Goal: Transaction & Acquisition: Book appointment/travel/reservation

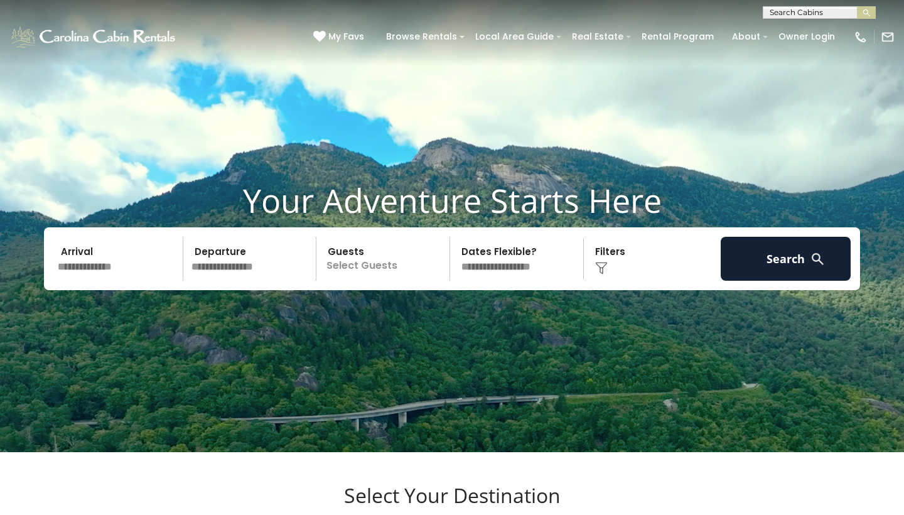
click at [142, 281] on input "text" at bounding box center [118, 259] width 130 height 44
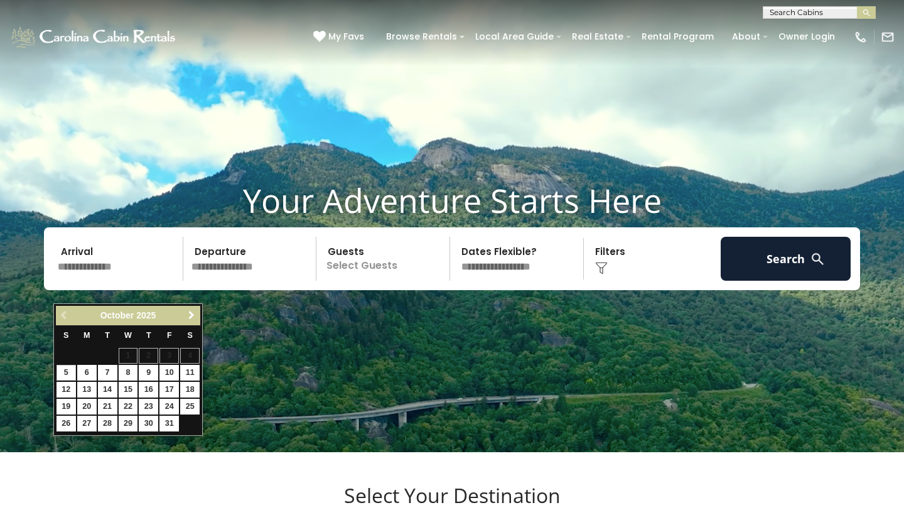
click at [188, 320] on span "Next" at bounding box center [191, 315] width 10 height 10
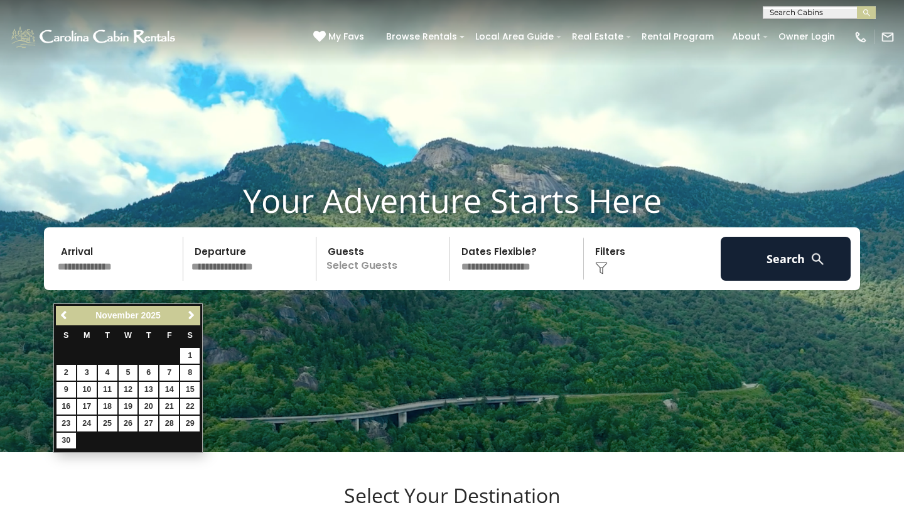
click at [188, 321] on link "Next" at bounding box center [191, 316] width 16 height 16
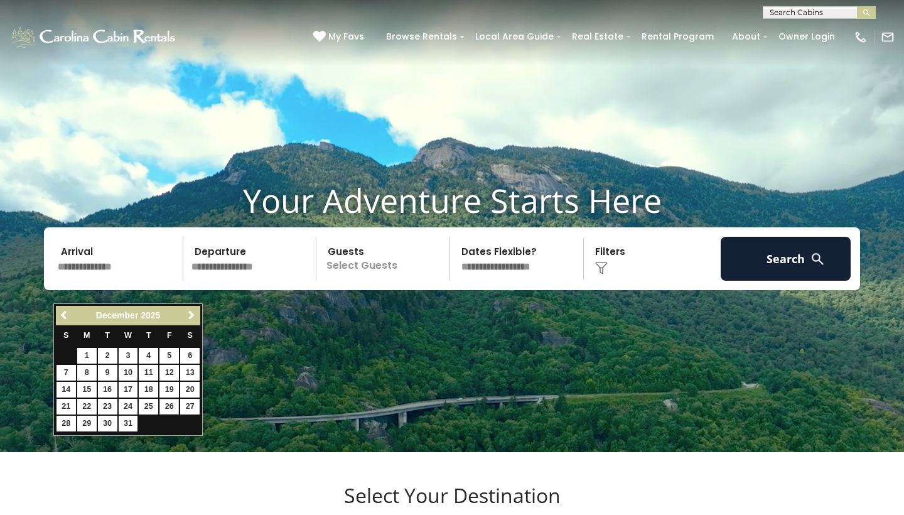
click at [169, 399] on link "26" at bounding box center [168, 407] width 19 height 16
type input "********"
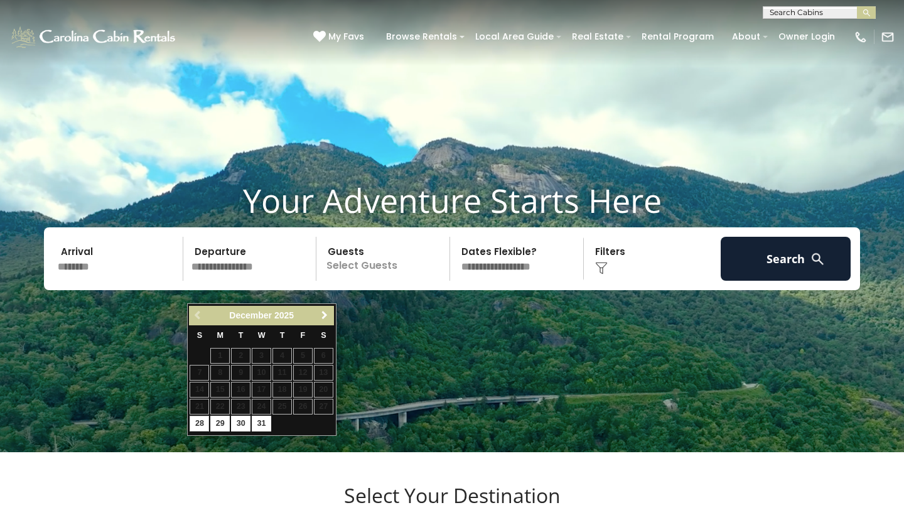
click at [324, 311] on span "Next" at bounding box center [325, 315] width 10 height 10
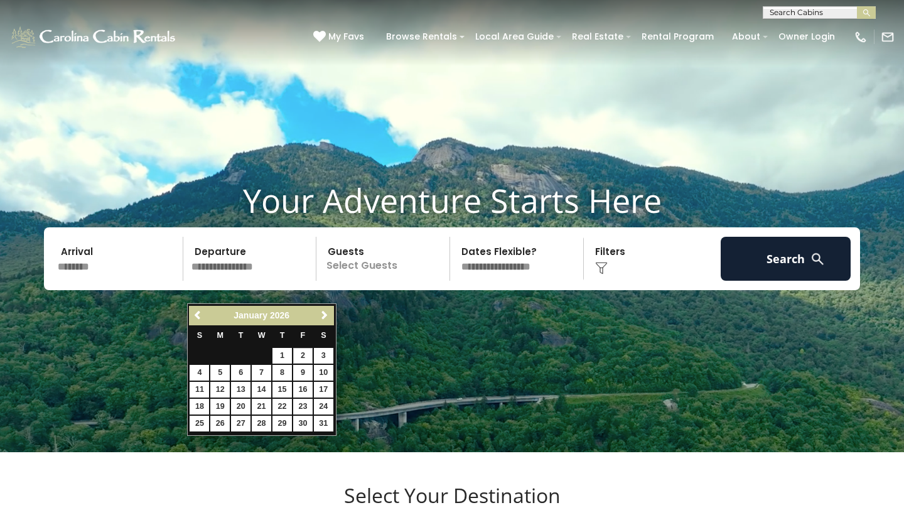
click at [301, 352] on link "2" at bounding box center [302, 356] width 19 height 16
type input "******"
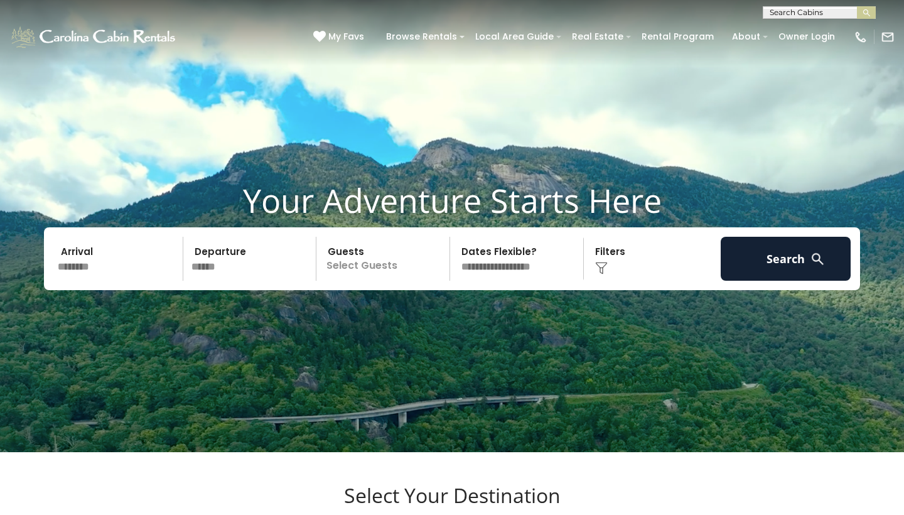
click at [418, 281] on p "Select Guests" at bounding box center [384, 259] width 129 height 44
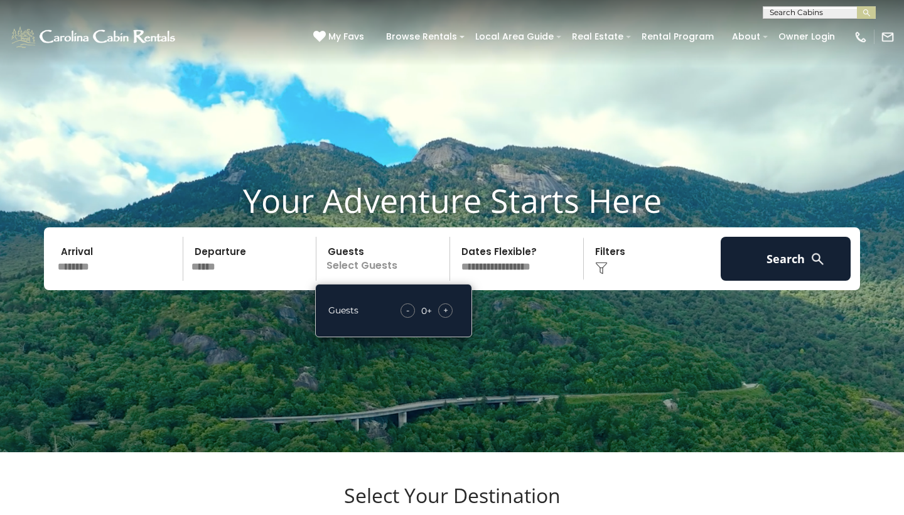
click at [451, 318] on div "+" at bounding box center [445, 310] width 14 height 14
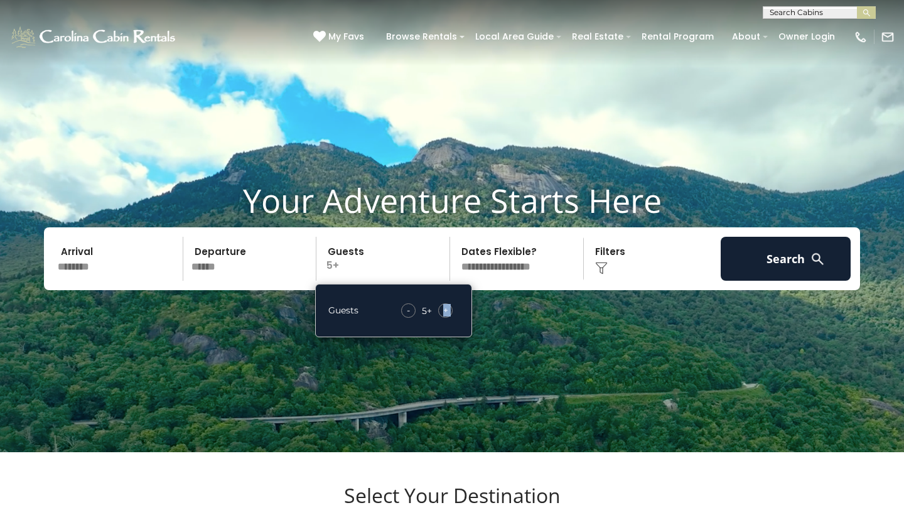
click at [451, 318] on div "+" at bounding box center [445, 310] width 14 height 14
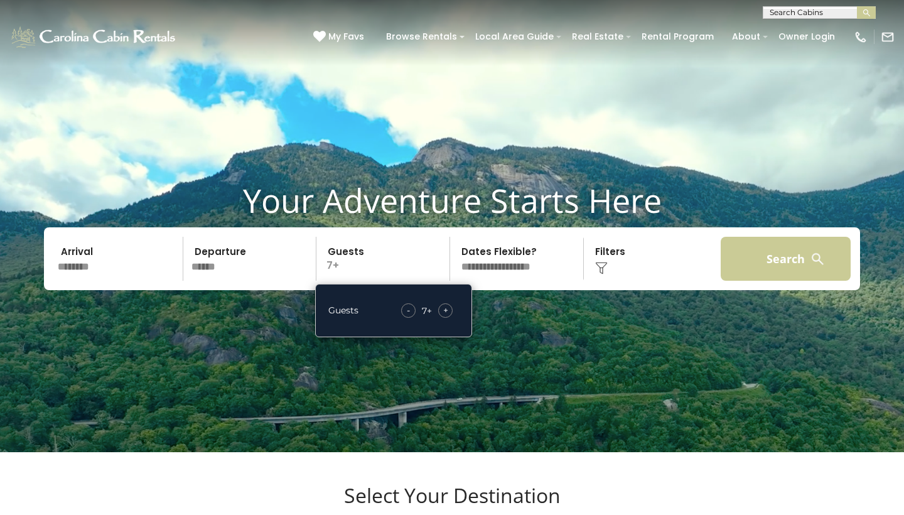
click at [800, 268] on button "Search" at bounding box center [786, 259] width 130 height 44
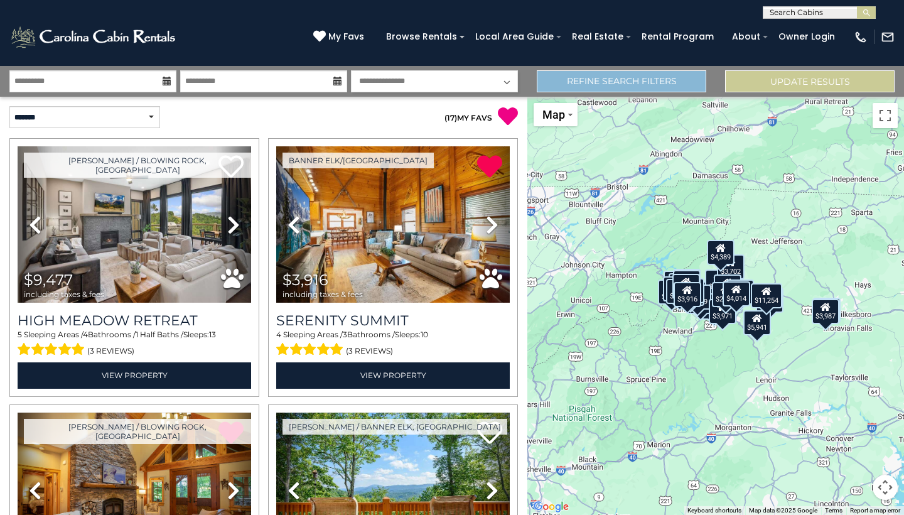
click at [583, 85] on link "Refine Search Filters" at bounding box center [621, 81] width 169 height 22
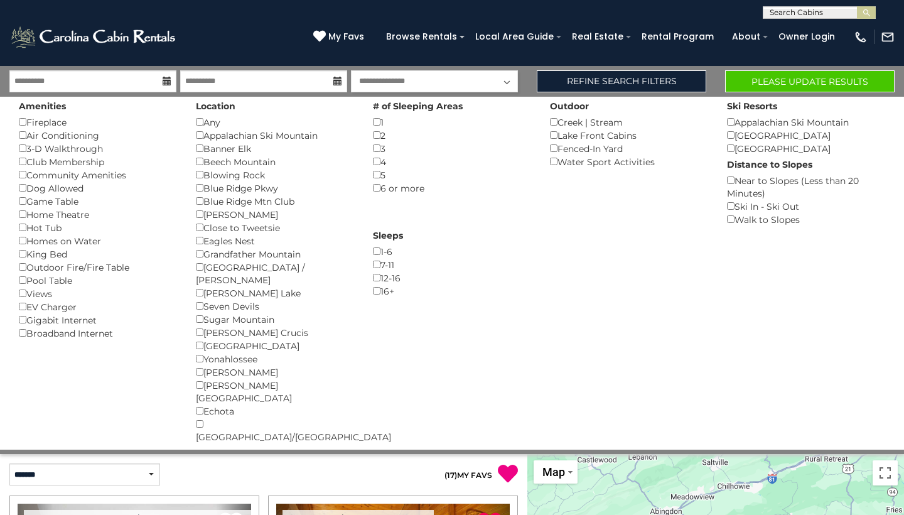
click at [45, 127] on div "Fireplace ()" at bounding box center [98, 122] width 158 height 13
click at [42, 121] on div "Fireplace ()" at bounding box center [98, 122] width 158 height 13
click at [803, 75] on button "Please Update Results" at bounding box center [809, 81] width 169 height 22
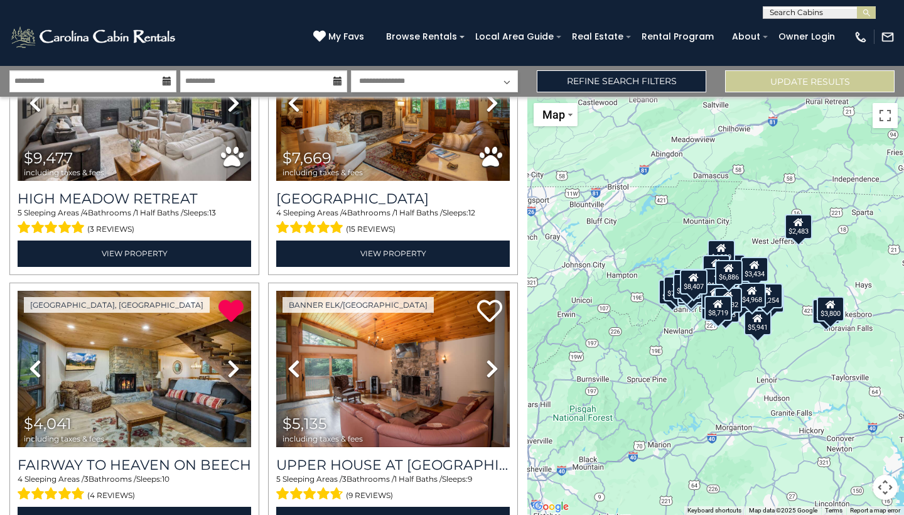
scroll to position [134, 0]
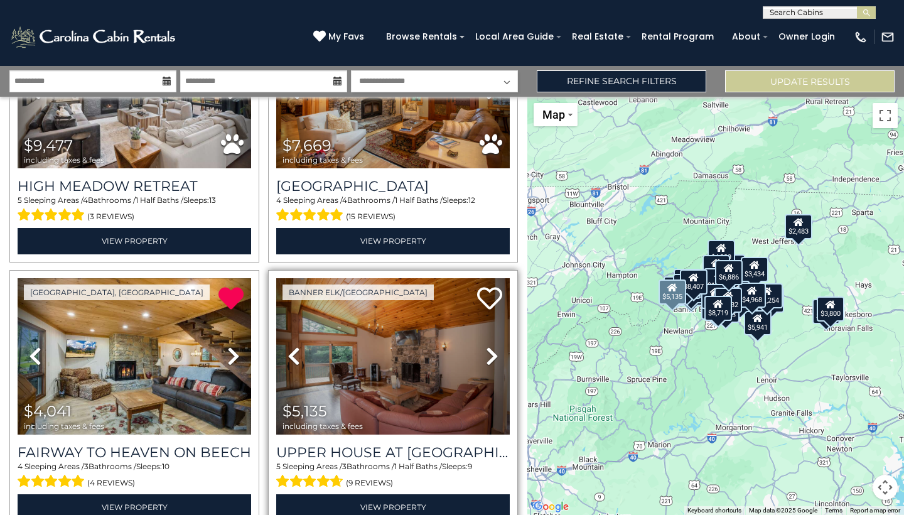
click at [488, 358] on icon at bounding box center [492, 356] width 13 height 20
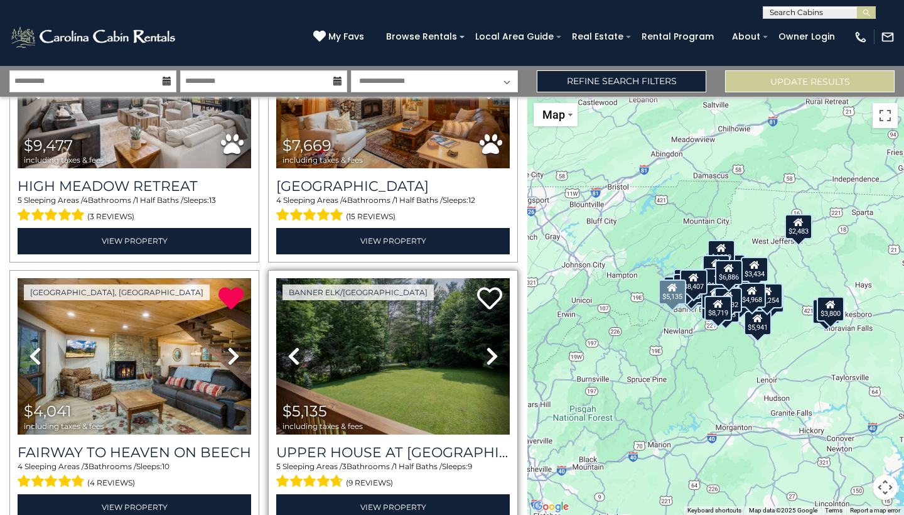
click at [488, 358] on icon at bounding box center [492, 356] width 13 height 20
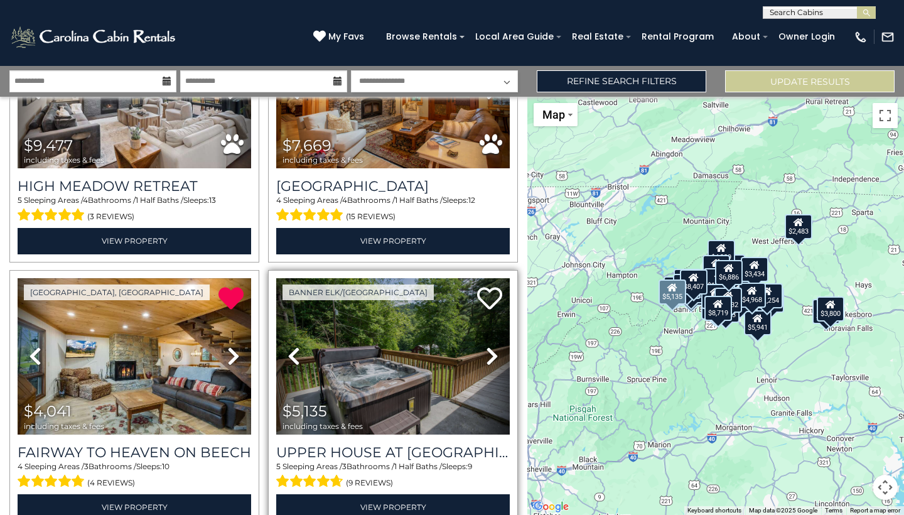
click at [488, 358] on icon at bounding box center [492, 356] width 13 height 20
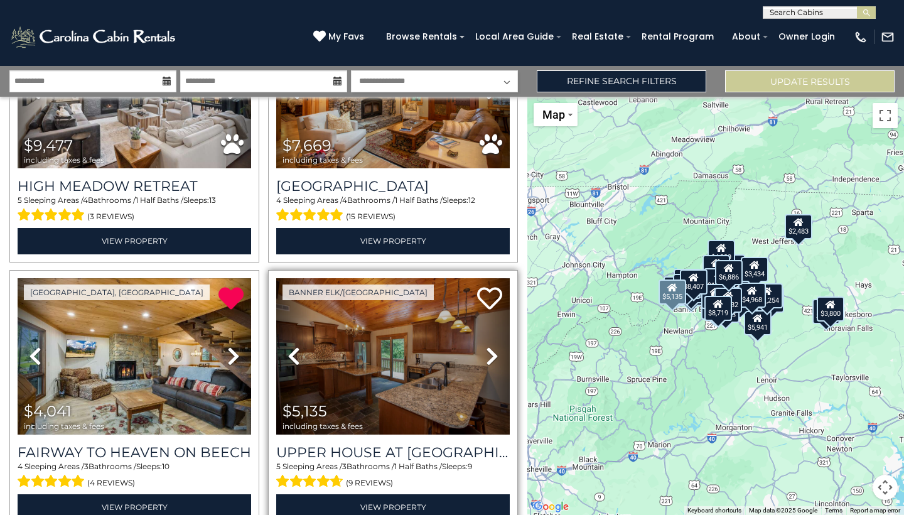
click at [488, 358] on icon at bounding box center [492, 356] width 13 height 20
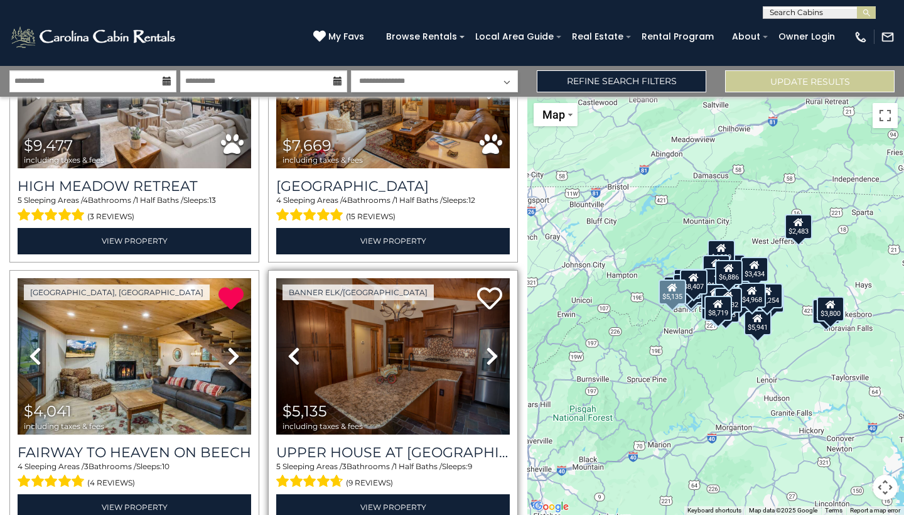
click at [488, 358] on icon at bounding box center [492, 356] width 13 height 20
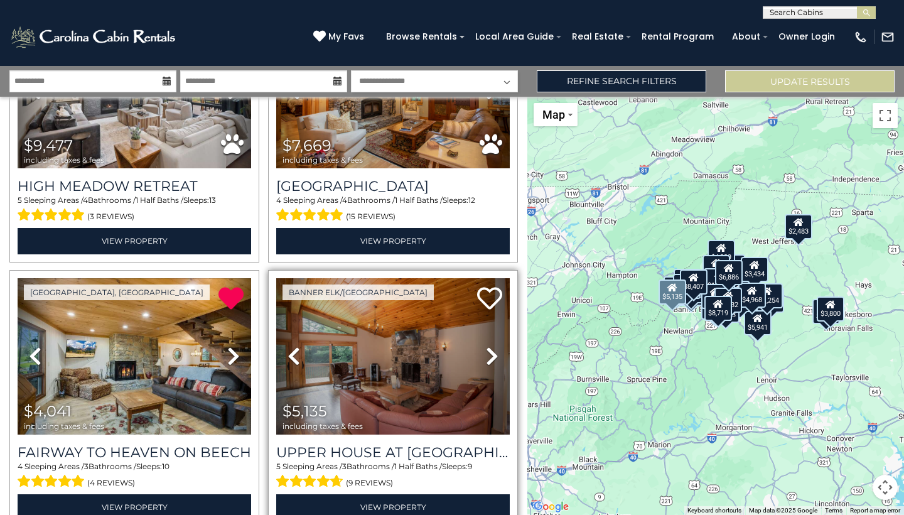
click at [488, 358] on icon at bounding box center [492, 356] width 13 height 20
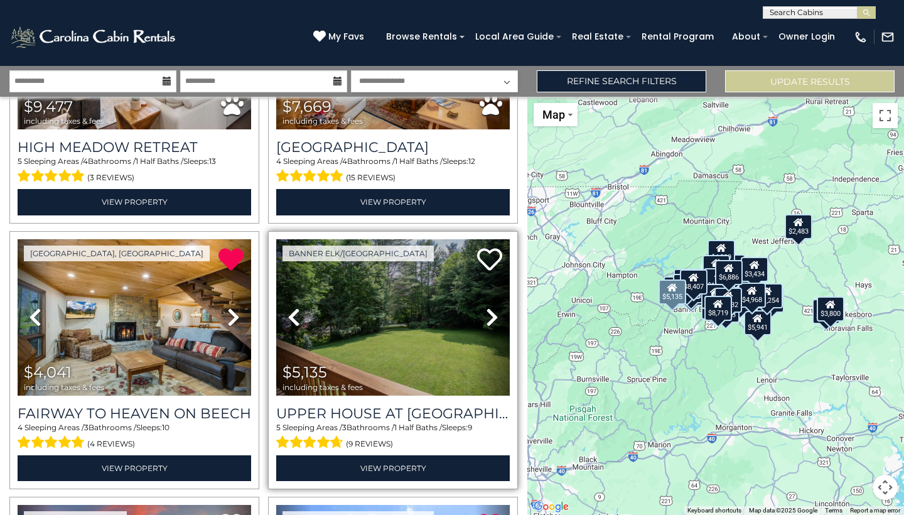
scroll to position [174, 0]
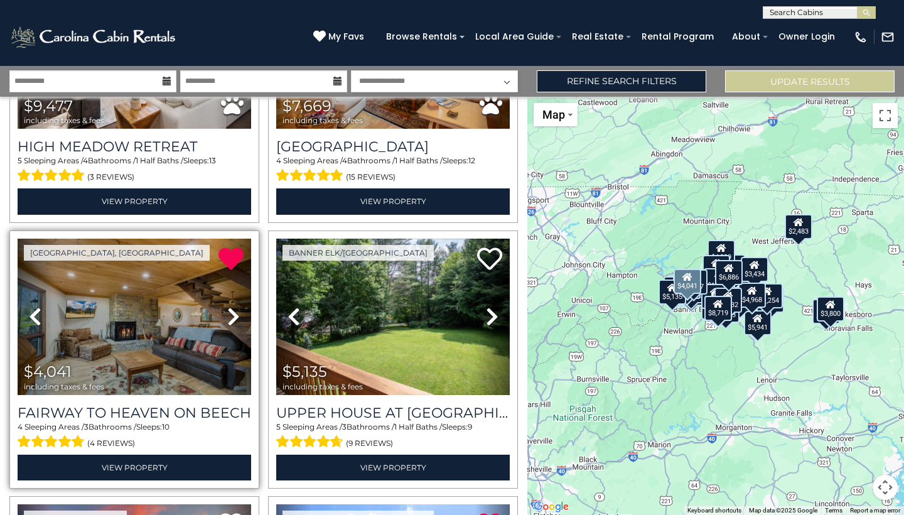
click at [232, 323] on icon at bounding box center [233, 316] width 13 height 20
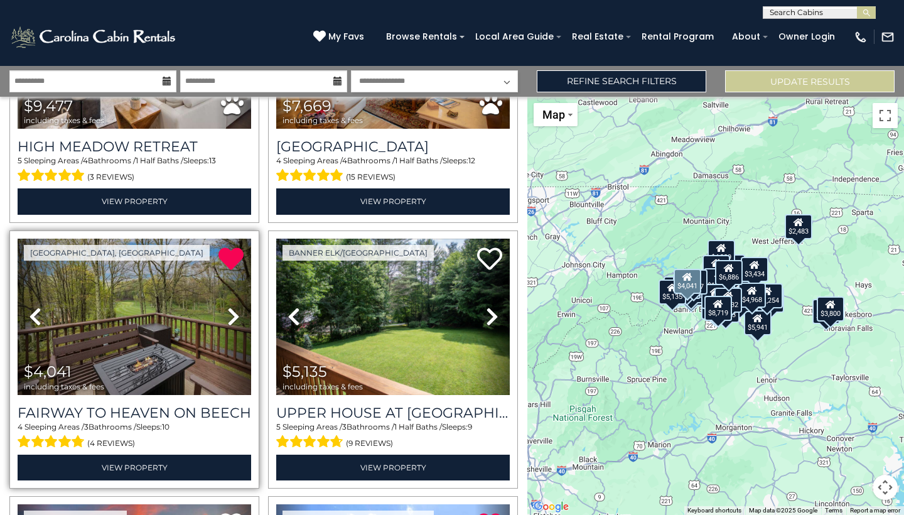
click at [232, 323] on icon at bounding box center [233, 316] width 13 height 20
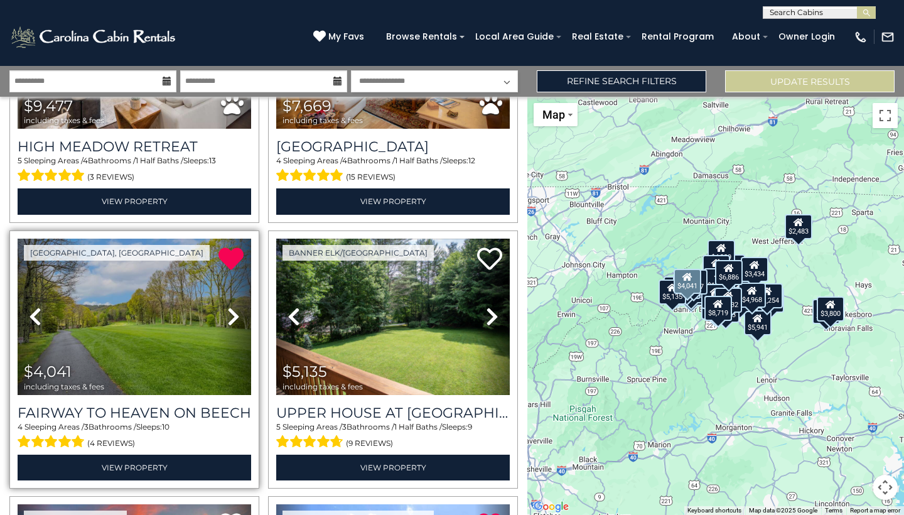
click at [232, 323] on icon at bounding box center [233, 316] width 13 height 20
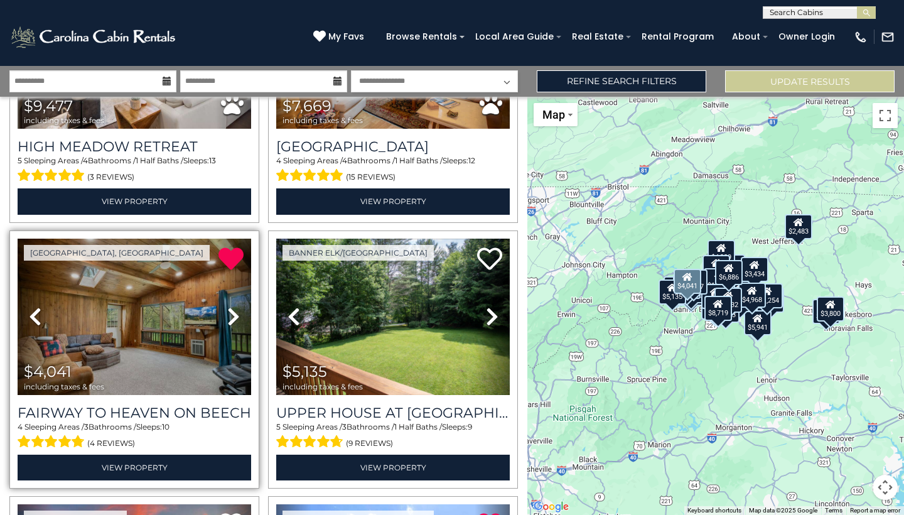
click at [232, 323] on icon at bounding box center [233, 316] width 13 height 20
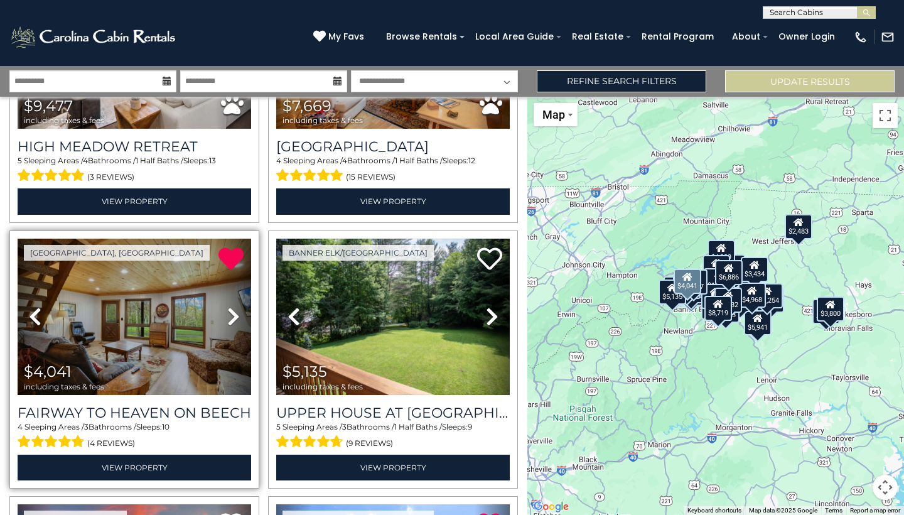
click at [232, 323] on icon at bounding box center [233, 316] width 13 height 20
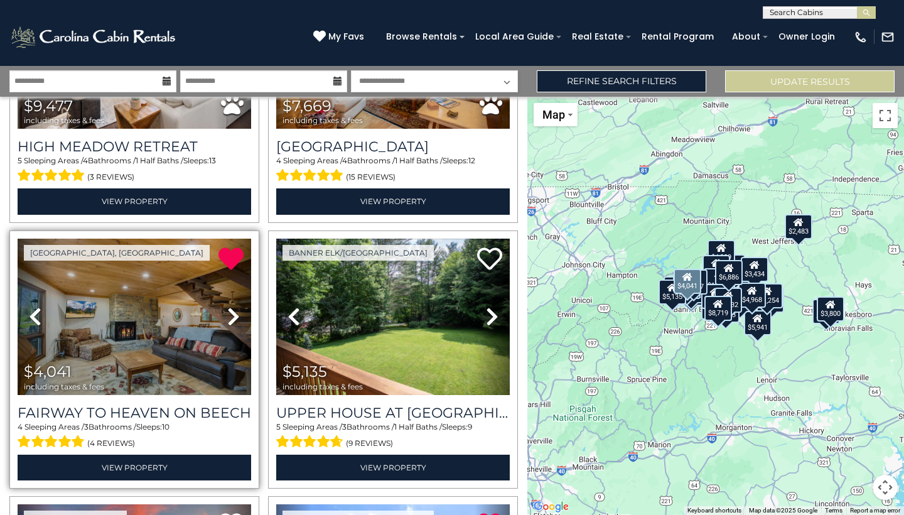
click at [232, 322] on icon at bounding box center [233, 316] width 13 height 20
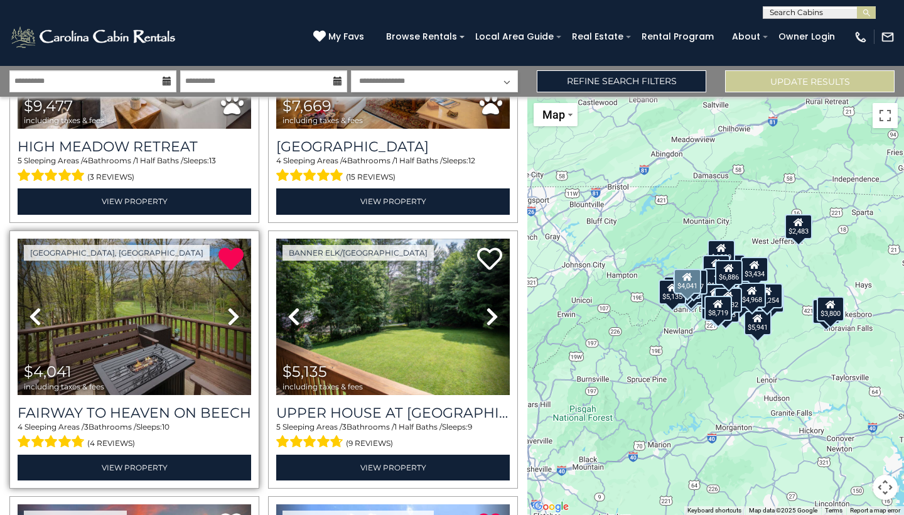
click at [232, 321] on icon at bounding box center [233, 316] width 13 height 20
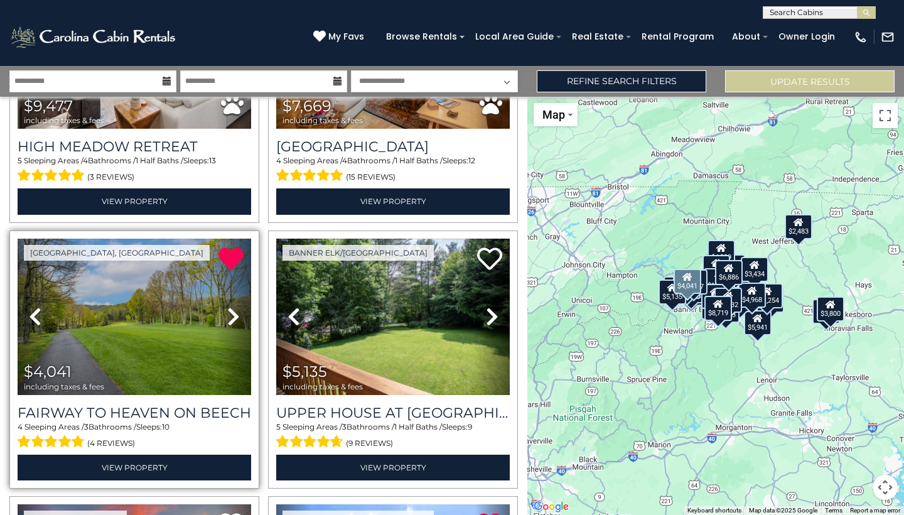
click at [175, 338] on img at bounding box center [135, 317] width 234 height 156
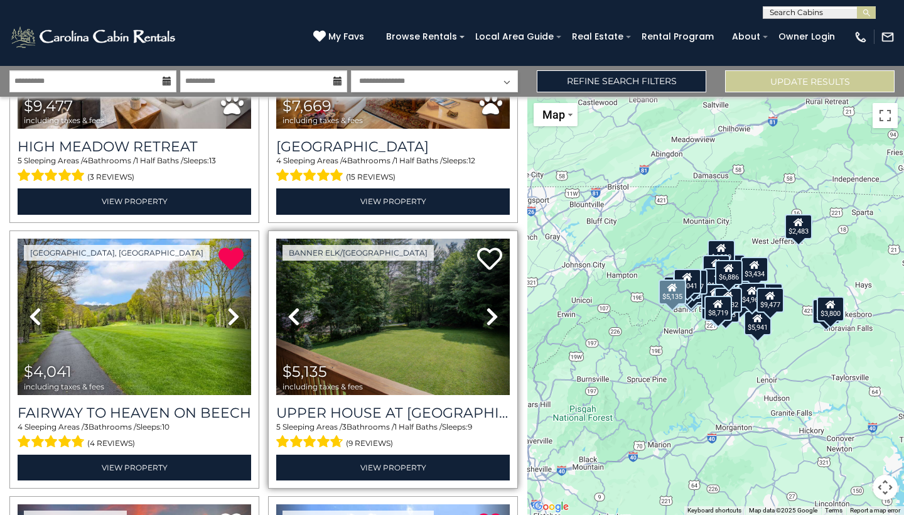
click at [493, 314] on icon at bounding box center [492, 316] width 13 height 20
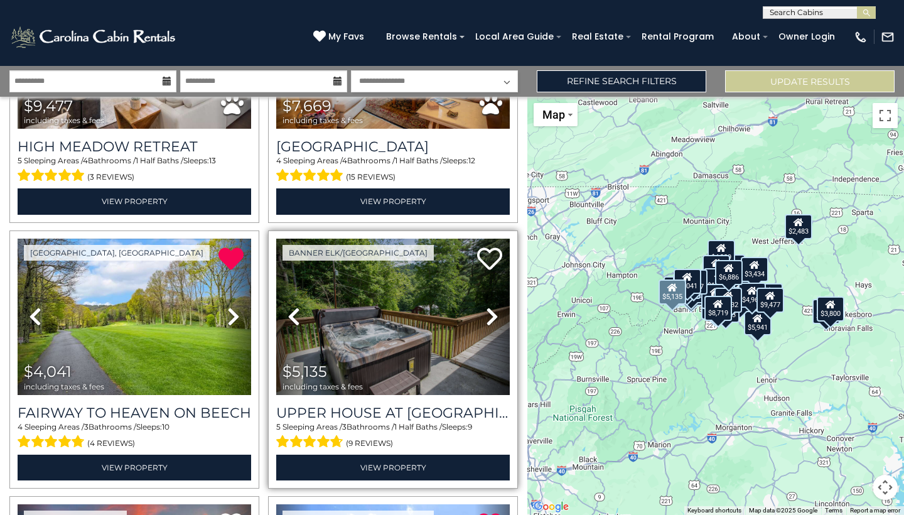
click at [493, 314] on icon at bounding box center [492, 316] width 13 height 20
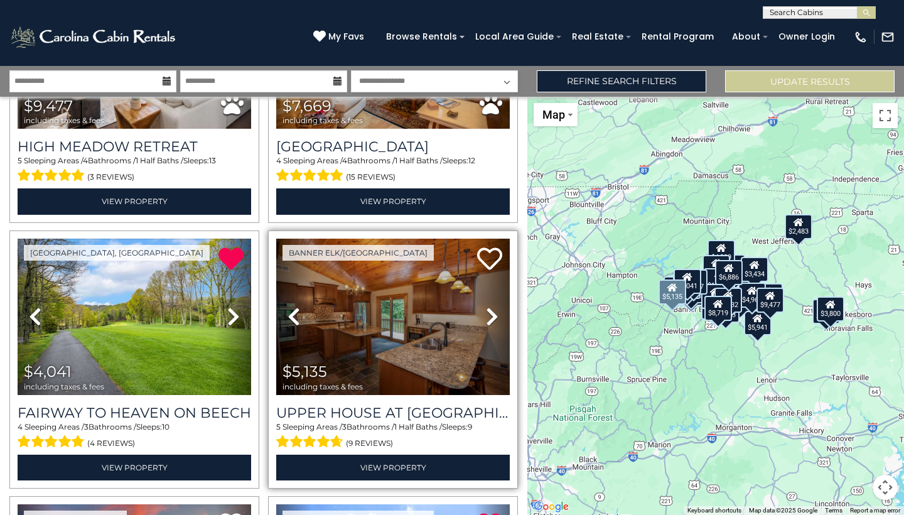
click at [493, 314] on icon at bounding box center [492, 316] width 13 height 20
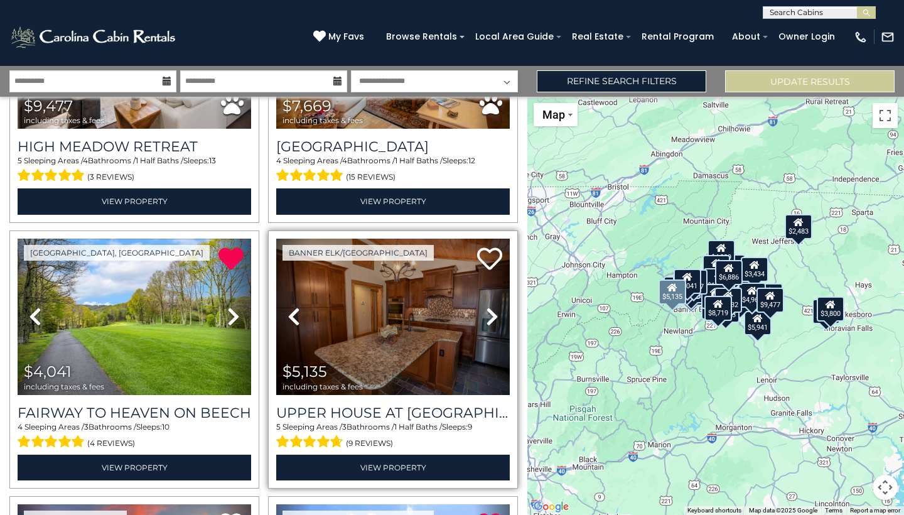
click at [493, 314] on icon at bounding box center [492, 316] width 13 height 20
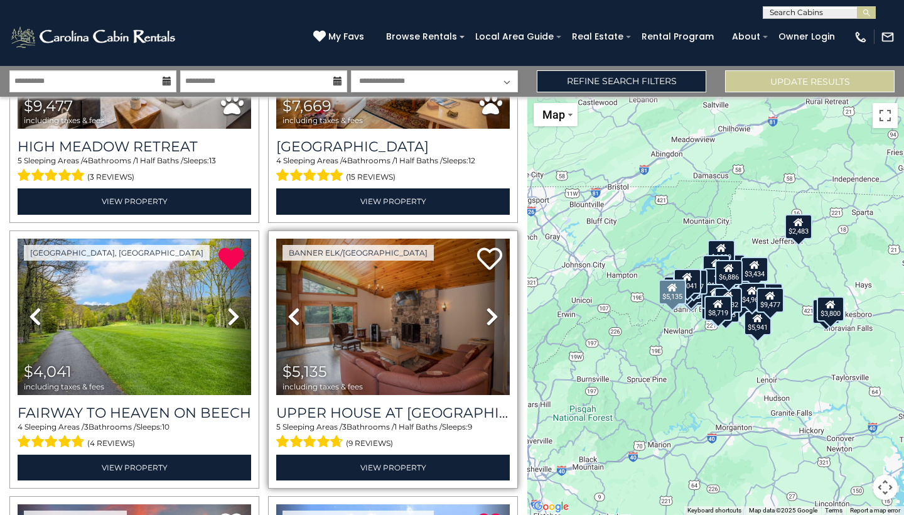
click at [493, 314] on icon at bounding box center [492, 316] width 13 height 20
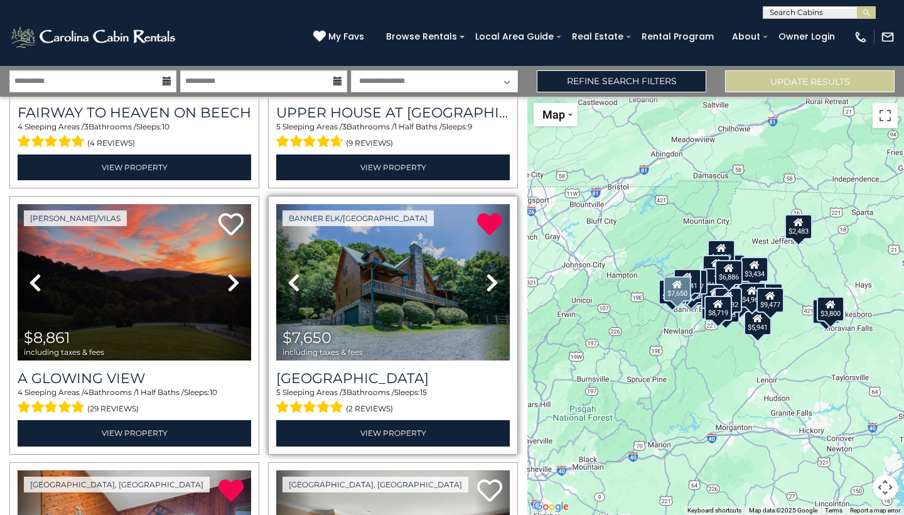
scroll to position [477, 0]
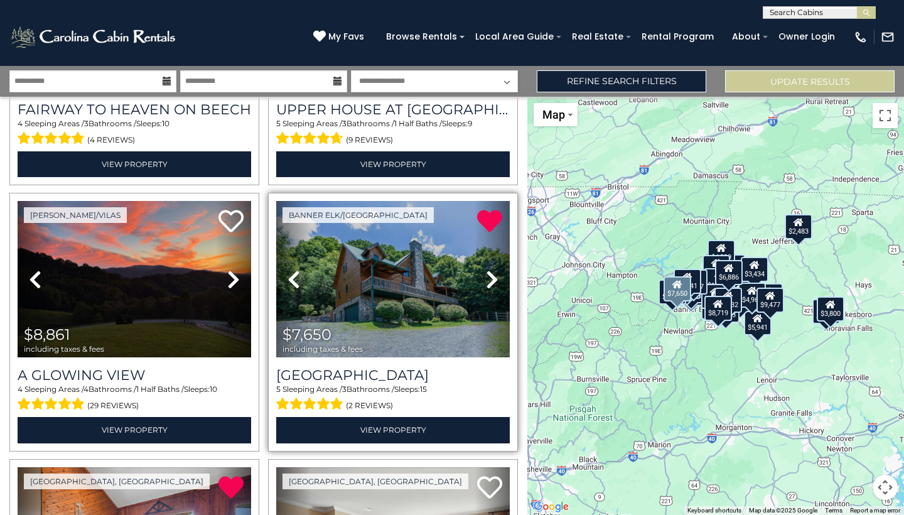
click at [485, 285] on link "Next" at bounding box center [492, 279] width 35 height 156
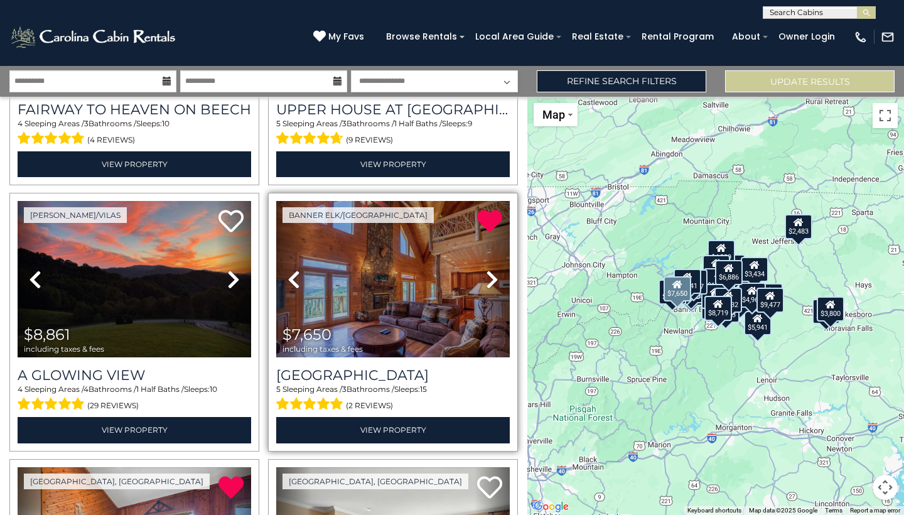
click at [485, 285] on link "Next" at bounding box center [492, 279] width 35 height 156
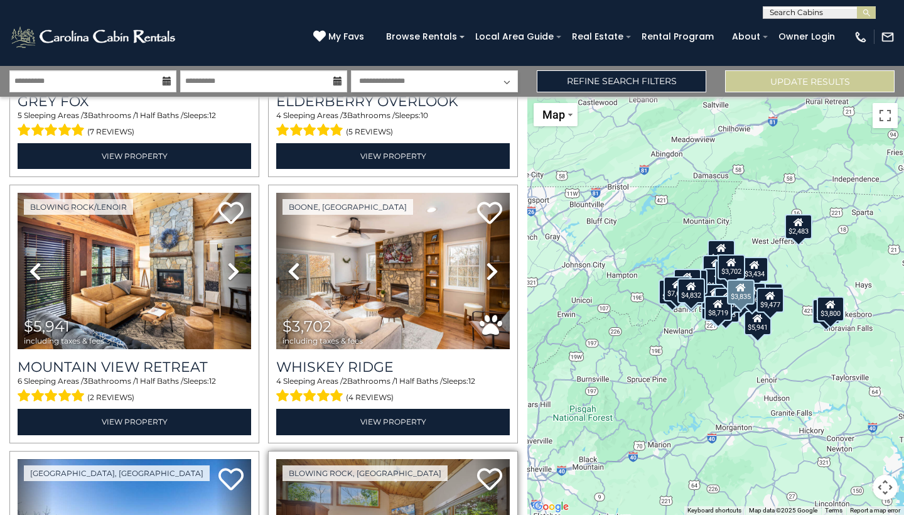
scroll to position [1015, 0]
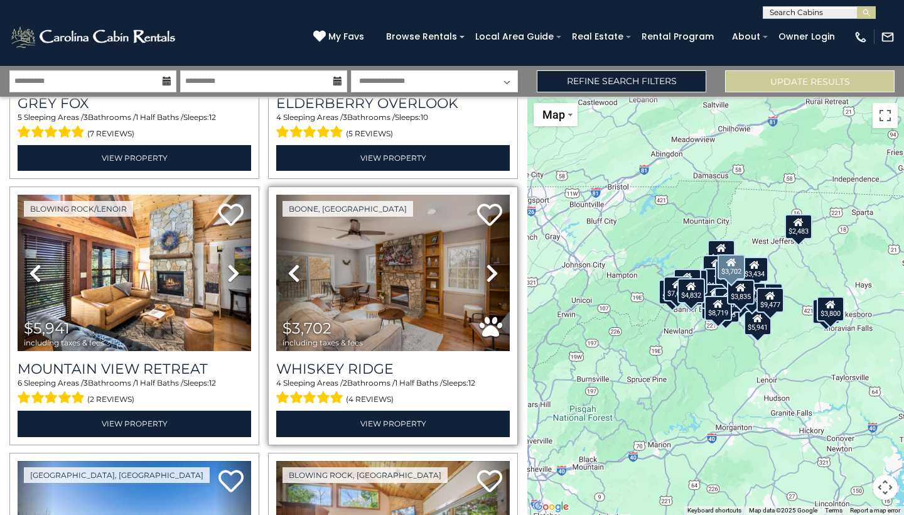
click at [495, 271] on icon at bounding box center [492, 273] width 13 height 20
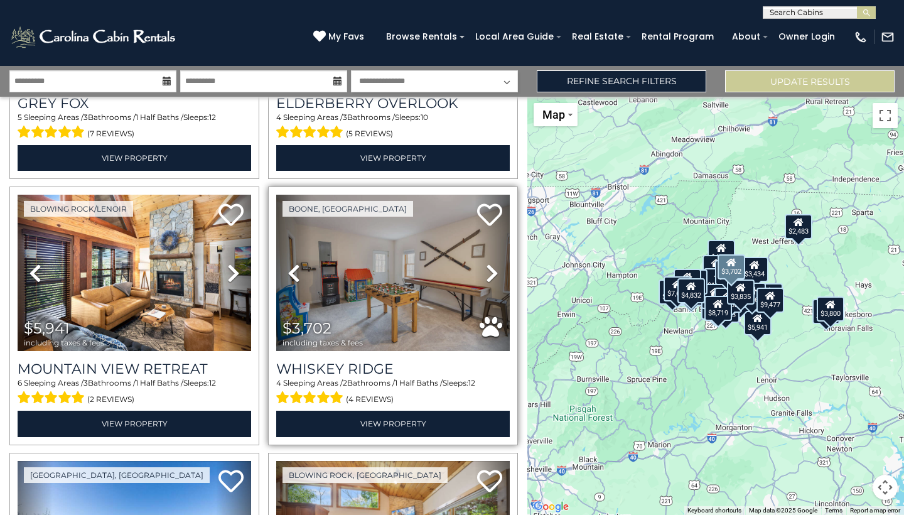
click at [495, 271] on icon at bounding box center [492, 273] width 13 height 20
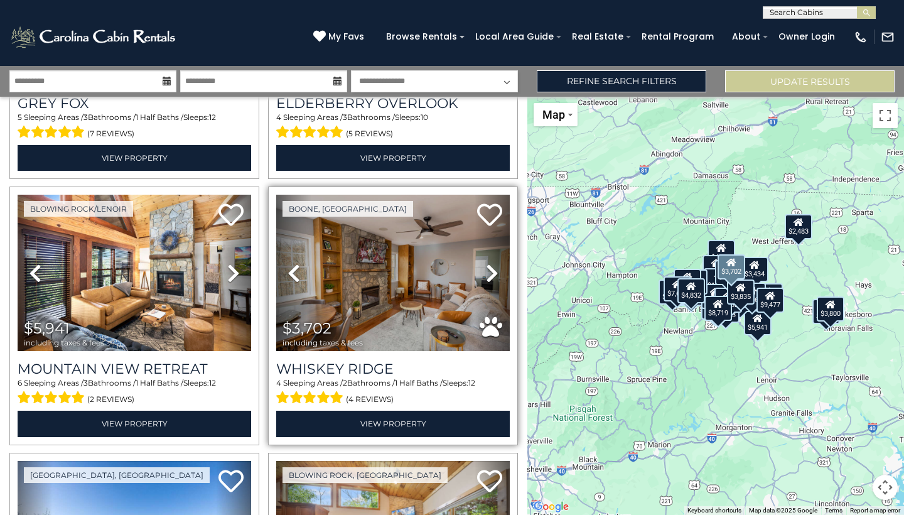
click at [495, 271] on icon at bounding box center [492, 273] width 13 height 20
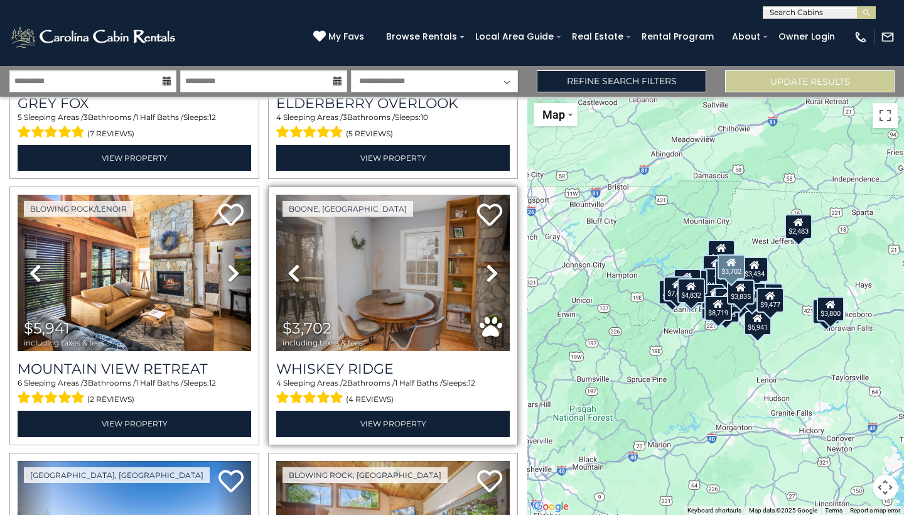
click at [495, 271] on icon at bounding box center [492, 273] width 13 height 20
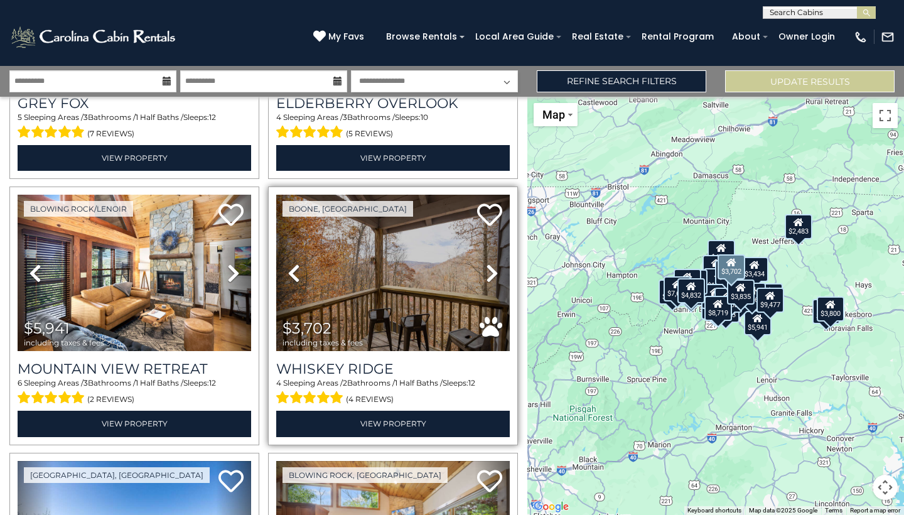
click at [495, 271] on icon at bounding box center [492, 273] width 13 height 20
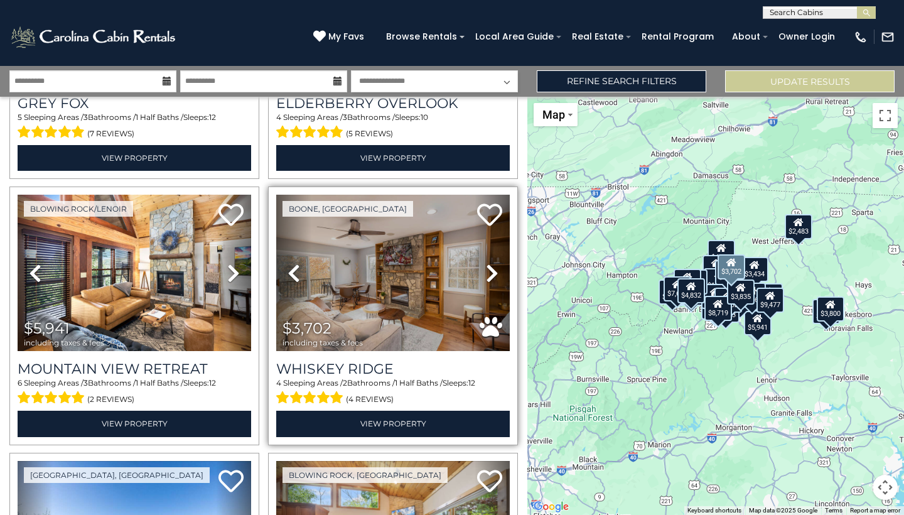
click at [495, 271] on icon at bounding box center [492, 273] width 13 height 20
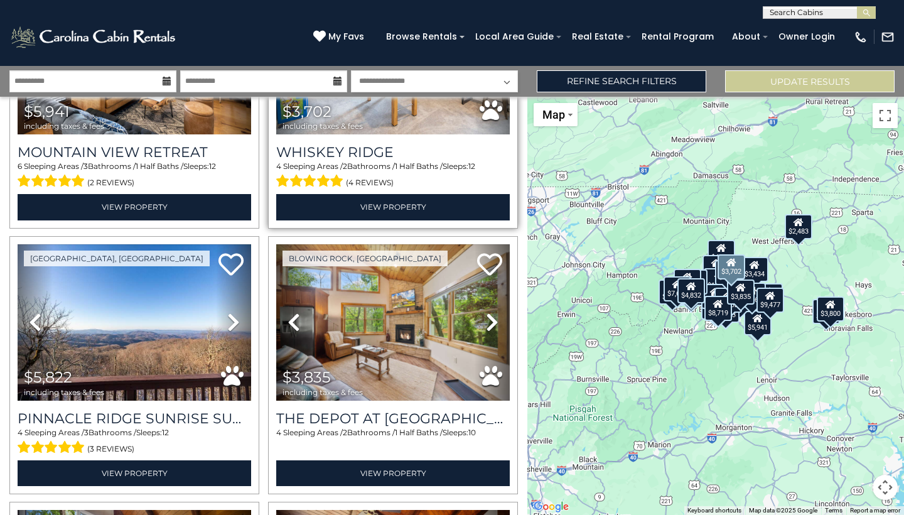
scroll to position [1242, 0]
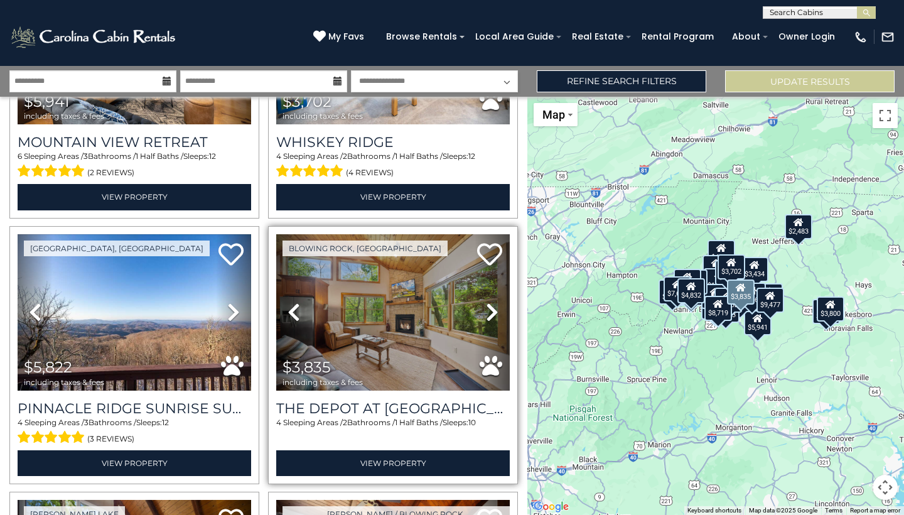
click at [494, 313] on icon at bounding box center [492, 312] width 13 height 20
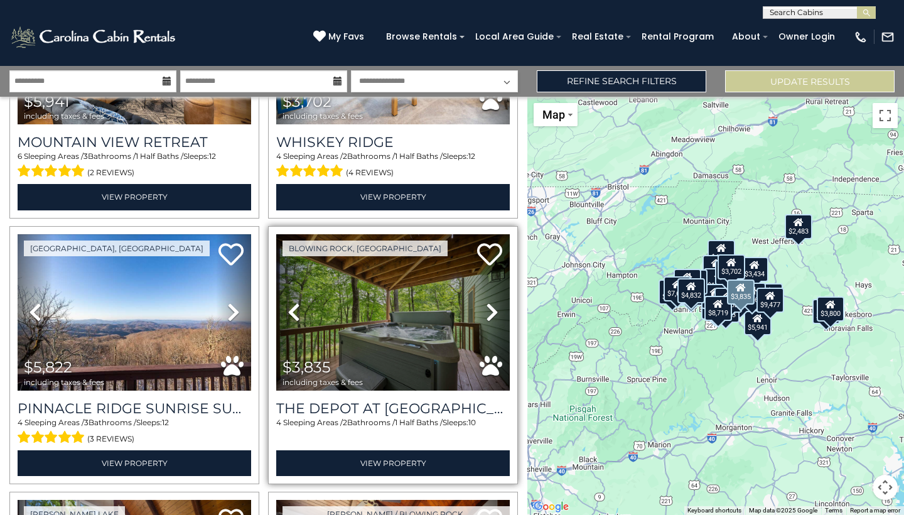
click at [494, 313] on icon at bounding box center [492, 312] width 13 height 20
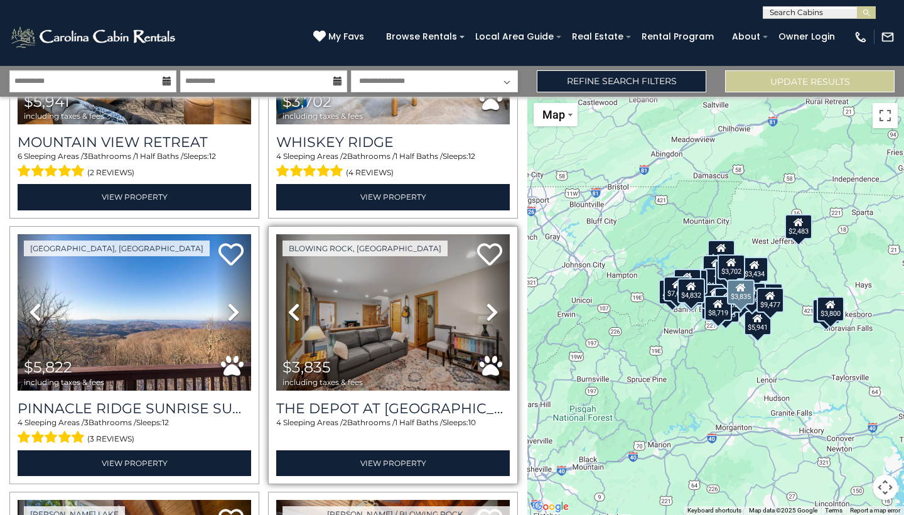
click at [494, 313] on icon at bounding box center [492, 312] width 13 height 20
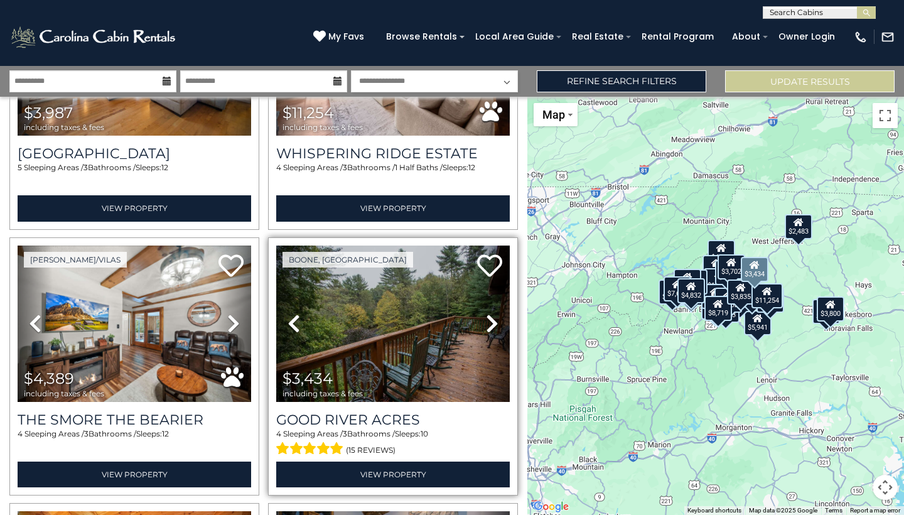
scroll to position [1760, 0]
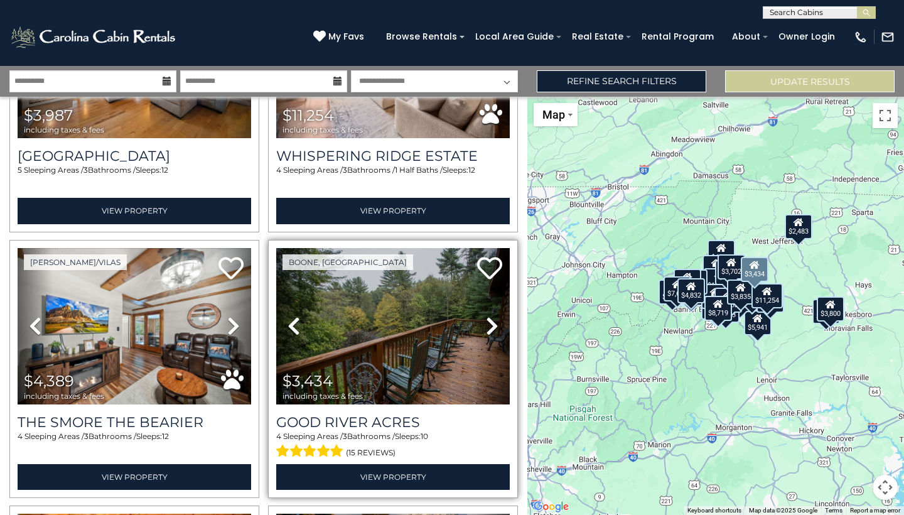
click at [486, 332] on icon at bounding box center [492, 326] width 13 height 20
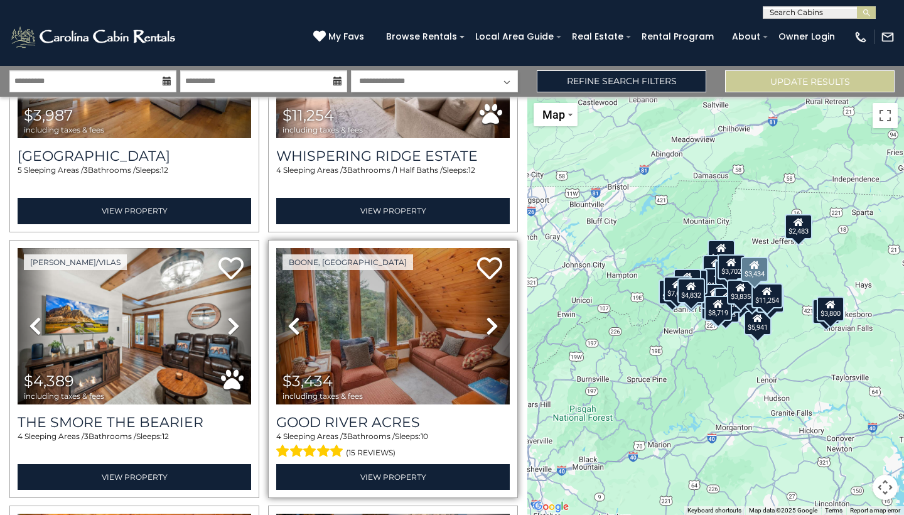
click at [486, 332] on icon at bounding box center [492, 326] width 13 height 20
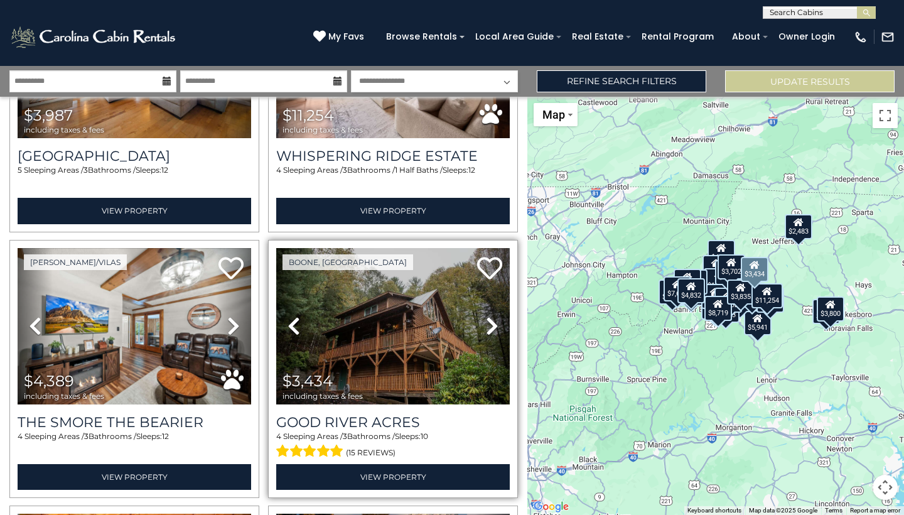
click at [486, 332] on icon at bounding box center [492, 326] width 13 height 20
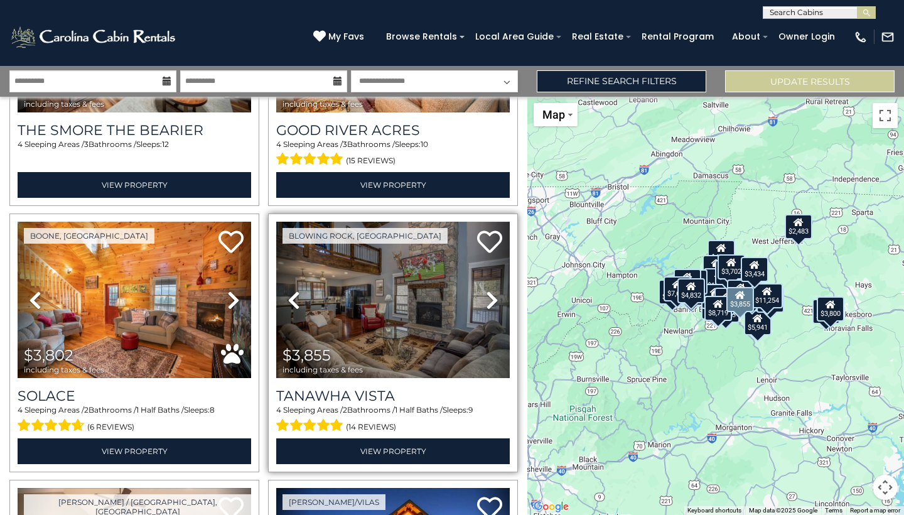
scroll to position [2050, 0]
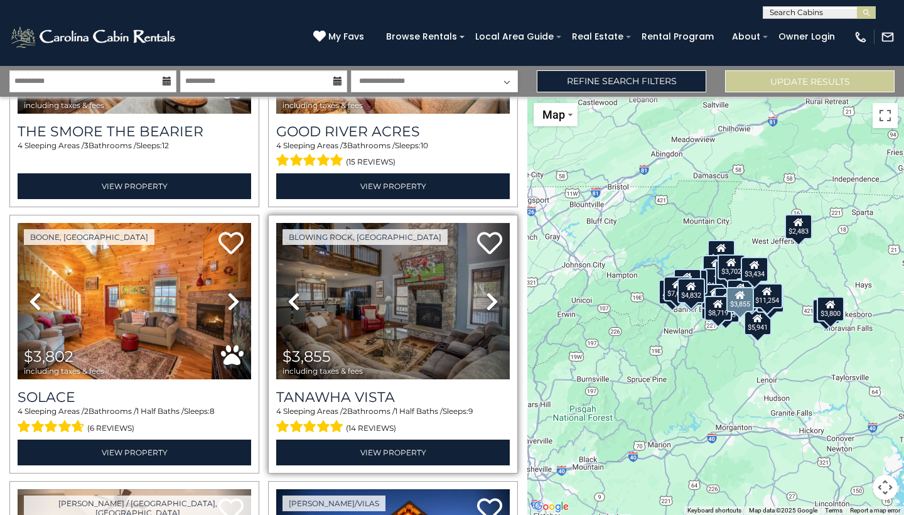
click at [491, 303] on icon at bounding box center [492, 301] width 13 height 20
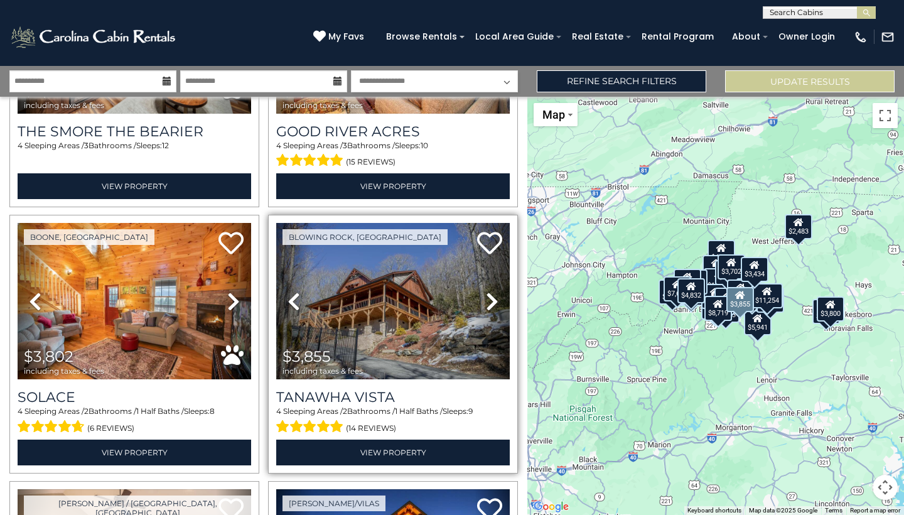
click at [491, 303] on icon at bounding box center [492, 301] width 13 height 20
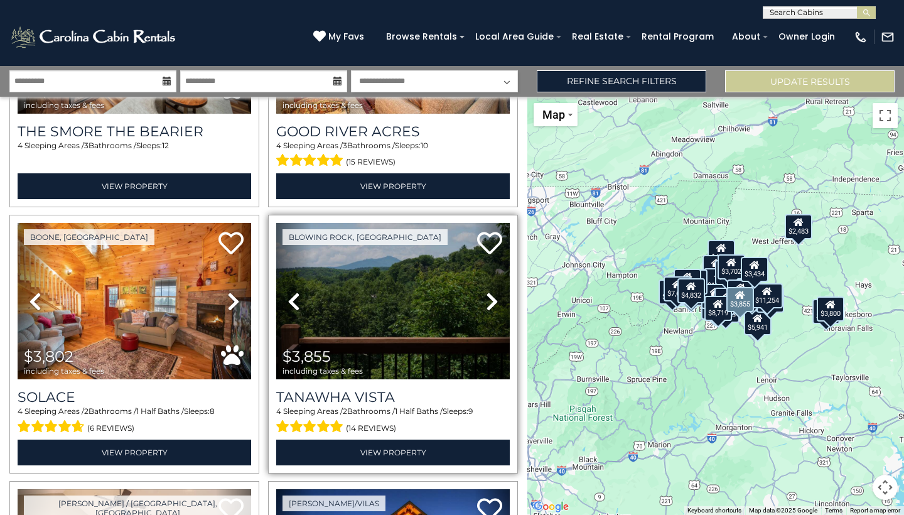
click at [491, 303] on icon at bounding box center [492, 301] width 13 height 20
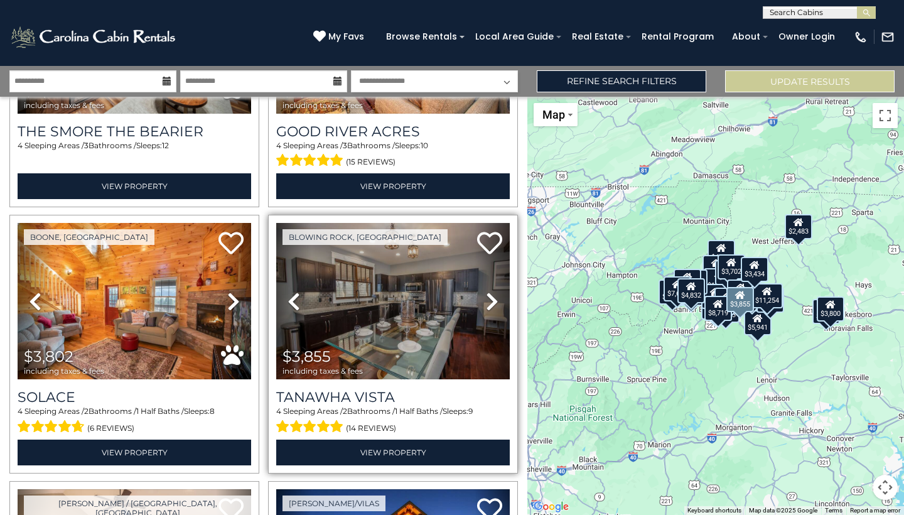
click at [491, 303] on icon at bounding box center [492, 301] width 13 height 20
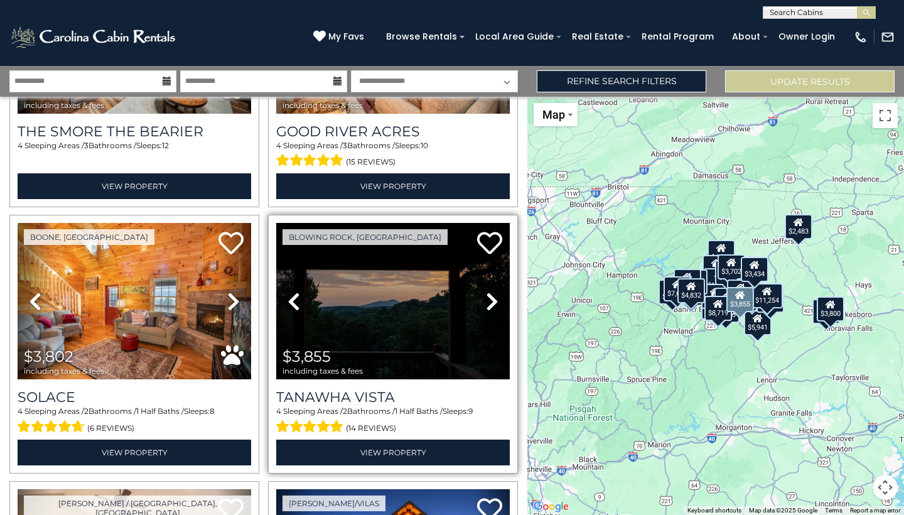
click at [412, 318] on img at bounding box center [393, 301] width 234 height 156
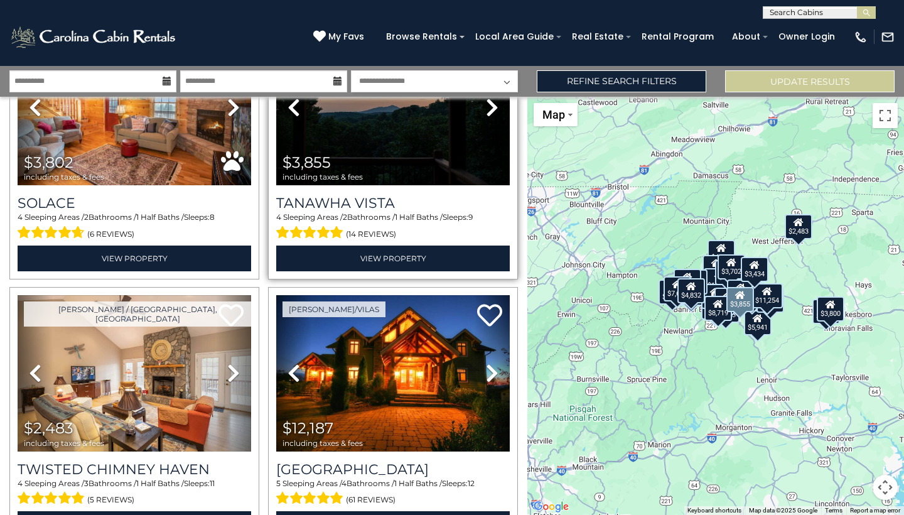
scroll to position [2245, 0]
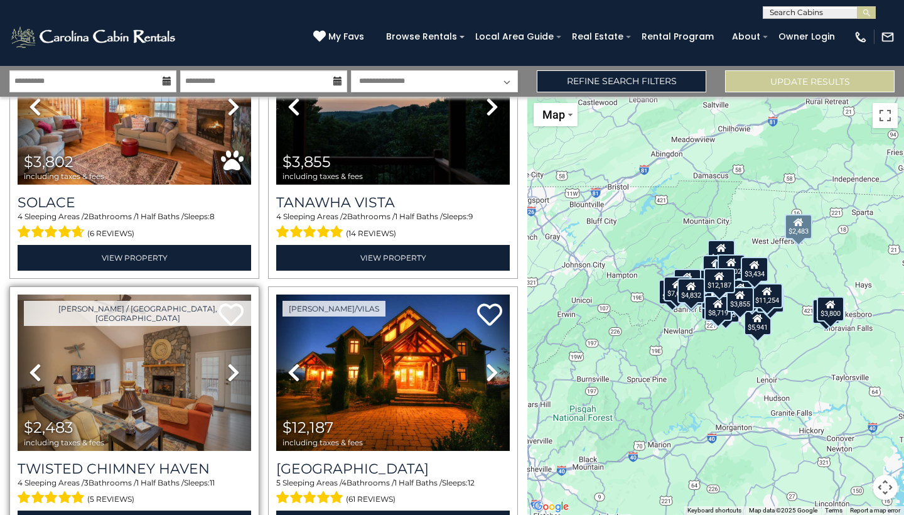
click at [230, 379] on icon at bounding box center [233, 372] width 13 height 20
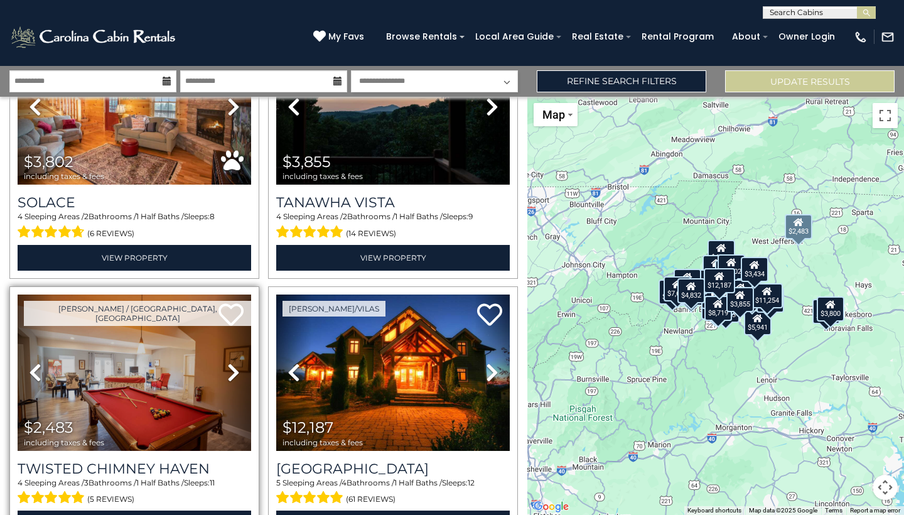
click at [230, 379] on icon at bounding box center [233, 372] width 13 height 20
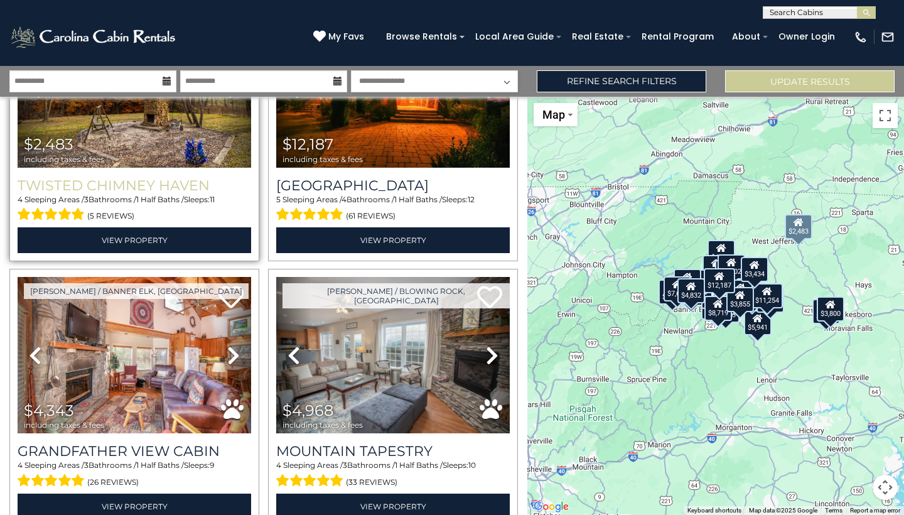
scroll to position [2559, 0]
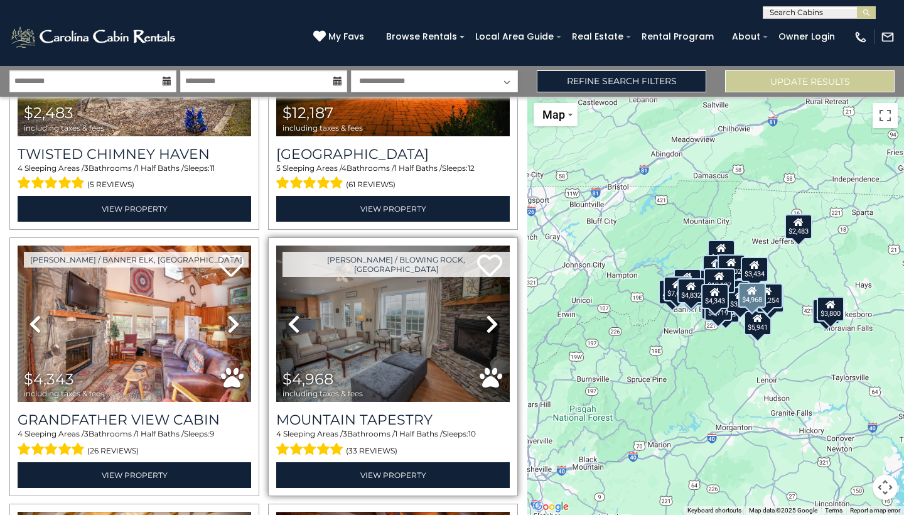
click at [495, 321] on icon at bounding box center [492, 324] width 13 height 20
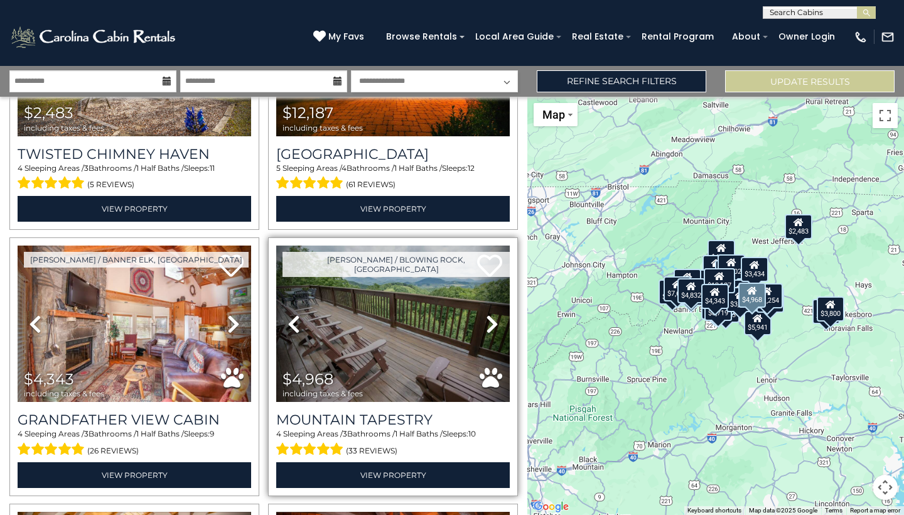
click at [495, 321] on icon at bounding box center [492, 324] width 13 height 20
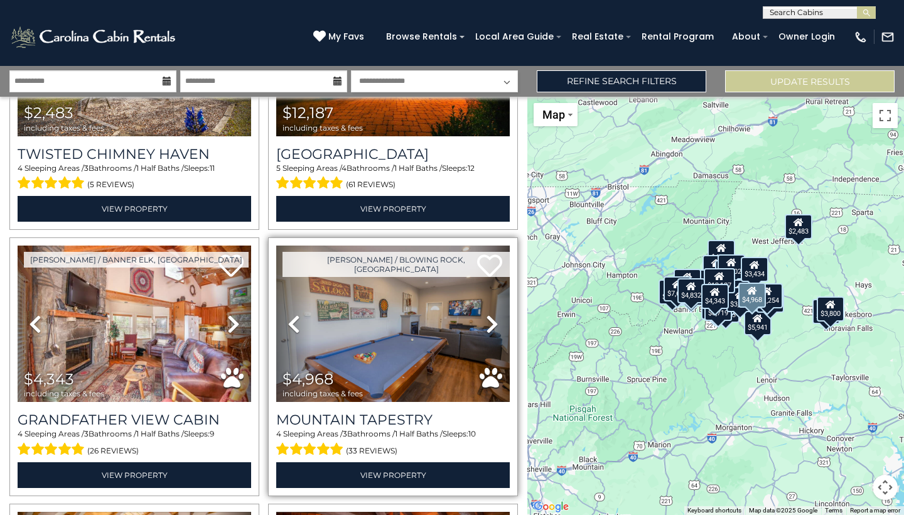
click at [495, 321] on icon at bounding box center [492, 324] width 13 height 20
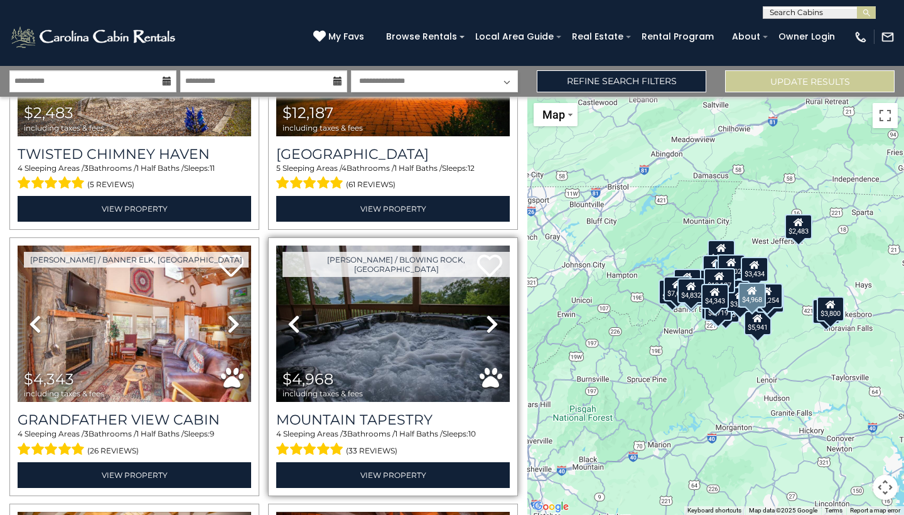
click at [495, 321] on icon at bounding box center [492, 324] width 13 height 20
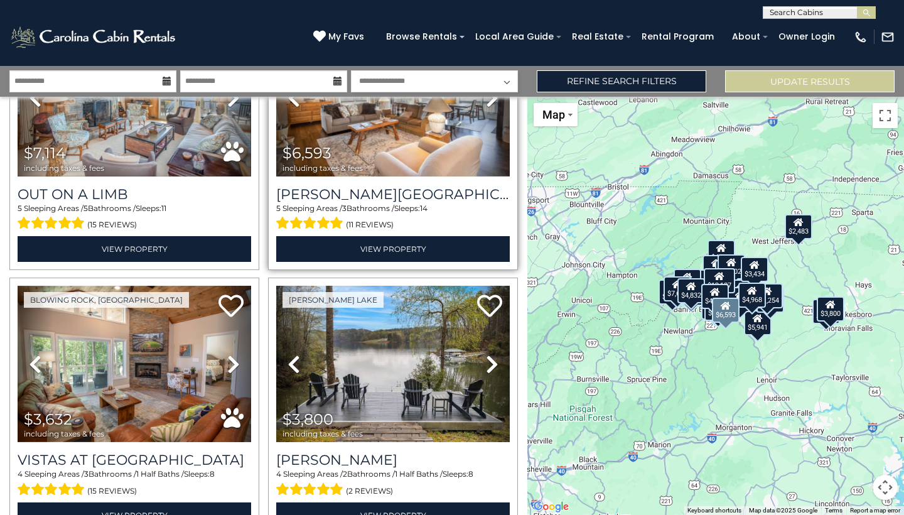
scroll to position [3051, 0]
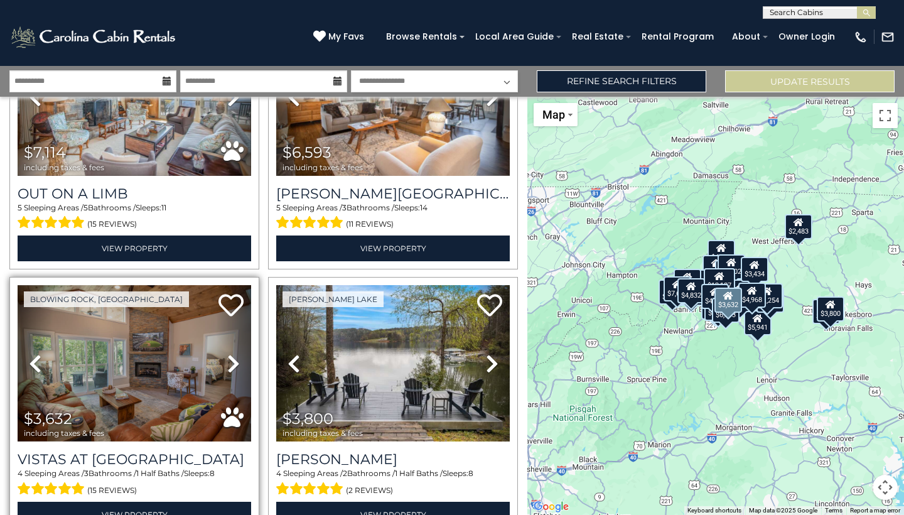
click at [231, 360] on icon at bounding box center [233, 363] width 13 height 20
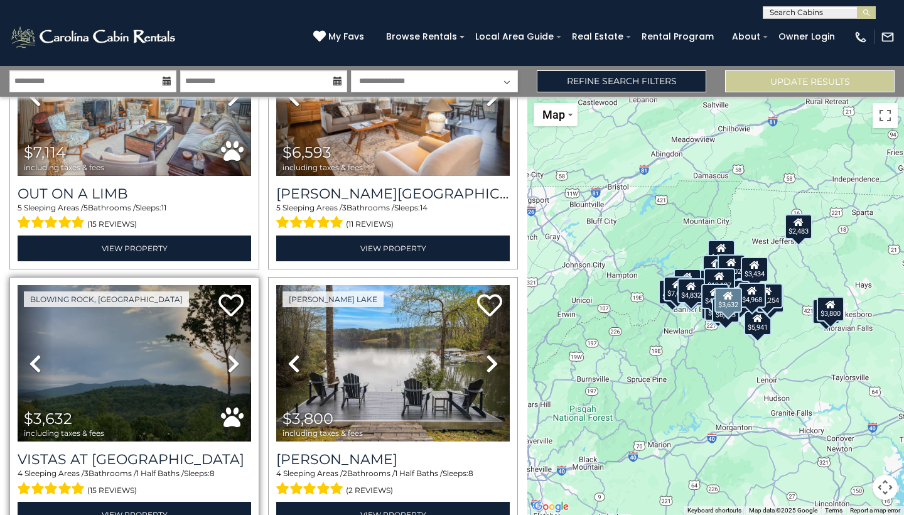
click at [231, 360] on icon at bounding box center [233, 363] width 13 height 20
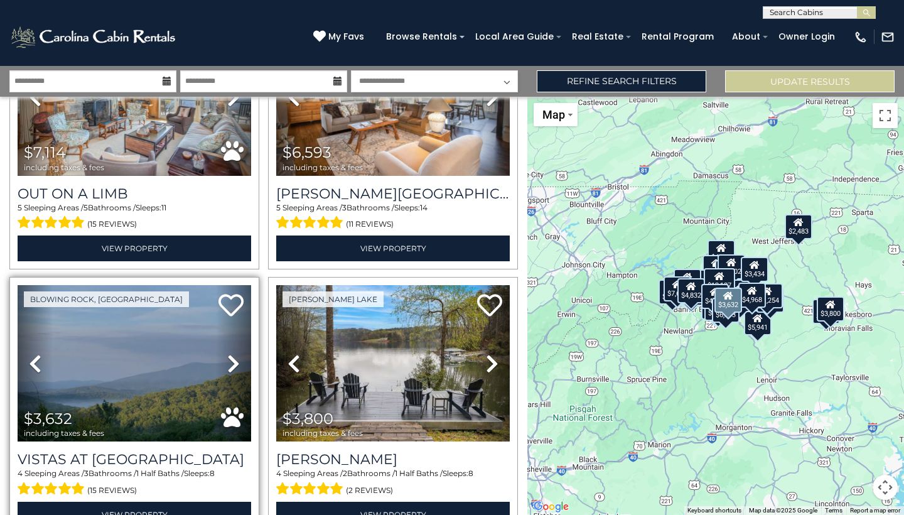
click at [231, 360] on icon at bounding box center [233, 363] width 13 height 20
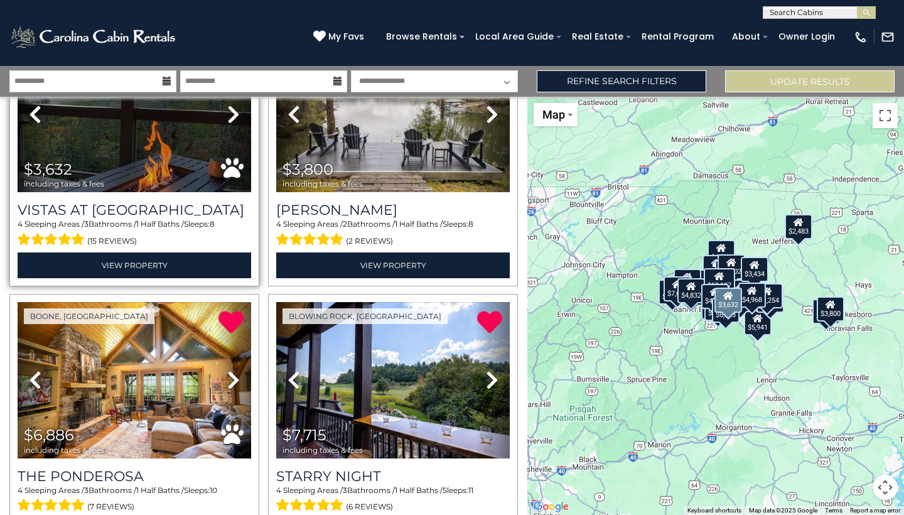
scroll to position [3318, 0]
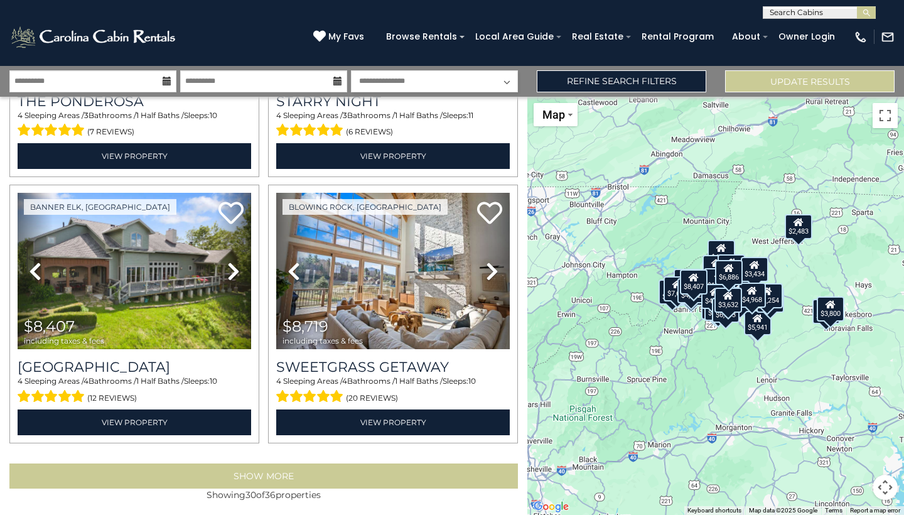
click at [256, 474] on button "Show More" at bounding box center [263, 475] width 508 height 25
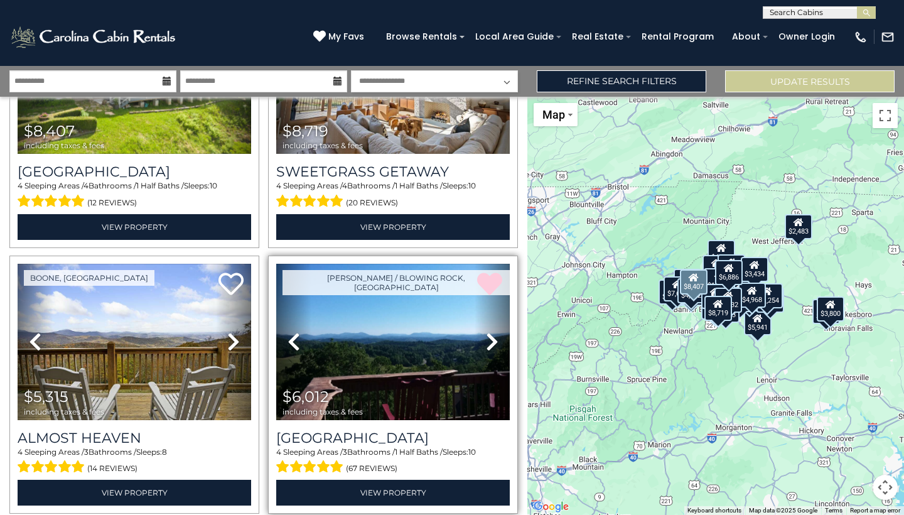
scroll to position [3872, 0]
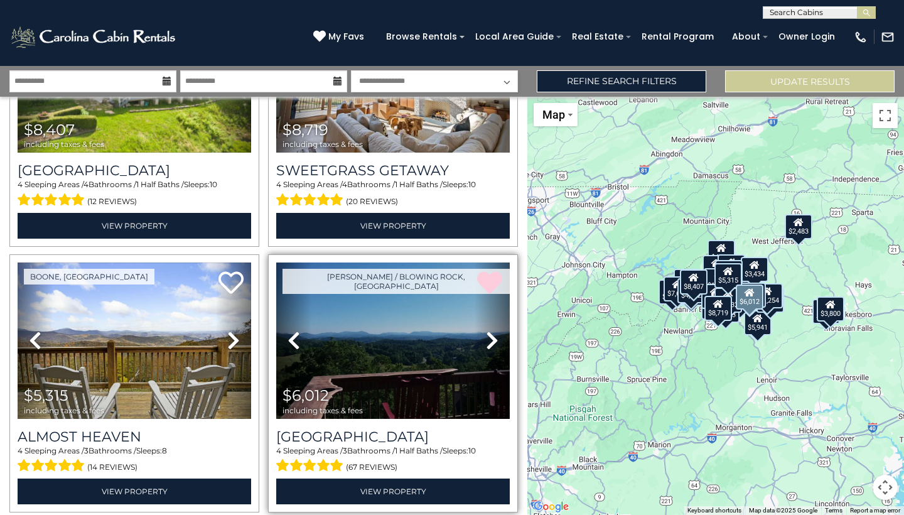
click at [493, 334] on icon at bounding box center [492, 340] width 13 height 20
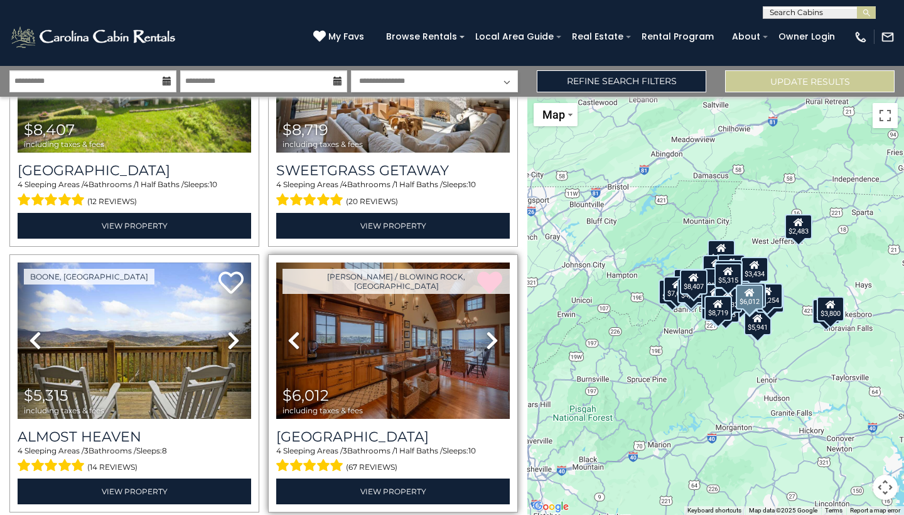
click at [493, 334] on icon at bounding box center [492, 340] width 13 height 20
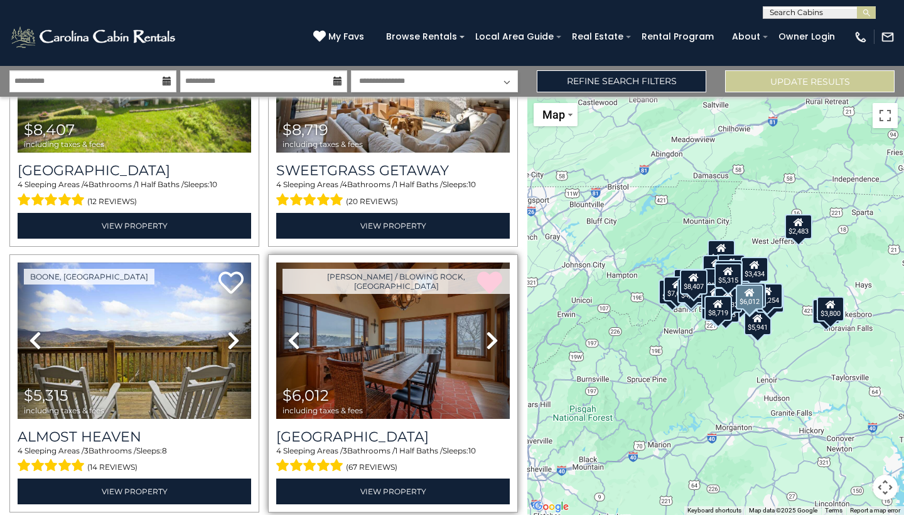
click at [493, 334] on icon at bounding box center [492, 340] width 13 height 20
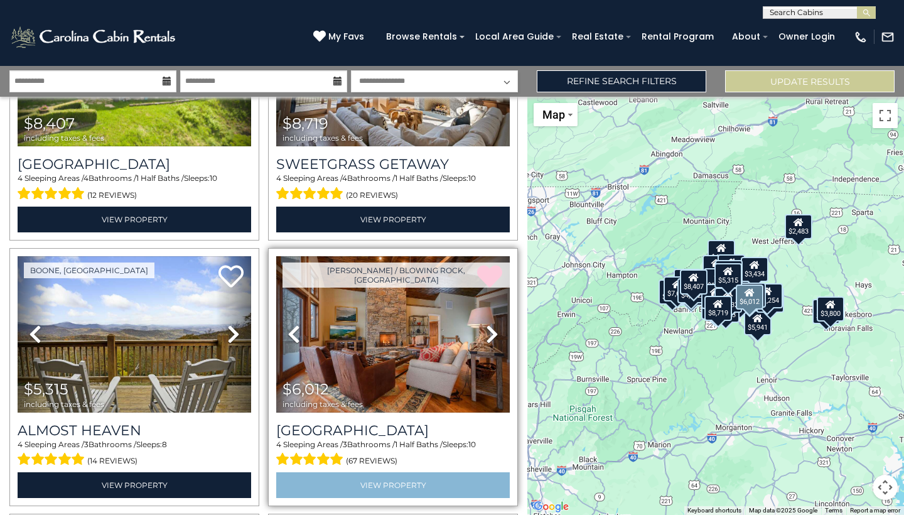
scroll to position [3877, 0]
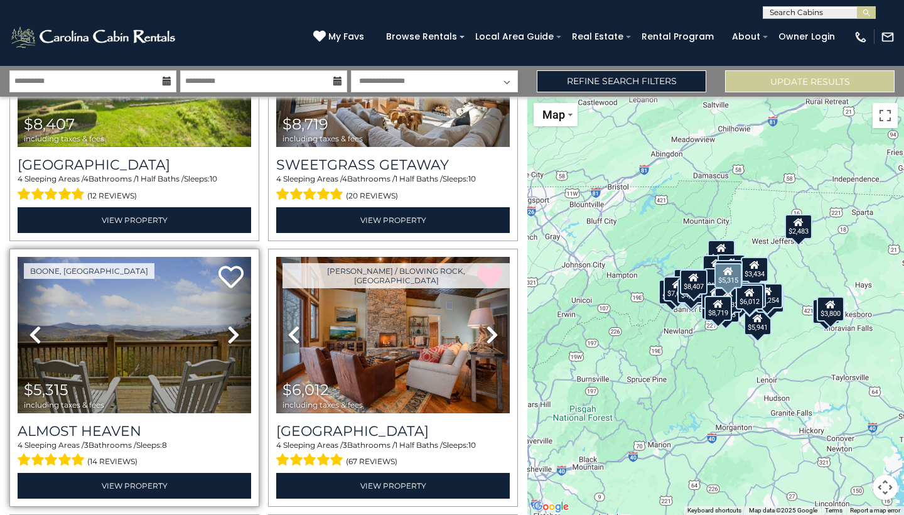
click at [235, 329] on icon at bounding box center [233, 335] width 13 height 20
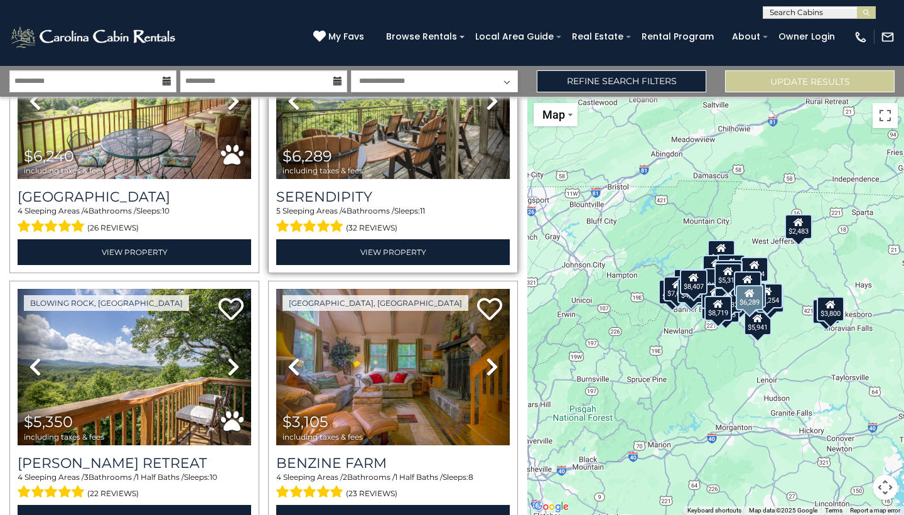
scroll to position [4428, 0]
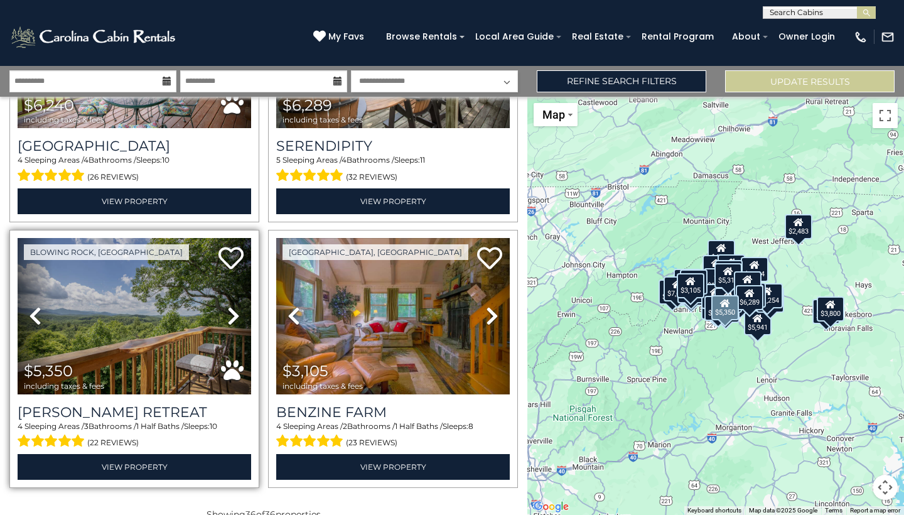
click at [235, 310] on icon at bounding box center [233, 316] width 13 height 20
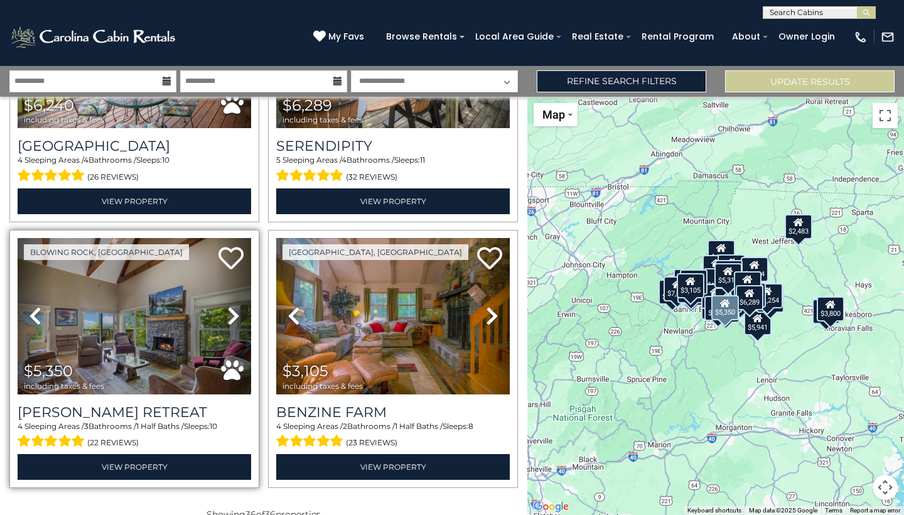
click at [235, 310] on icon at bounding box center [233, 316] width 13 height 20
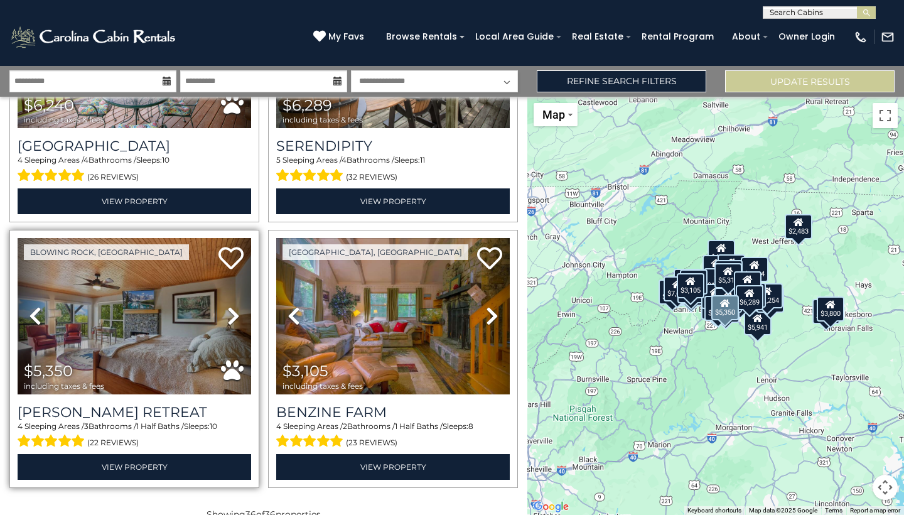
click at [235, 310] on icon at bounding box center [233, 316] width 13 height 20
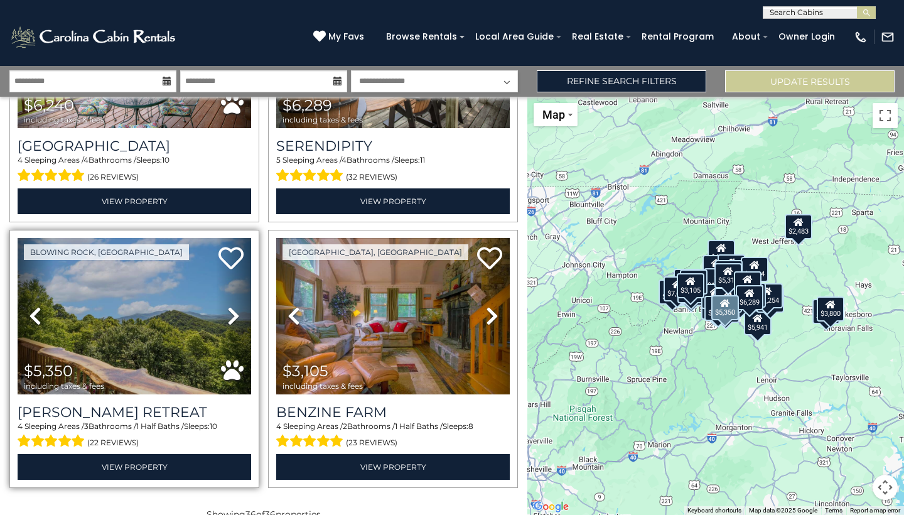
click at [235, 310] on icon at bounding box center [233, 316] width 13 height 20
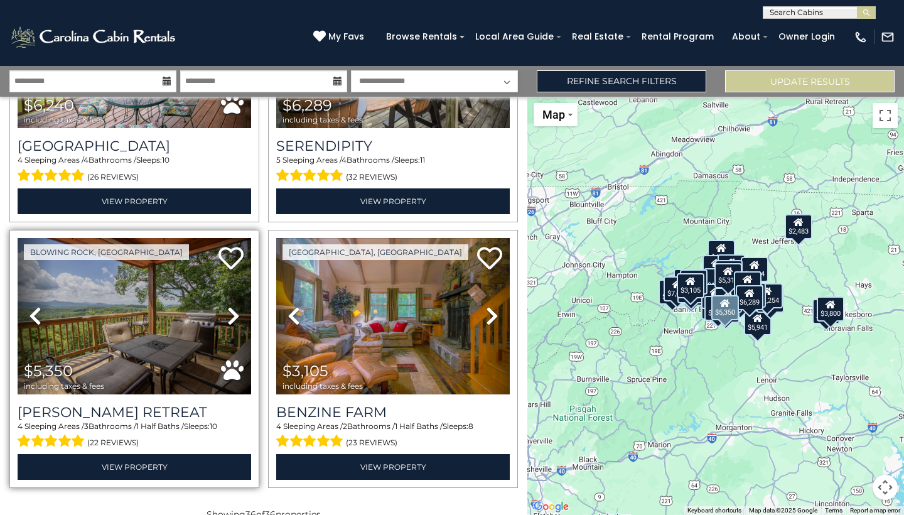
click at [235, 310] on icon at bounding box center [233, 316] width 13 height 20
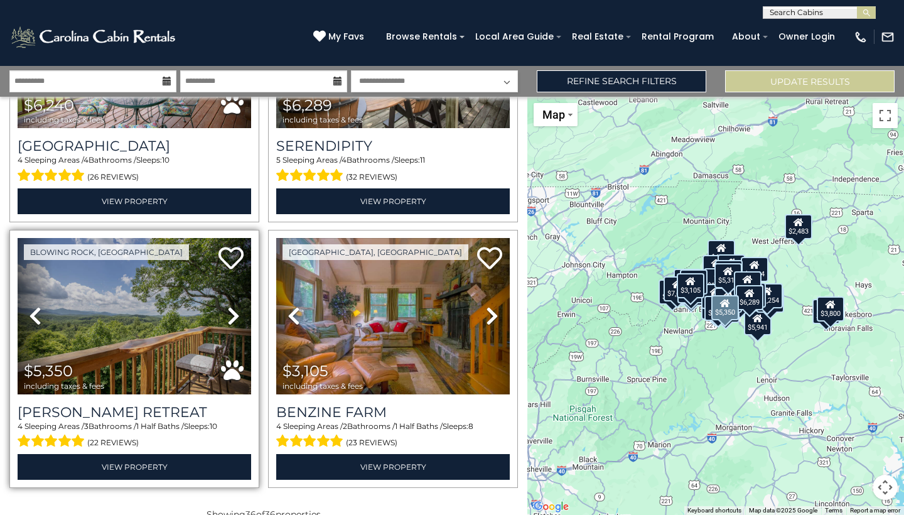
click at [235, 310] on icon at bounding box center [233, 316] width 13 height 20
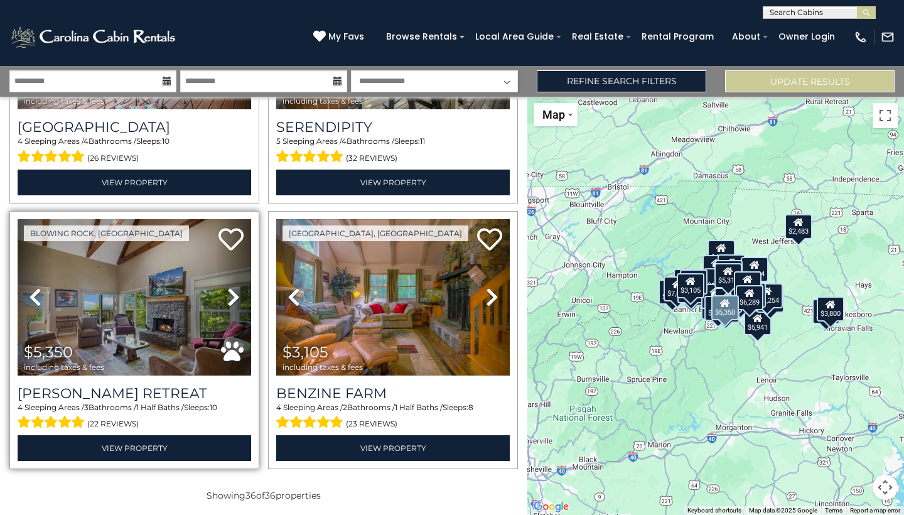
scroll to position [0, 0]
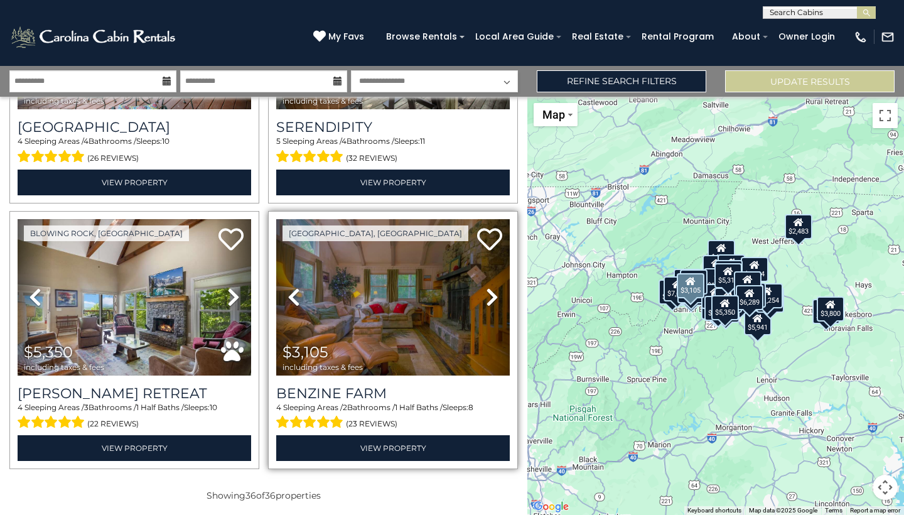
click at [446, 309] on img at bounding box center [393, 297] width 234 height 156
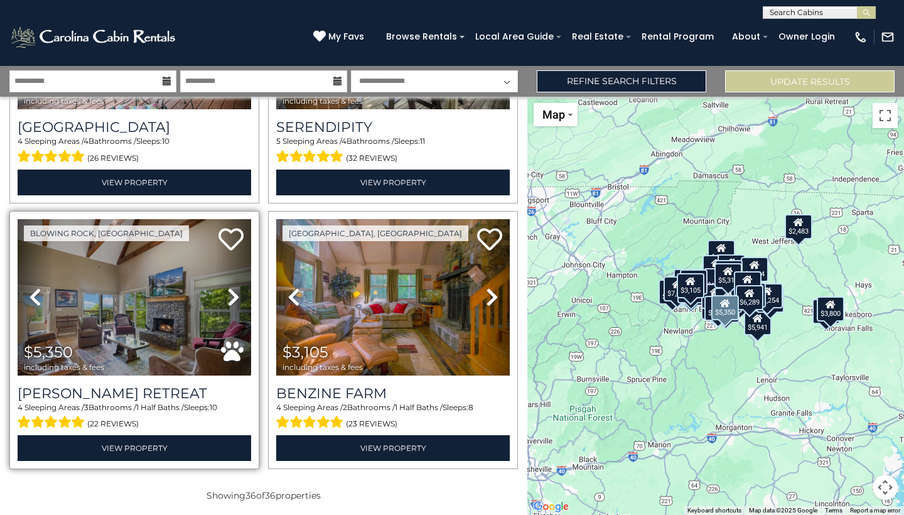
click at [162, 307] on img at bounding box center [135, 297] width 234 height 156
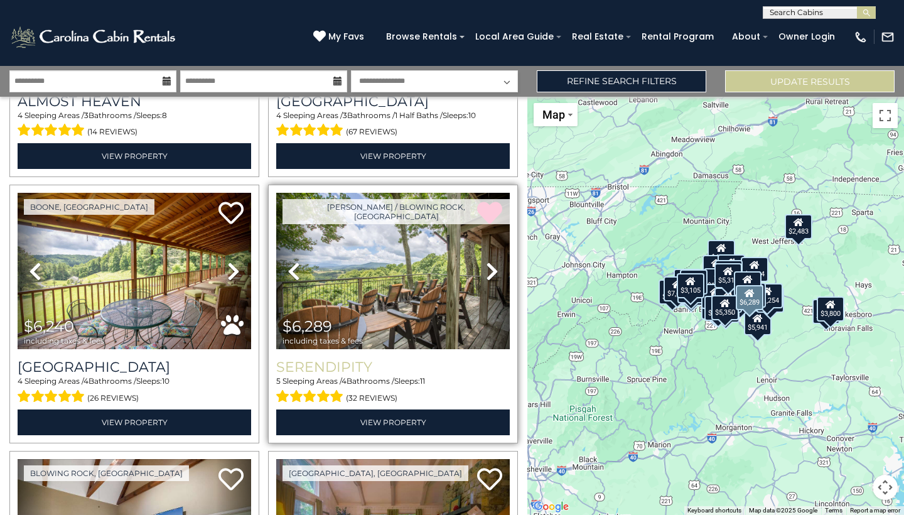
scroll to position [4206, 0]
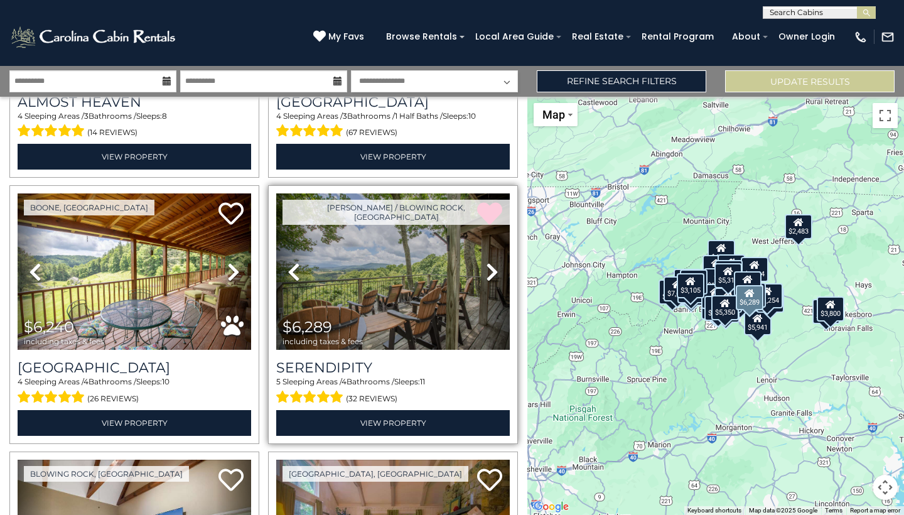
click at [495, 269] on icon at bounding box center [492, 272] width 13 height 20
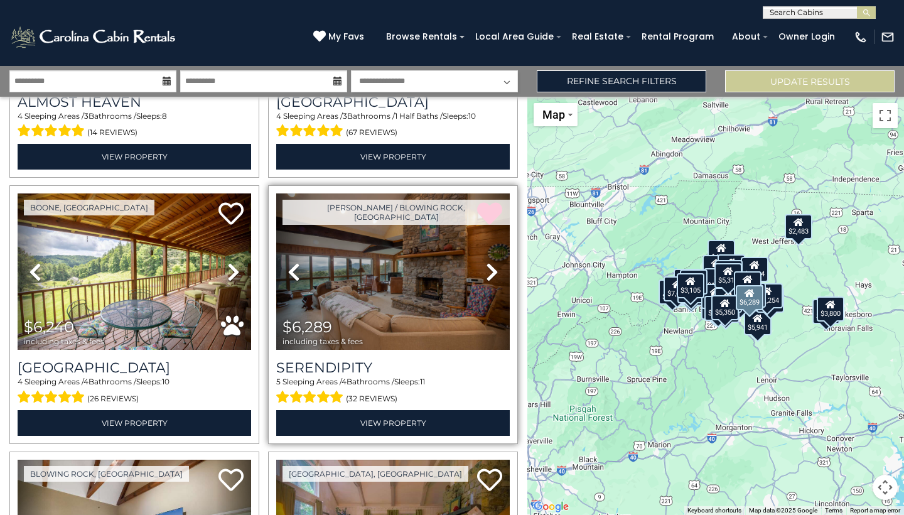
click at [493, 268] on icon at bounding box center [492, 272] width 13 height 20
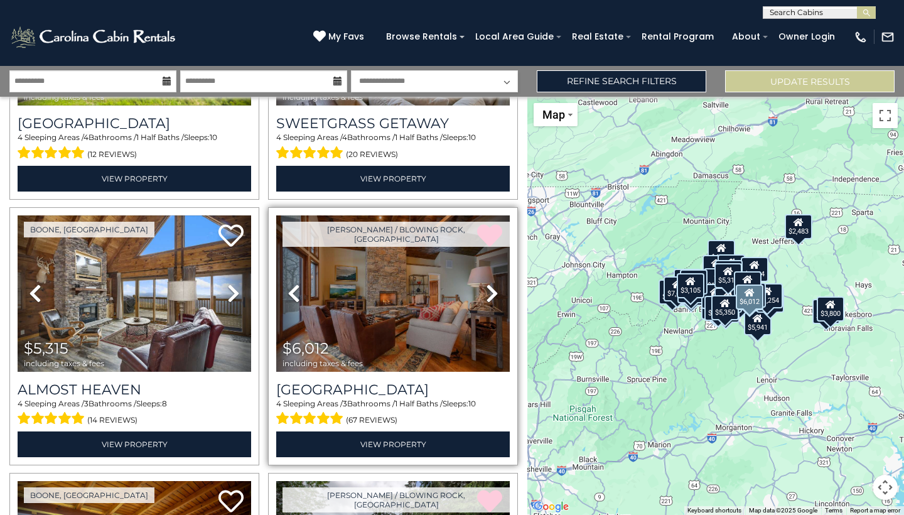
scroll to position [3920, 0]
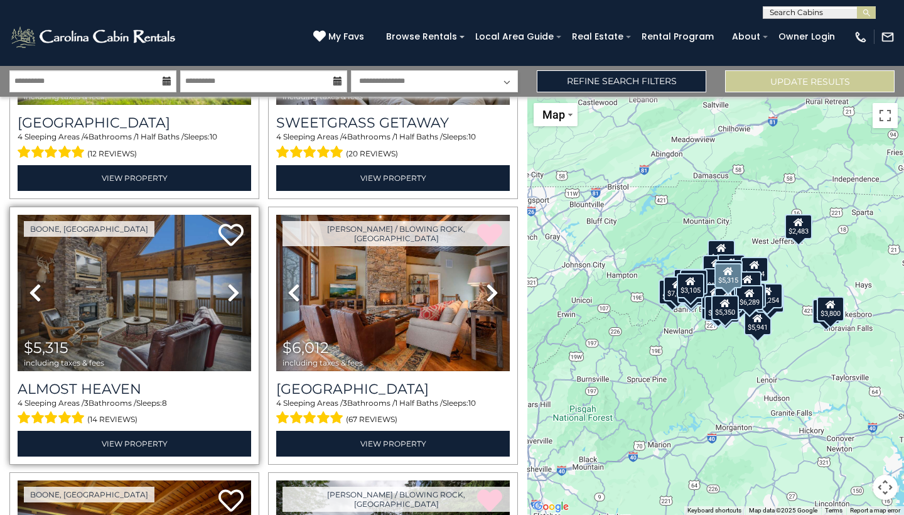
click at [192, 282] on img at bounding box center [135, 293] width 234 height 156
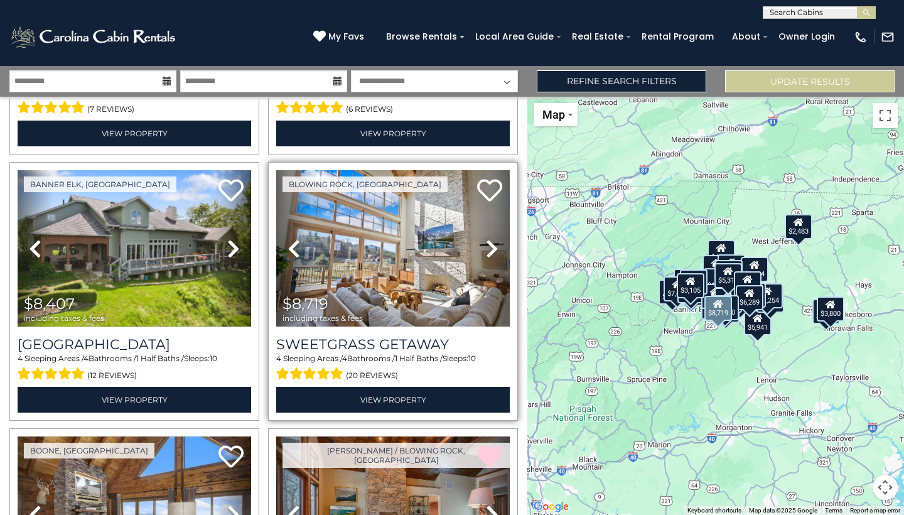
scroll to position [3694, 0]
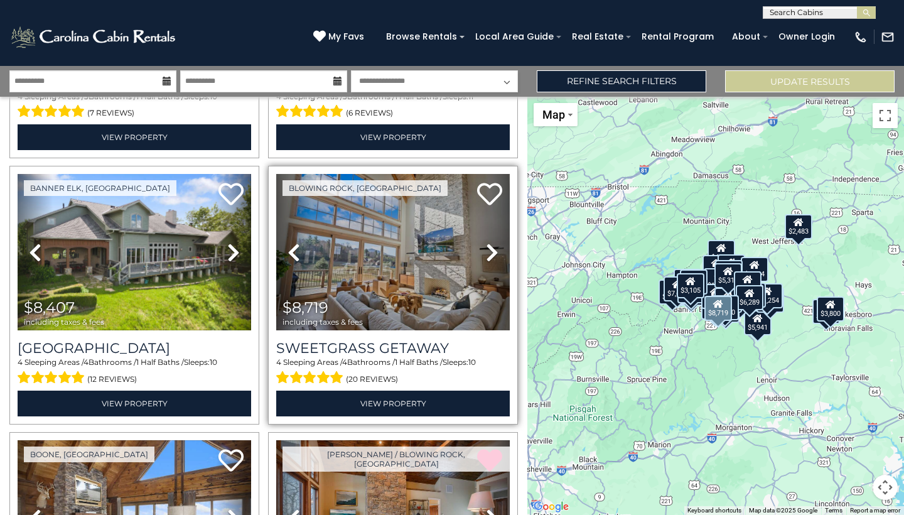
click at [486, 257] on icon at bounding box center [492, 252] width 13 height 20
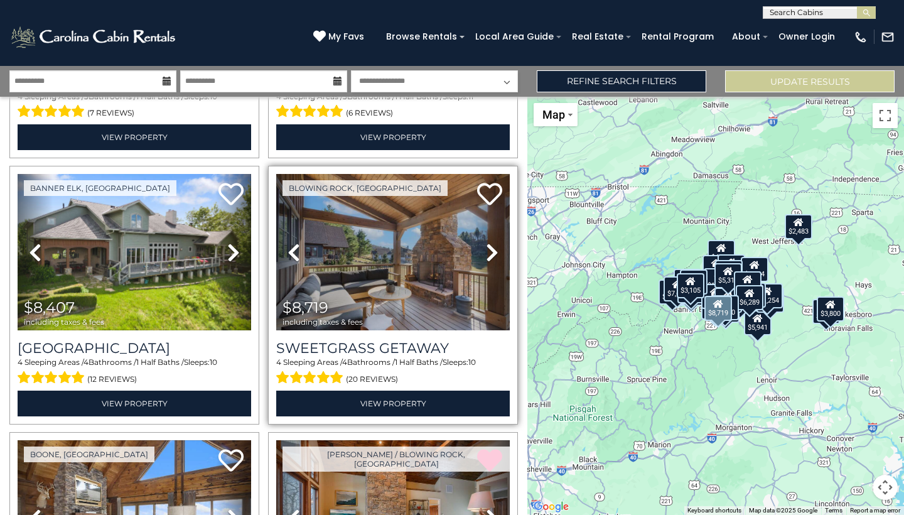
click at [486, 257] on icon at bounding box center [492, 252] width 13 height 20
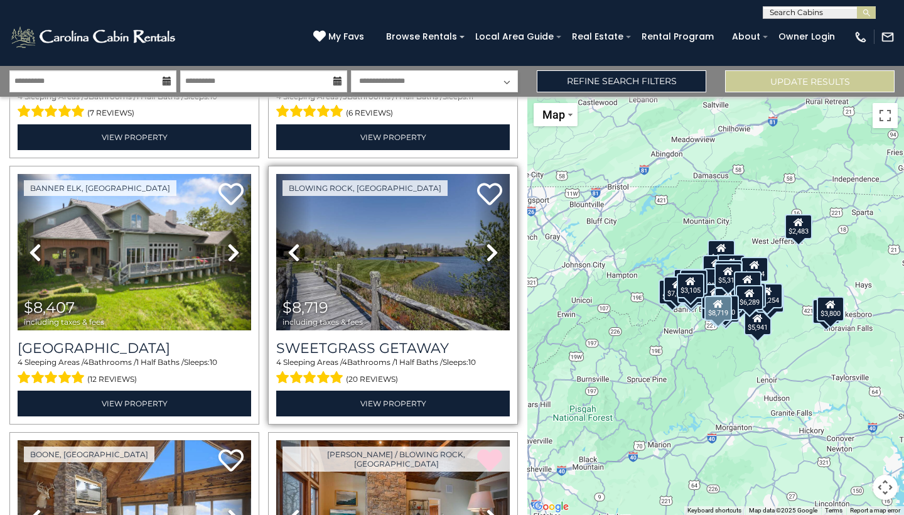
click at [486, 257] on icon at bounding box center [492, 252] width 13 height 20
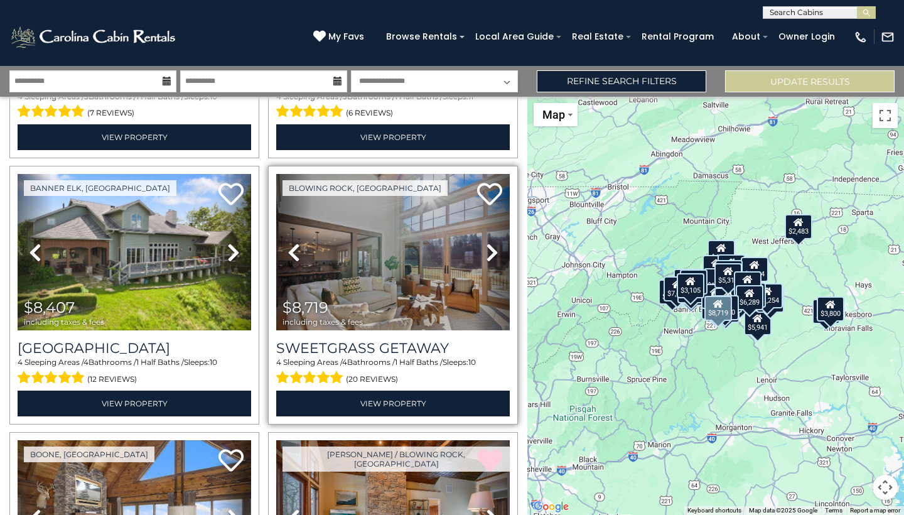
click at [486, 257] on icon at bounding box center [492, 252] width 13 height 20
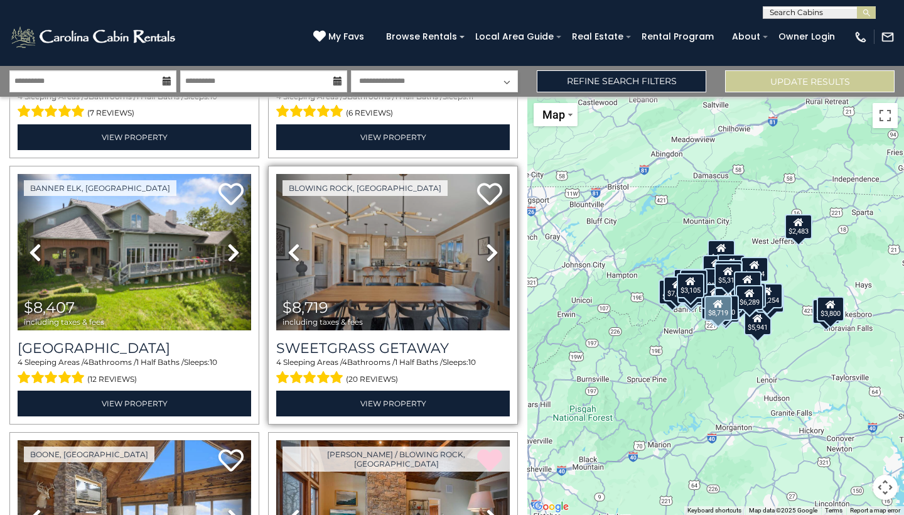
click at [486, 257] on icon at bounding box center [492, 252] width 13 height 20
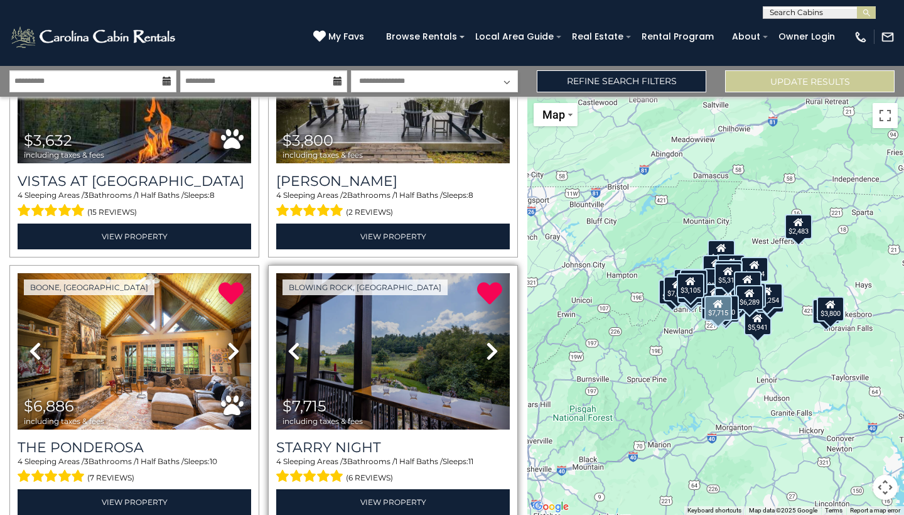
scroll to position [3325, 0]
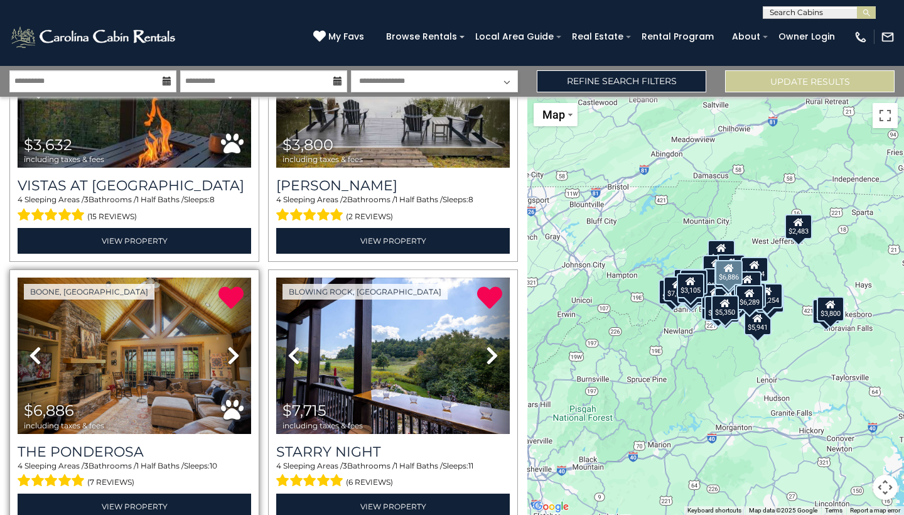
click at [235, 347] on icon at bounding box center [233, 355] width 13 height 20
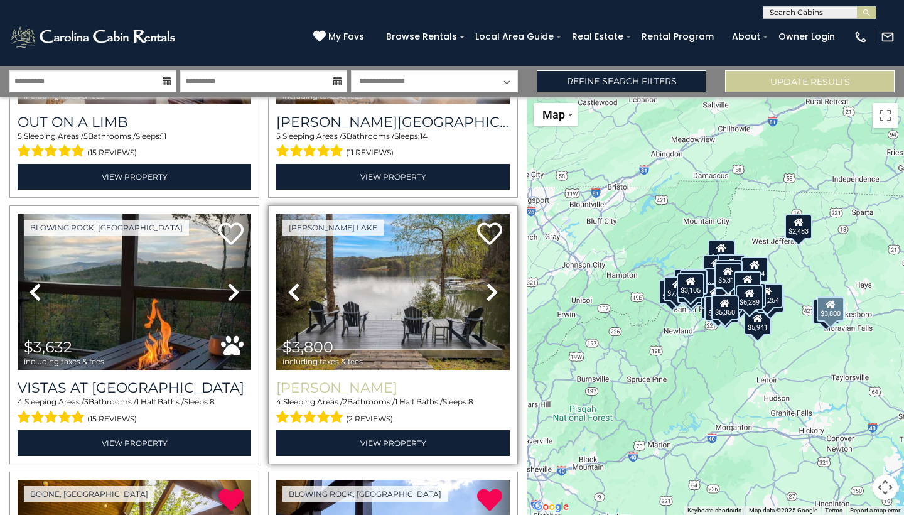
scroll to position [3122, 0]
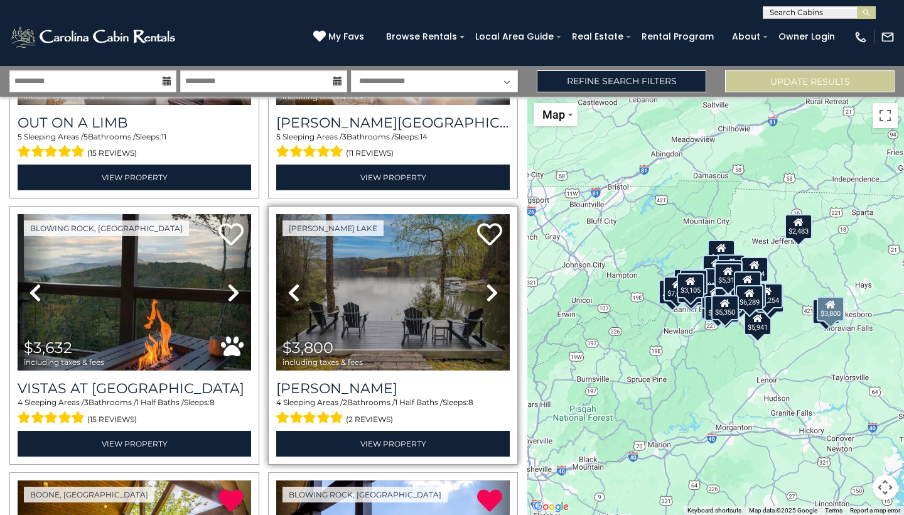
click at [493, 284] on icon at bounding box center [492, 292] width 13 height 20
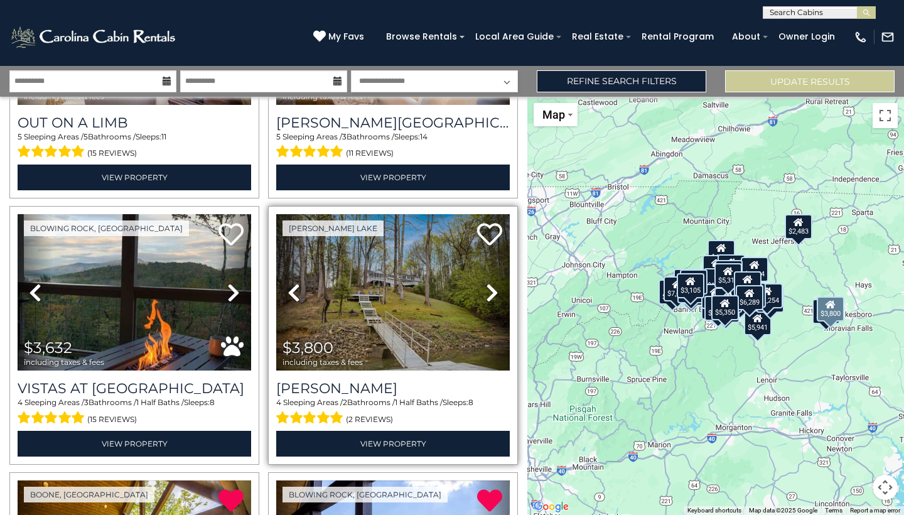
click at [493, 284] on icon at bounding box center [492, 292] width 13 height 20
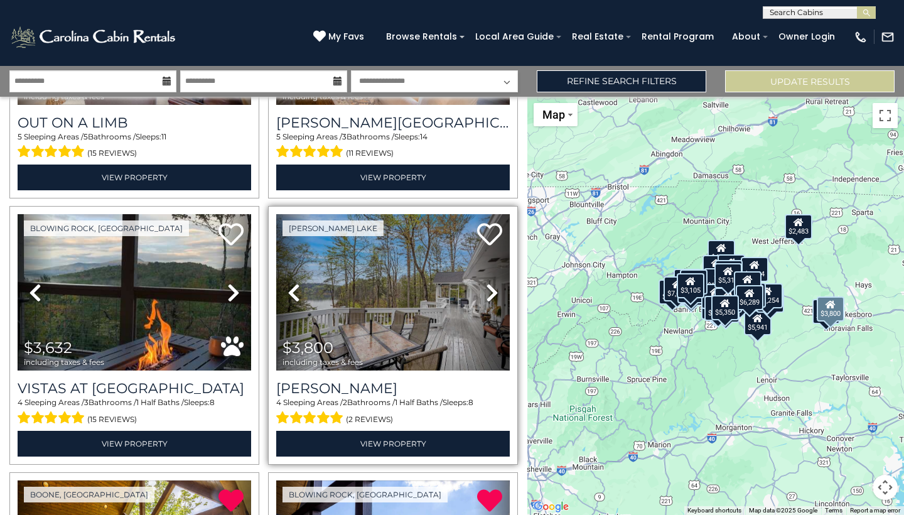
click at [493, 284] on icon at bounding box center [492, 292] width 13 height 20
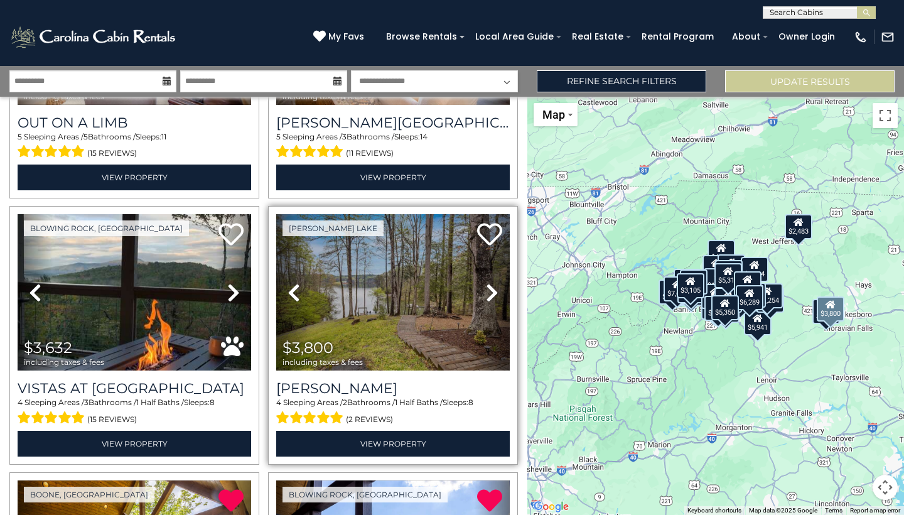
click at [493, 284] on icon at bounding box center [492, 292] width 13 height 20
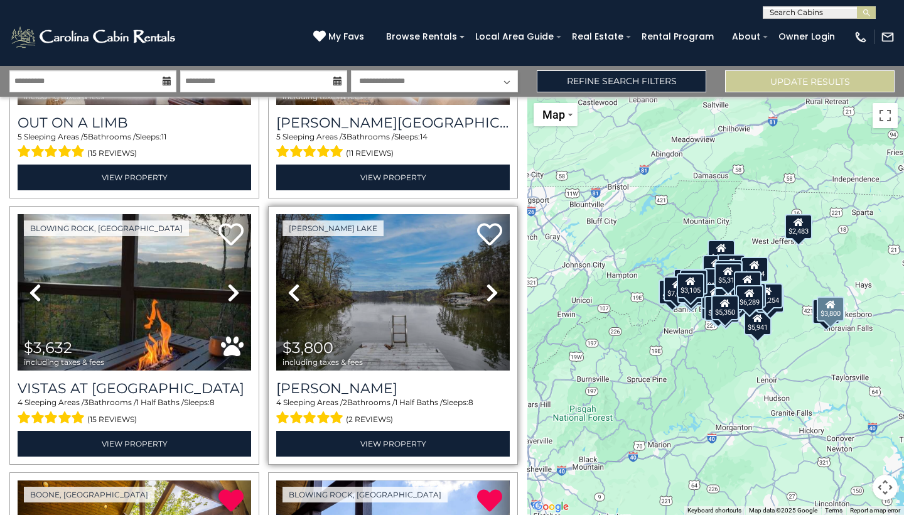
click at [493, 284] on icon at bounding box center [492, 292] width 13 height 20
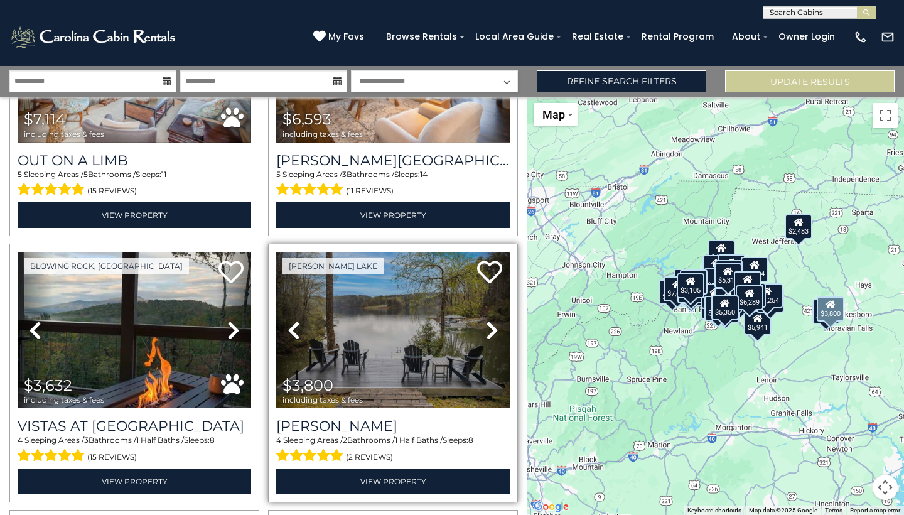
scroll to position [3083, 0]
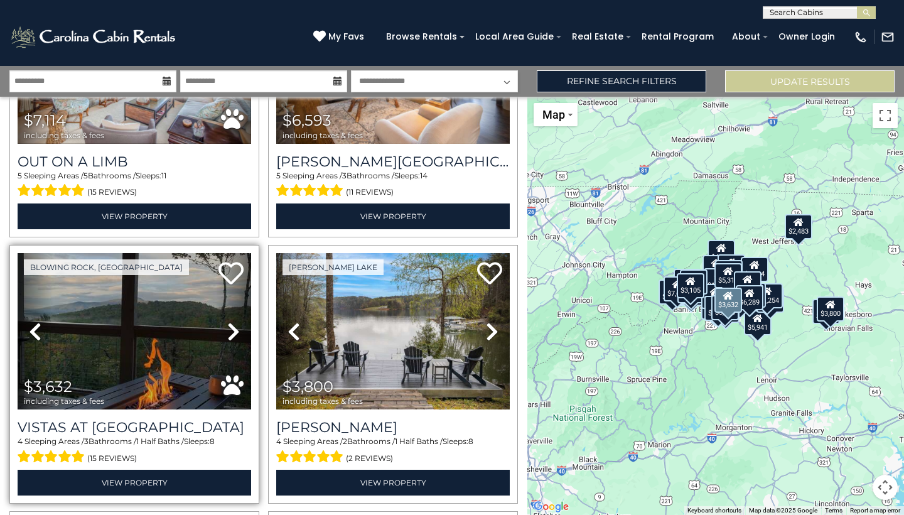
click at [232, 329] on icon at bounding box center [233, 331] width 13 height 20
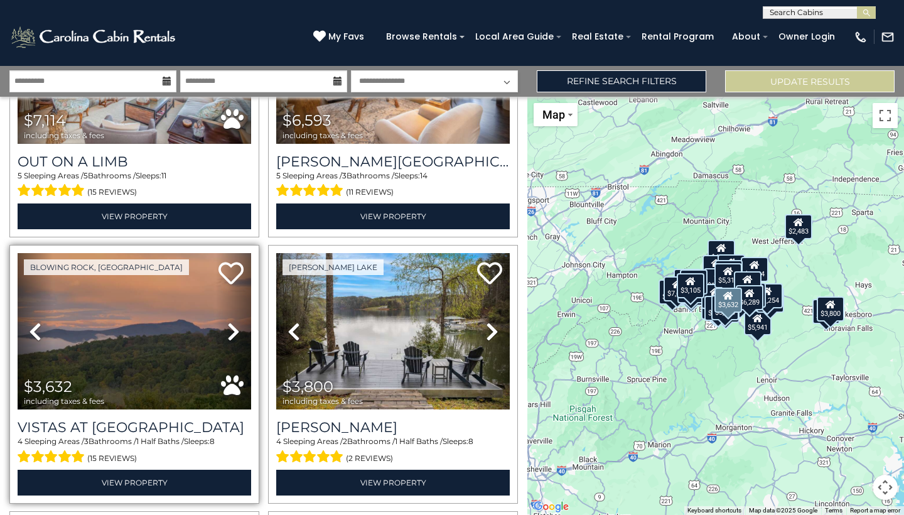
click at [232, 329] on icon at bounding box center [233, 331] width 13 height 20
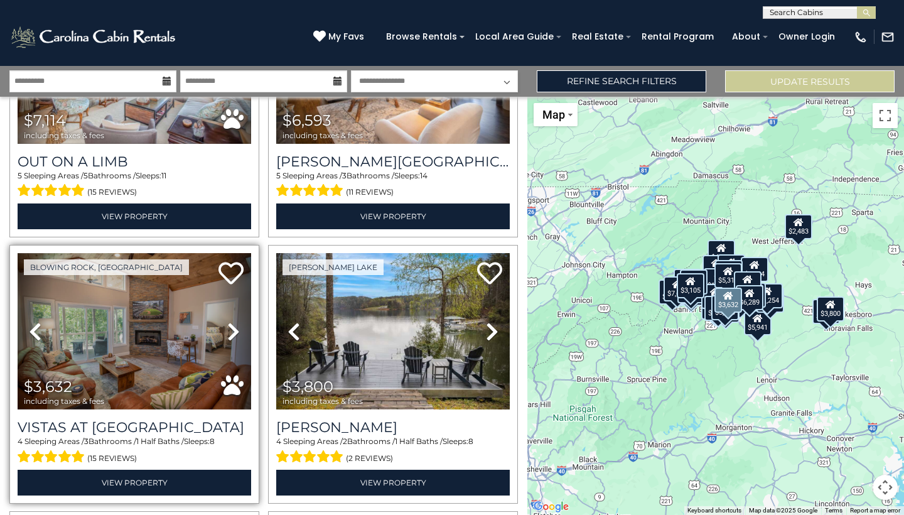
click at [177, 321] on img at bounding box center [135, 331] width 234 height 156
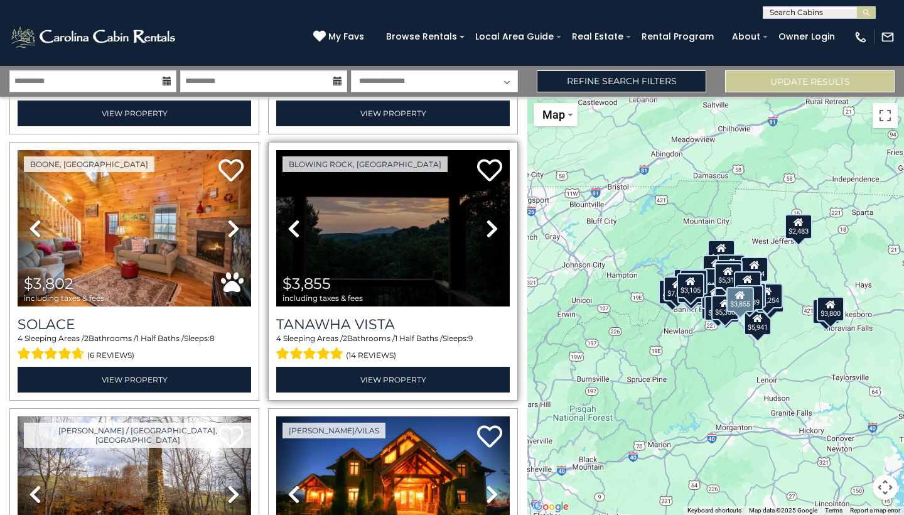
scroll to position [2110, 0]
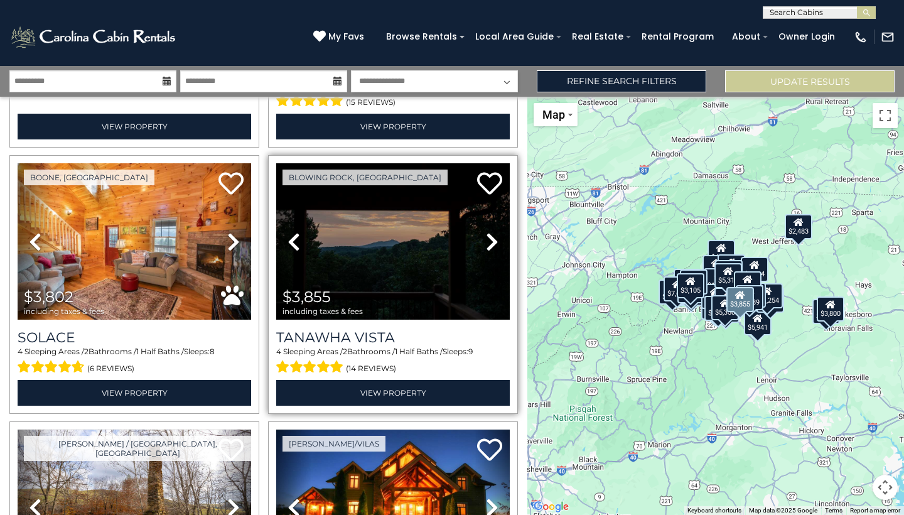
click at [490, 241] on icon at bounding box center [492, 242] width 13 height 20
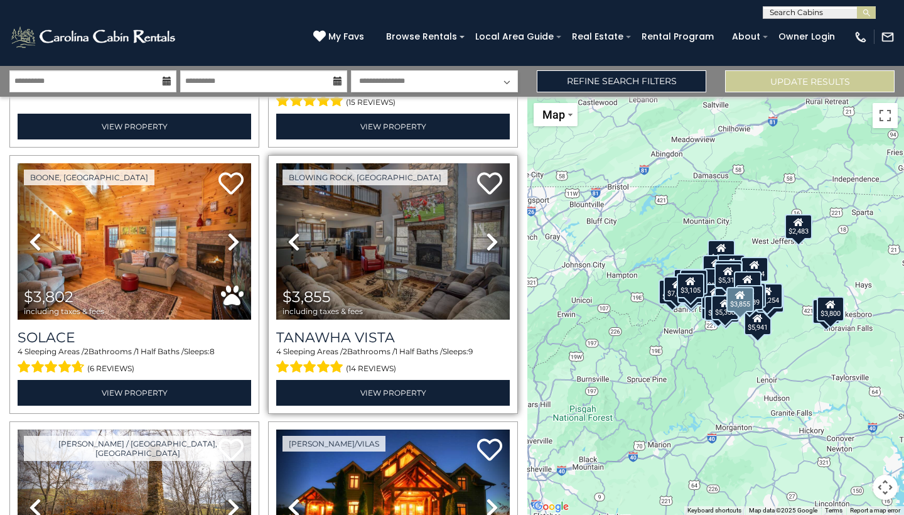
click at [490, 241] on icon at bounding box center [492, 242] width 13 height 20
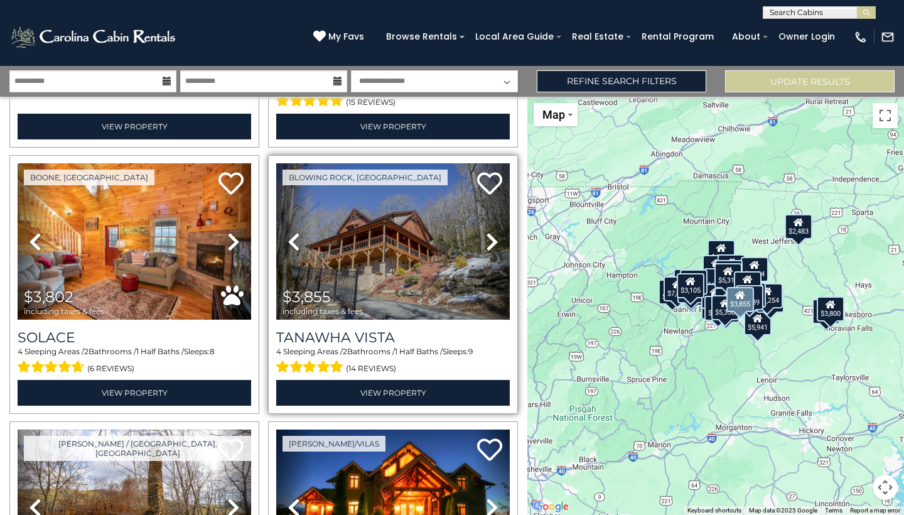
click at [490, 241] on icon at bounding box center [492, 242] width 13 height 20
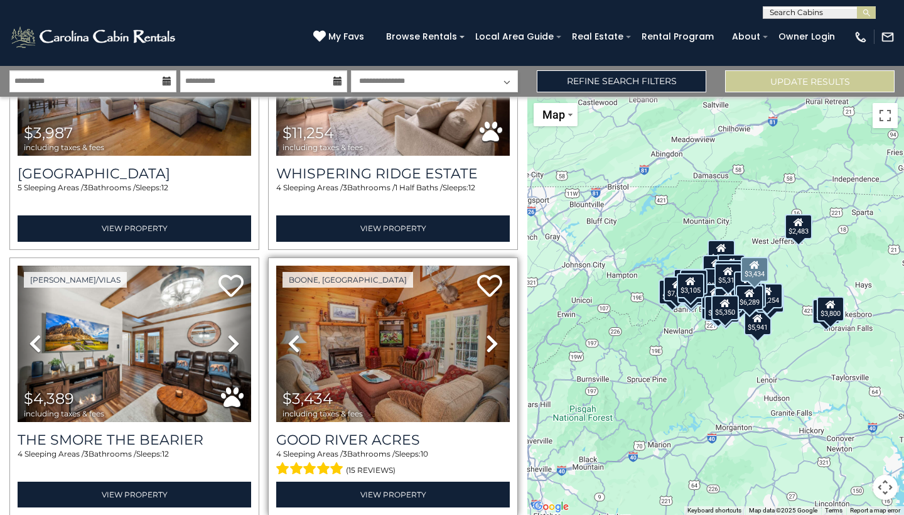
scroll to position [1739, 0]
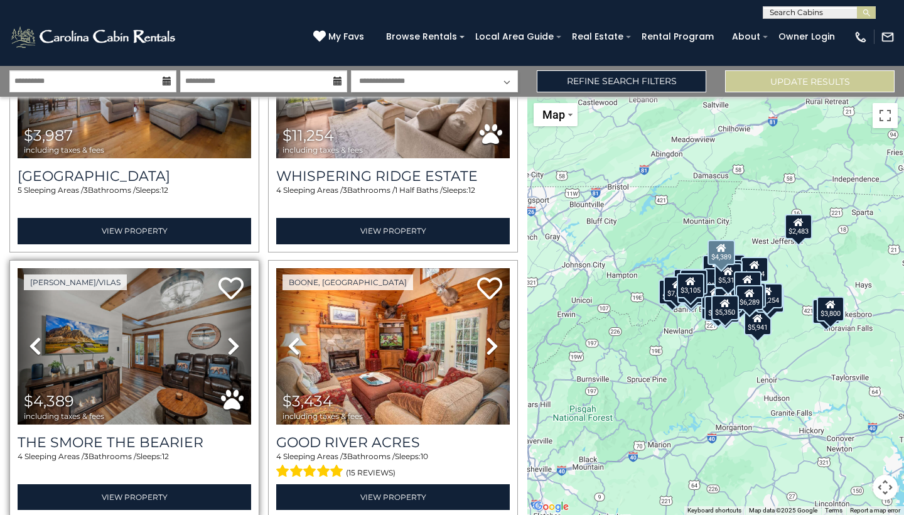
click at [238, 346] on icon at bounding box center [233, 346] width 13 height 20
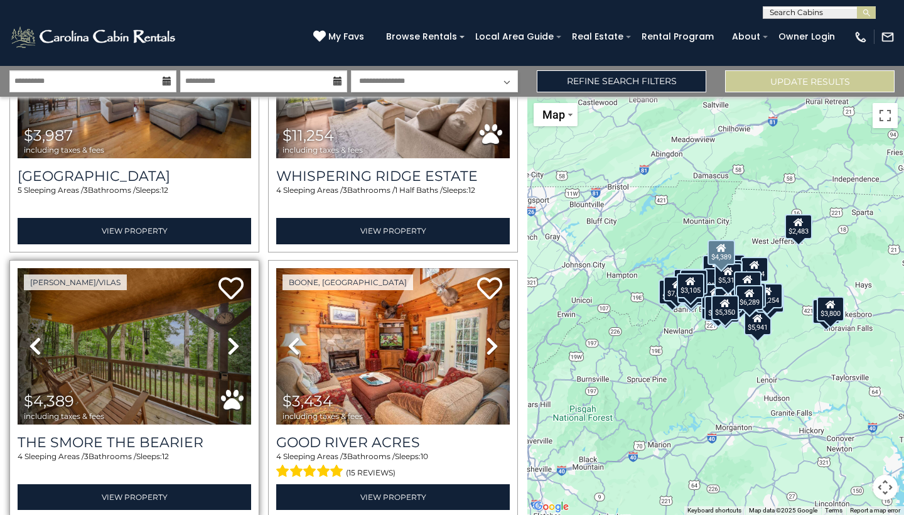
click at [238, 346] on icon at bounding box center [233, 346] width 13 height 20
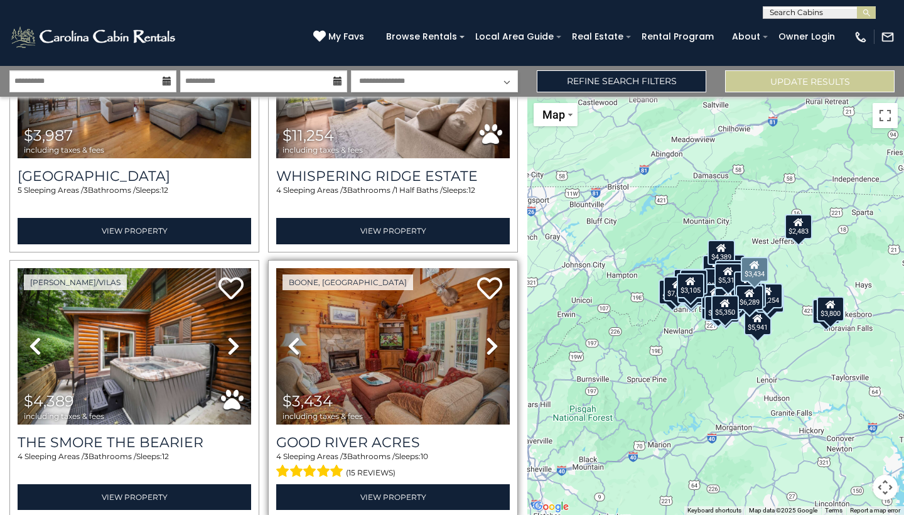
scroll to position [1716, 0]
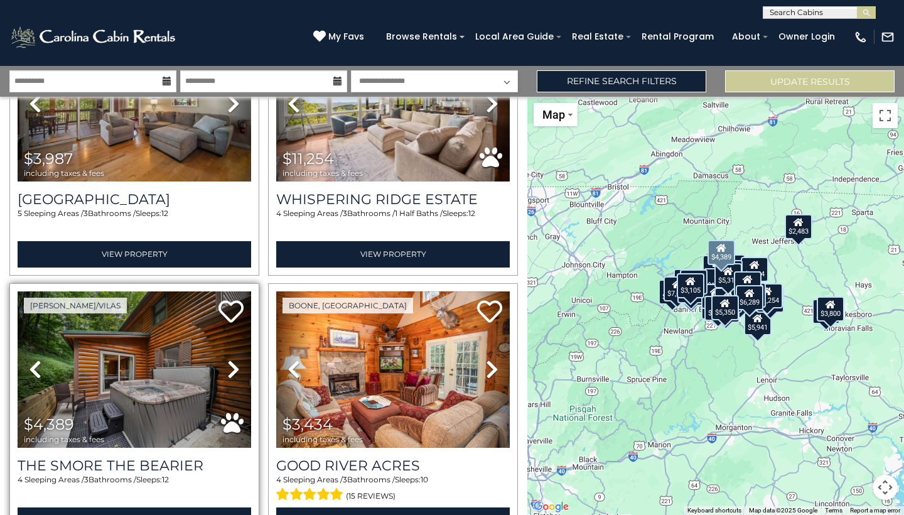
click at [230, 368] on icon at bounding box center [233, 369] width 13 height 20
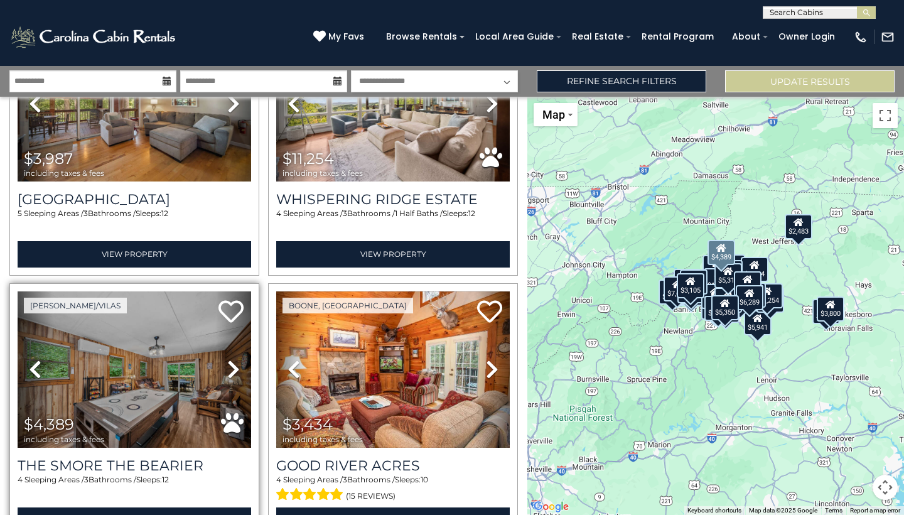
click at [230, 368] on icon at bounding box center [233, 369] width 13 height 20
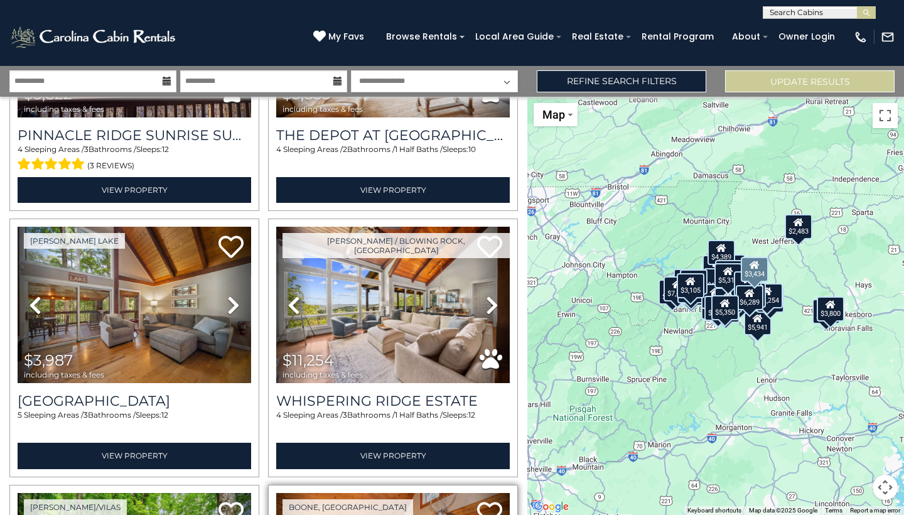
scroll to position [1511, 0]
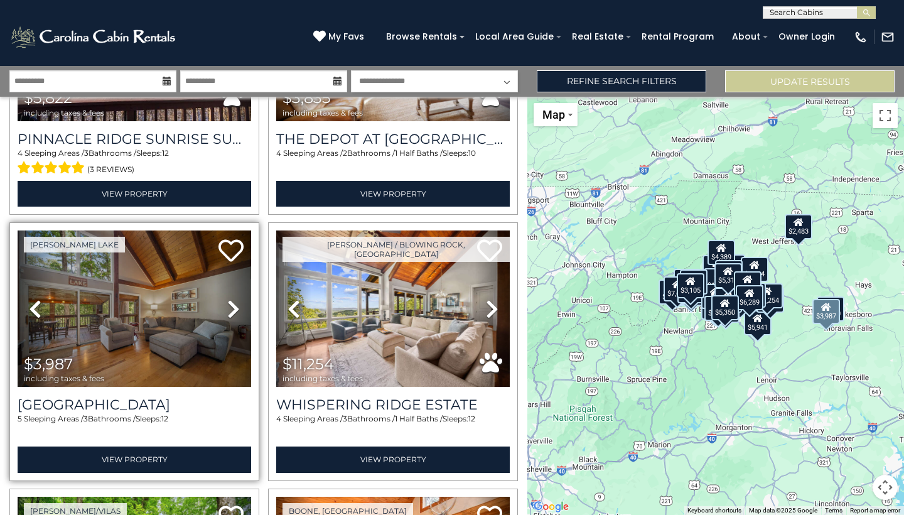
click at [234, 311] on icon at bounding box center [233, 309] width 13 height 20
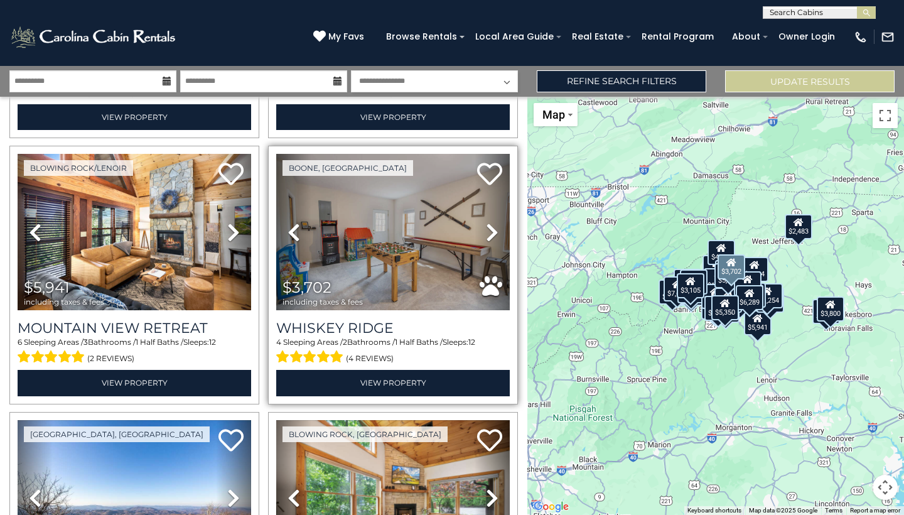
scroll to position [1056, 0]
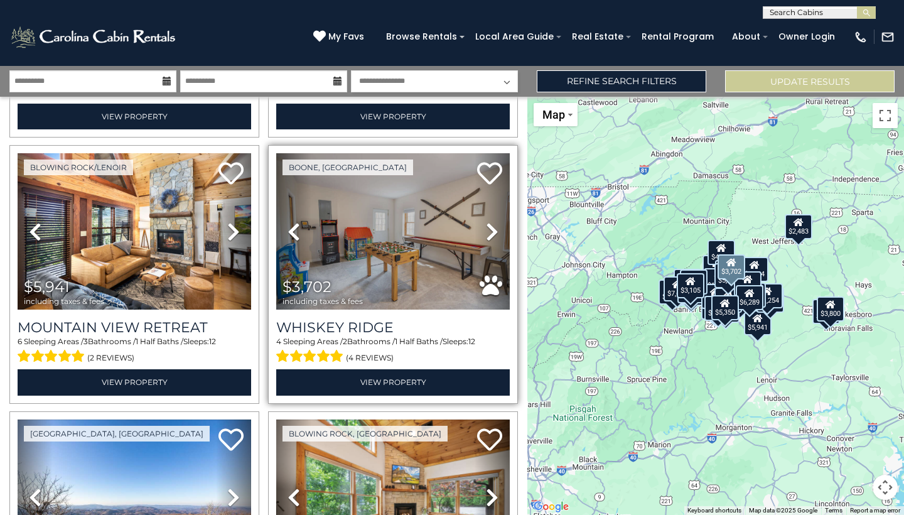
click at [489, 240] on link "Next" at bounding box center [492, 231] width 35 height 156
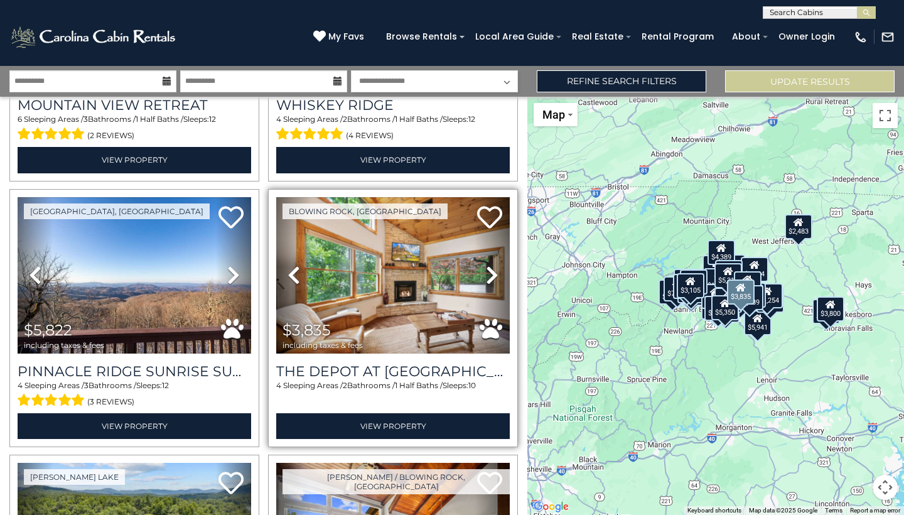
scroll to position [1279, 0]
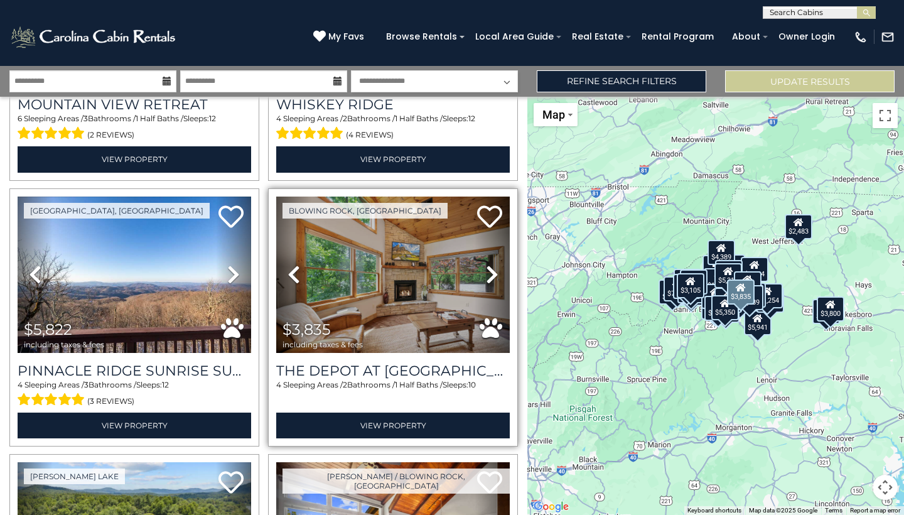
click at [492, 284] on link "Next" at bounding box center [492, 274] width 35 height 156
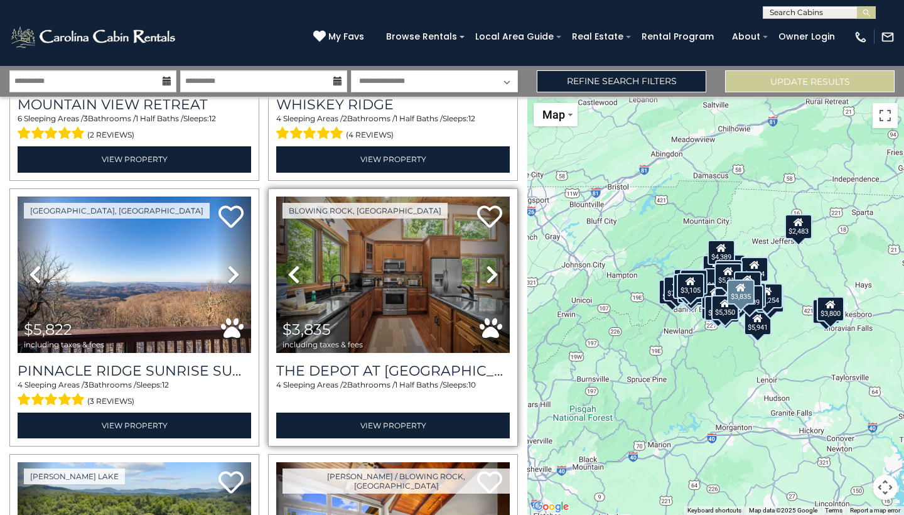
click at [492, 284] on link "Next" at bounding box center [492, 274] width 35 height 156
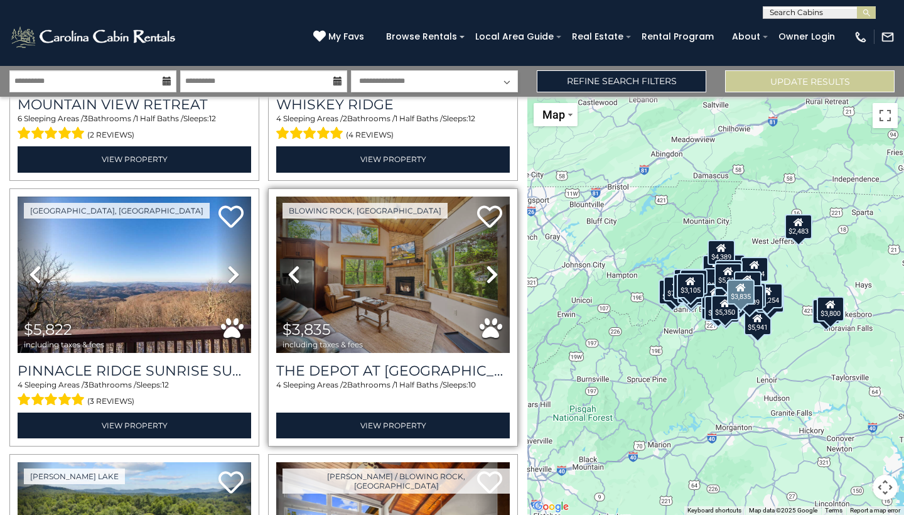
click at [492, 284] on link "Next" at bounding box center [492, 274] width 35 height 156
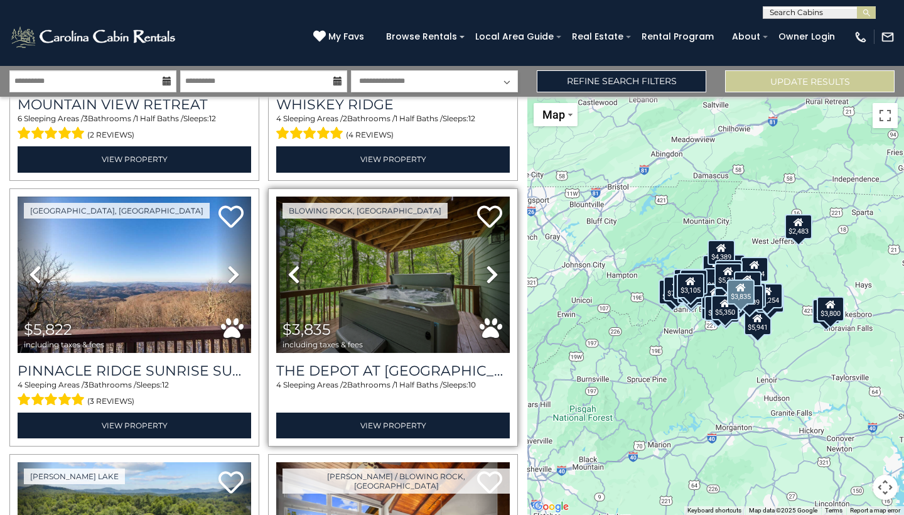
click at [492, 284] on link "Next" at bounding box center [492, 274] width 35 height 156
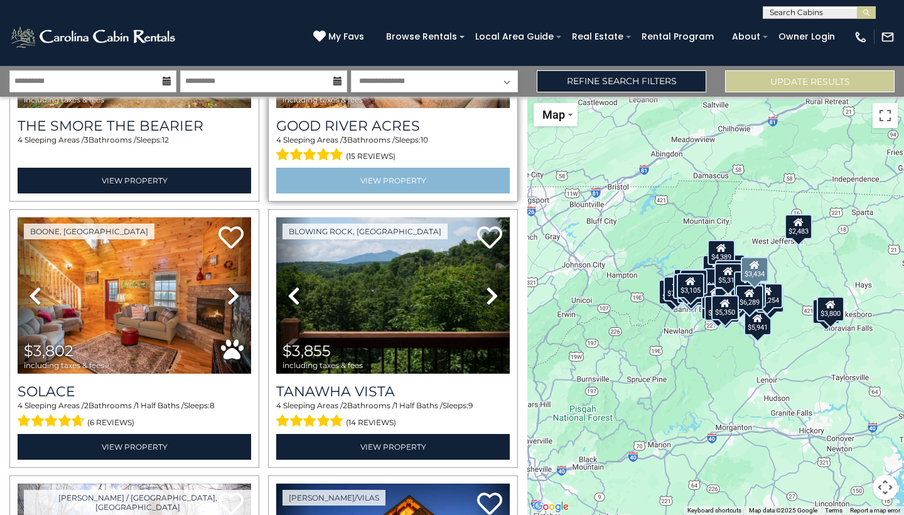
scroll to position [2062, 0]
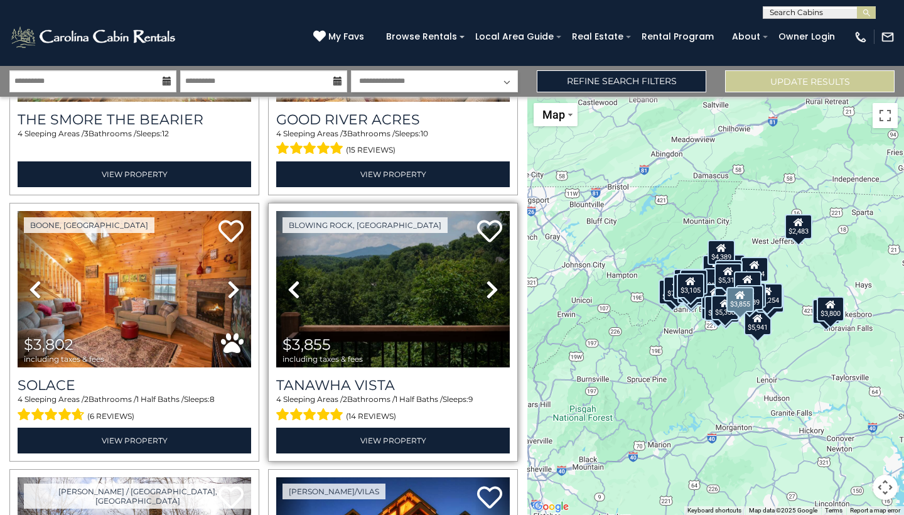
click at [485, 296] on link "Next" at bounding box center [492, 289] width 35 height 156
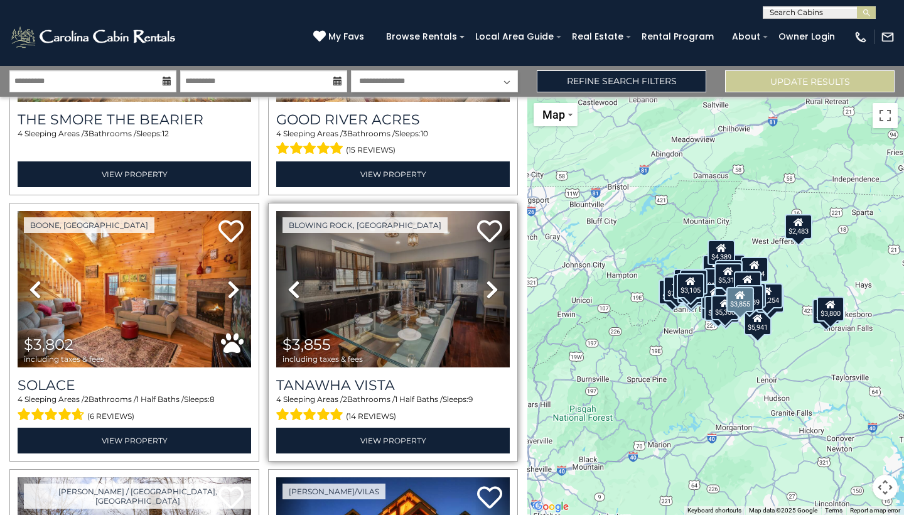
click at [485, 296] on link "Next" at bounding box center [492, 289] width 35 height 156
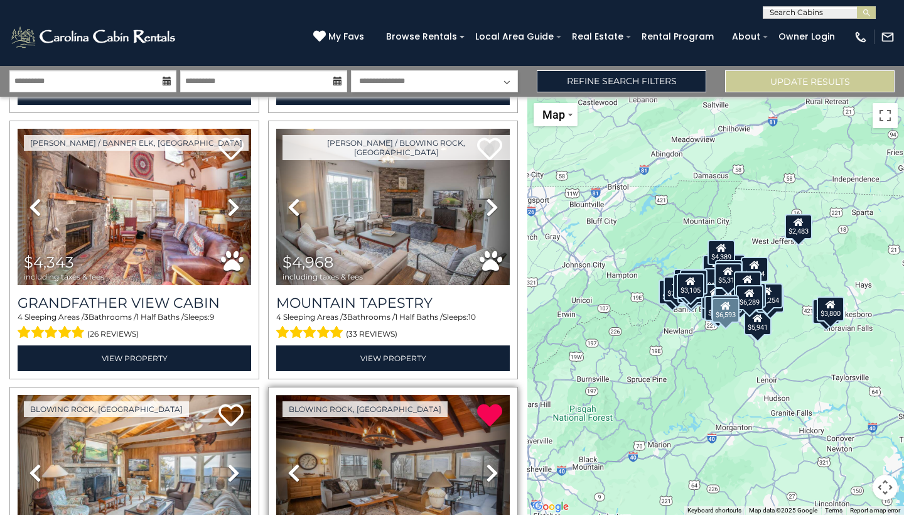
scroll to position [2673, 0]
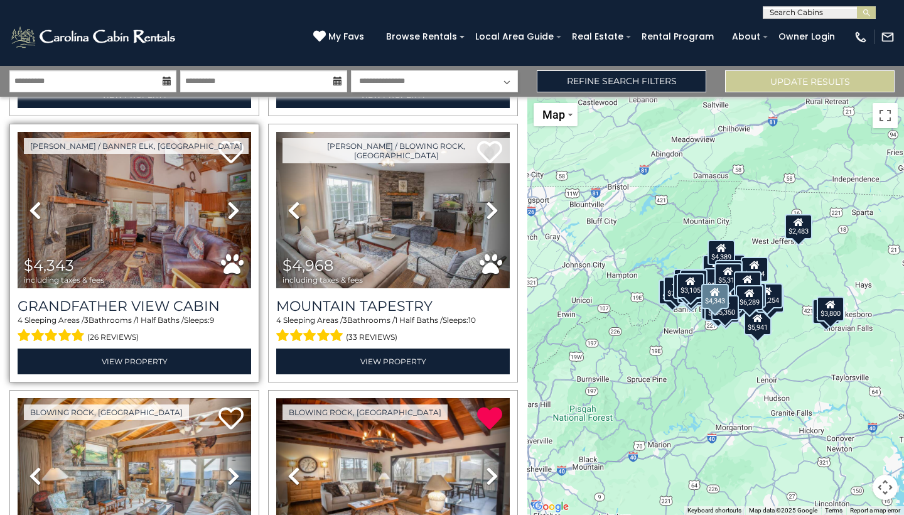
click at [230, 212] on icon at bounding box center [233, 210] width 13 height 20
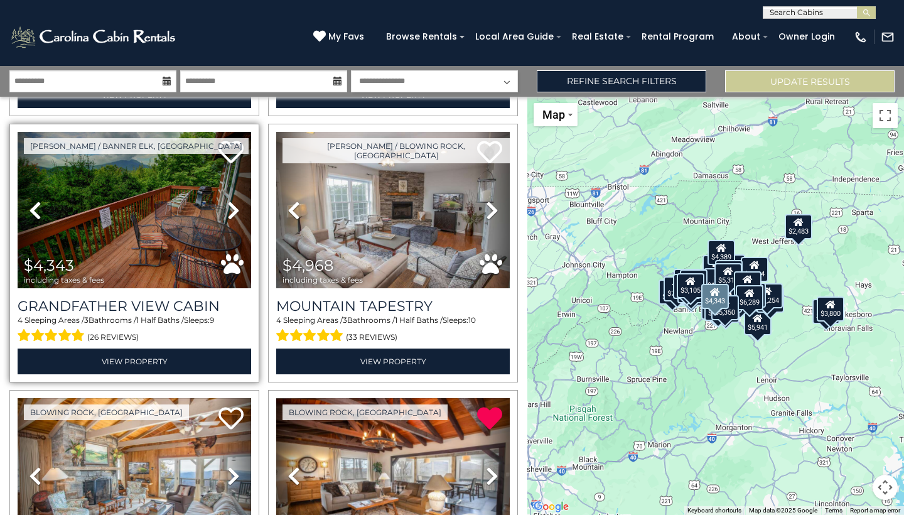
click at [230, 212] on icon at bounding box center [233, 210] width 13 height 20
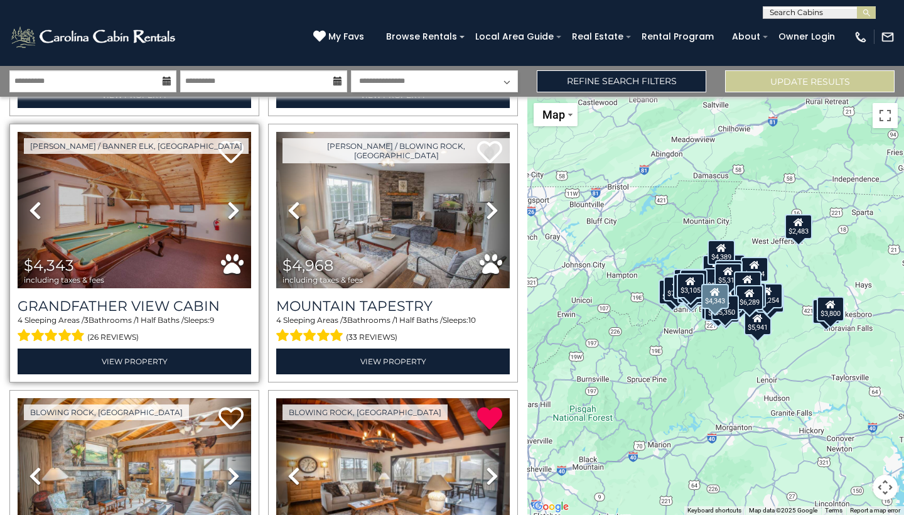
click at [230, 212] on icon at bounding box center [233, 210] width 13 height 20
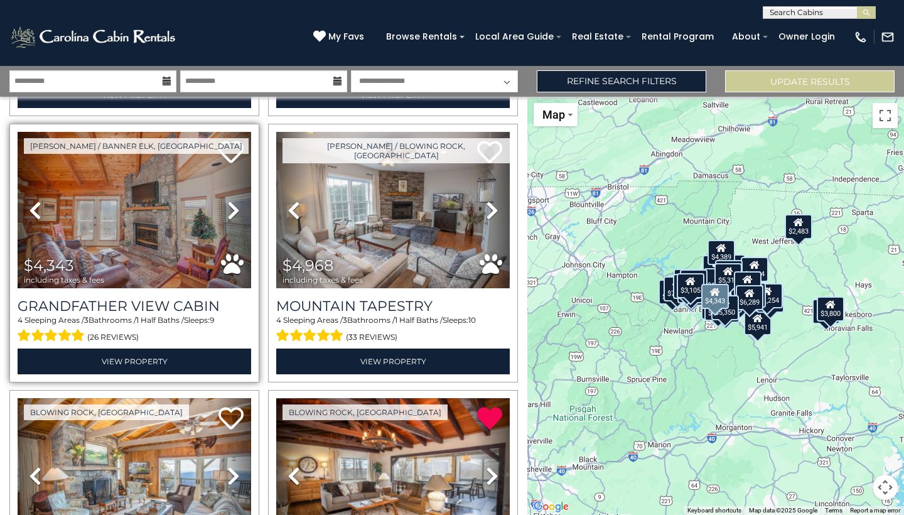
click at [230, 212] on icon at bounding box center [233, 210] width 13 height 20
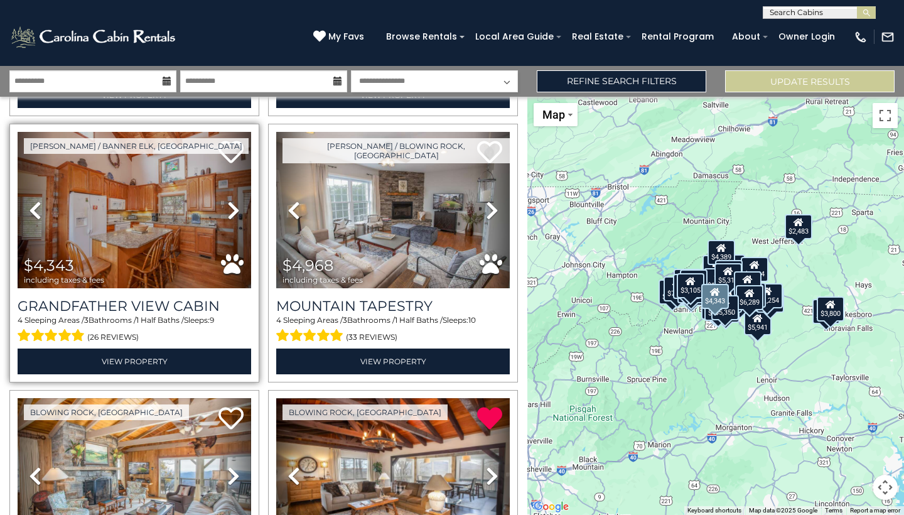
click at [195, 237] on img at bounding box center [135, 210] width 234 height 156
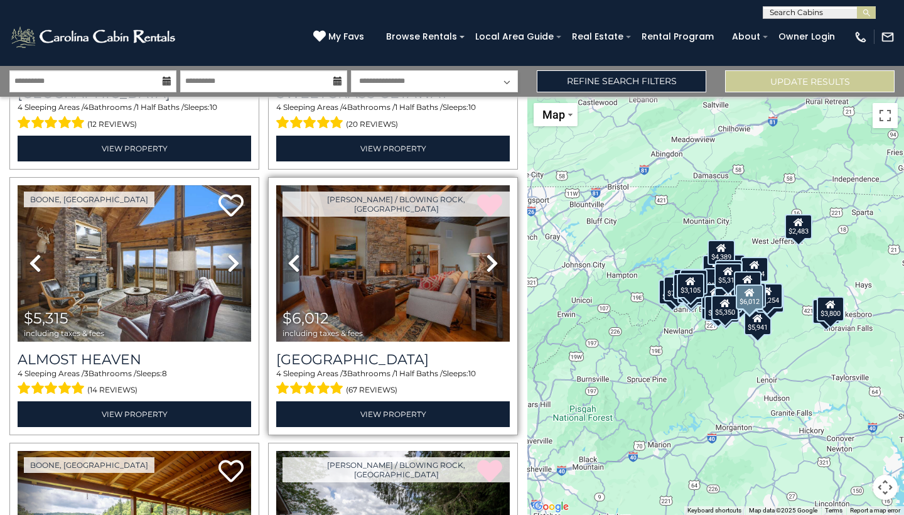
scroll to position [3952, 0]
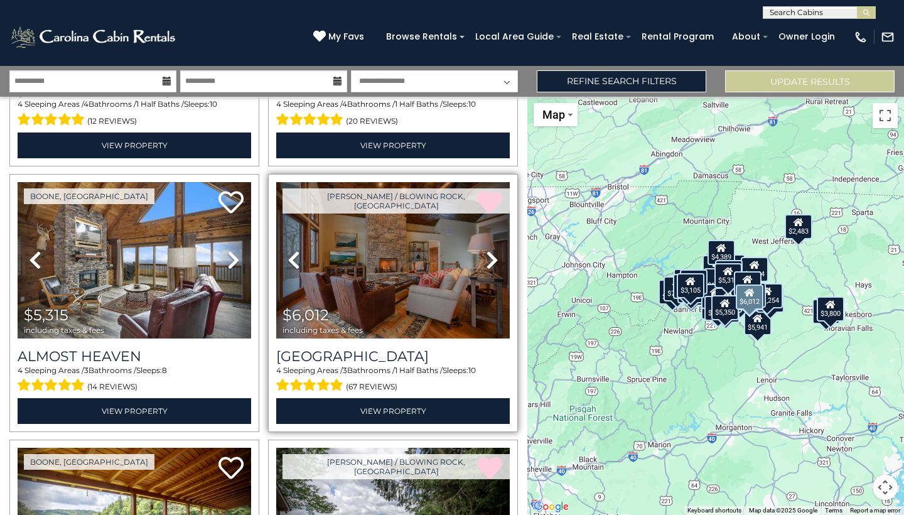
click at [497, 255] on icon at bounding box center [492, 260] width 13 height 20
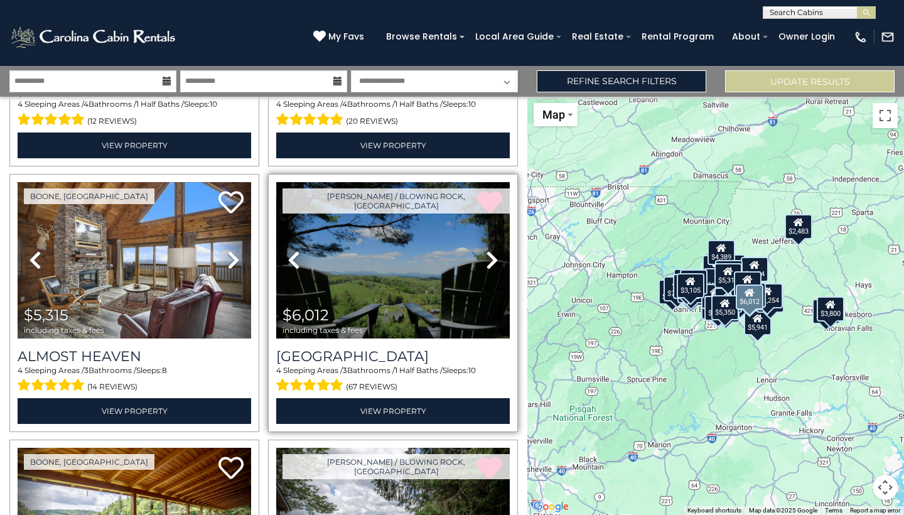
click at [497, 255] on icon at bounding box center [492, 260] width 13 height 20
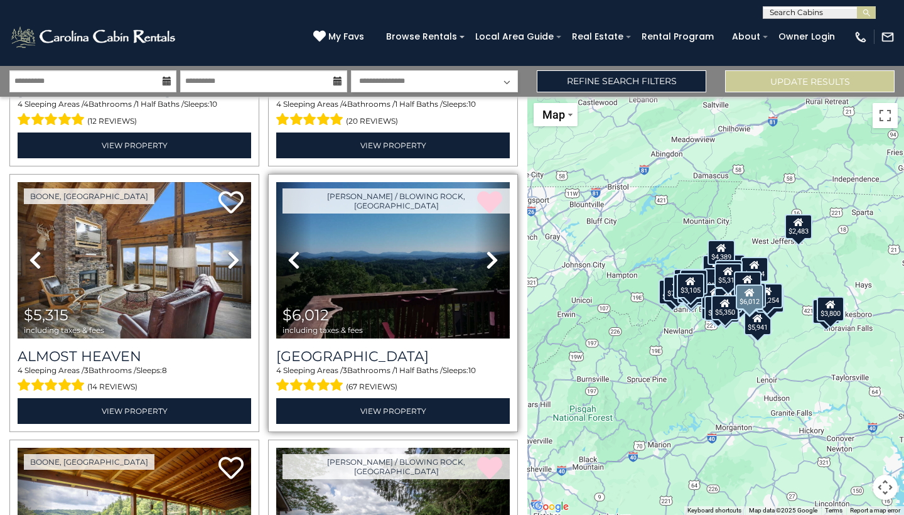
click at [497, 255] on icon at bounding box center [492, 260] width 13 height 20
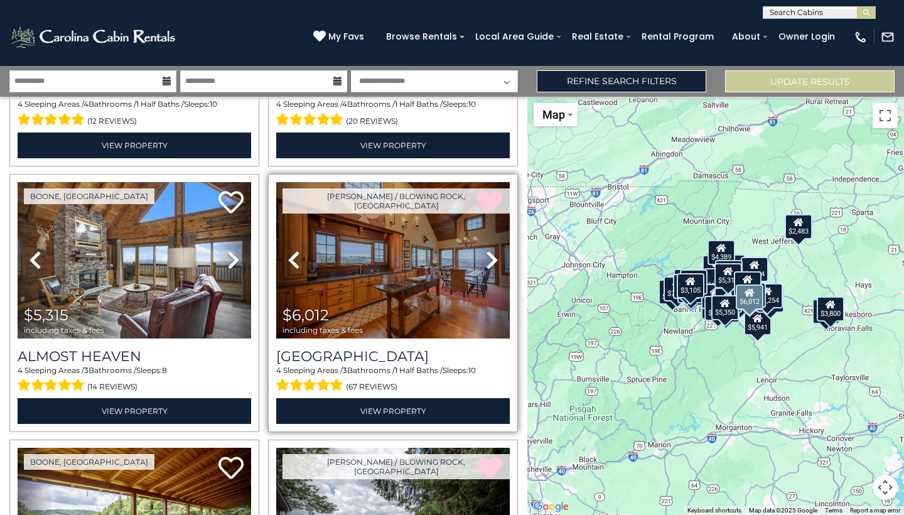
click at [497, 255] on icon at bounding box center [492, 260] width 13 height 20
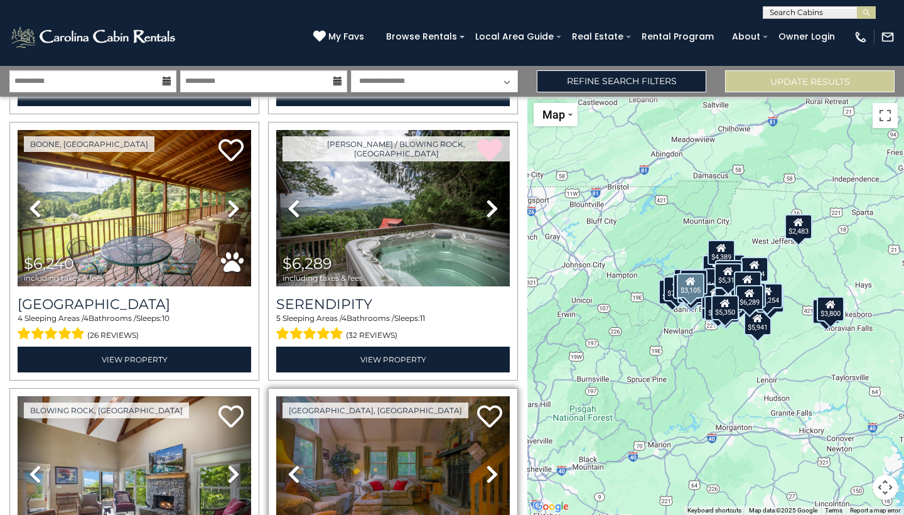
scroll to position [4267, 0]
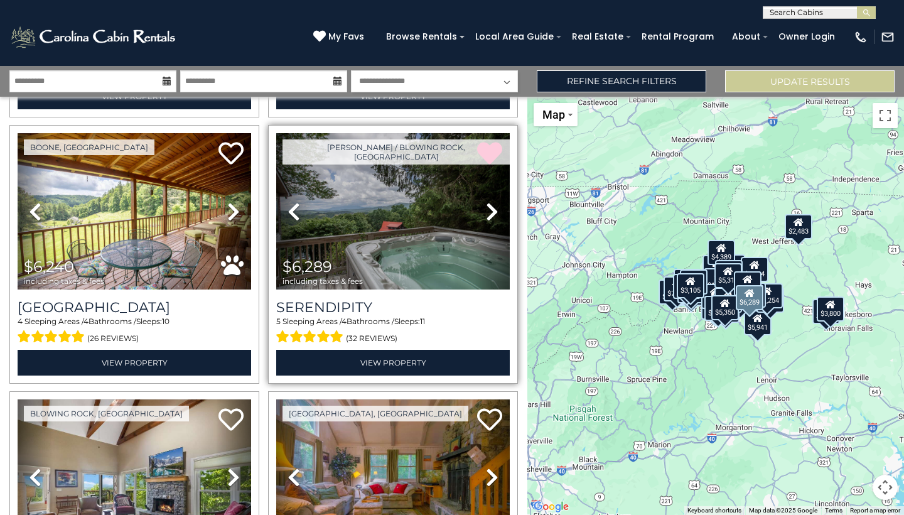
click at [449, 239] on img at bounding box center [393, 211] width 234 height 156
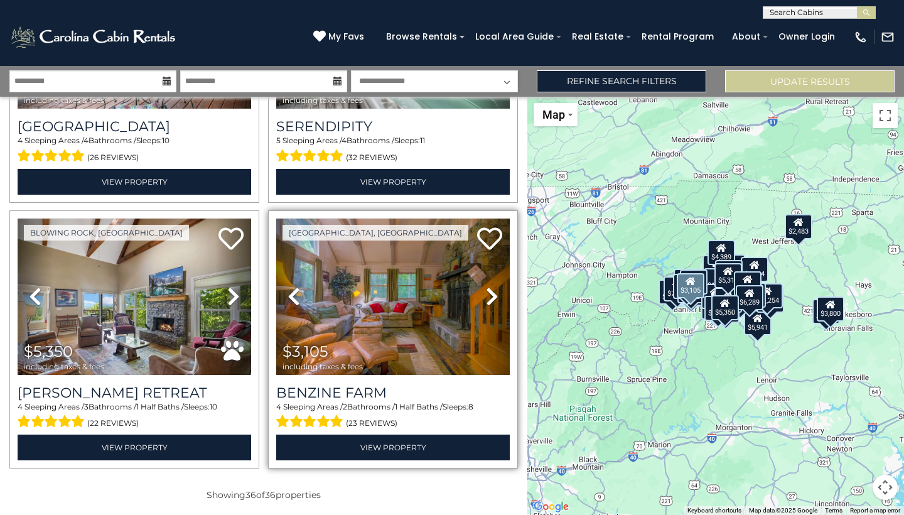
scroll to position [4447, 0]
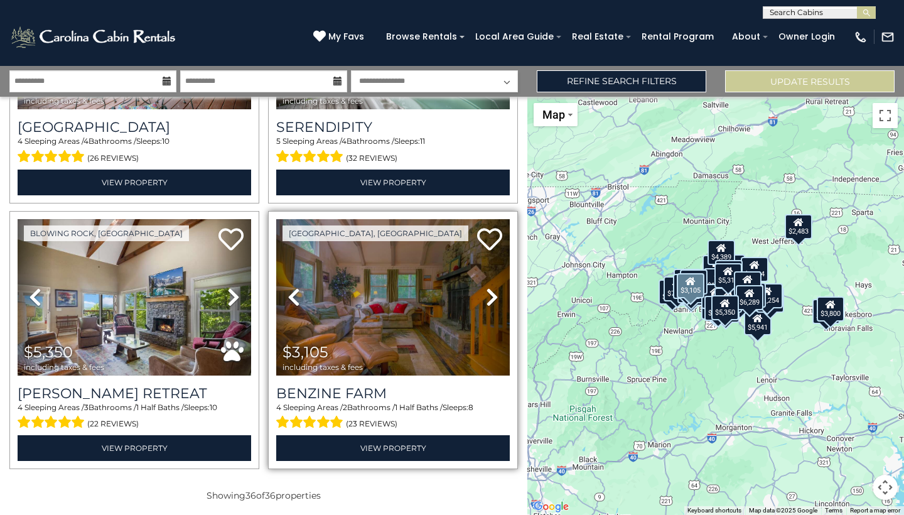
click at [492, 293] on icon at bounding box center [492, 297] width 13 height 20
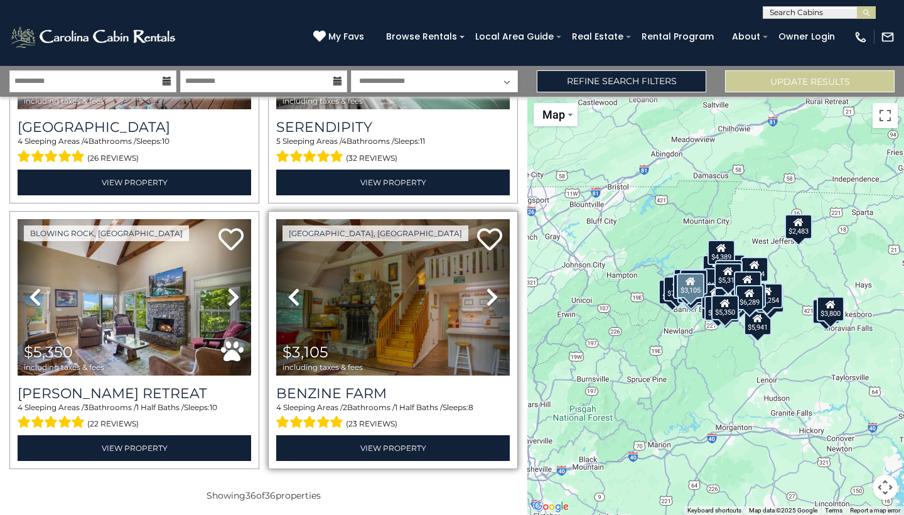
click at [492, 293] on icon at bounding box center [492, 297] width 13 height 20
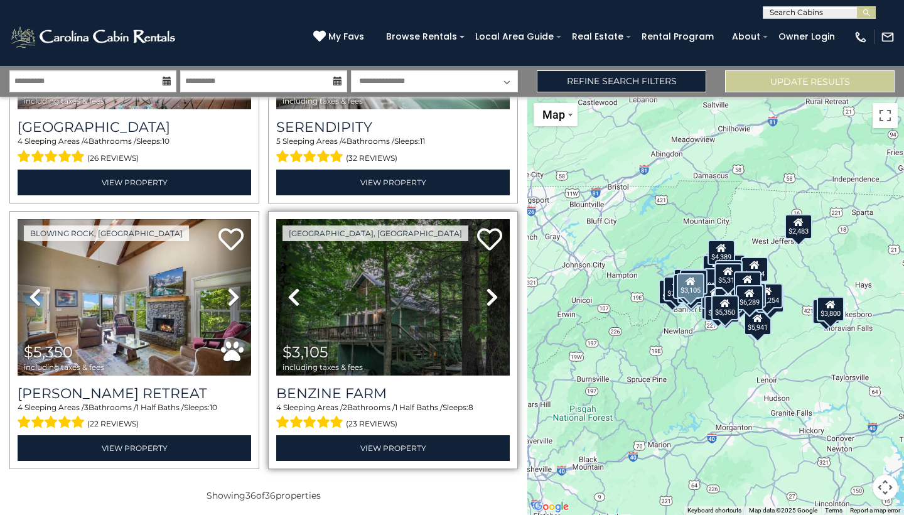
click at [433, 291] on img at bounding box center [393, 297] width 234 height 156
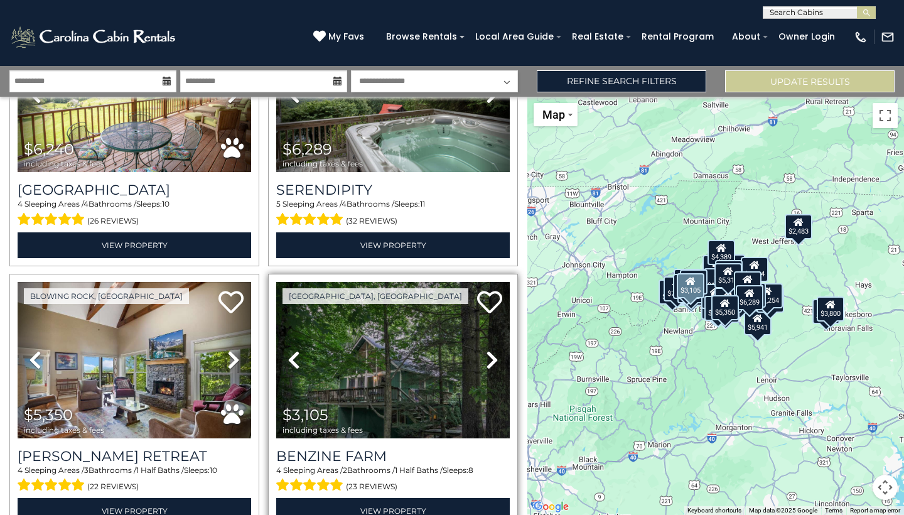
scroll to position [4385, 0]
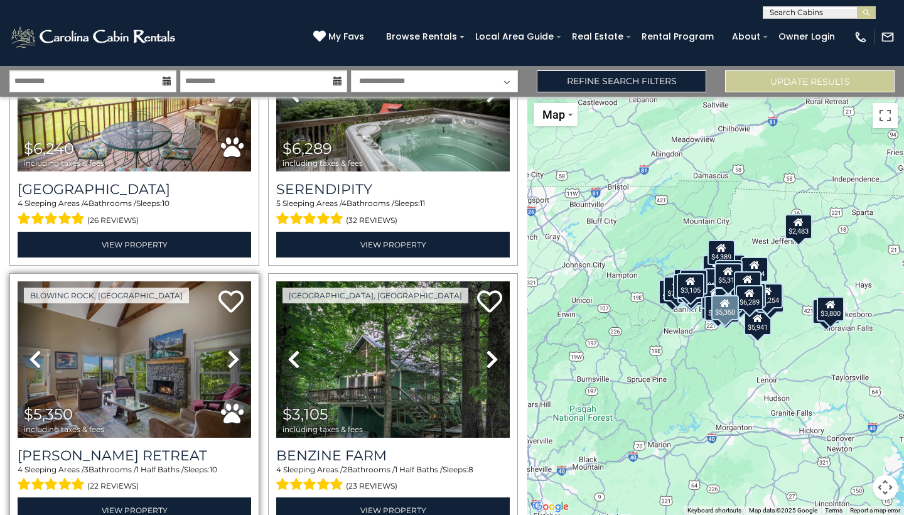
click at [236, 351] on icon at bounding box center [233, 359] width 13 height 20
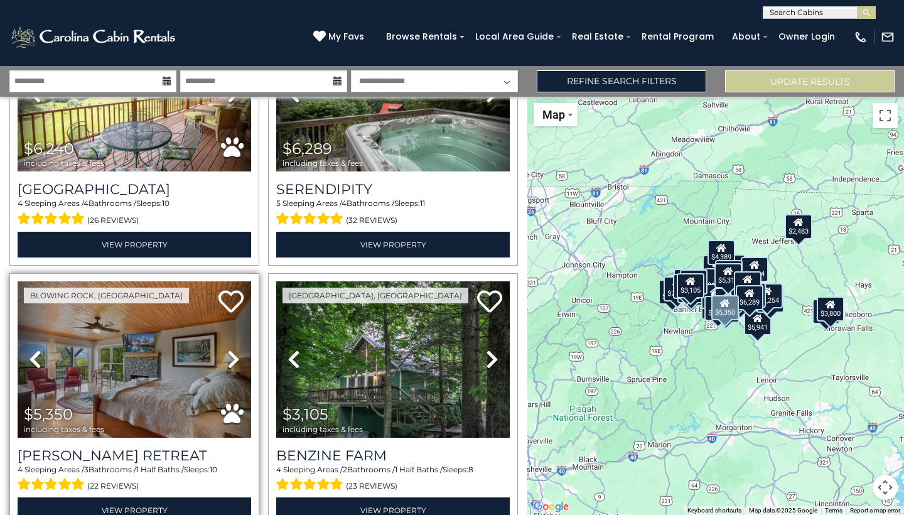
click at [236, 351] on icon at bounding box center [233, 359] width 13 height 20
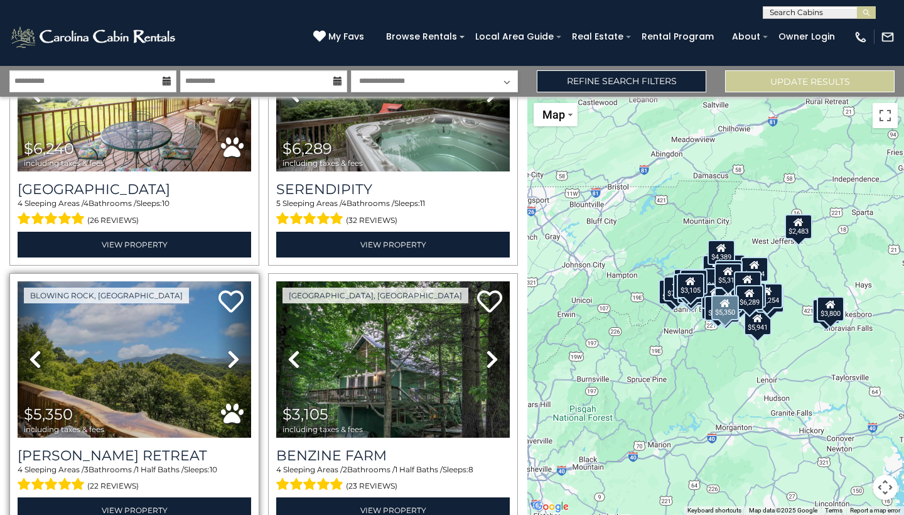
click at [236, 350] on icon at bounding box center [233, 359] width 13 height 20
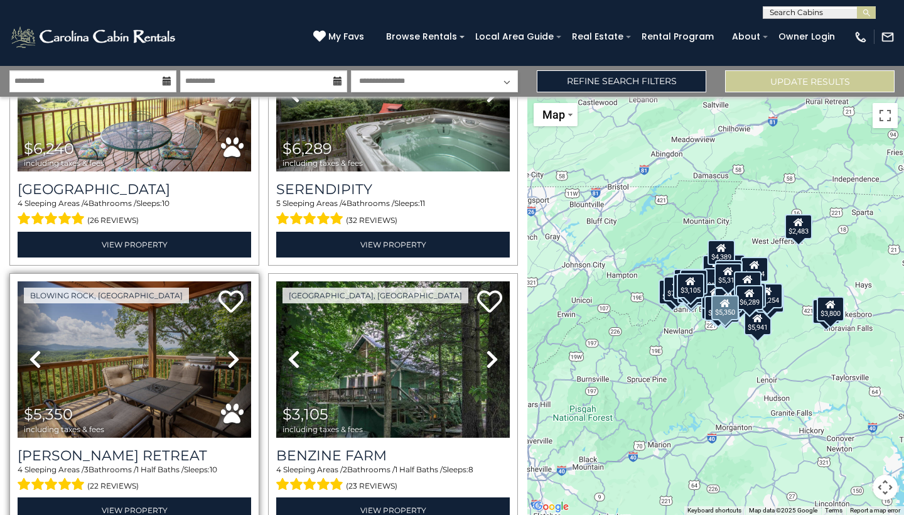
click at [236, 350] on icon at bounding box center [233, 359] width 13 height 20
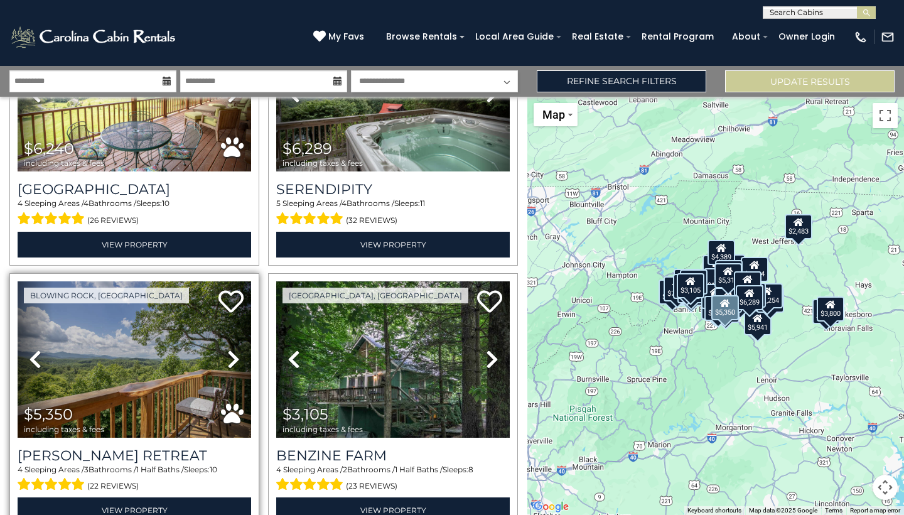
click at [236, 350] on icon at bounding box center [233, 359] width 13 height 20
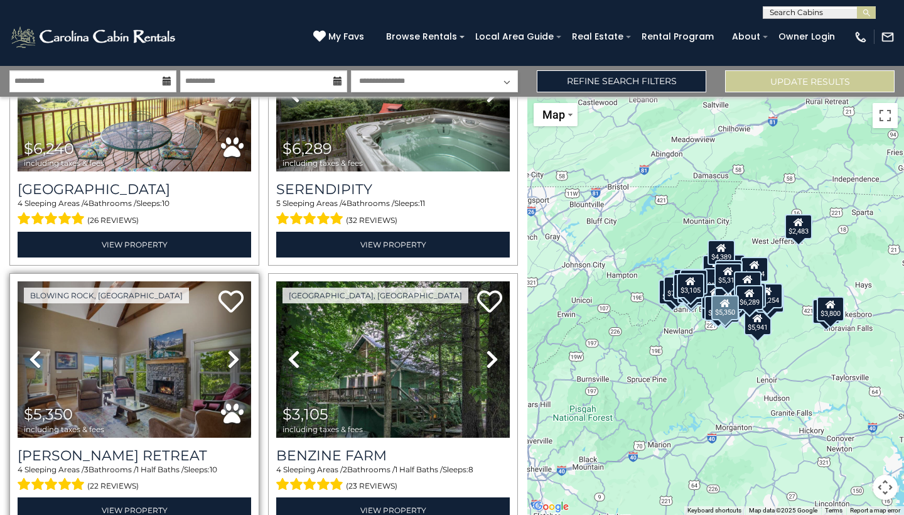
click at [236, 350] on icon at bounding box center [233, 359] width 13 height 20
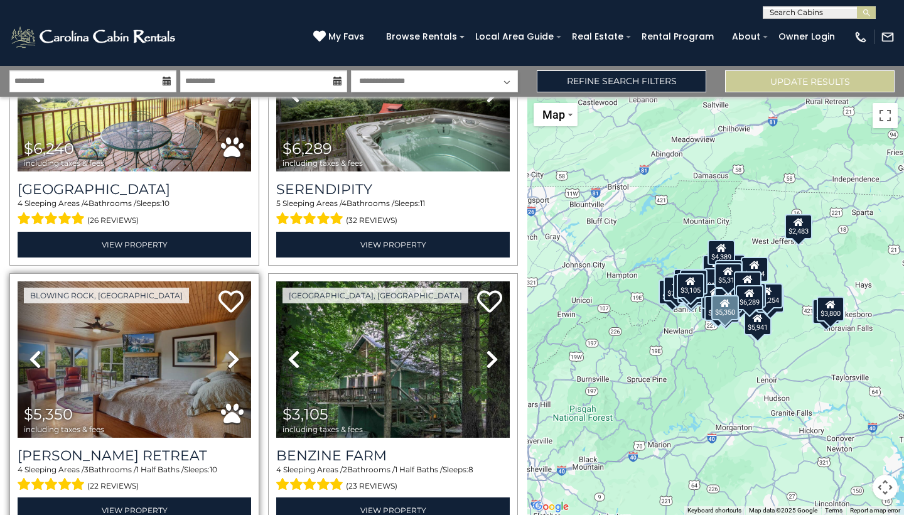
click at [183, 320] on img at bounding box center [135, 359] width 234 height 156
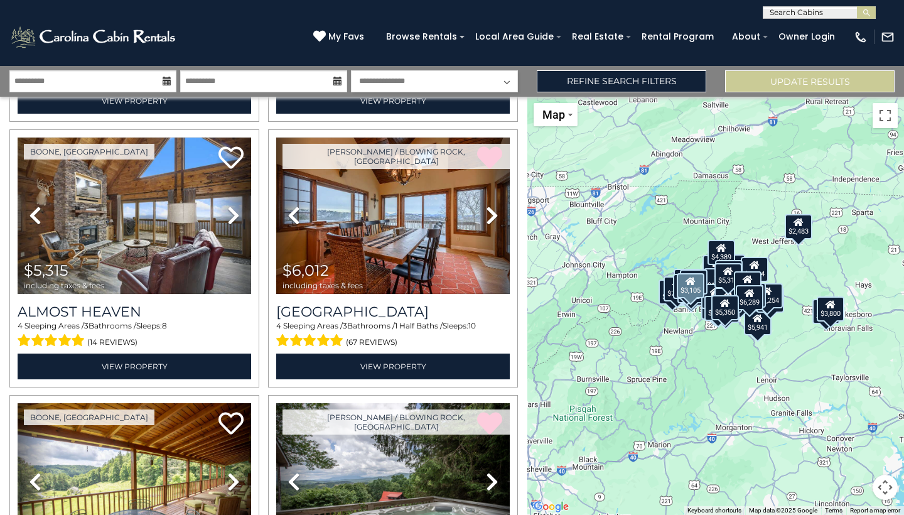
scroll to position [3986, 0]
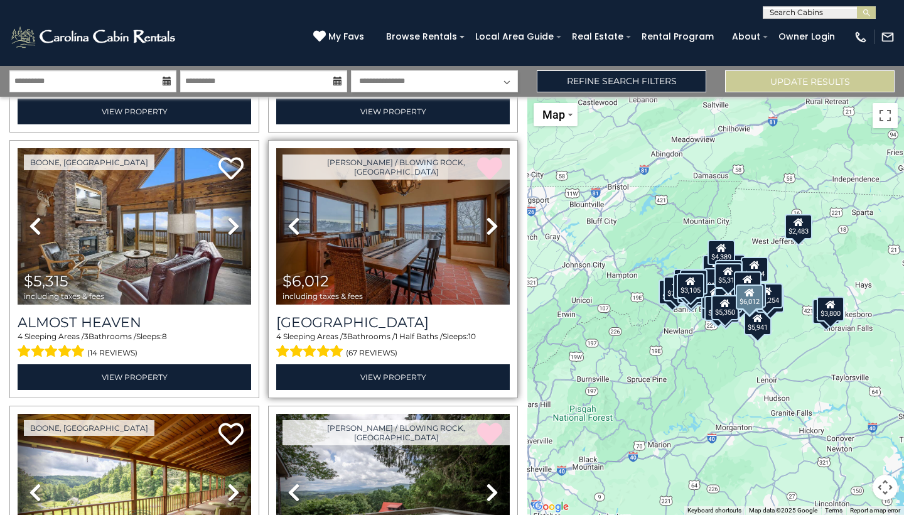
click at [444, 274] on img at bounding box center [393, 226] width 234 height 156
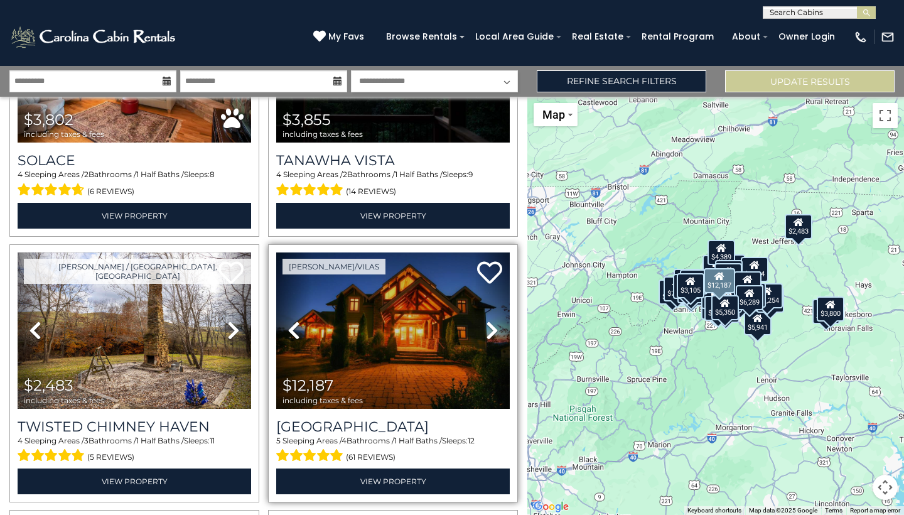
scroll to position [2292, 0]
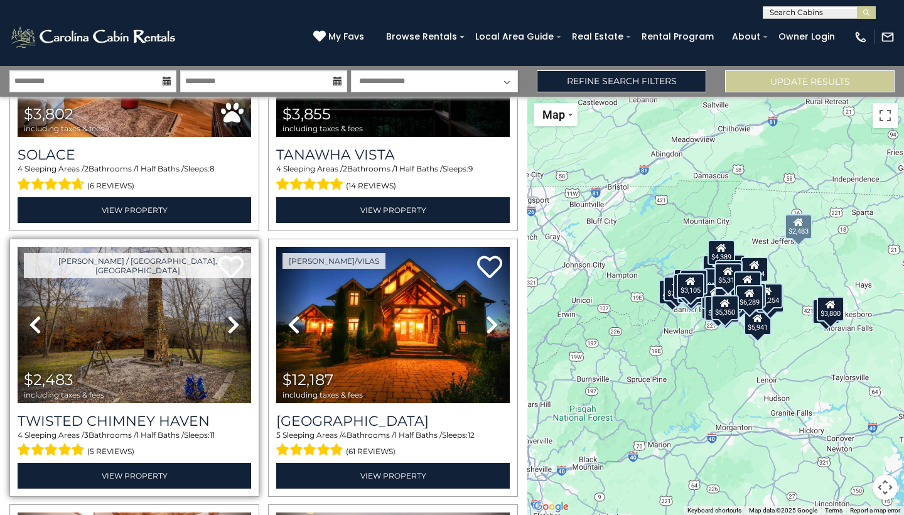
click at [178, 302] on img at bounding box center [135, 325] width 234 height 156
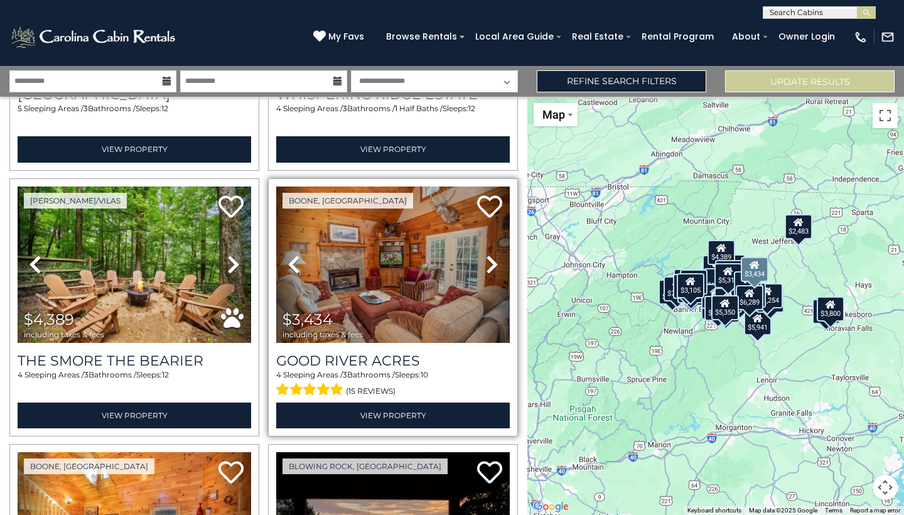
scroll to position [1812, 0]
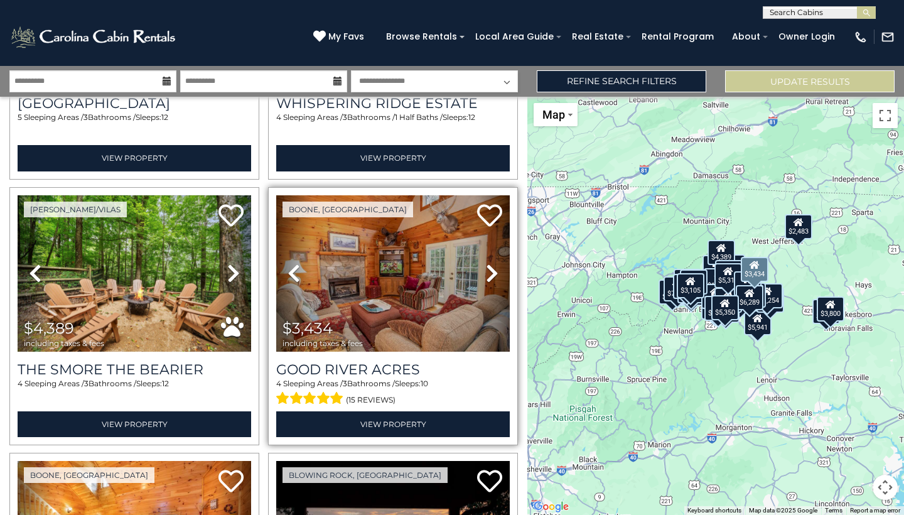
click at [487, 277] on icon at bounding box center [492, 273] width 13 height 20
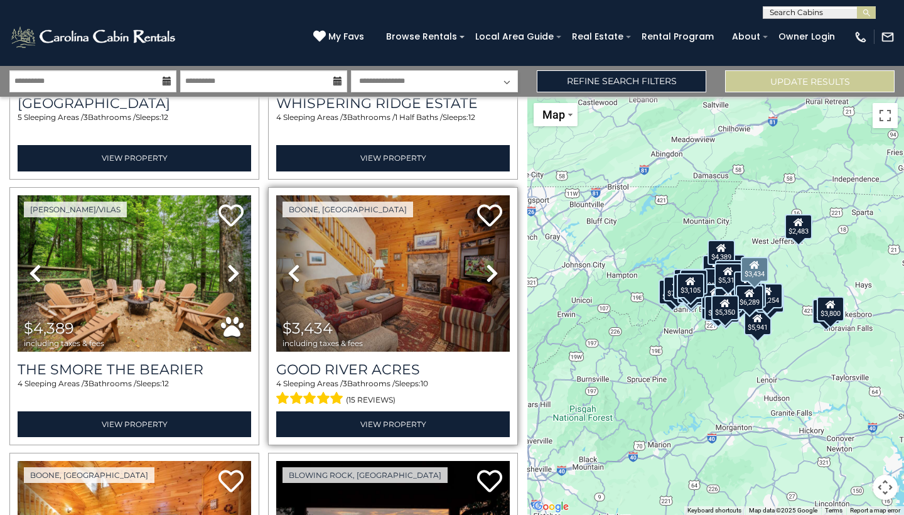
click at [487, 277] on icon at bounding box center [492, 273] width 13 height 20
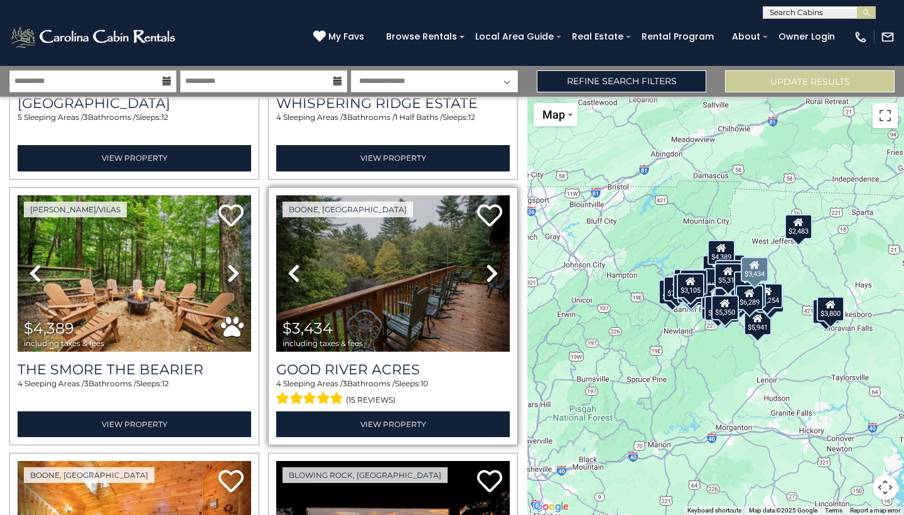
click at [487, 277] on icon at bounding box center [492, 273] width 13 height 20
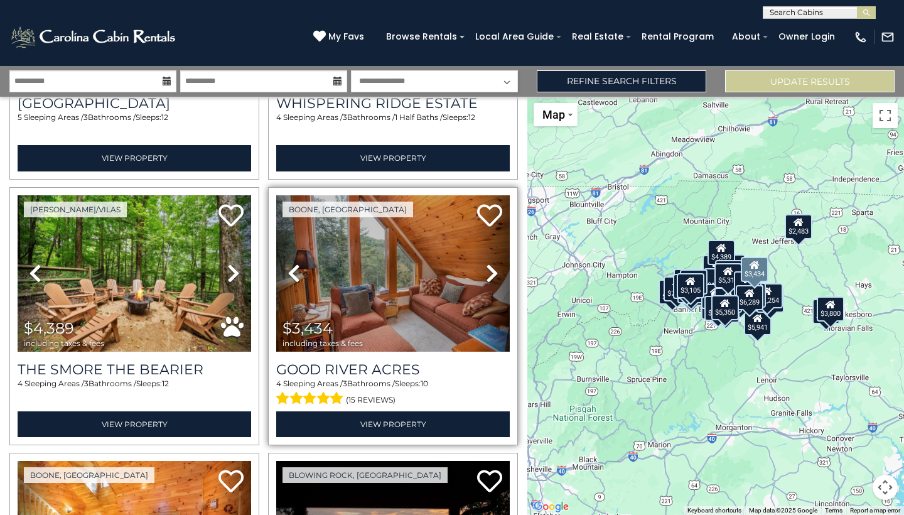
click at [487, 277] on icon at bounding box center [492, 273] width 13 height 20
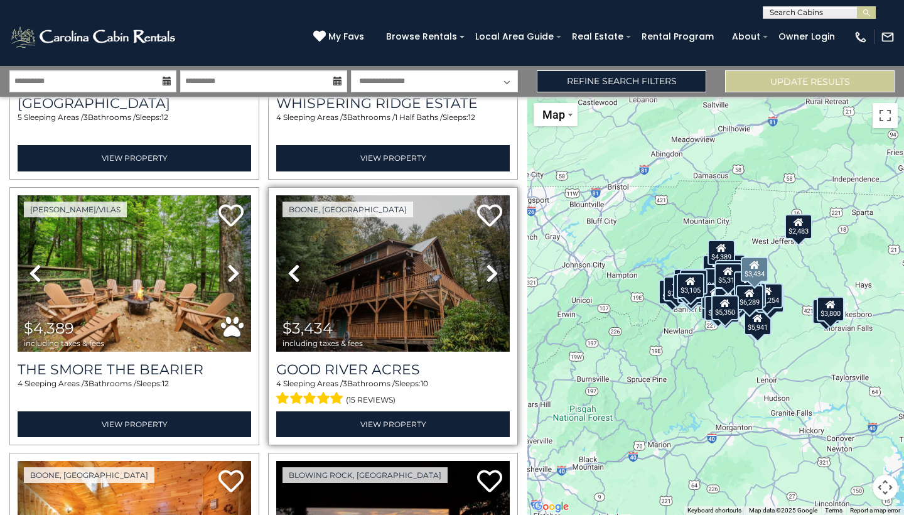
click at [487, 277] on icon at bounding box center [492, 273] width 13 height 20
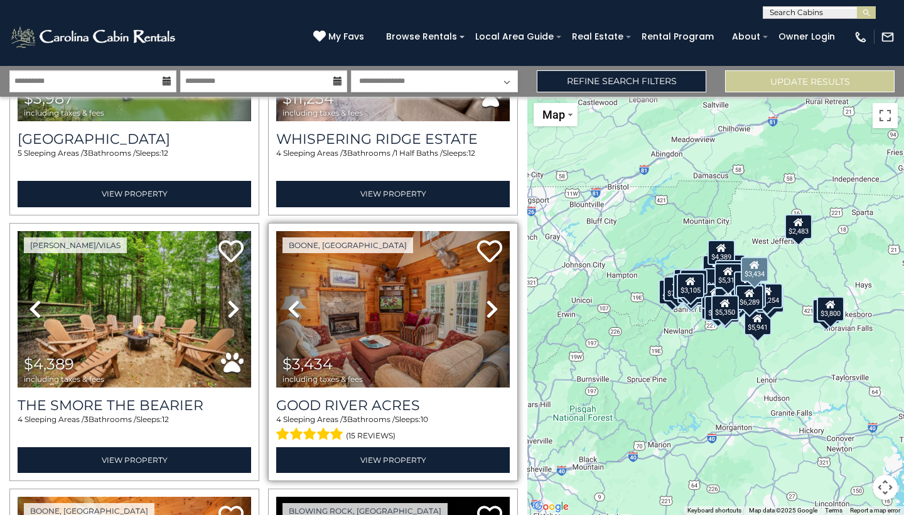
scroll to position [1776, 0]
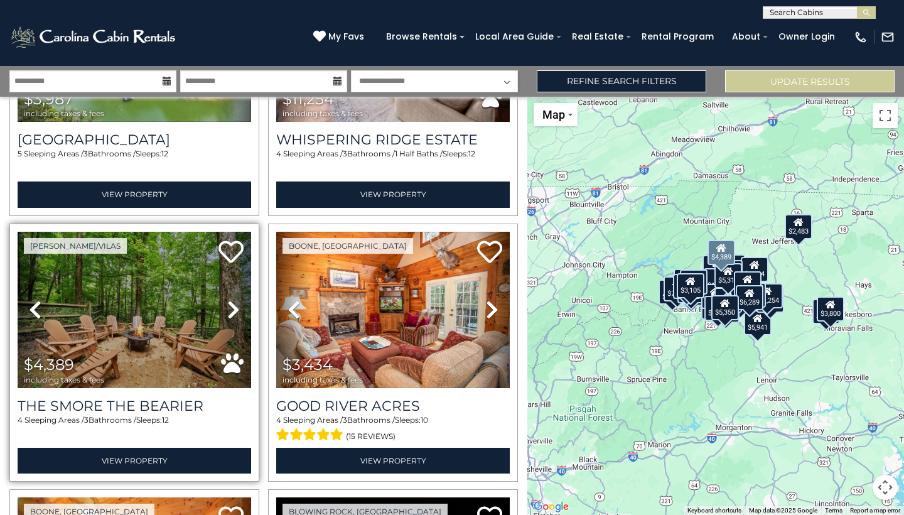
click at [235, 311] on icon at bounding box center [233, 309] width 13 height 20
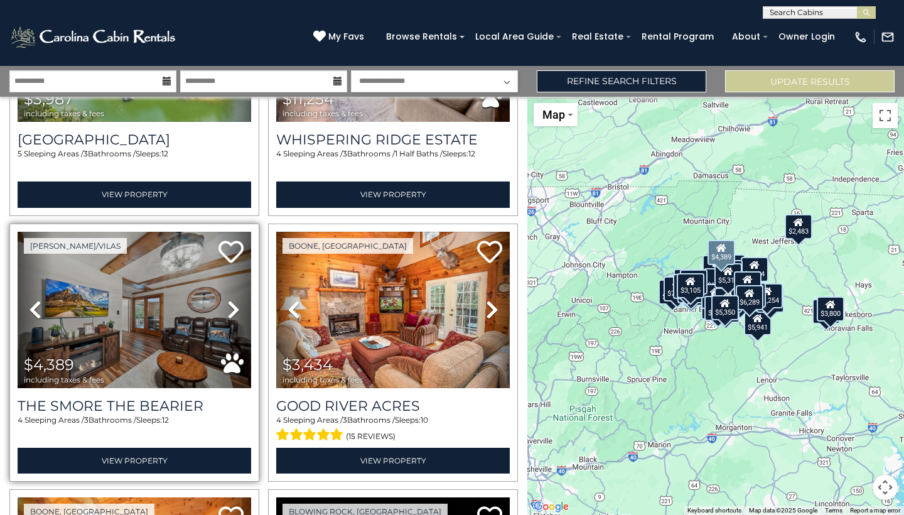
click at [235, 311] on icon at bounding box center [233, 309] width 13 height 20
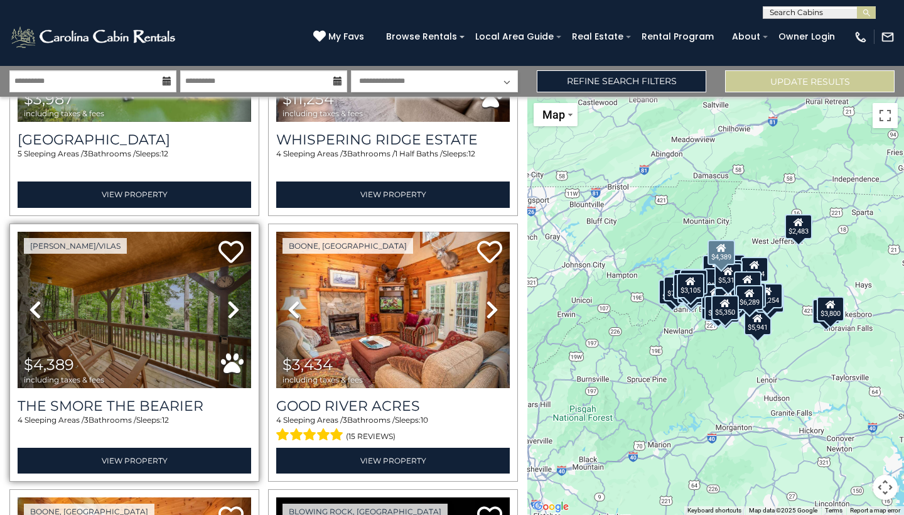
click at [235, 311] on icon at bounding box center [233, 309] width 13 height 20
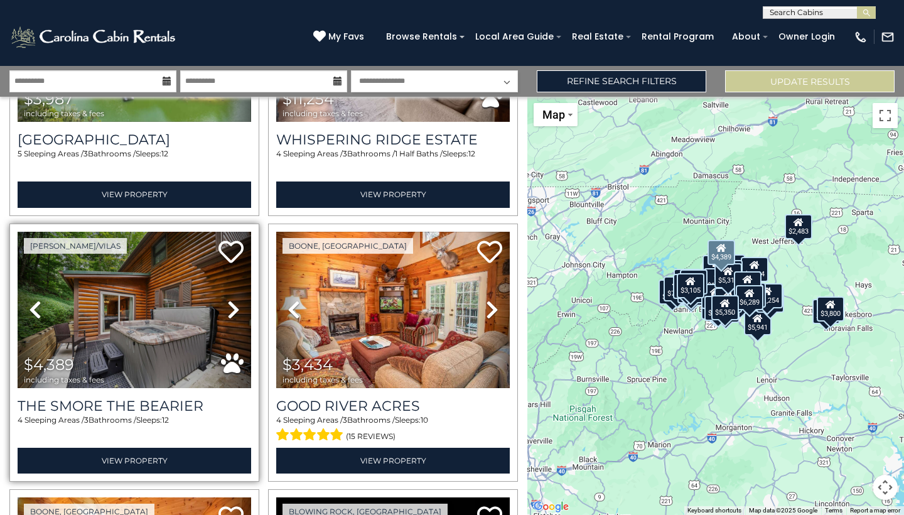
click at [235, 311] on icon at bounding box center [233, 309] width 13 height 20
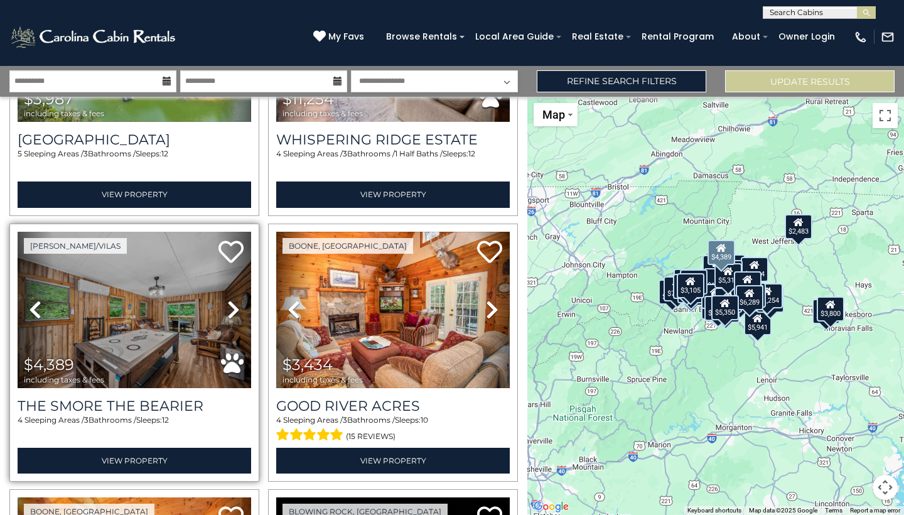
click at [235, 311] on icon at bounding box center [233, 309] width 13 height 20
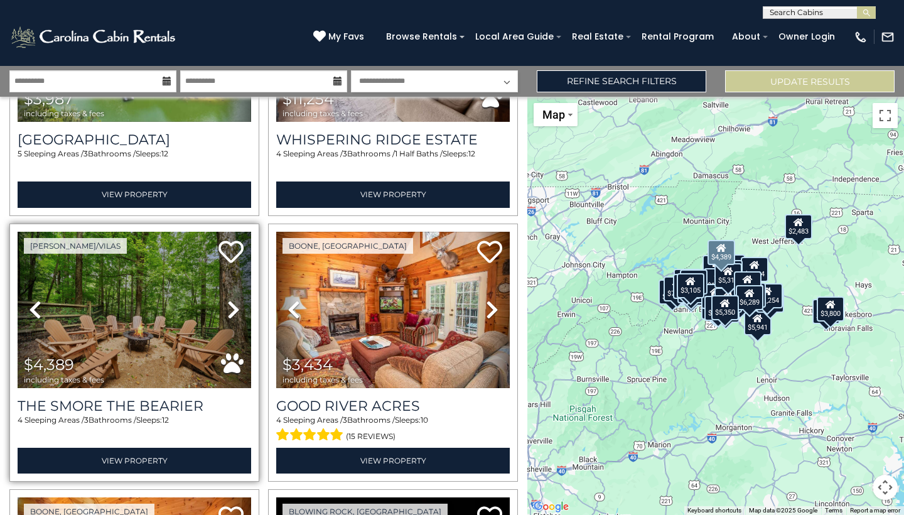
click at [172, 308] on img at bounding box center [135, 310] width 234 height 156
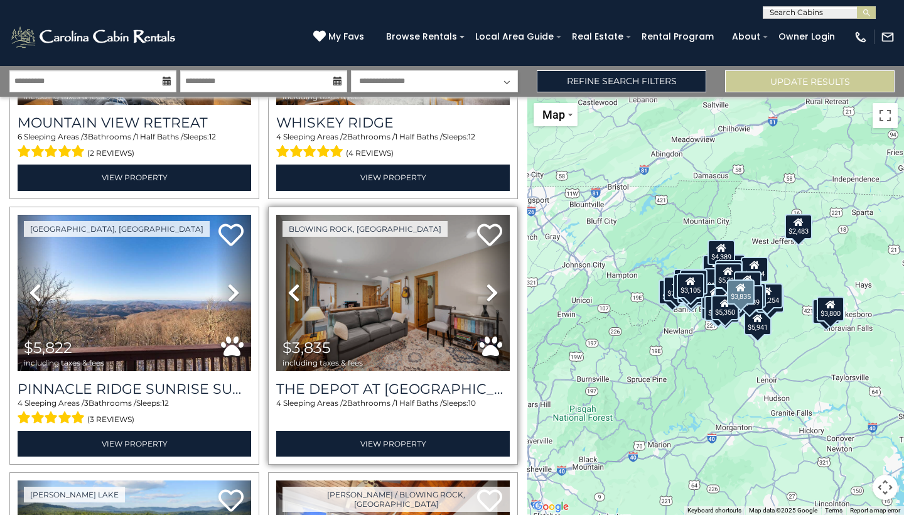
scroll to position [1252, 0]
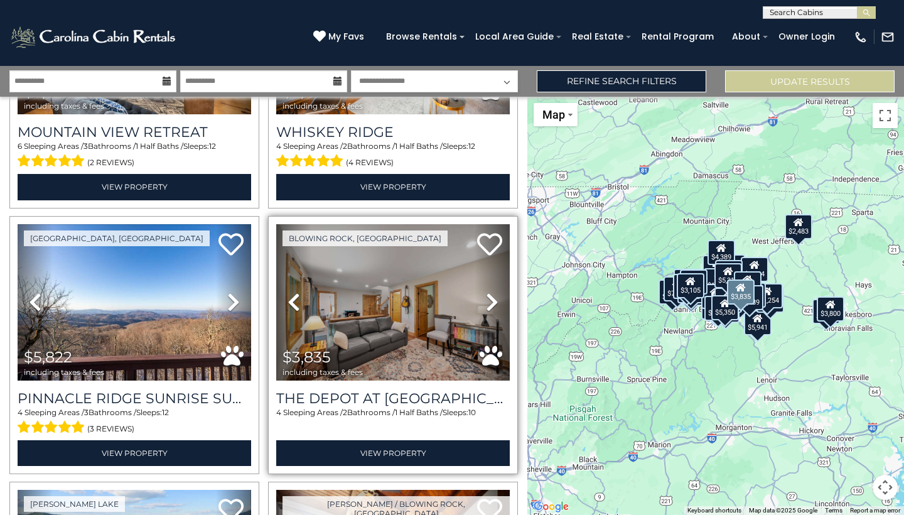
click at [495, 301] on icon at bounding box center [492, 302] width 13 height 20
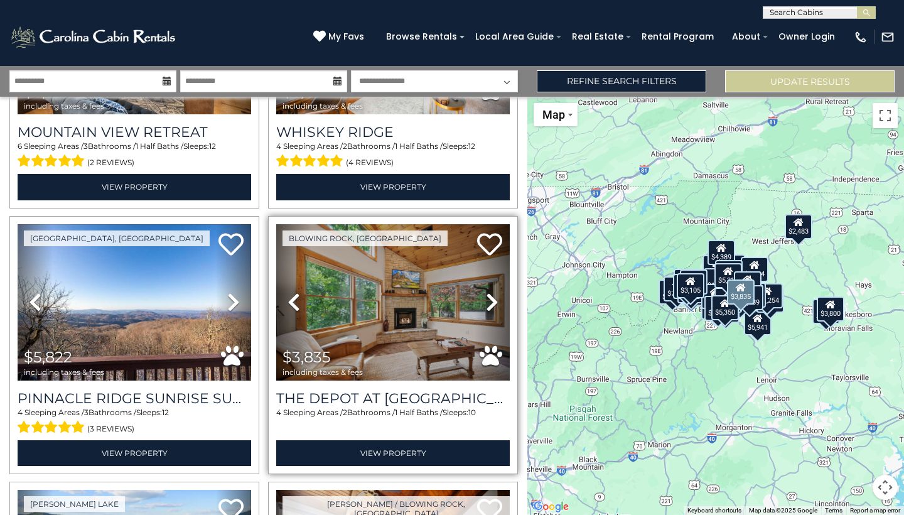
click at [495, 299] on icon at bounding box center [492, 302] width 13 height 20
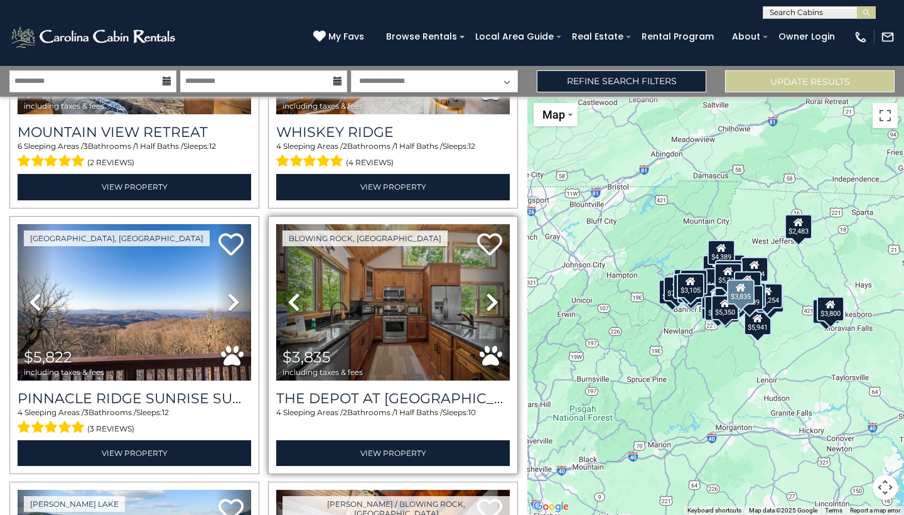
click at [495, 299] on icon at bounding box center [492, 302] width 13 height 20
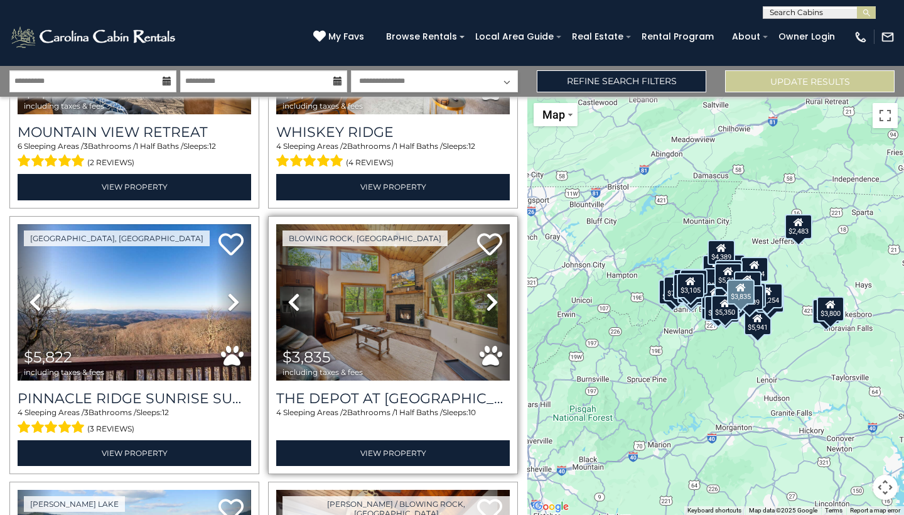
click at [495, 299] on icon at bounding box center [492, 302] width 13 height 20
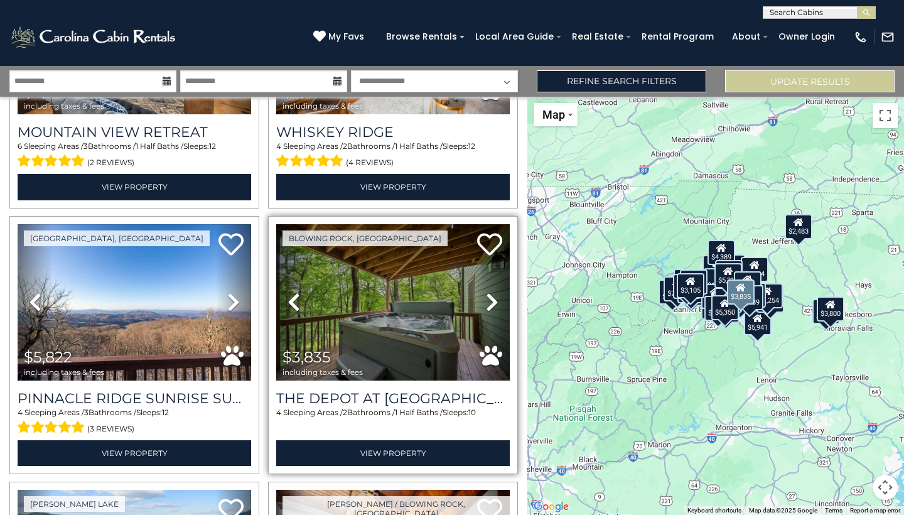
click at [495, 299] on icon at bounding box center [492, 302] width 13 height 20
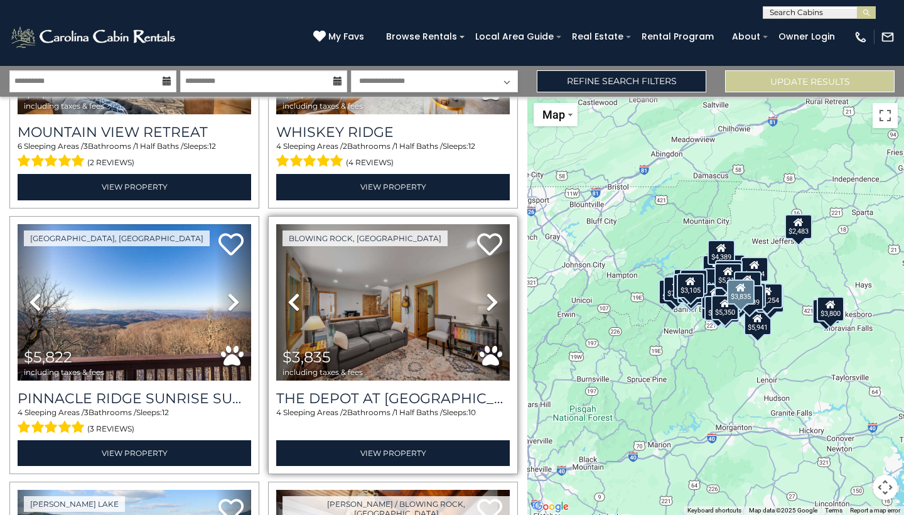
click at [495, 299] on icon at bounding box center [492, 302] width 13 height 20
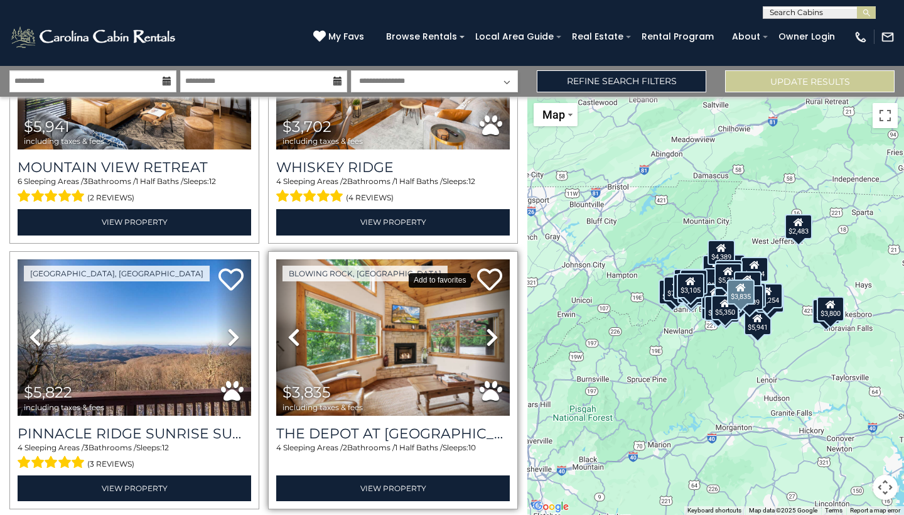
scroll to position [1183, 0]
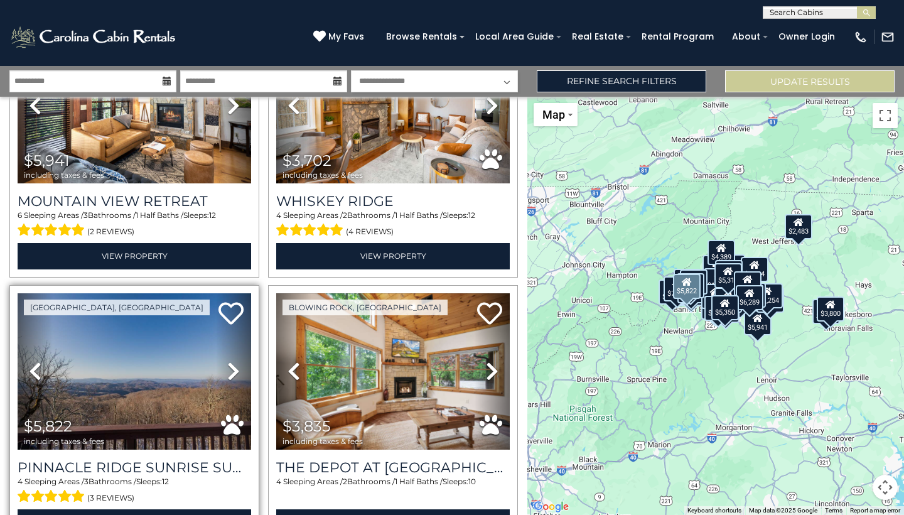
click at [230, 373] on icon at bounding box center [233, 371] width 13 height 20
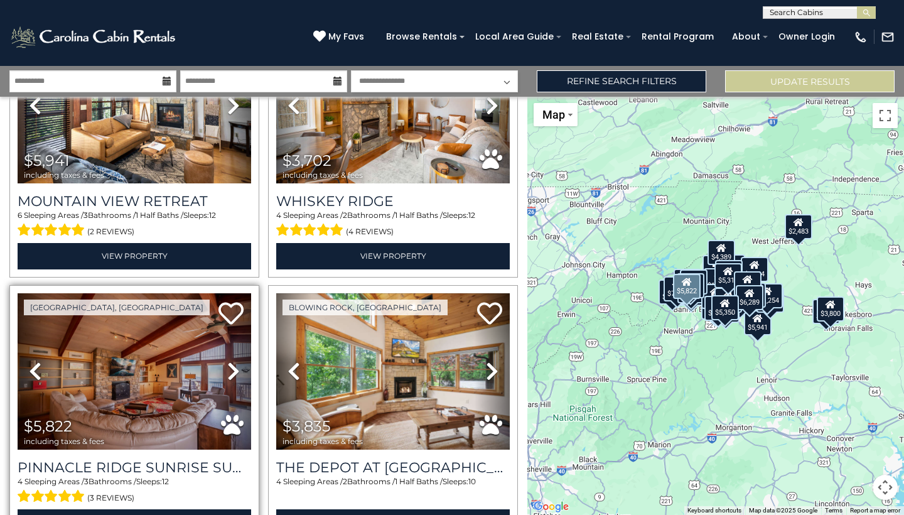
click at [230, 373] on icon at bounding box center [233, 371] width 13 height 20
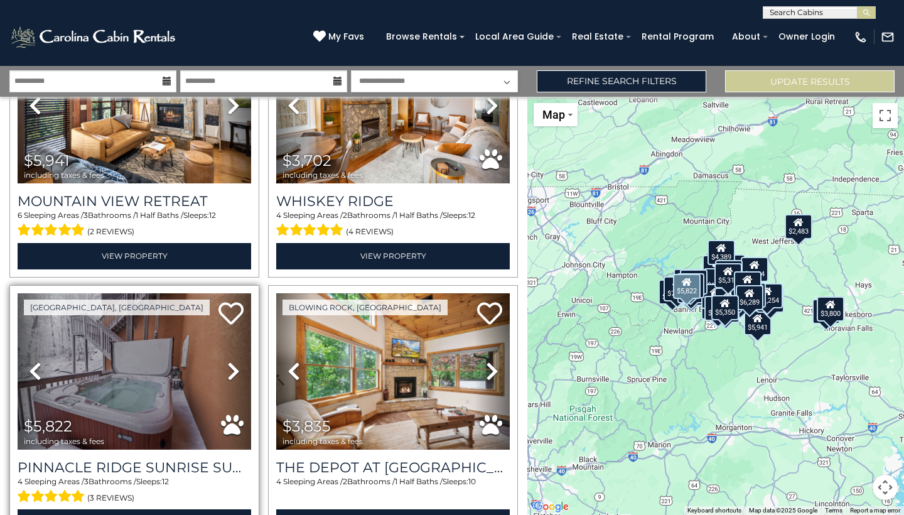
click at [230, 373] on icon at bounding box center [233, 371] width 13 height 20
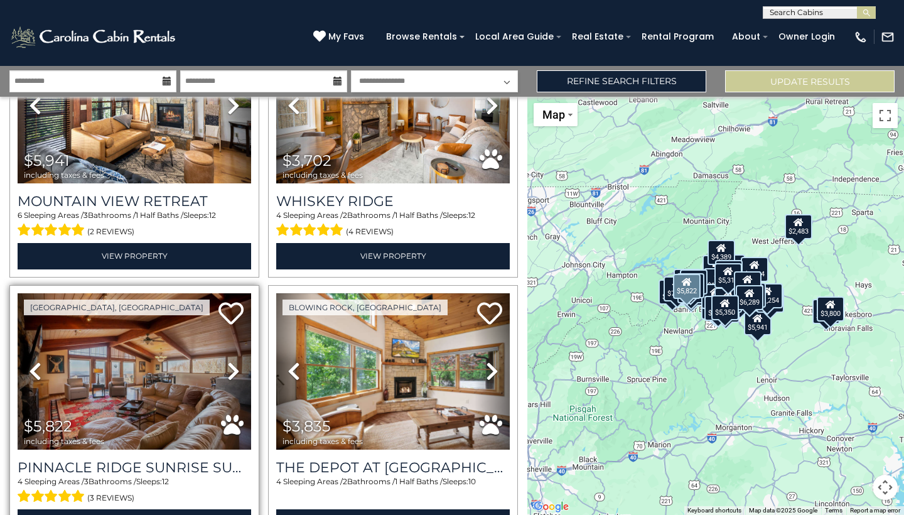
click at [230, 372] on icon at bounding box center [233, 371] width 13 height 20
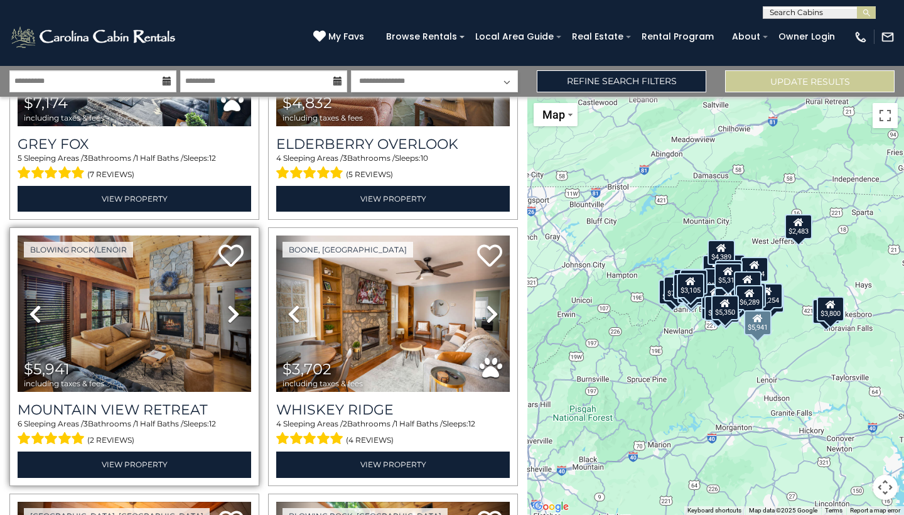
scroll to position [973, 0]
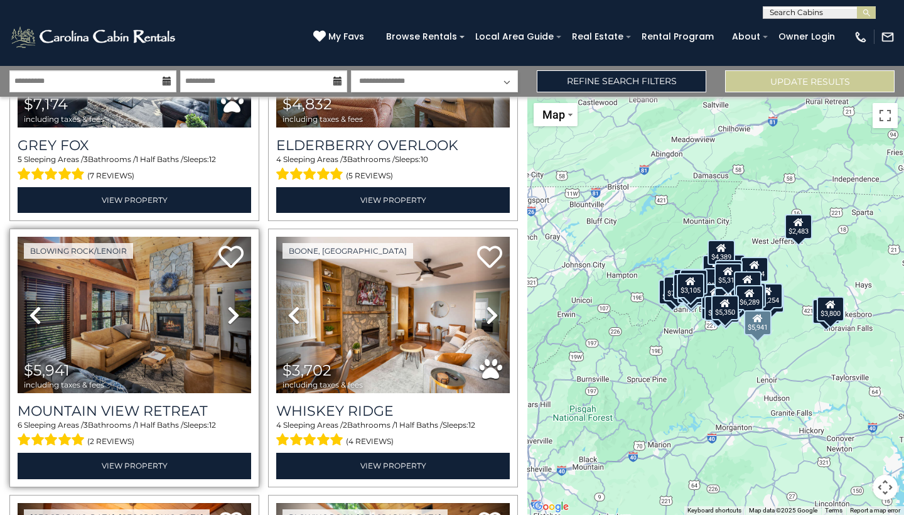
click at [231, 305] on icon at bounding box center [233, 315] width 13 height 20
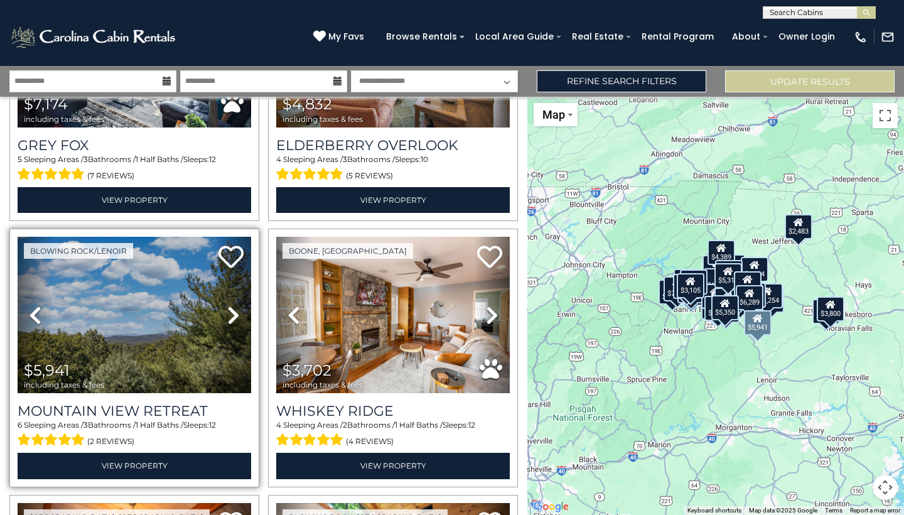
click at [231, 305] on icon at bounding box center [233, 315] width 13 height 20
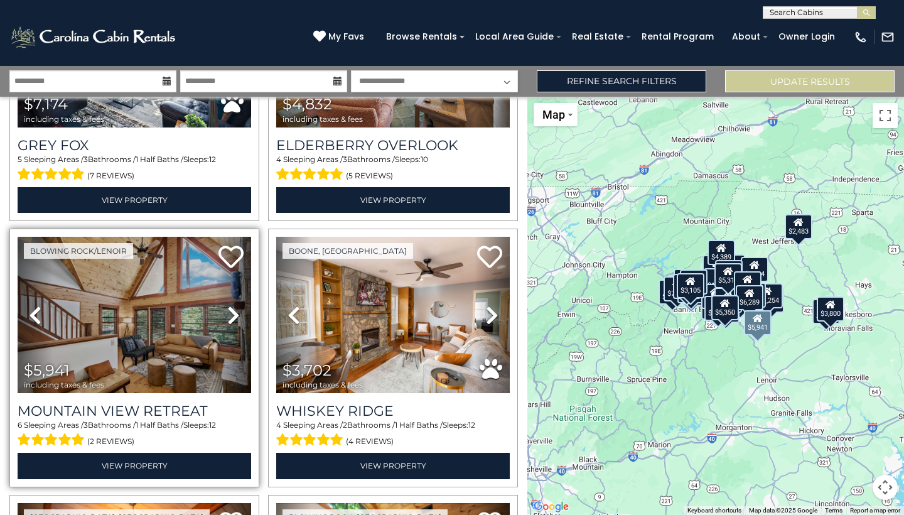
click at [231, 305] on icon at bounding box center [233, 315] width 13 height 20
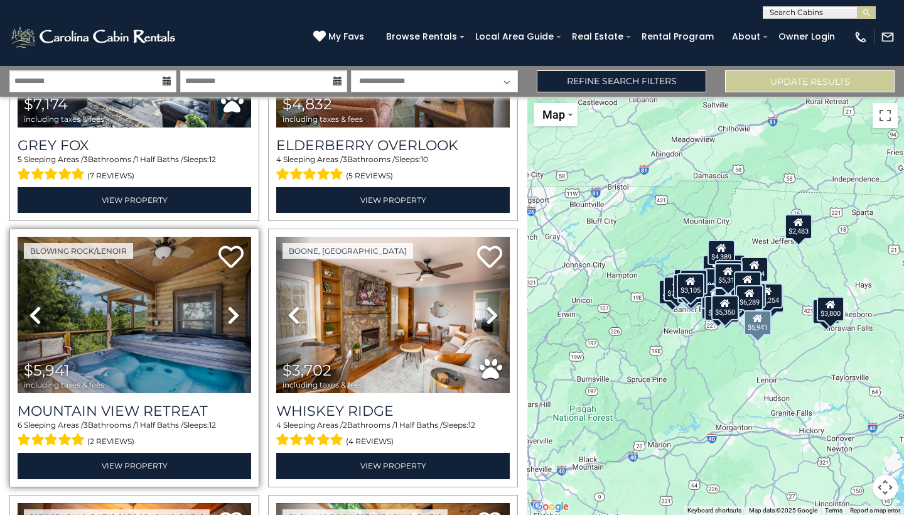
click at [231, 305] on icon at bounding box center [233, 315] width 13 height 20
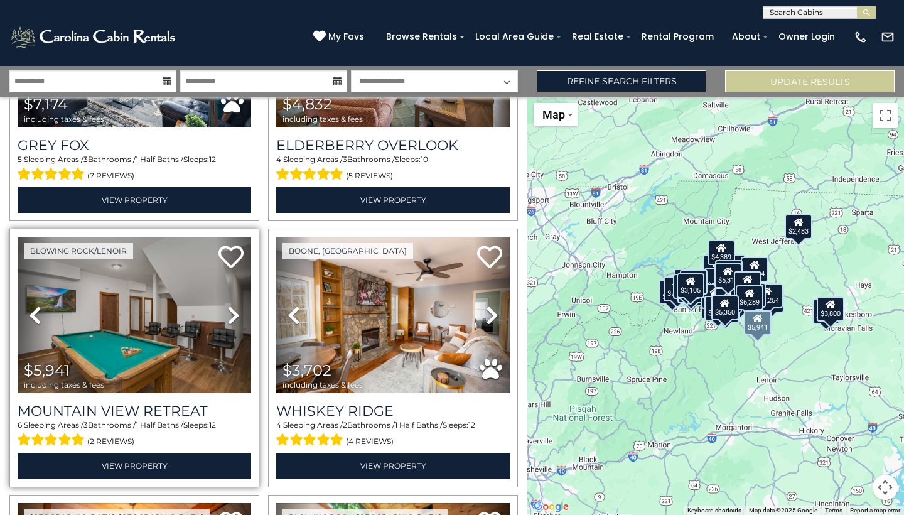
click at [231, 305] on icon at bounding box center [233, 315] width 13 height 20
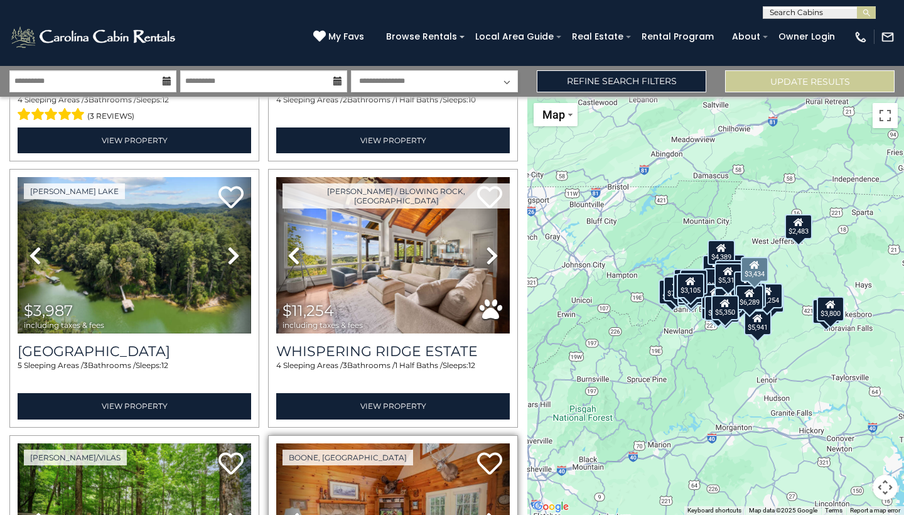
scroll to position [1554, 0]
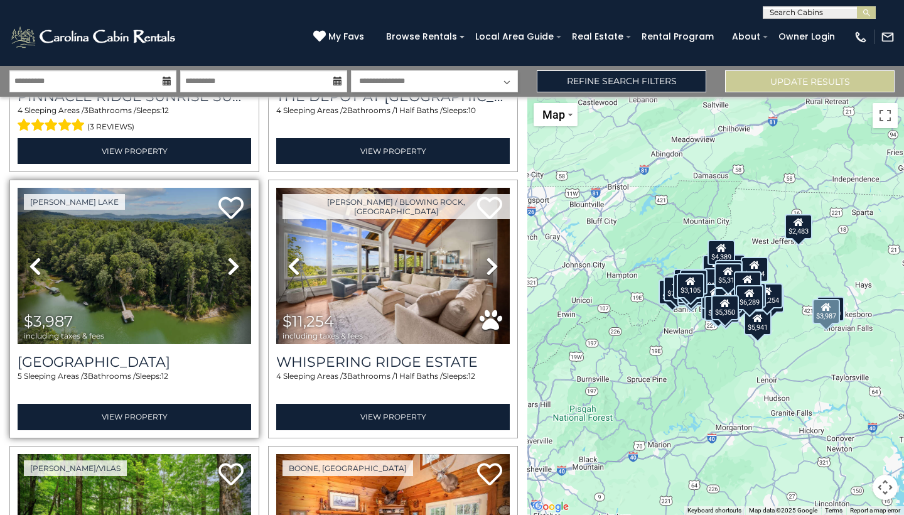
click at [236, 262] on icon at bounding box center [233, 266] width 13 height 20
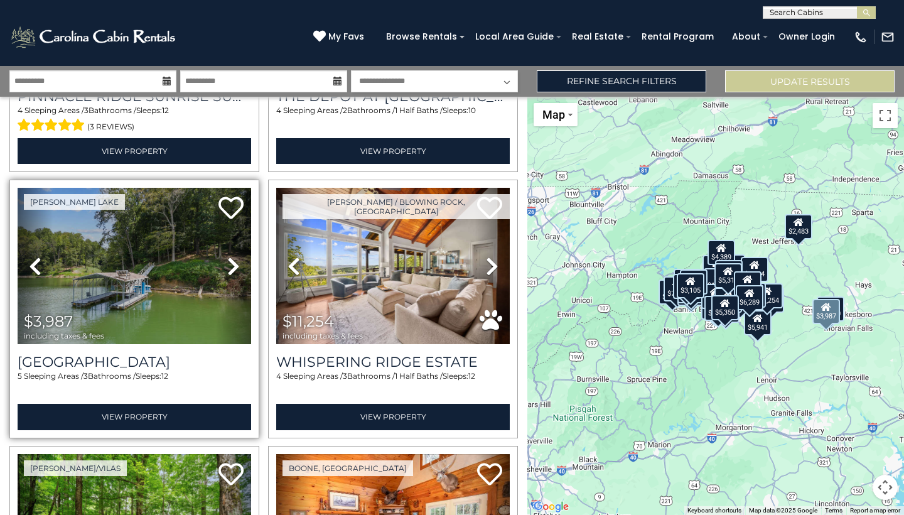
click at [236, 262] on icon at bounding box center [233, 266] width 13 height 20
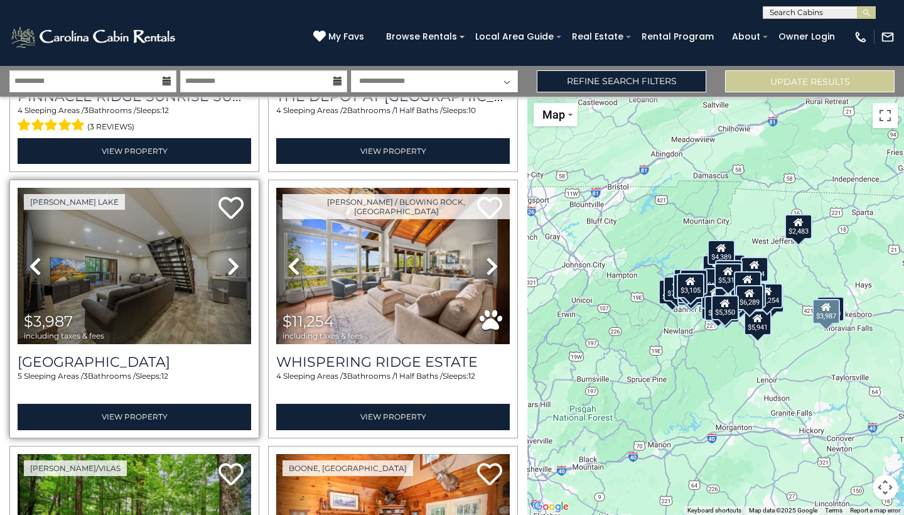
click at [236, 262] on icon at bounding box center [233, 266] width 13 height 20
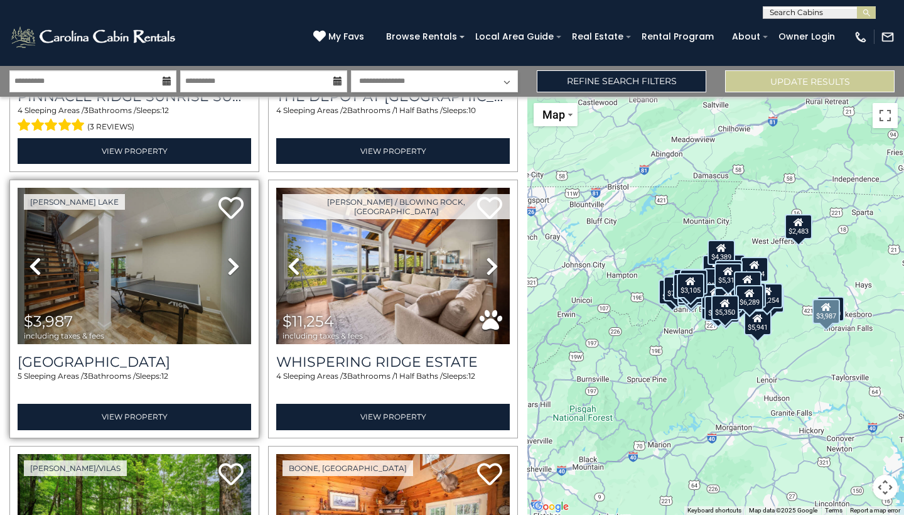
click at [236, 262] on icon at bounding box center [233, 266] width 13 height 20
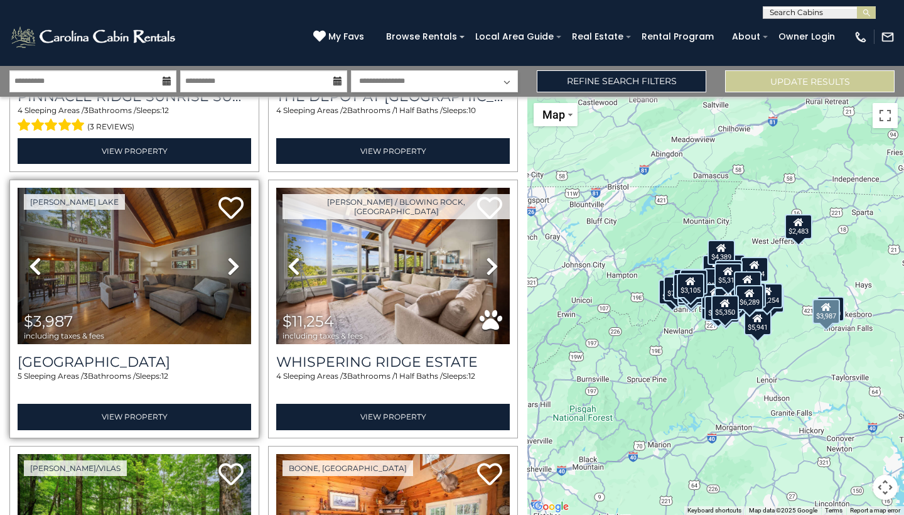
click at [236, 262] on icon at bounding box center [233, 266] width 13 height 20
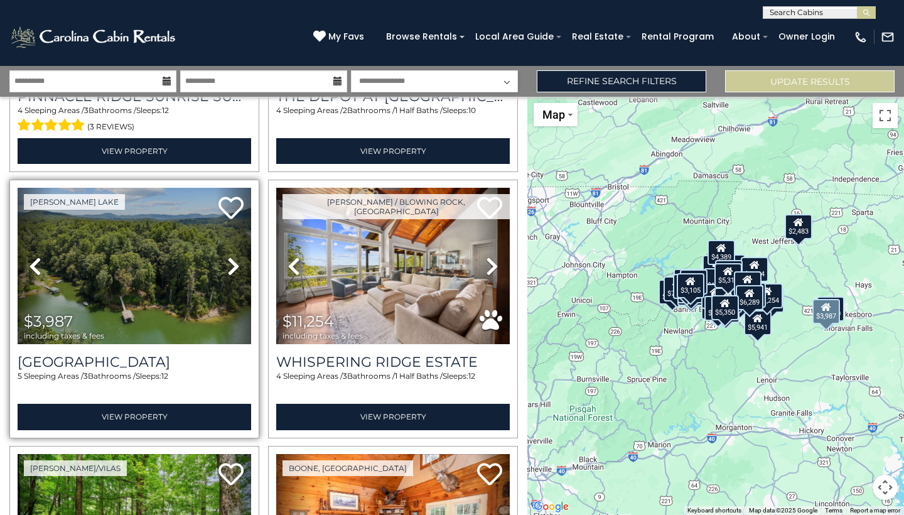
click at [236, 262] on icon at bounding box center [233, 266] width 13 height 20
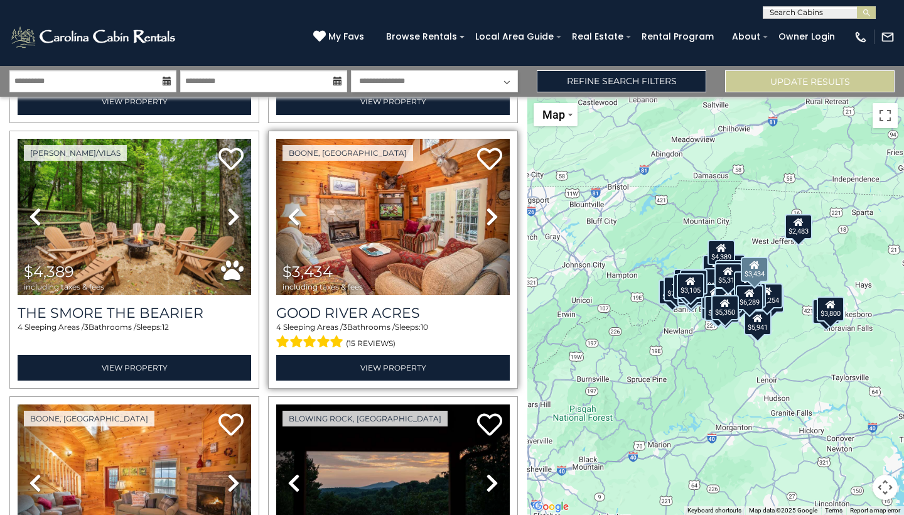
scroll to position [1857, 0]
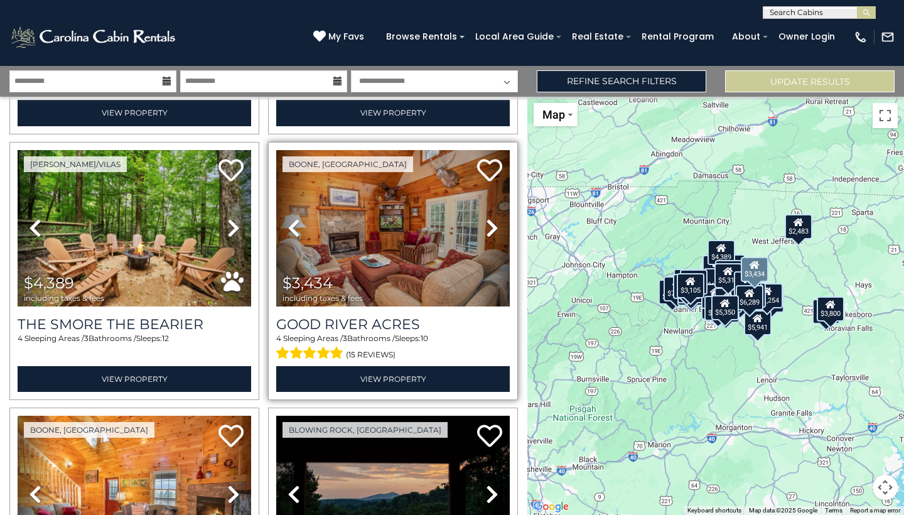
click at [494, 232] on icon at bounding box center [492, 228] width 13 height 20
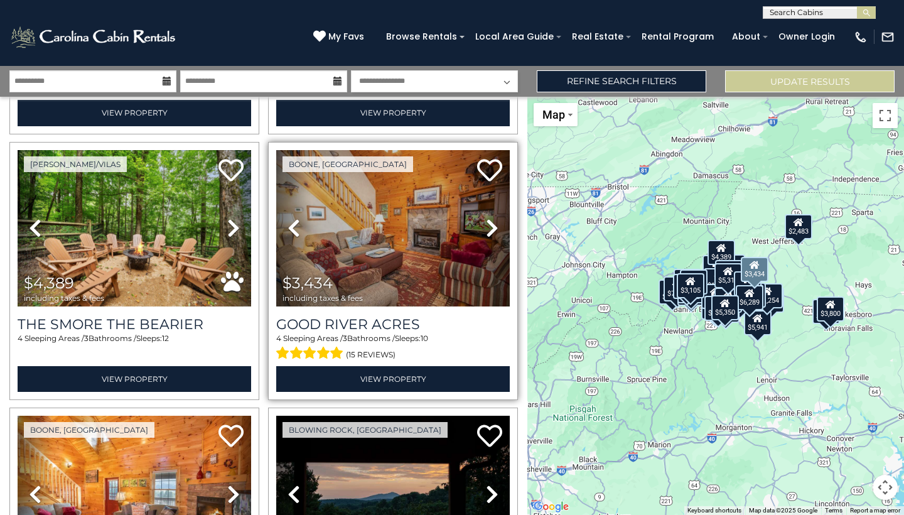
click at [494, 232] on icon at bounding box center [492, 228] width 13 height 20
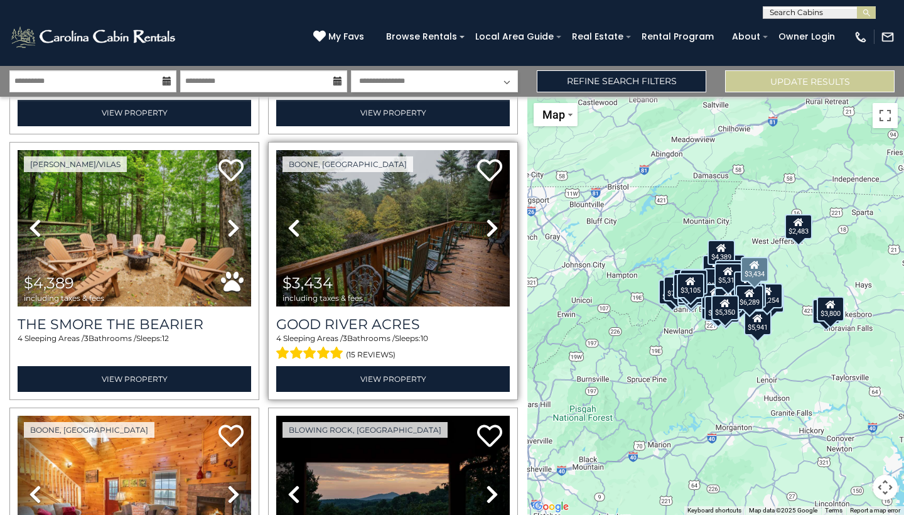
click at [493, 230] on icon at bounding box center [492, 228] width 13 height 20
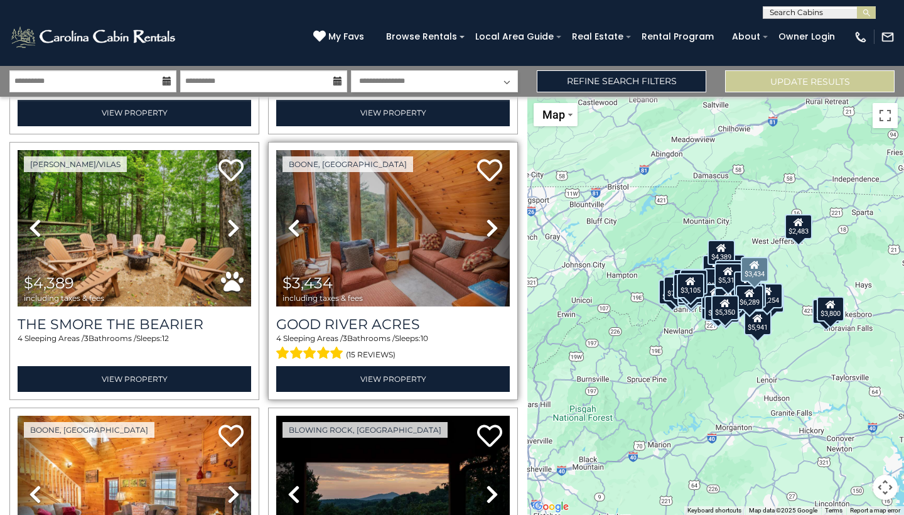
click at [493, 230] on icon at bounding box center [492, 228] width 13 height 20
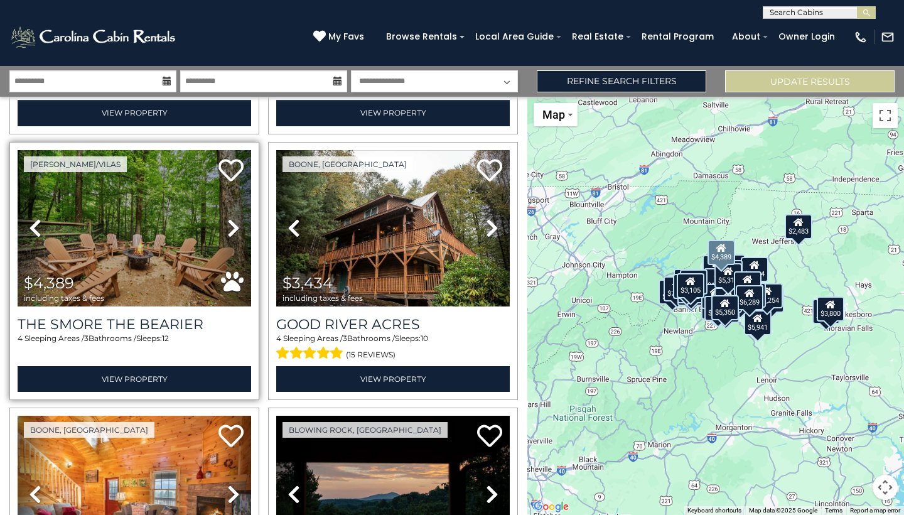
click at [226, 225] on link "Next" at bounding box center [233, 228] width 35 height 156
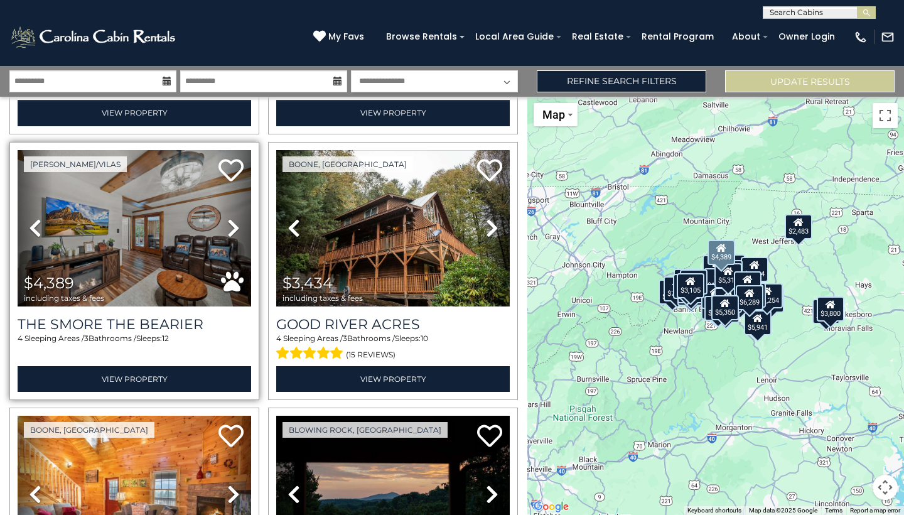
click at [226, 225] on link "Next" at bounding box center [233, 228] width 35 height 156
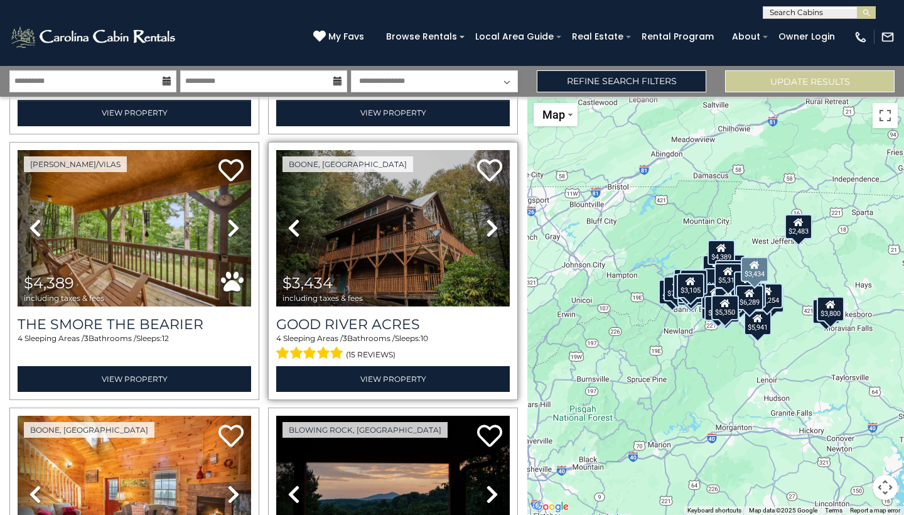
click at [486, 228] on icon at bounding box center [492, 228] width 13 height 20
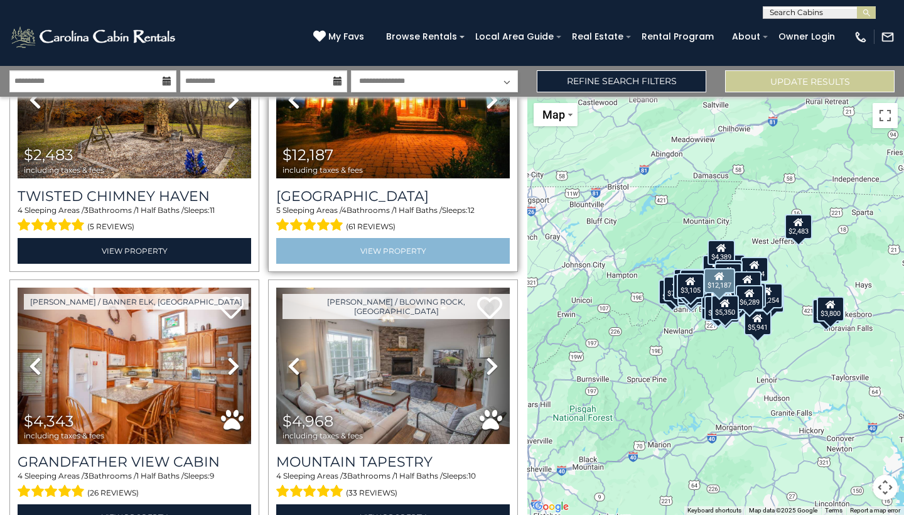
scroll to position [2599, 0]
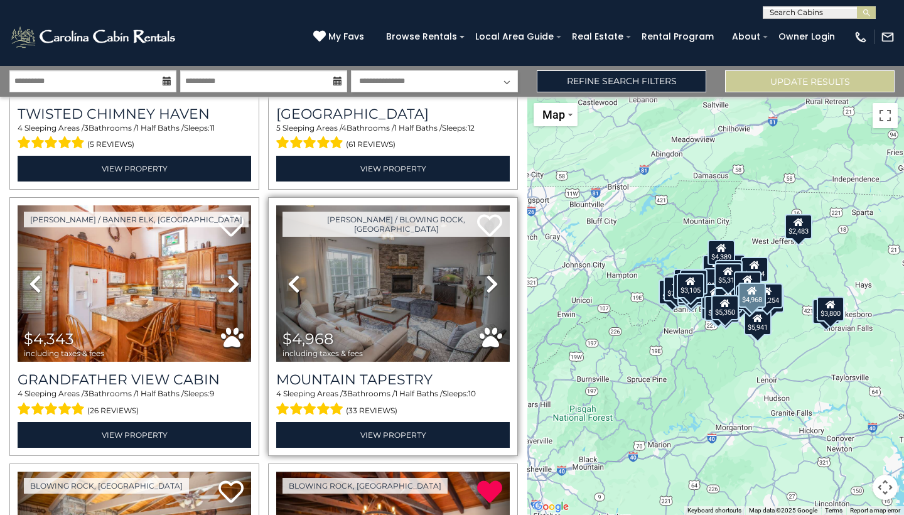
click at [485, 290] on link "Next" at bounding box center [492, 283] width 35 height 156
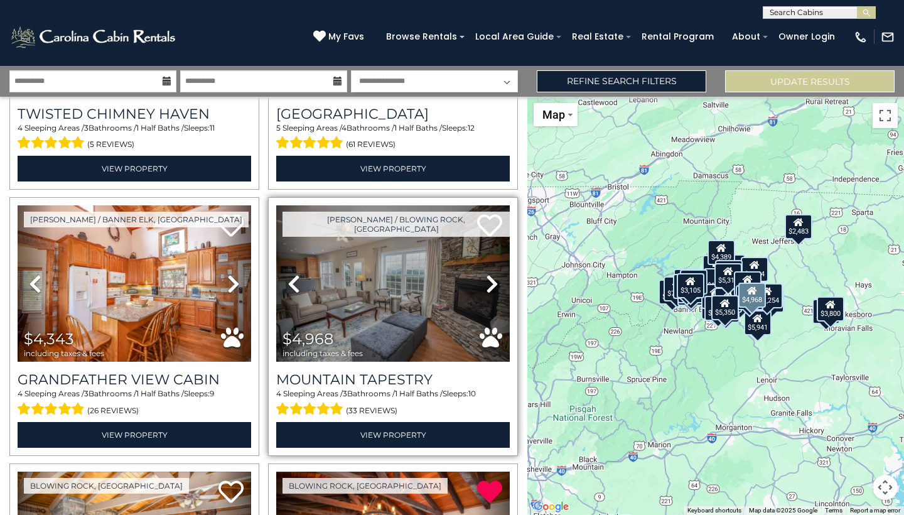
click at [485, 288] on link "Next" at bounding box center [492, 283] width 35 height 156
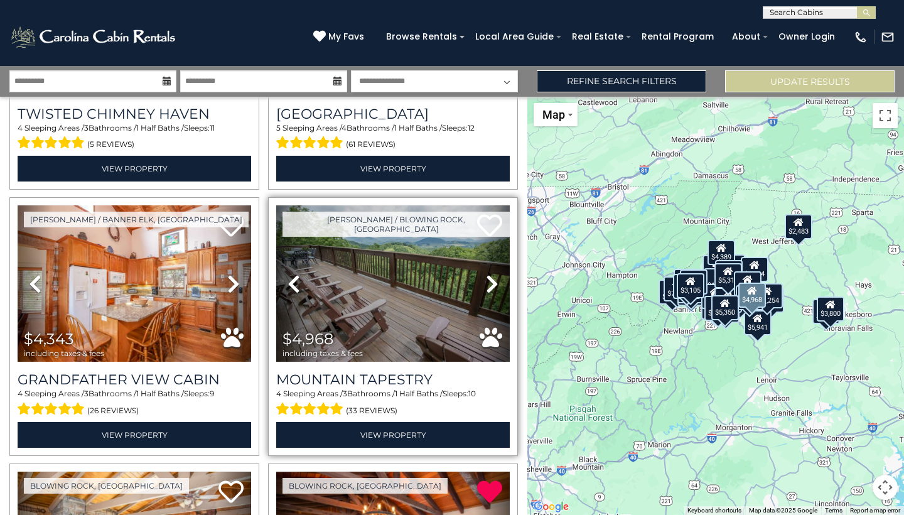
click at [485, 279] on link "Next" at bounding box center [492, 283] width 35 height 156
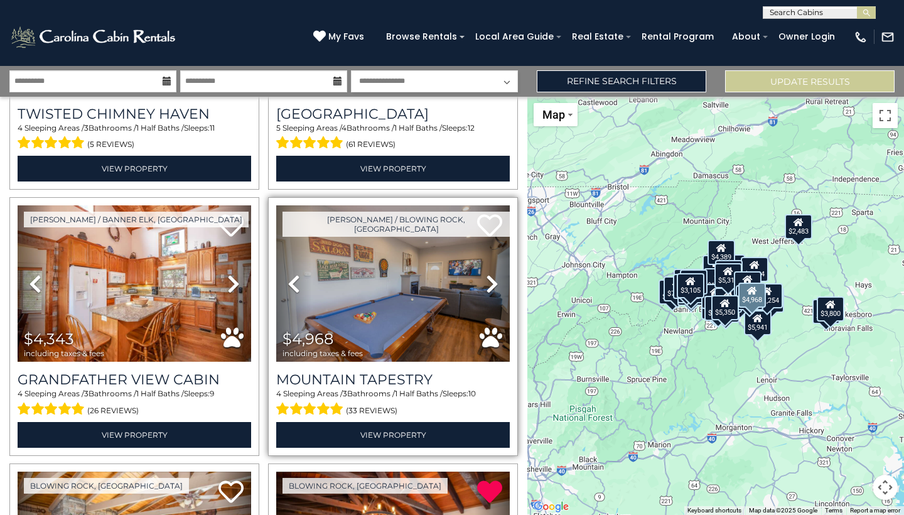
click at [485, 279] on link "Next" at bounding box center [492, 283] width 35 height 156
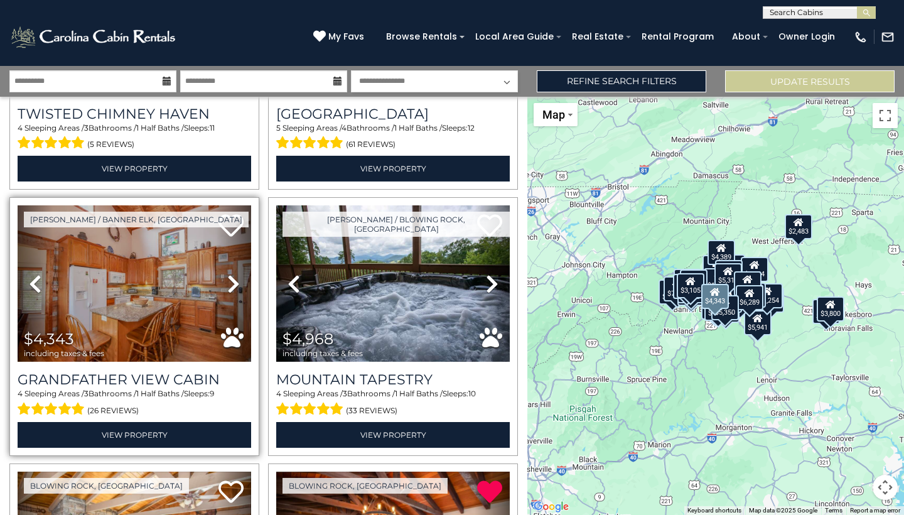
click at [235, 282] on icon at bounding box center [233, 284] width 13 height 20
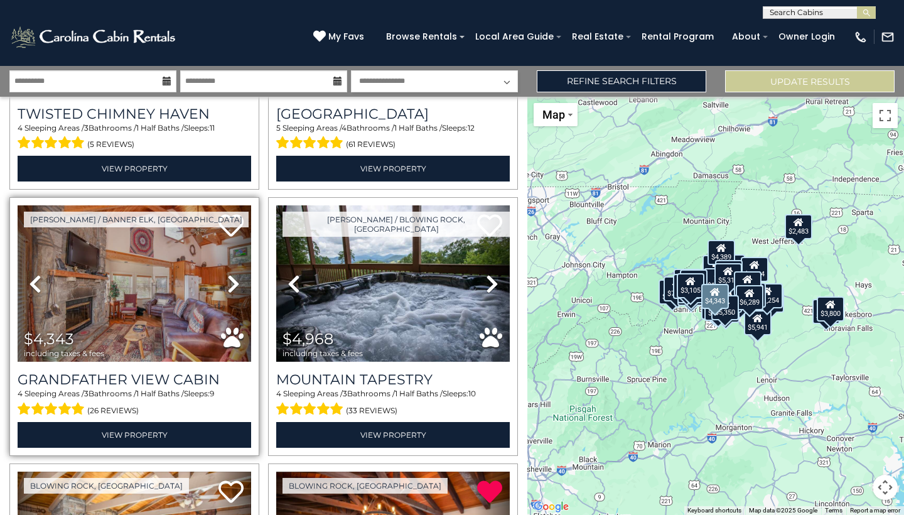
click at [235, 282] on icon at bounding box center [233, 284] width 13 height 20
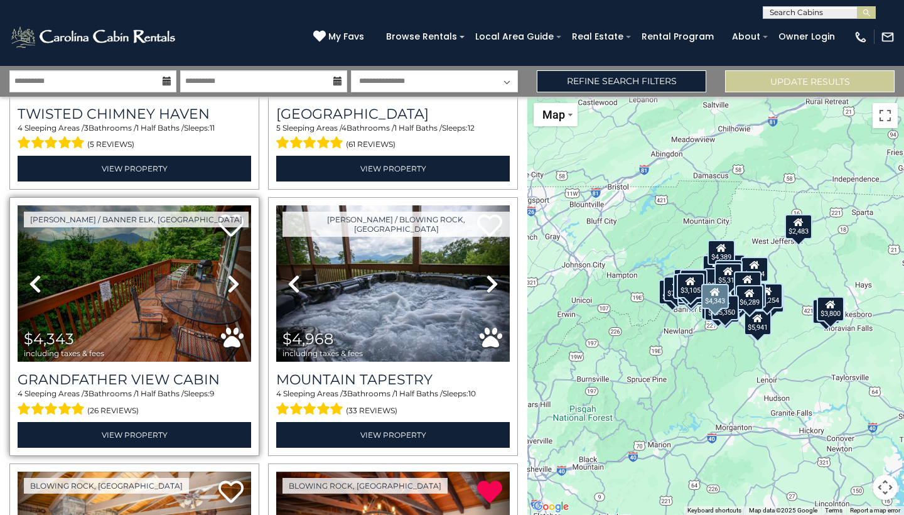
click at [235, 282] on icon at bounding box center [233, 284] width 13 height 20
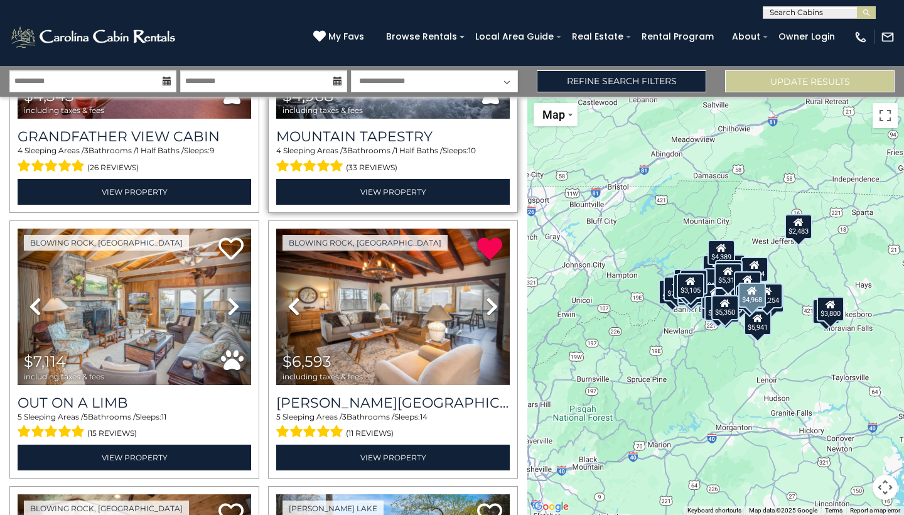
scroll to position [2844, 0]
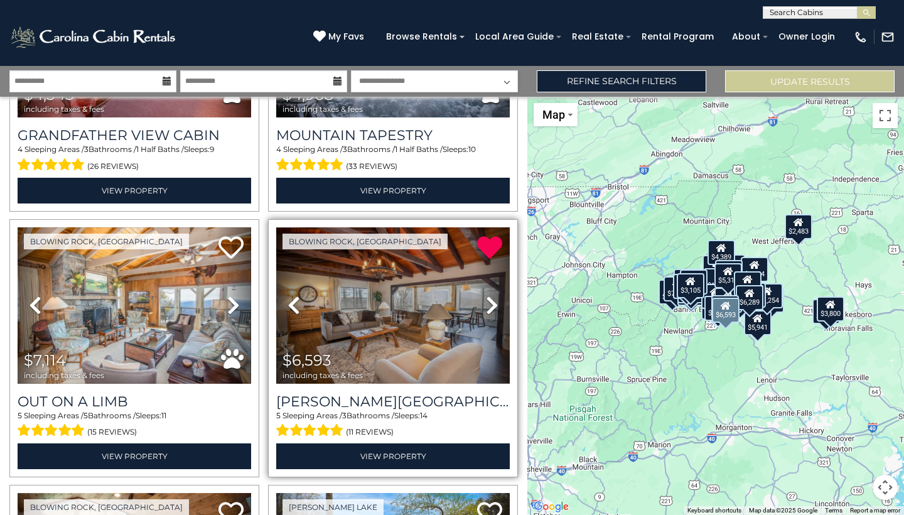
click at [492, 298] on icon at bounding box center [492, 305] width 13 height 20
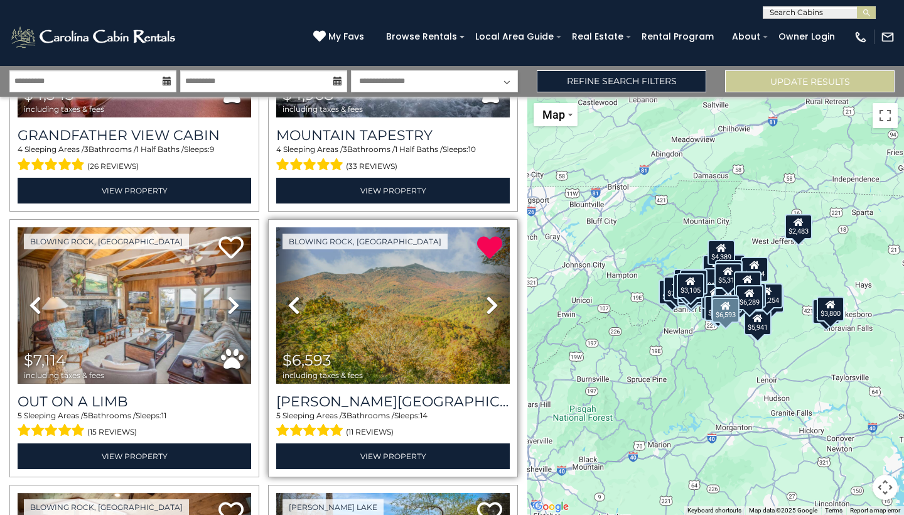
click at [490, 299] on icon at bounding box center [492, 305] width 13 height 20
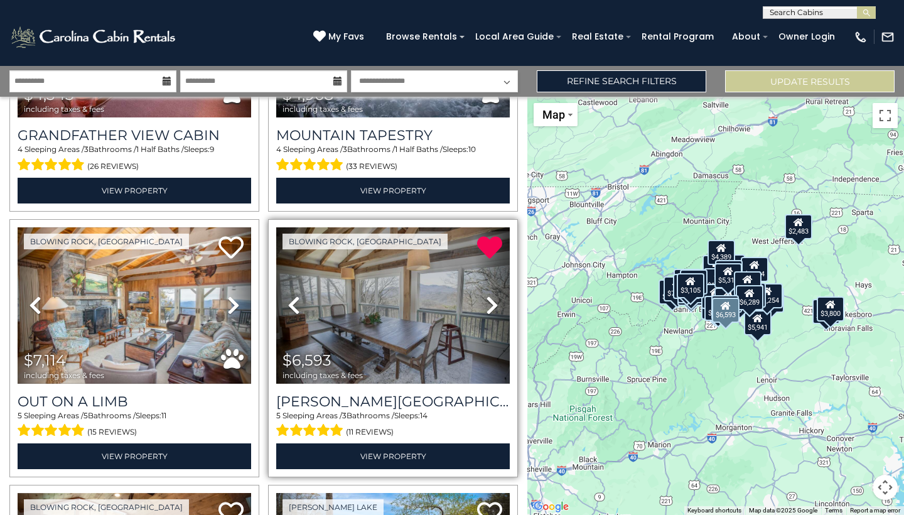
click at [490, 297] on icon at bounding box center [492, 305] width 13 height 20
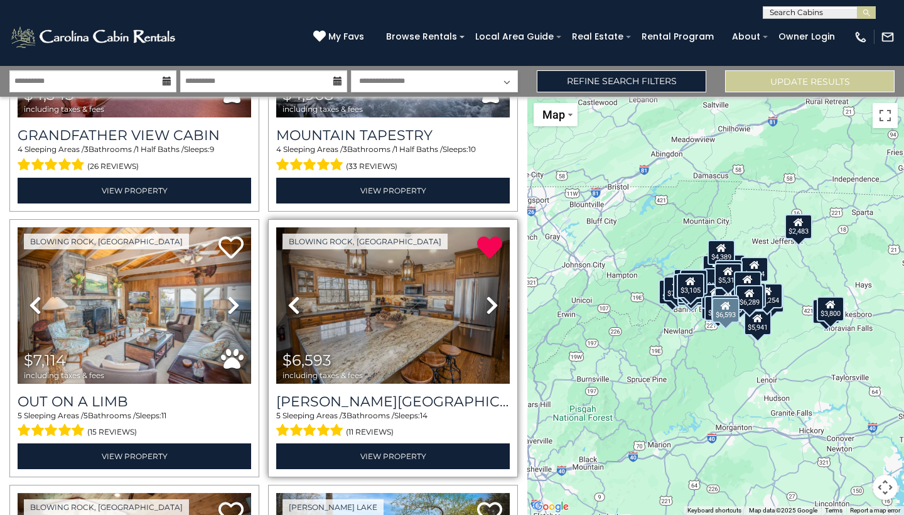
click at [490, 297] on icon at bounding box center [492, 305] width 13 height 20
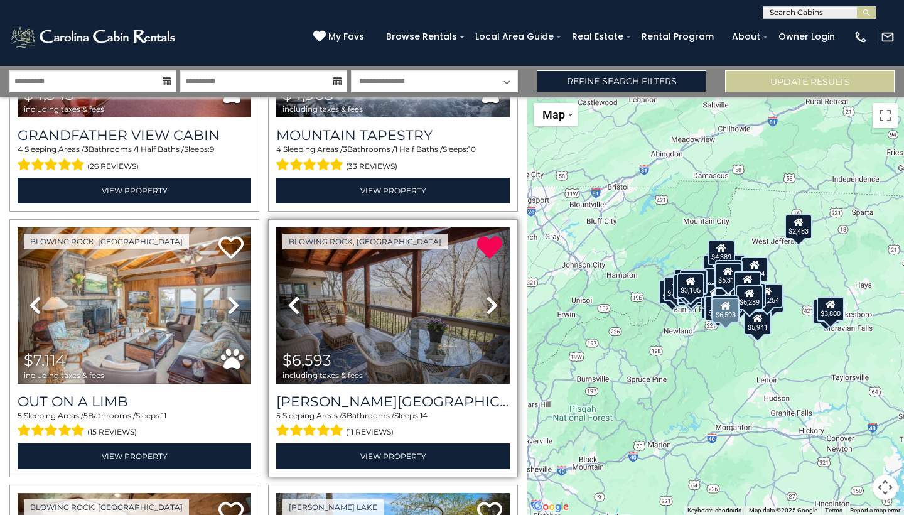
click at [490, 297] on icon at bounding box center [492, 305] width 13 height 20
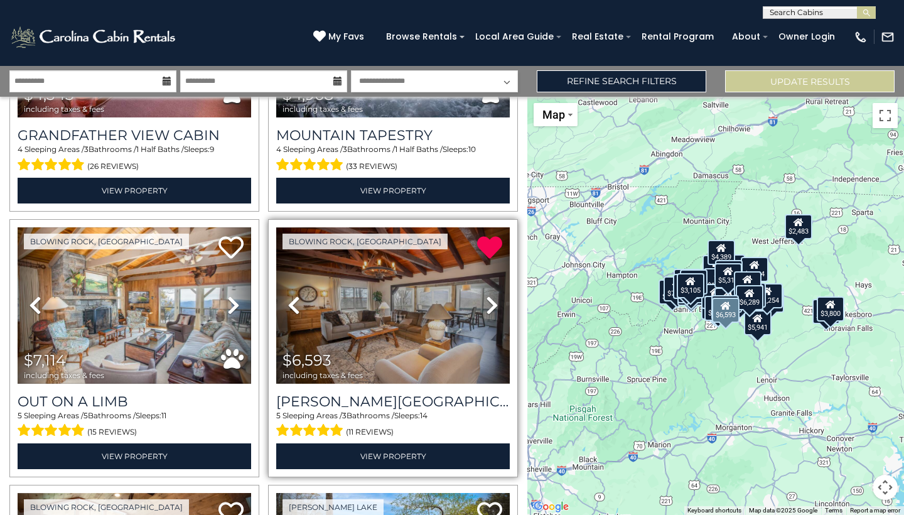
click at [439, 302] on img at bounding box center [393, 305] width 234 height 156
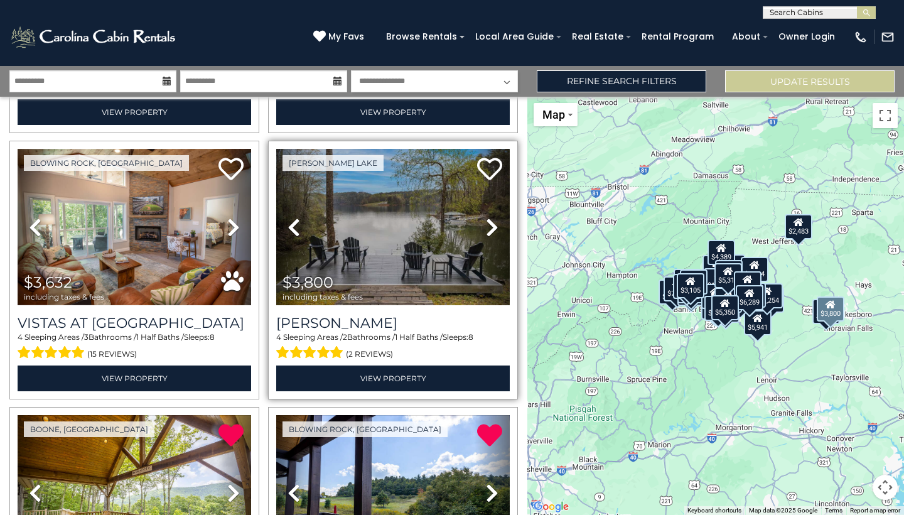
scroll to position [3191, 0]
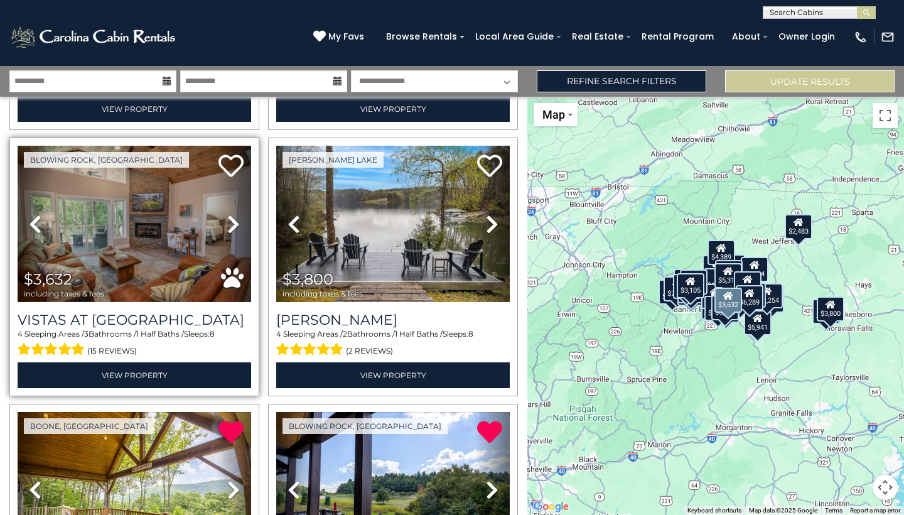
click at [230, 216] on icon at bounding box center [233, 224] width 13 height 20
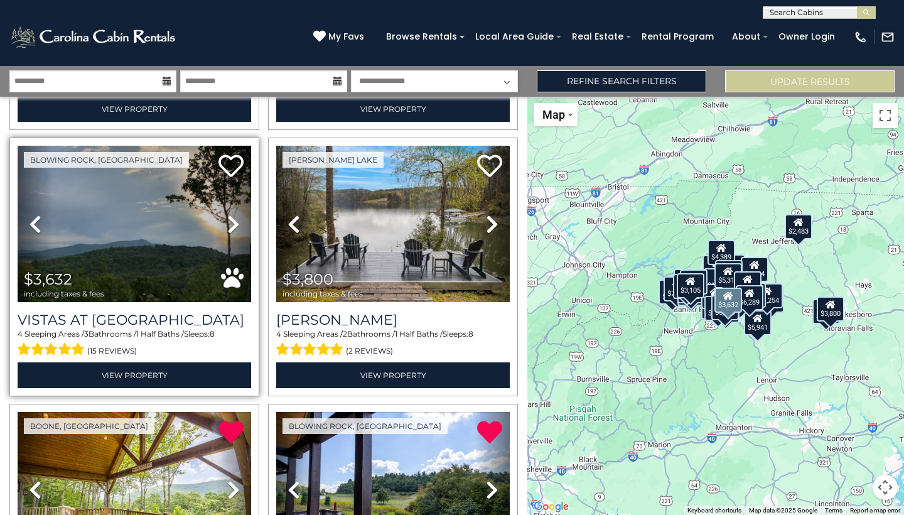
click at [230, 216] on icon at bounding box center [233, 224] width 13 height 20
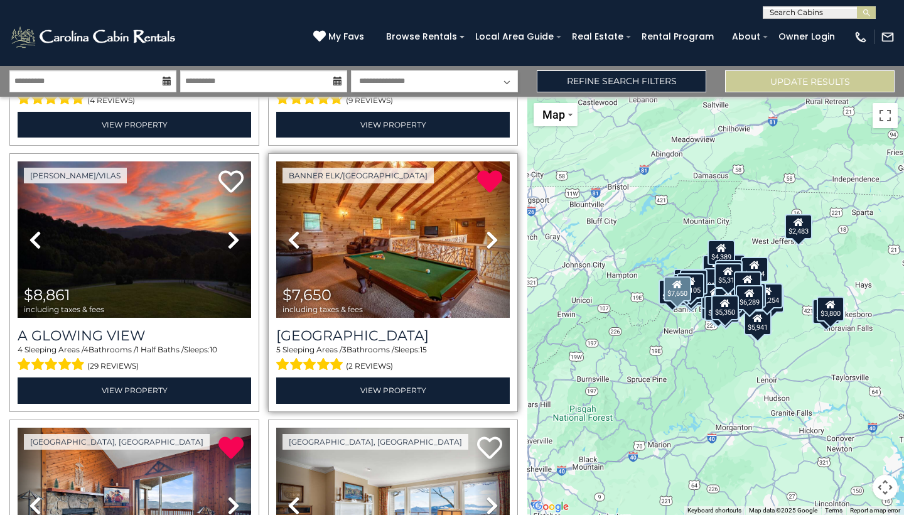
scroll to position [500, 0]
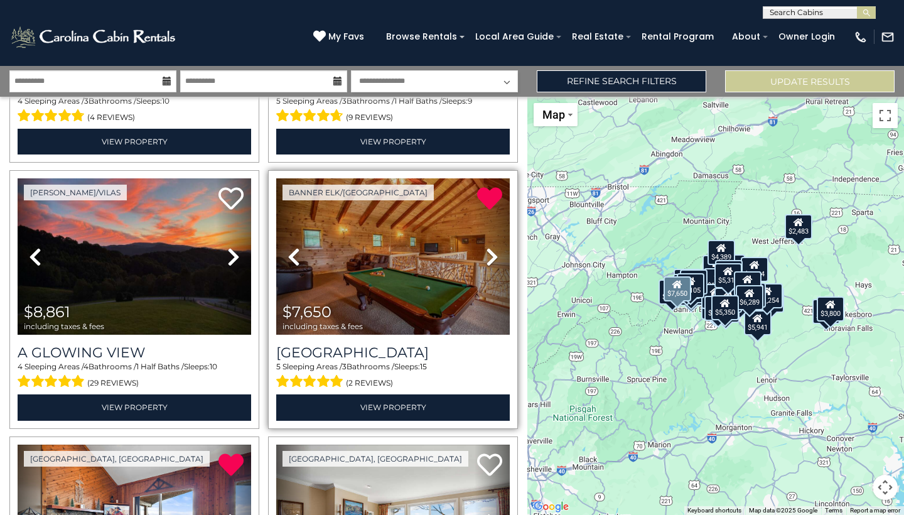
click at [490, 263] on icon at bounding box center [492, 257] width 13 height 20
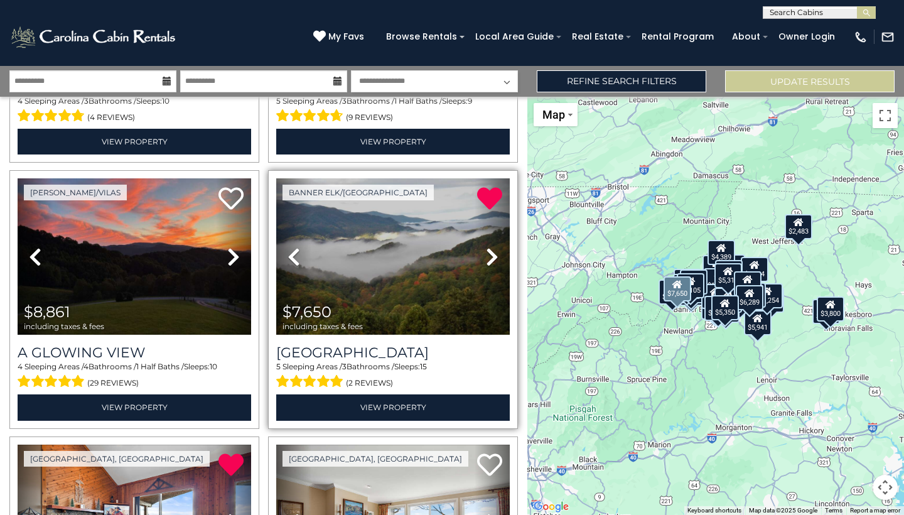
click at [490, 263] on icon at bounding box center [492, 257] width 13 height 20
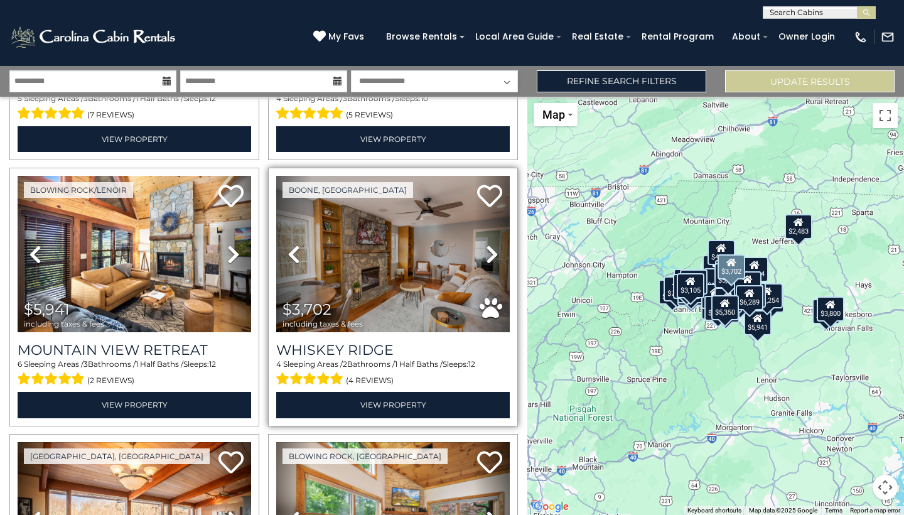
scroll to position [1039, 0]
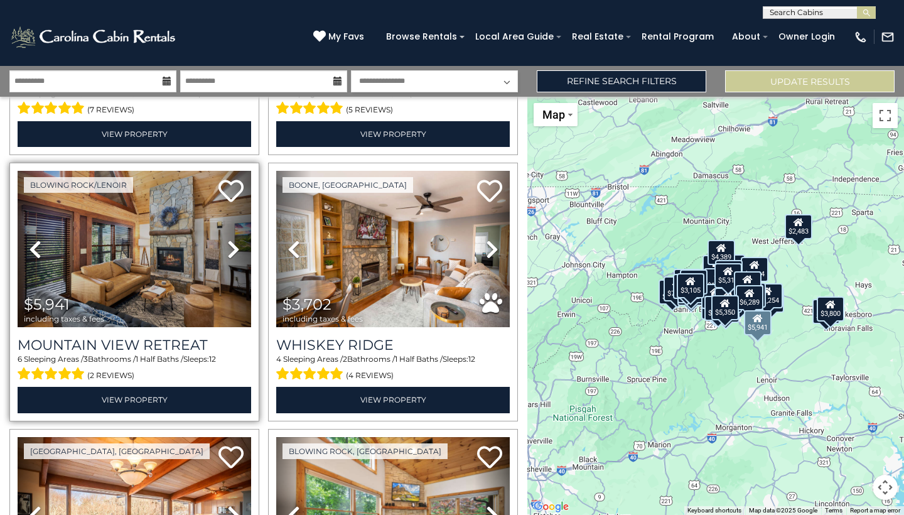
click at [161, 272] on img at bounding box center [135, 249] width 234 height 156
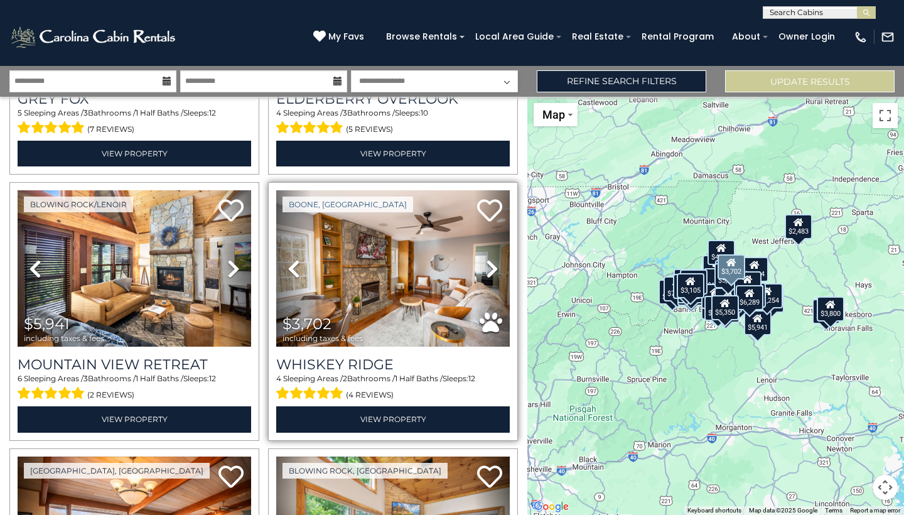
scroll to position [1016, 0]
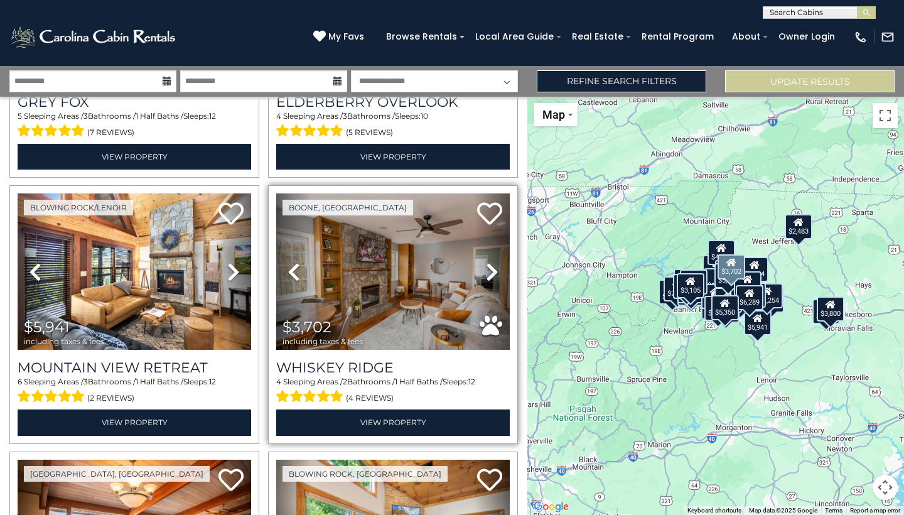
click at [494, 268] on icon at bounding box center [492, 272] width 13 height 20
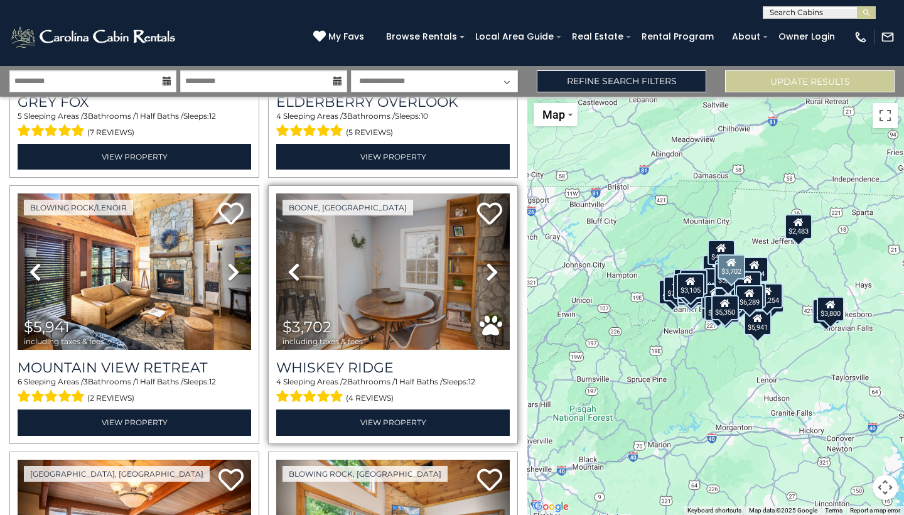
click at [494, 268] on icon at bounding box center [492, 272] width 13 height 20
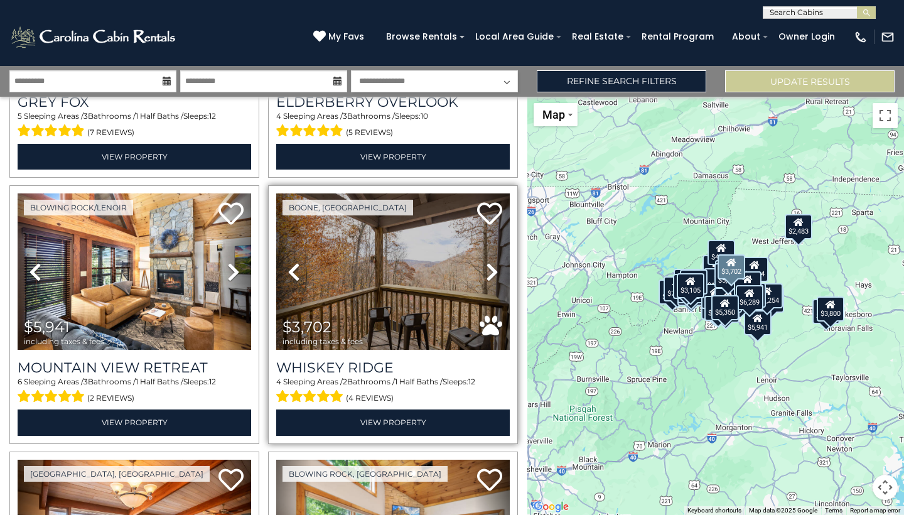
click at [494, 268] on icon at bounding box center [492, 272] width 13 height 20
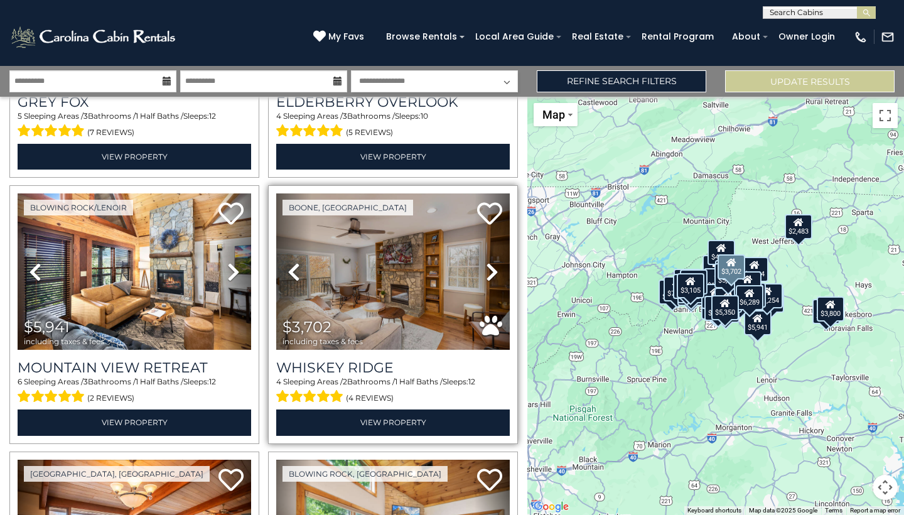
click at [494, 268] on icon at bounding box center [492, 272] width 13 height 20
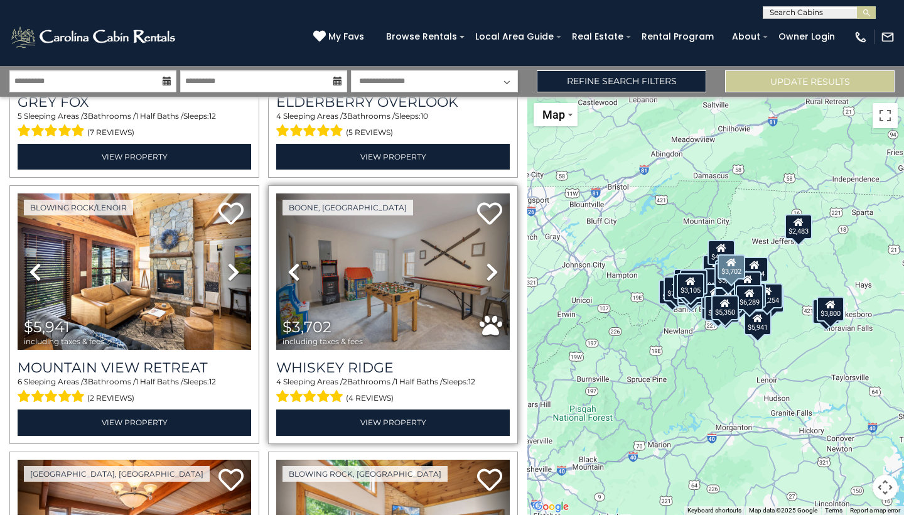
click at [494, 268] on icon at bounding box center [492, 272] width 13 height 20
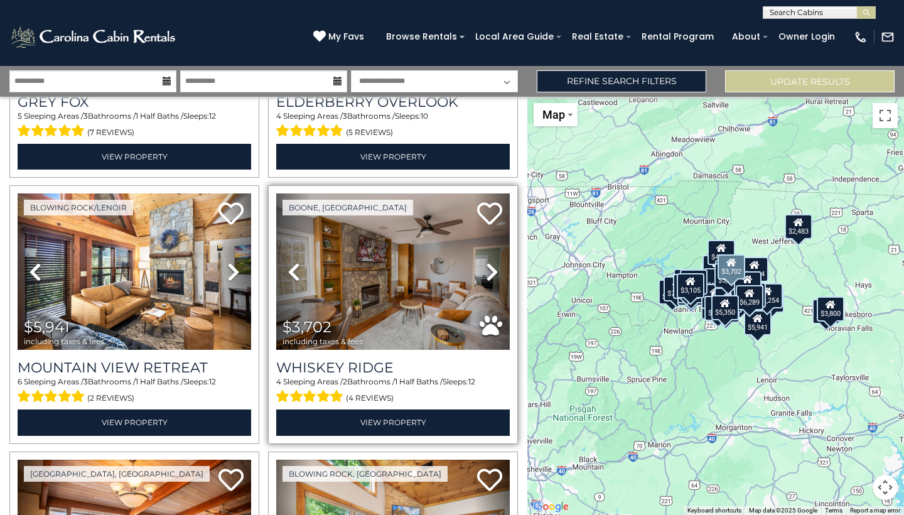
click at [409, 271] on img at bounding box center [393, 271] width 234 height 156
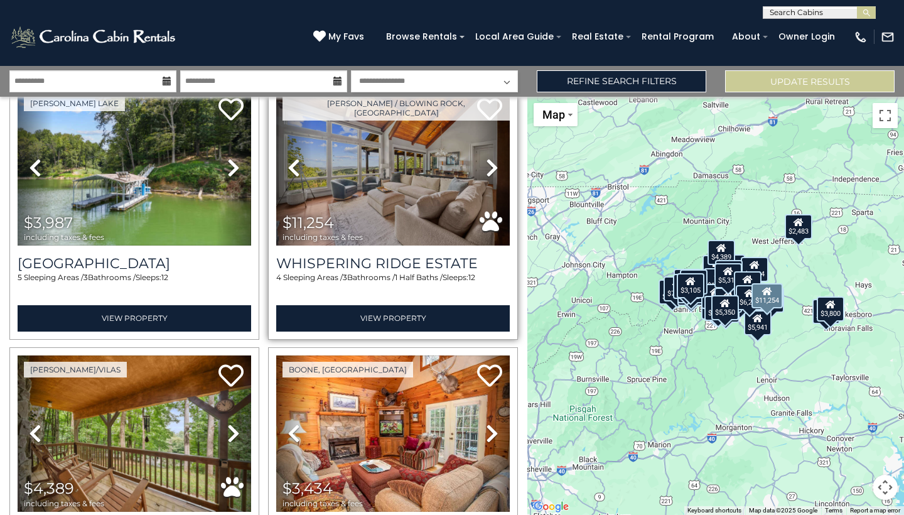
scroll to position [1663, 0]
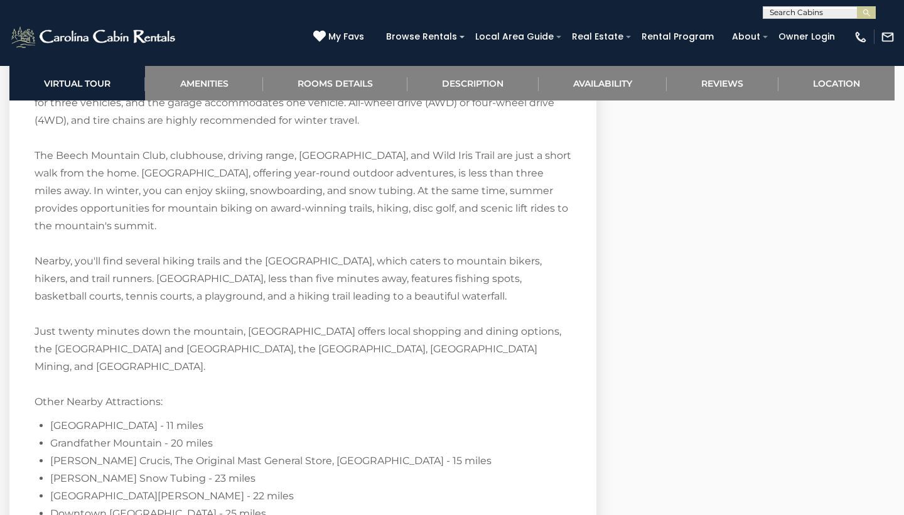
scroll to position [2262, 0]
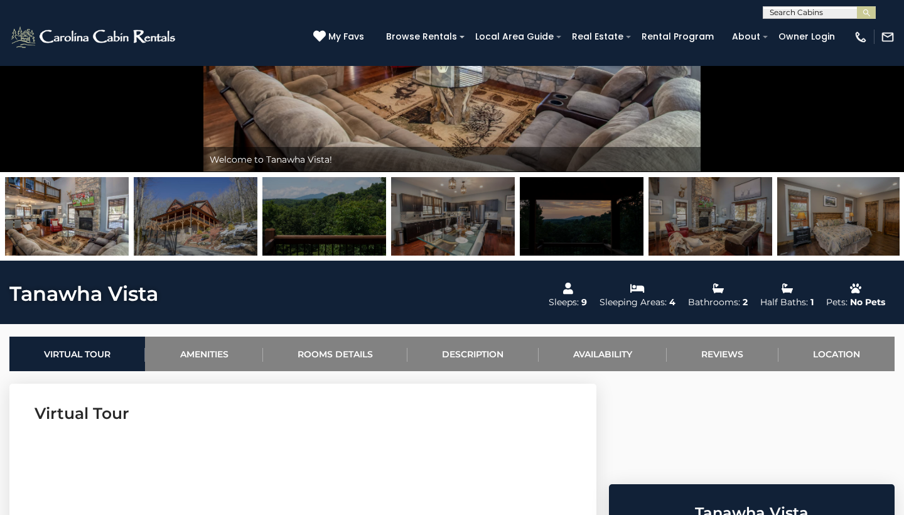
scroll to position [225, 0]
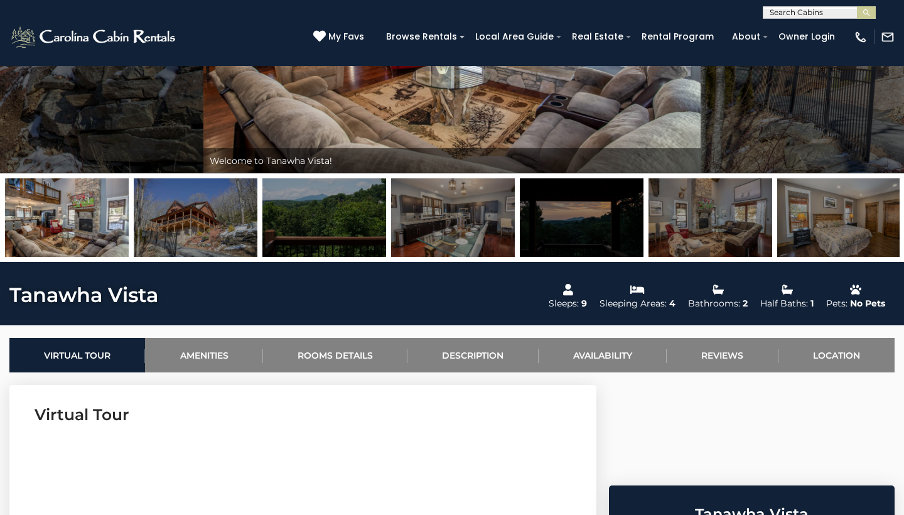
click at [471, 240] on img at bounding box center [453, 217] width 124 height 78
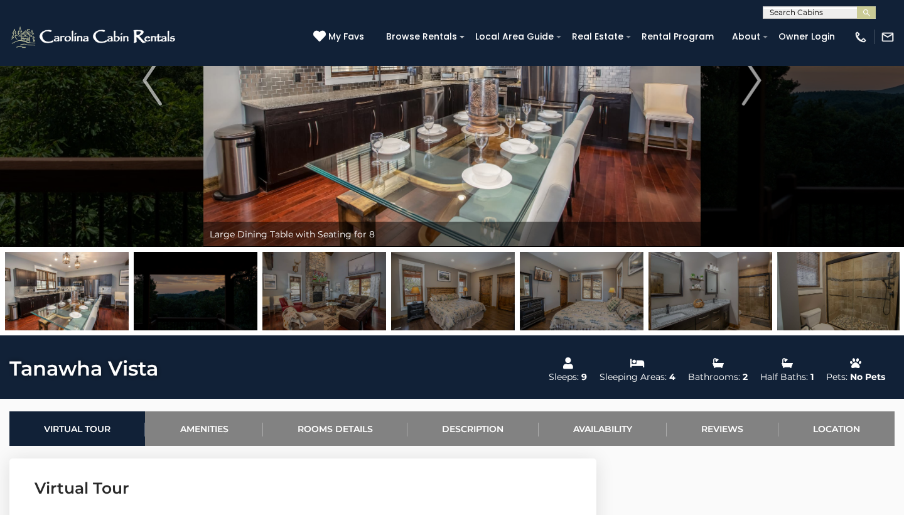
scroll to position [175, 0]
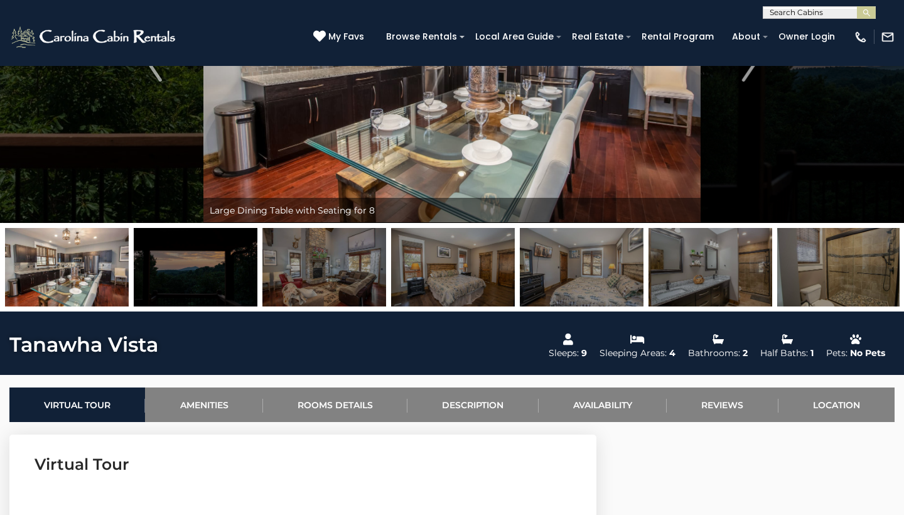
click at [590, 264] on img at bounding box center [582, 267] width 124 height 78
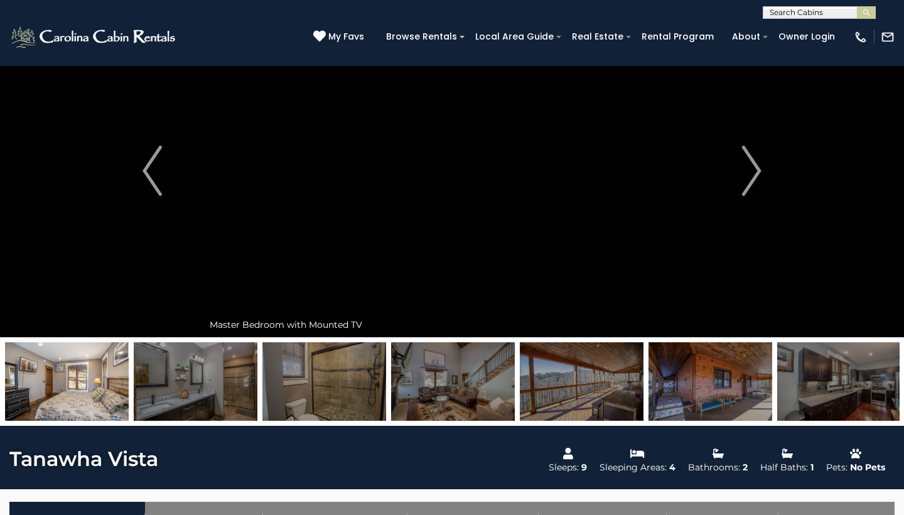
scroll to position [60, 0]
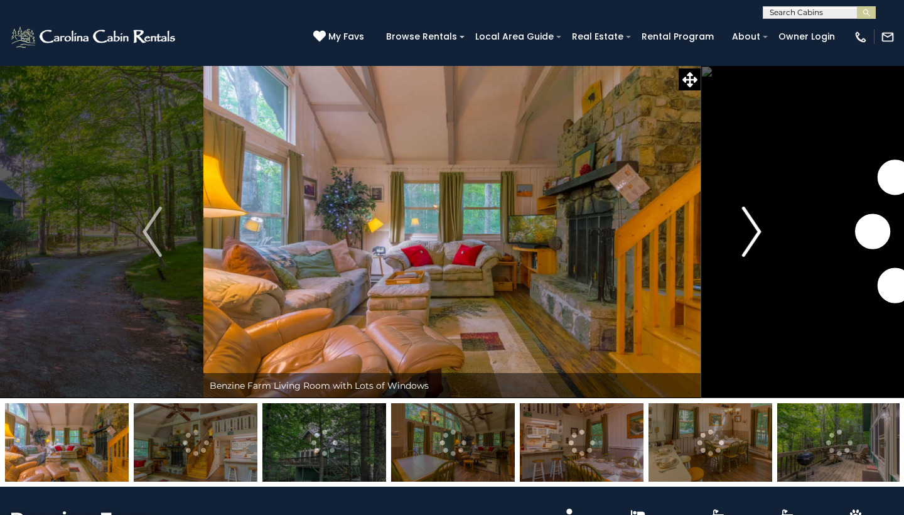
click at [753, 232] on img "Next" at bounding box center [751, 232] width 19 height 50
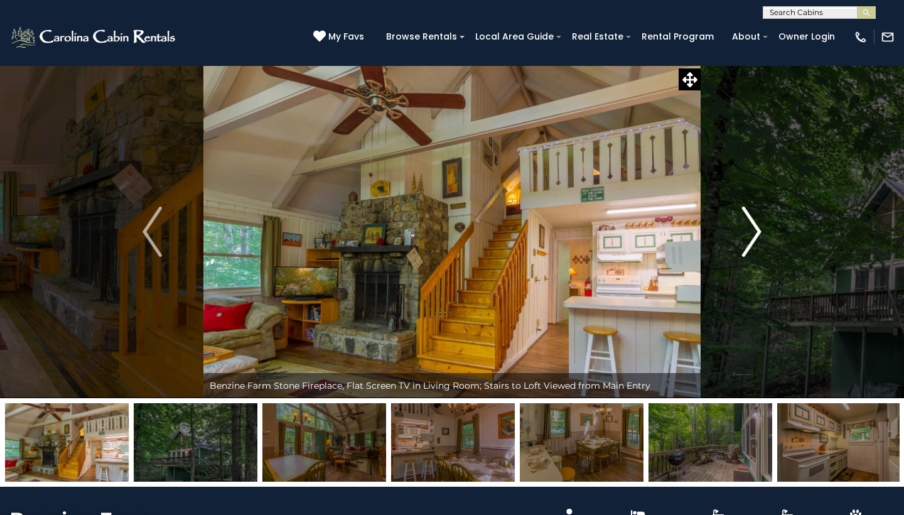
click at [753, 232] on img "Next" at bounding box center [751, 232] width 19 height 50
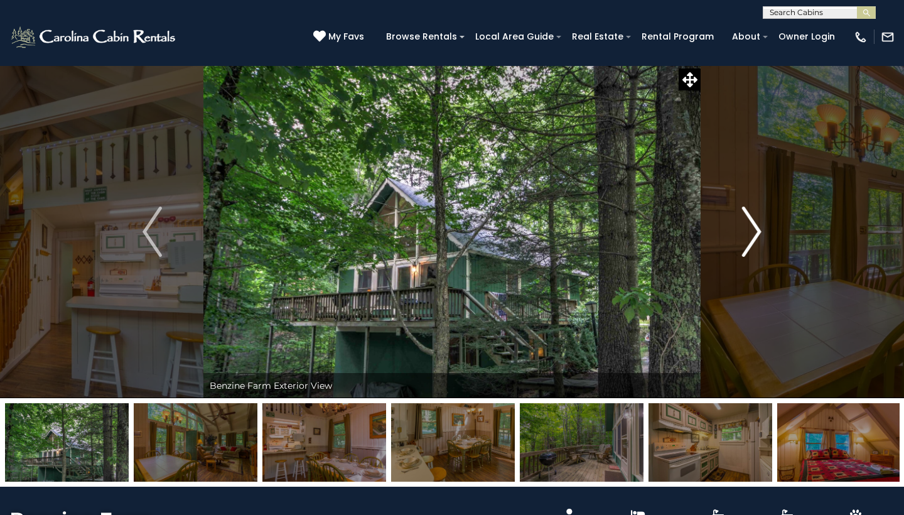
click at [753, 232] on img "Next" at bounding box center [751, 232] width 19 height 50
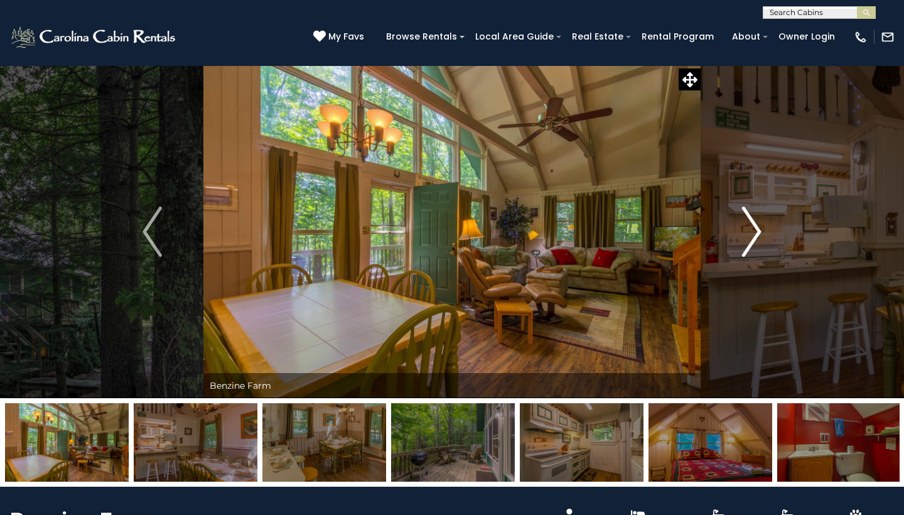
click at [753, 232] on img "Next" at bounding box center [751, 232] width 19 height 50
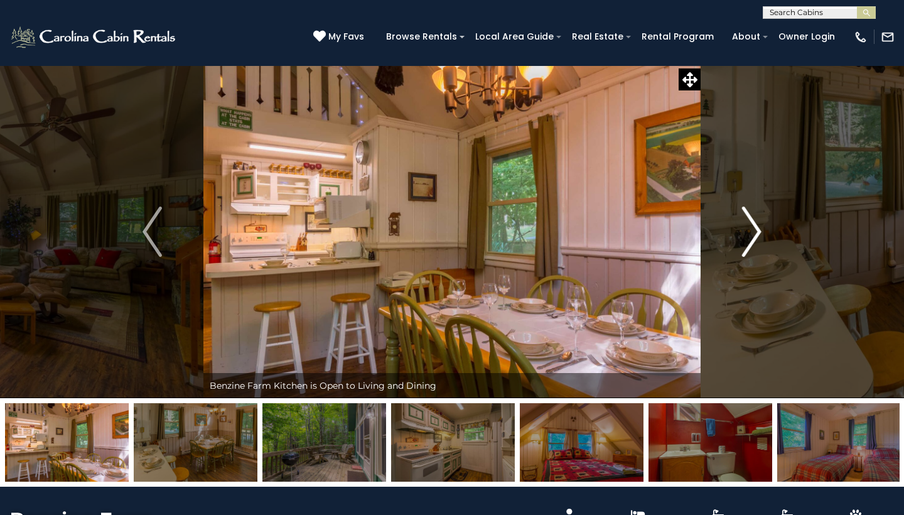
click at [753, 232] on img "Next" at bounding box center [751, 232] width 19 height 50
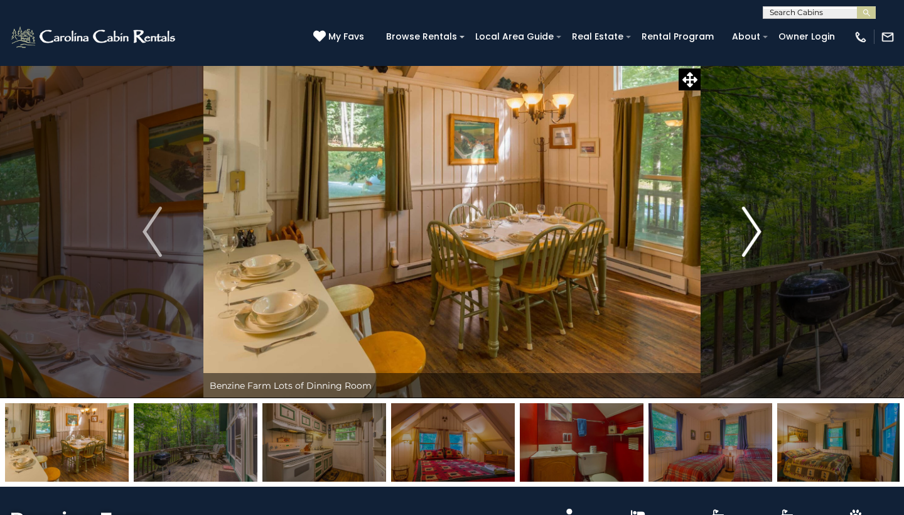
click at [753, 232] on img "Next" at bounding box center [751, 232] width 19 height 50
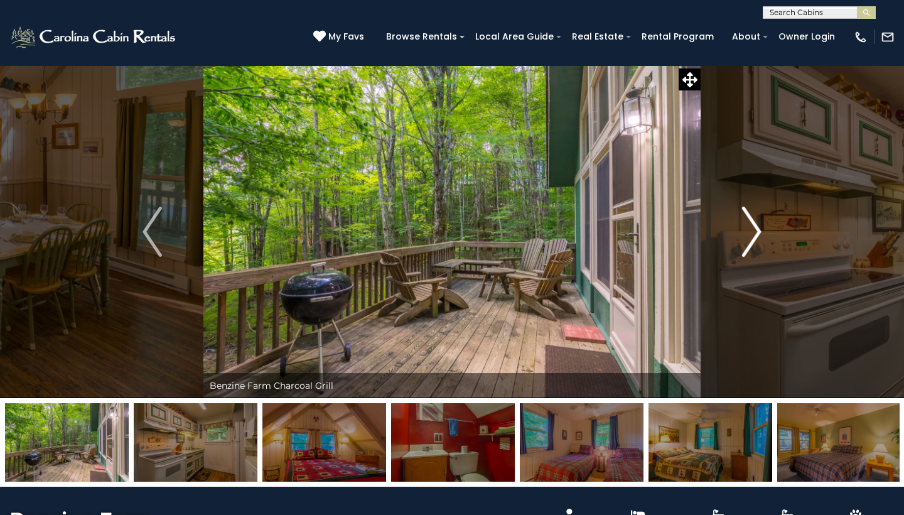
click at [753, 232] on img "Next" at bounding box center [751, 232] width 19 height 50
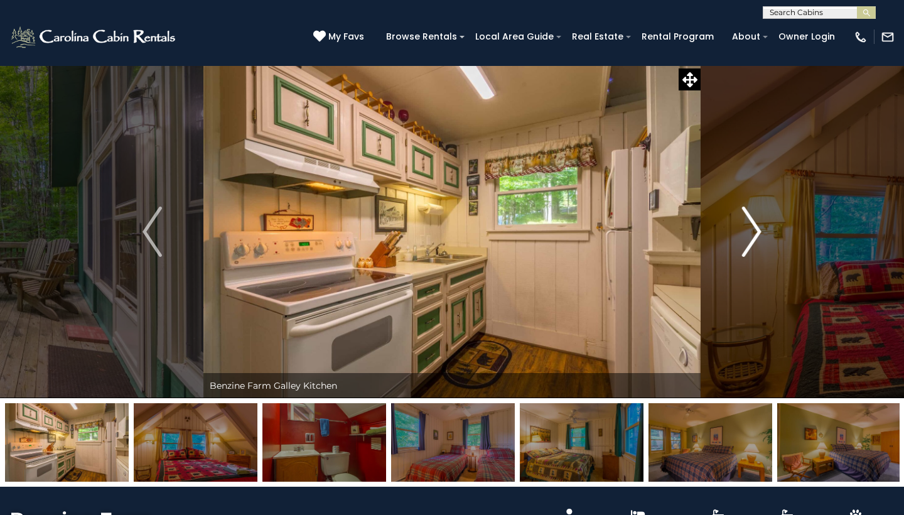
click at [753, 232] on img "Next" at bounding box center [751, 232] width 19 height 50
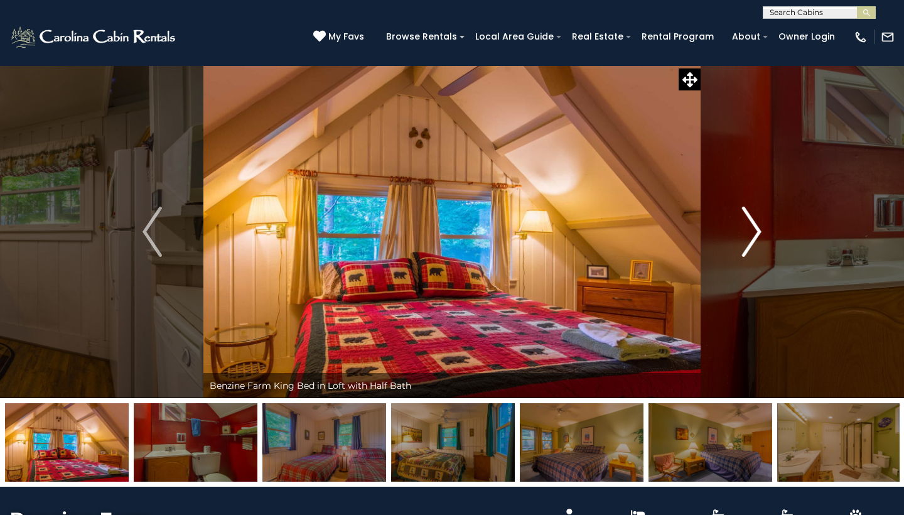
click at [753, 232] on img "Next" at bounding box center [751, 232] width 19 height 50
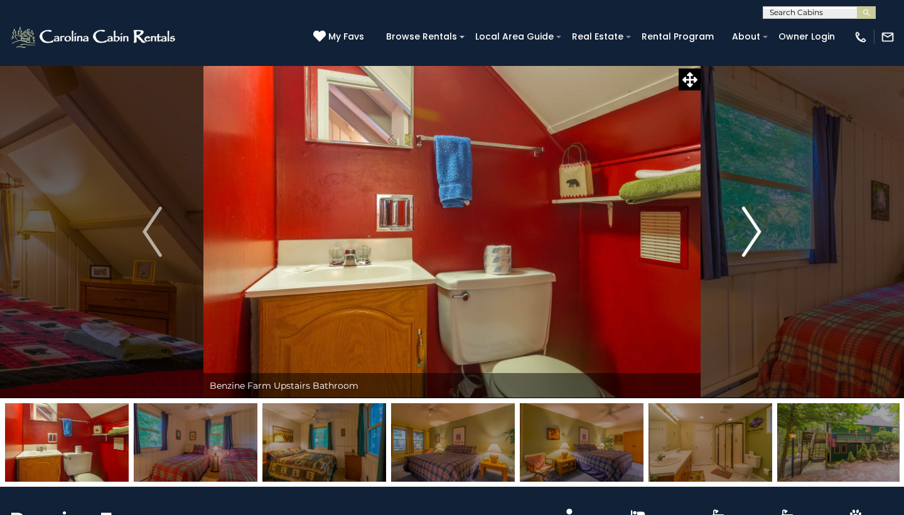
click at [753, 232] on img "Next" at bounding box center [751, 232] width 19 height 50
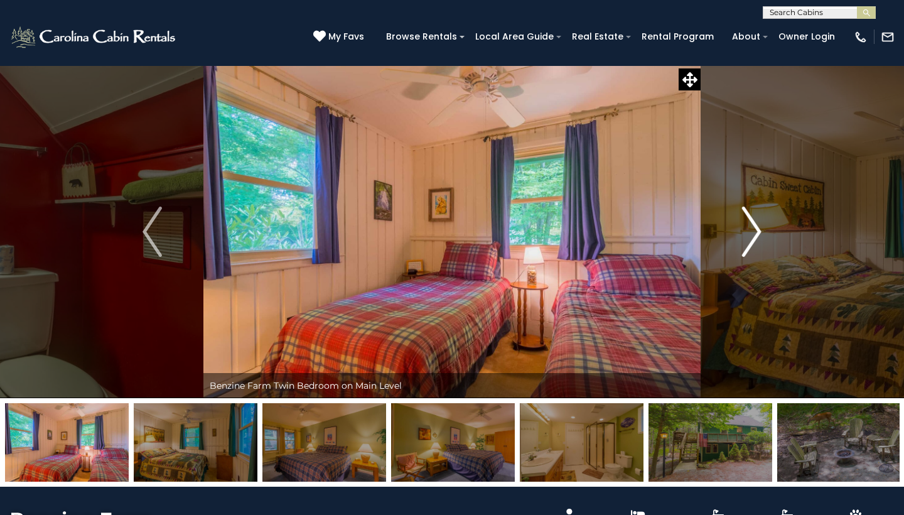
click at [753, 232] on img "Next" at bounding box center [751, 232] width 19 height 50
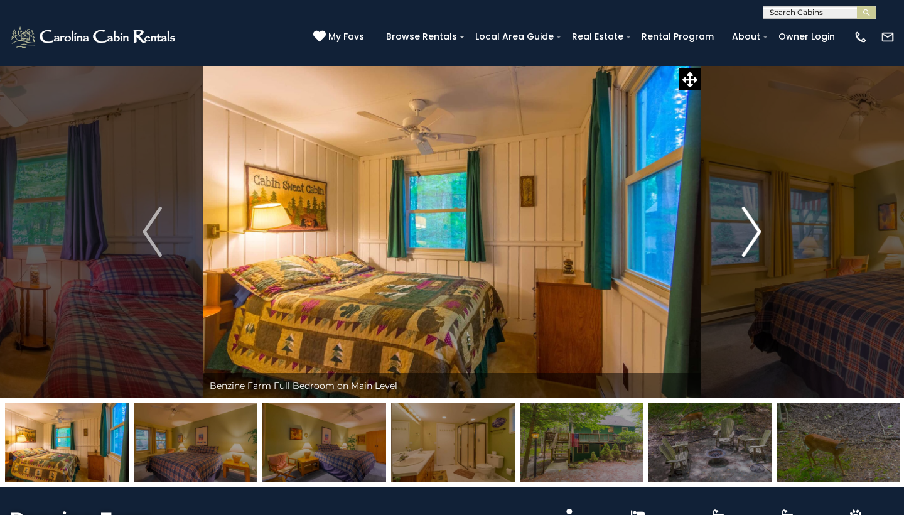
click at [753, 232] on img "Next" at bounding box center [751, 232] width 19 height 50
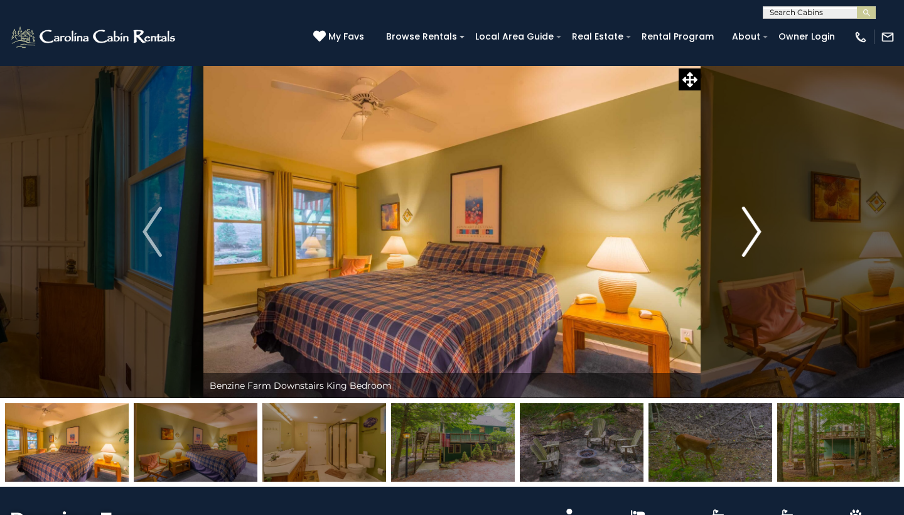
click at [753, 232] on img "Next" at bounding box center [751, 232] width 19 height 50
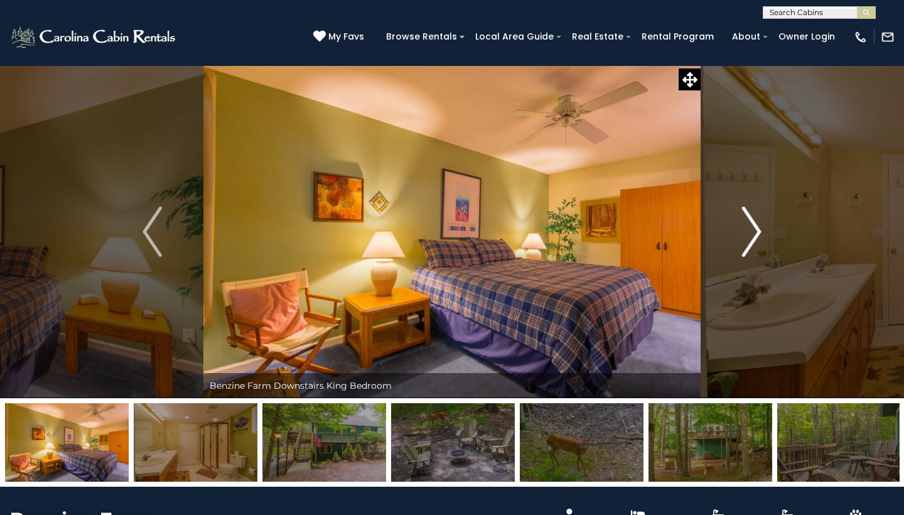
click at [753, 232] on img "Next" at bounding box center [751, 232] width 19 height 50
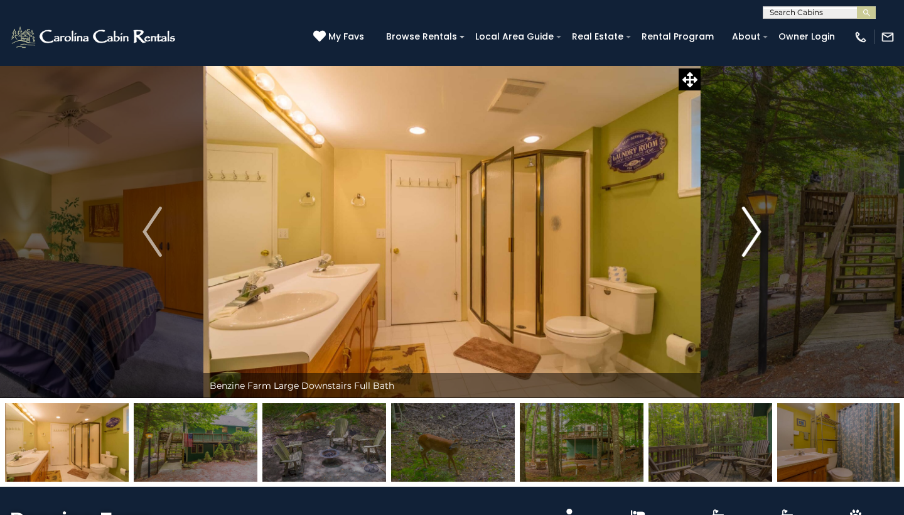
click at [753, 232] on img "Next" at bounding box center [751, 232] width 19 height 50
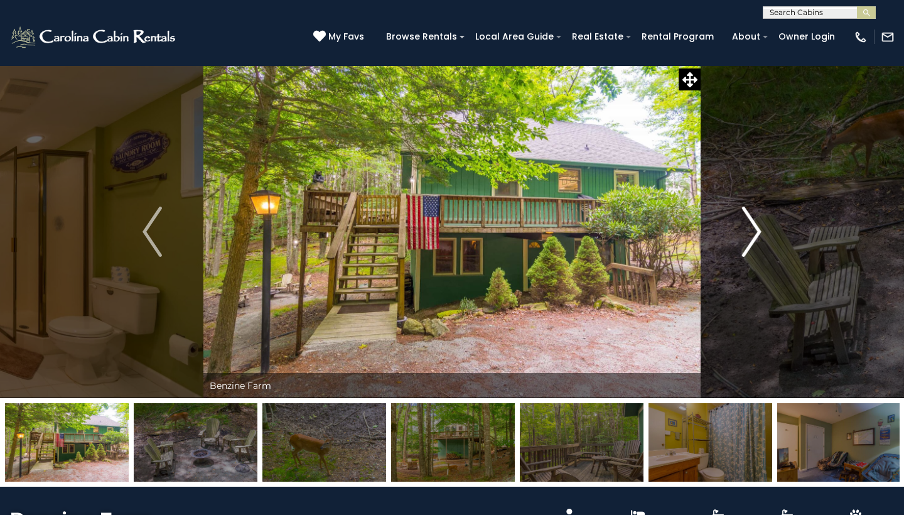
click at [753, 232] on img "Next" at bounding box center [751, 232] width 19 height 50
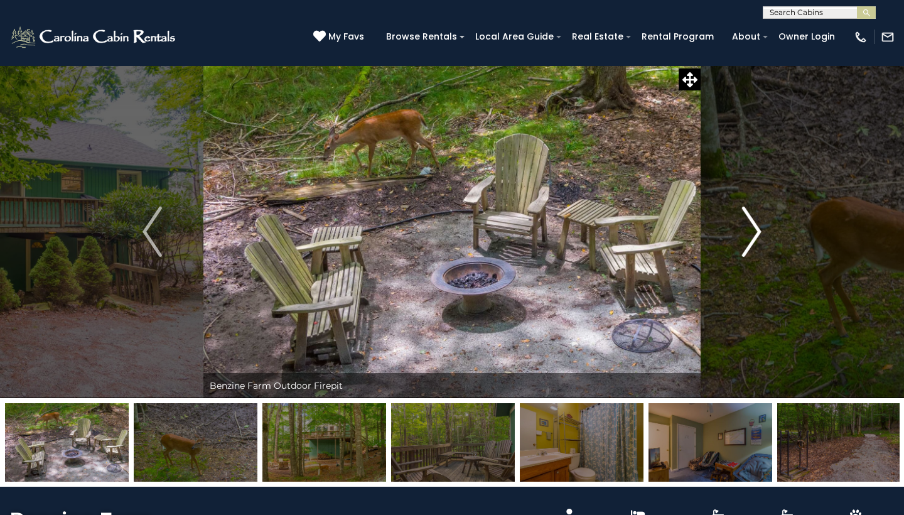
click at [753, 232] on img "Next" at bounding box center [751, 232] width 19 height 50
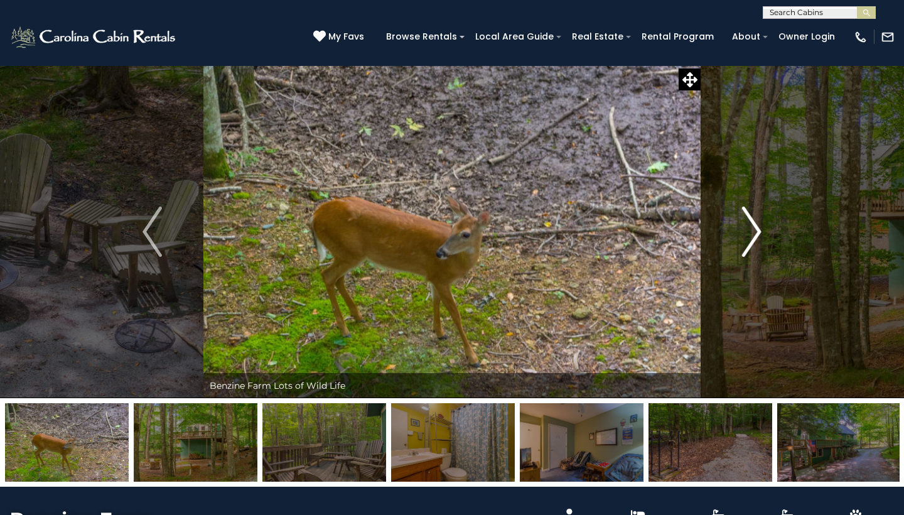
click at [753, 232] on img "Next" at bounding box center [751, 232] width 19 height 50
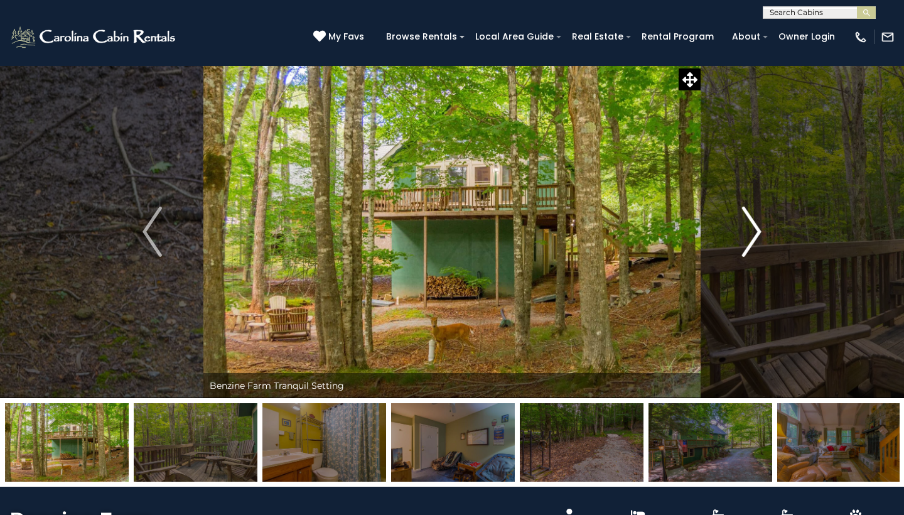
click at [753, 232] on img "Next" at bounding box center [751, 232] width 19 height 50
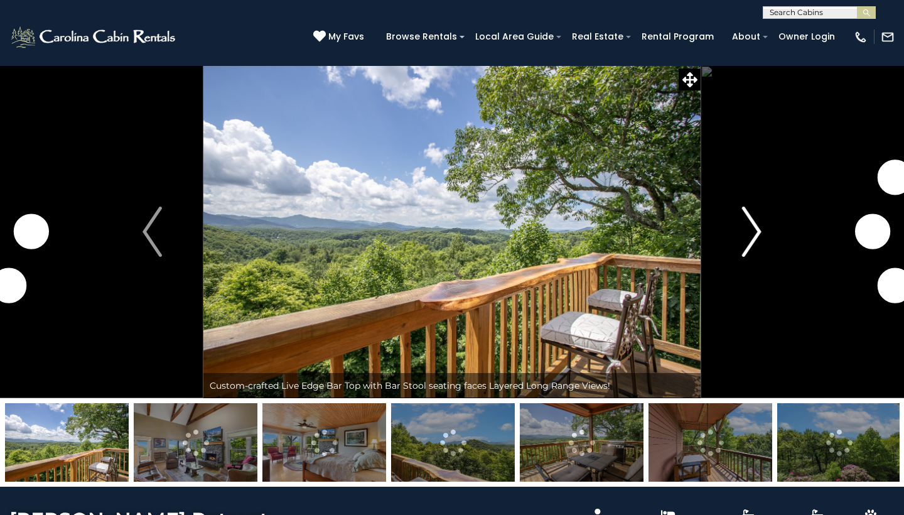
click at [746, 245] on img "Next" at bounding box center [751, 232] width 19 height 50
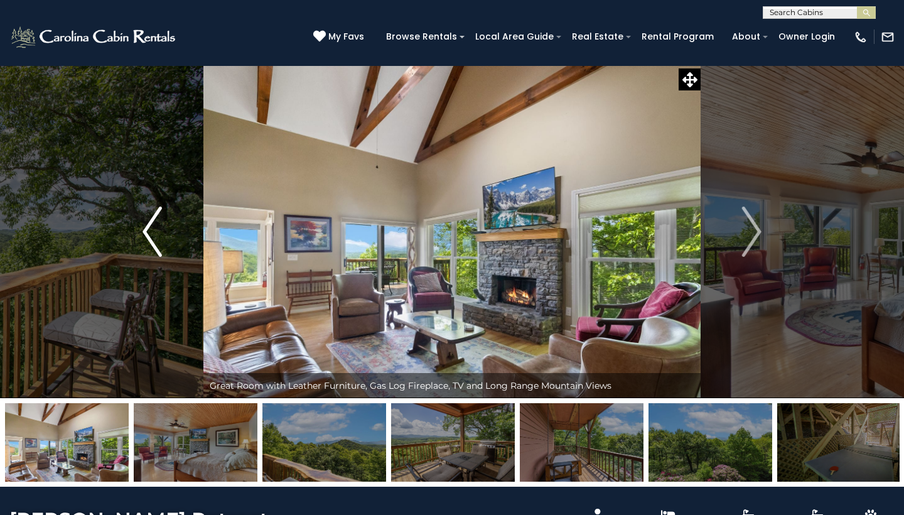
click at [148, 256] on img "Previous" at bounding box center [151, 232] width 19 height 50
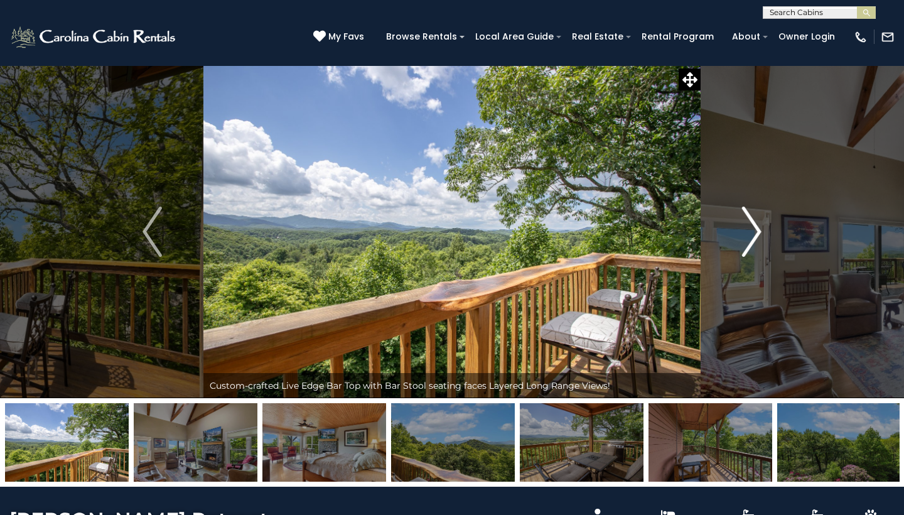
click at [751, 234] on img "Next" at bounding box center [751, 232] width 19 height 50
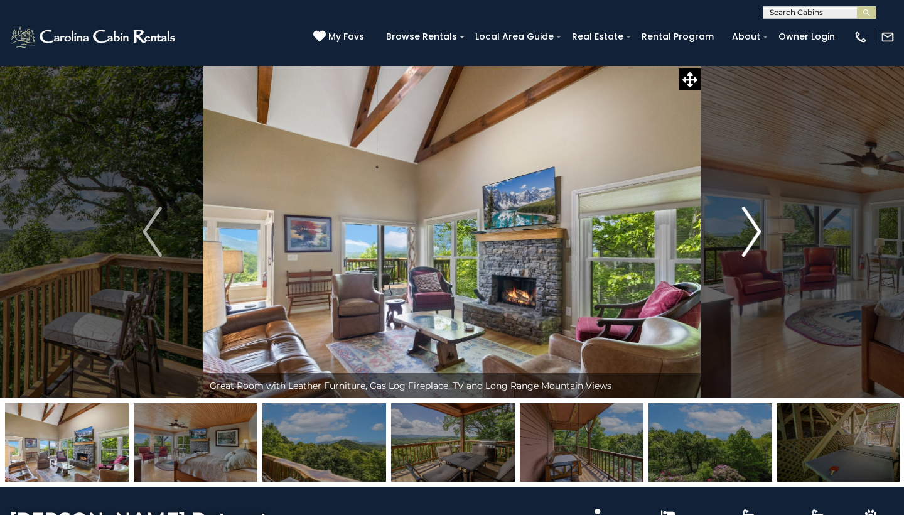
click at [751, 234] on img "Next" at bounding box center [751, 232] width 19 height 50
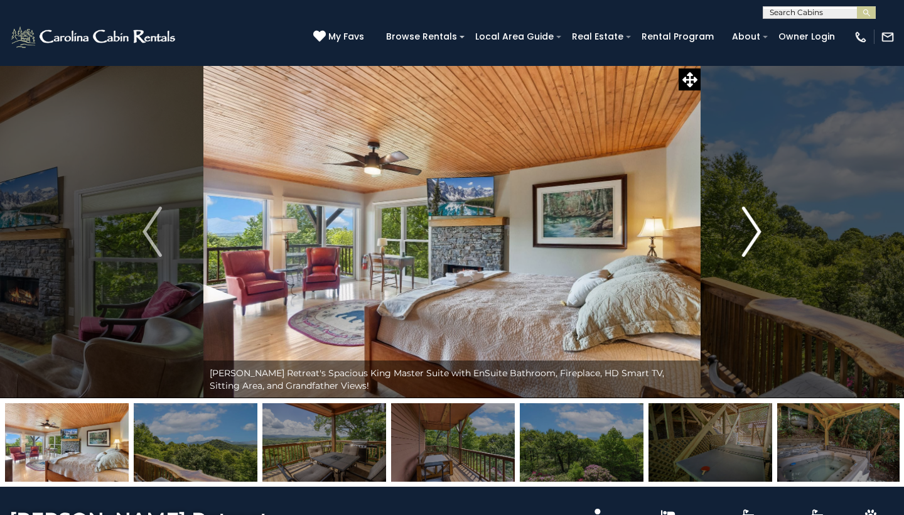
click at [751, 235] on img "Next" at bounding box center [751, 232] width 19 height 50
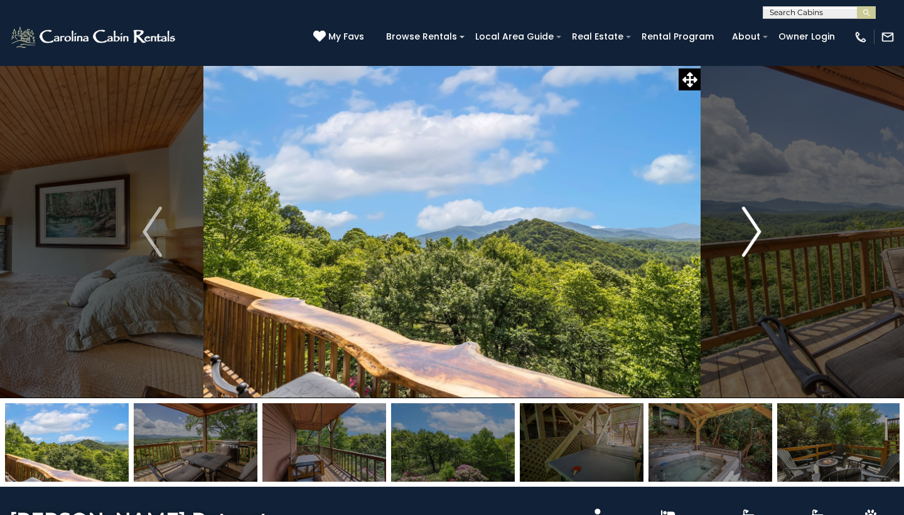
click at [751, 235] on img "Next" at bounding box center [751, 232] width 19 height 50
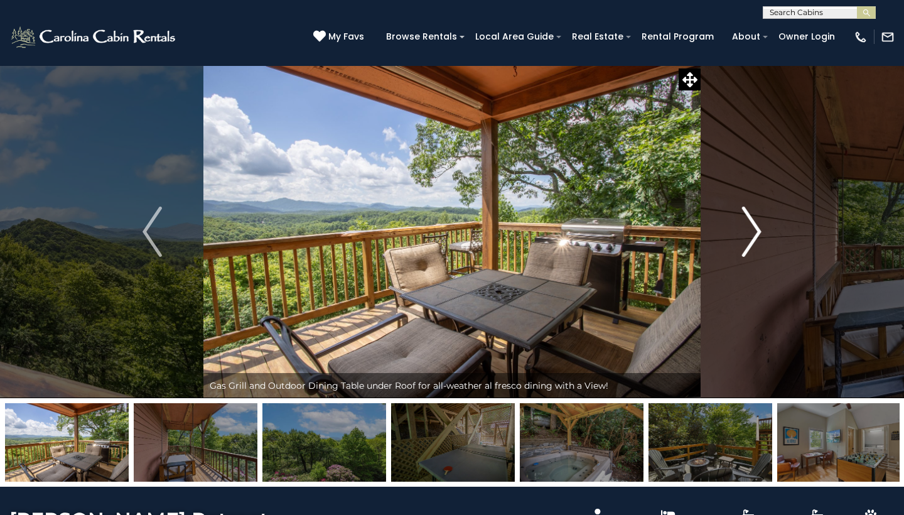
click at [750, 234] on img "Next" at bounding box center [751, 232] width 19 height 50
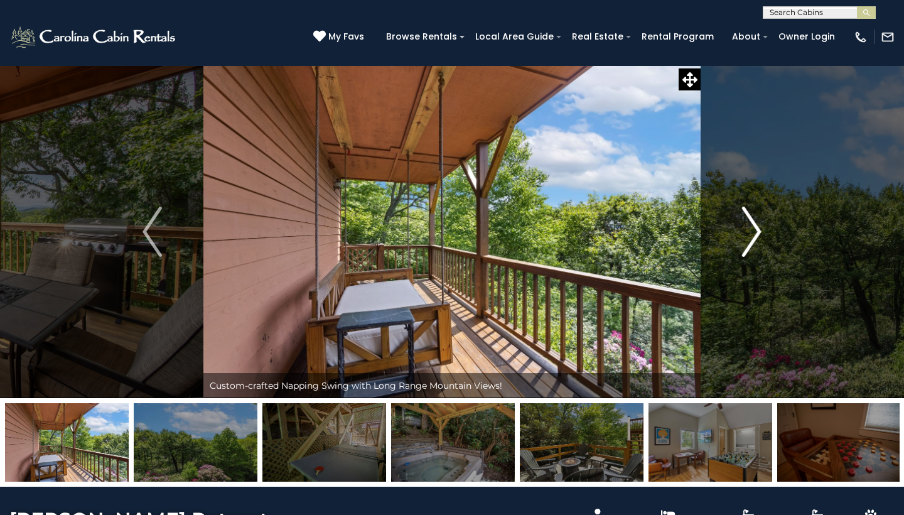
click at [750, 234] on img "Next" at bounding box center [751, 232] width 19 height 50
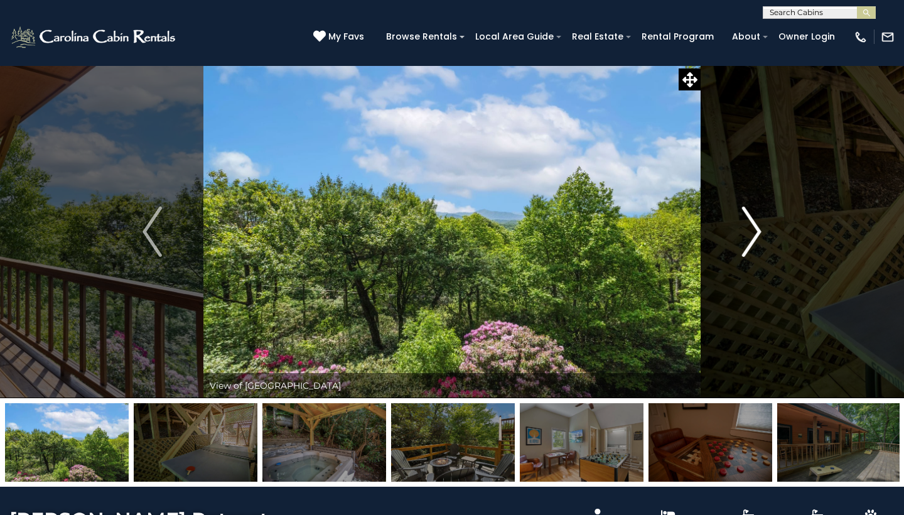
click at [750, 234] on img "Next" at bounding box center [751, 232] width 19 height 50
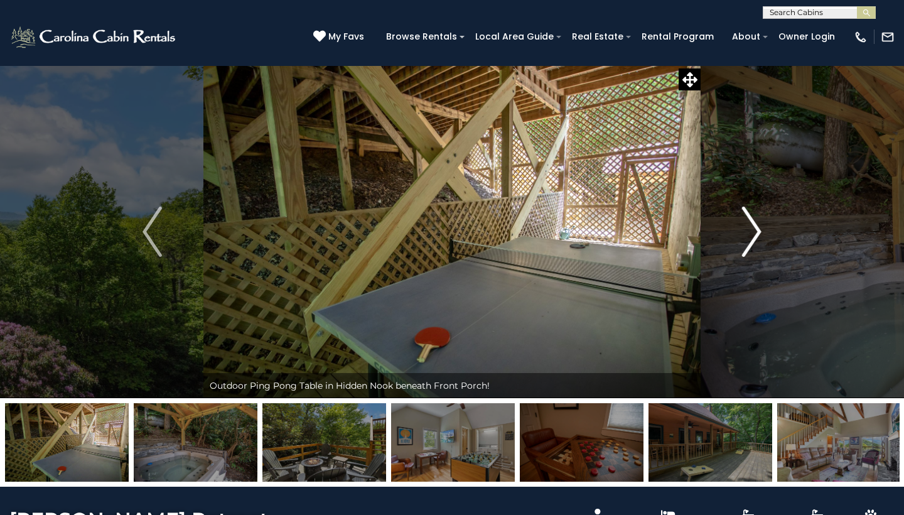
click at [750, 234] on img "Next" at bounding box center [751, 232] width 19 height 50
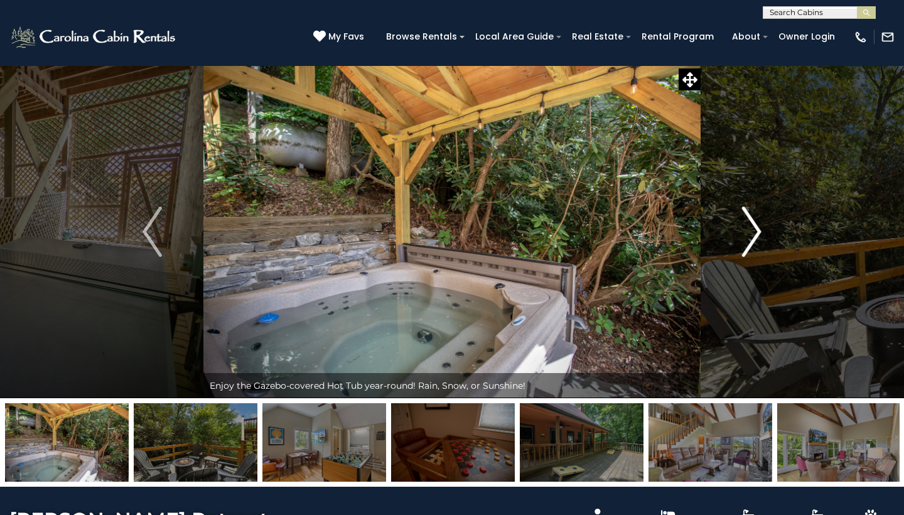
click at [750, 234] on img "Next" at bounding box center [751, 232] width 19 height 50
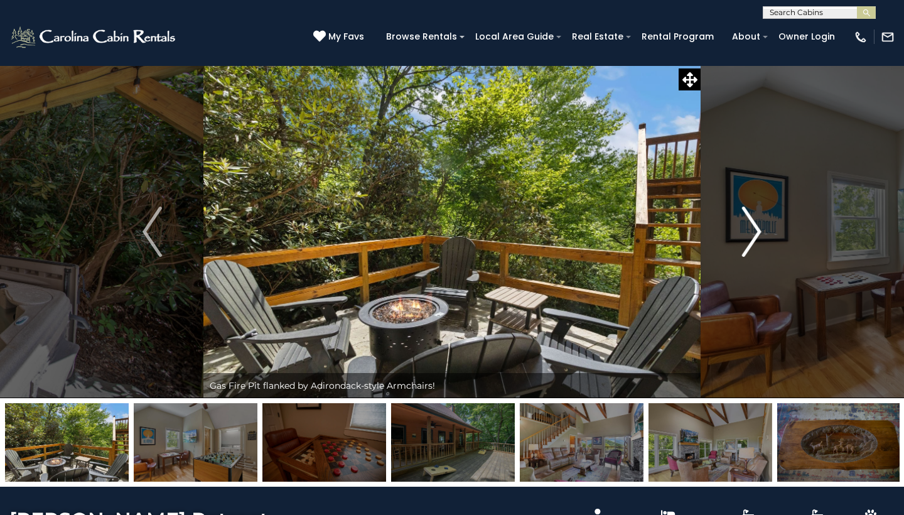
click at [750, 234] on img "Next" at bounding box center [751, 232] width 19 height 50
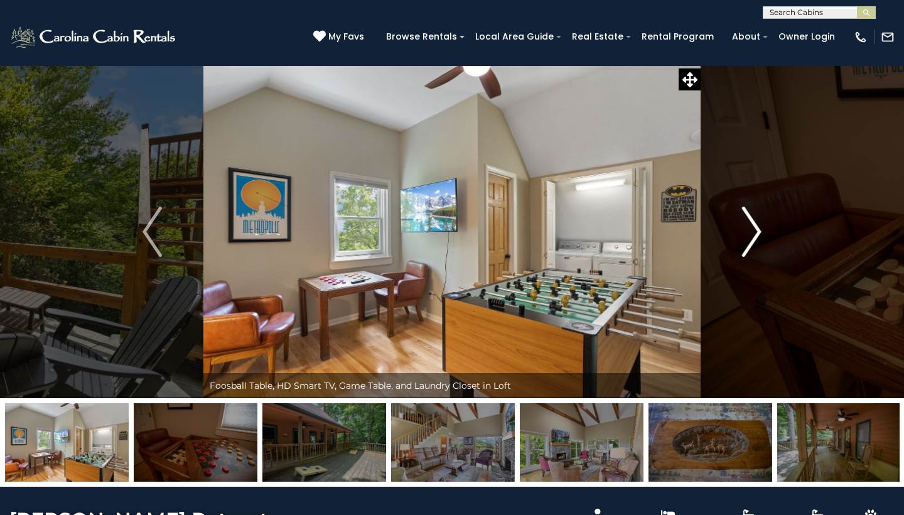
click at [750, 234] on img "Next" at bounding box center [751, 232] width 19 height 50
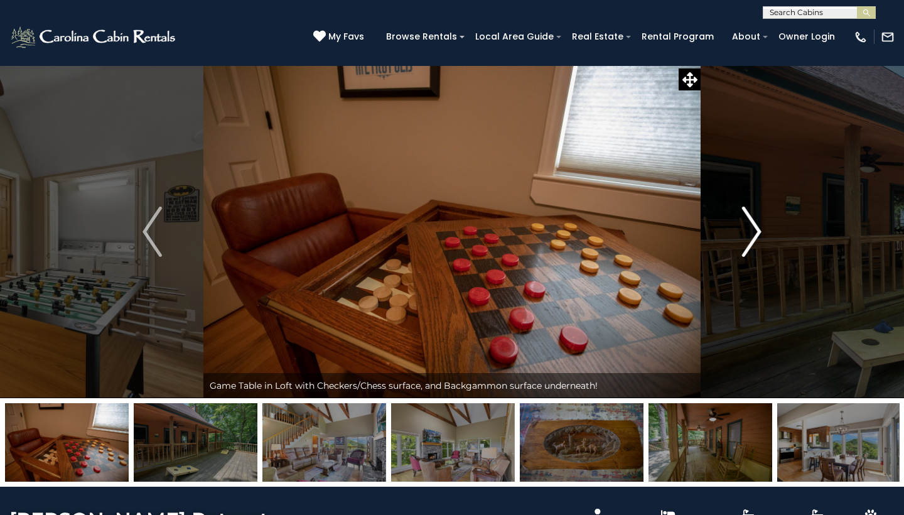
click at [750, 234] on img "Next" at bounding box center [751, 232] width 19 height 50
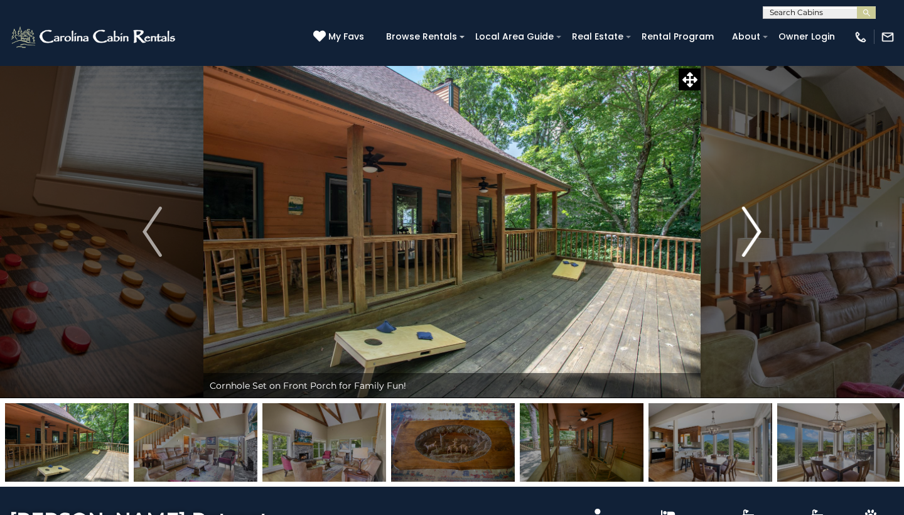
click at [750, 234] on img "Next" at bounding box center [751, 232] width 19 height 50
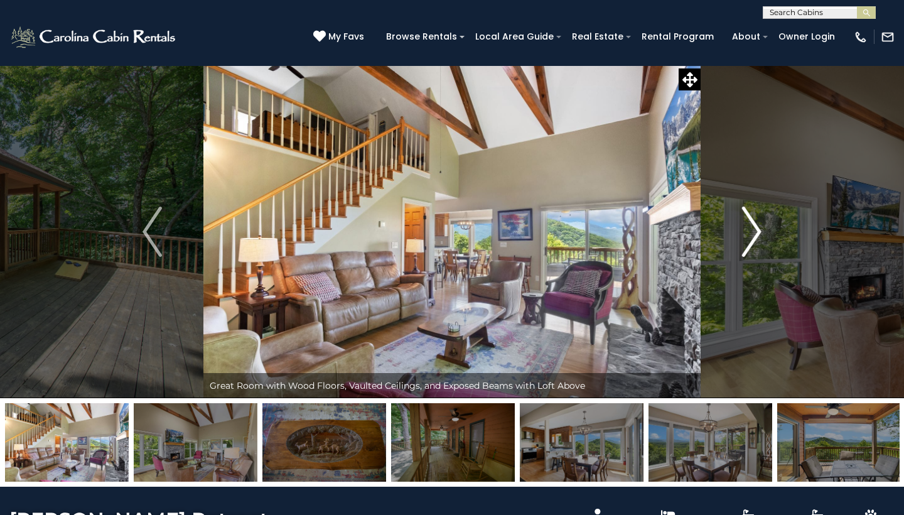
click at [750, 234] on img "Next" at bounding box center [751, 232] width 19 height 50
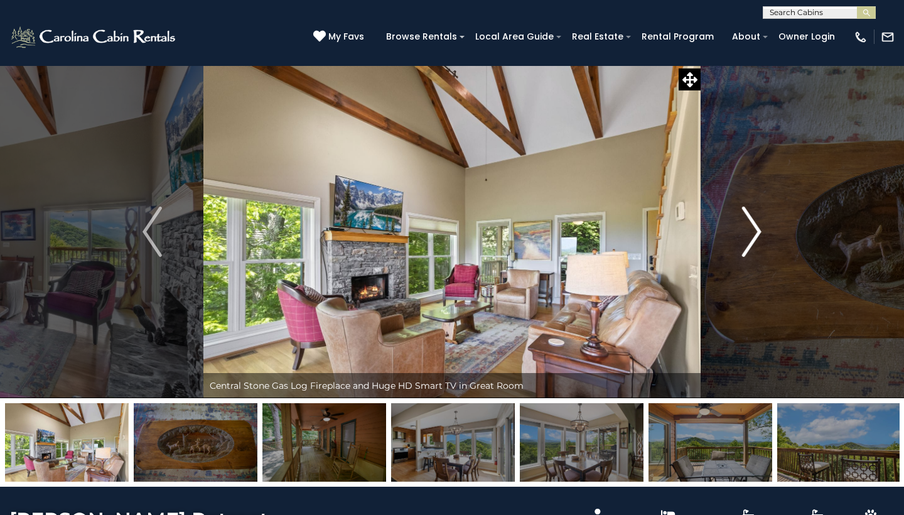
click at [750, 234] on img "Next" at bounding box center [751, 232] width 19 height 50
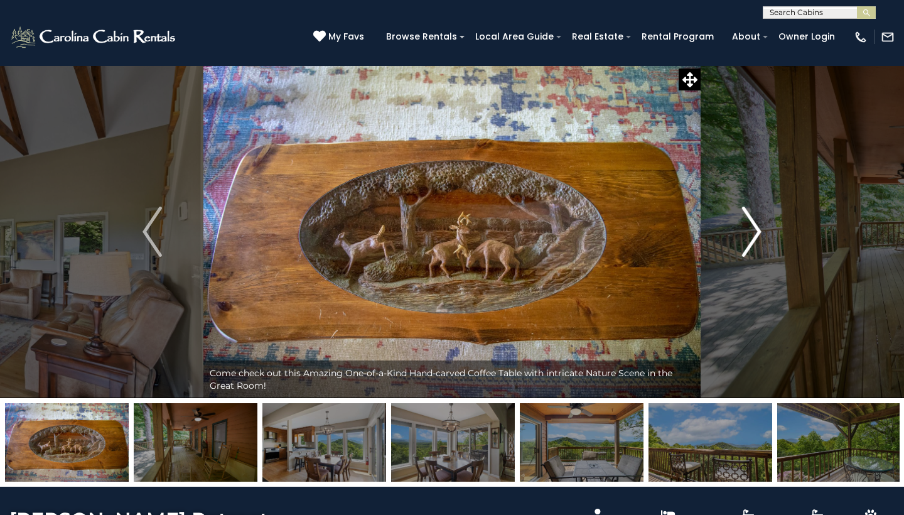
click at [749, 234] on img "Next" at bounding box center [751, 232] width 19 height 50
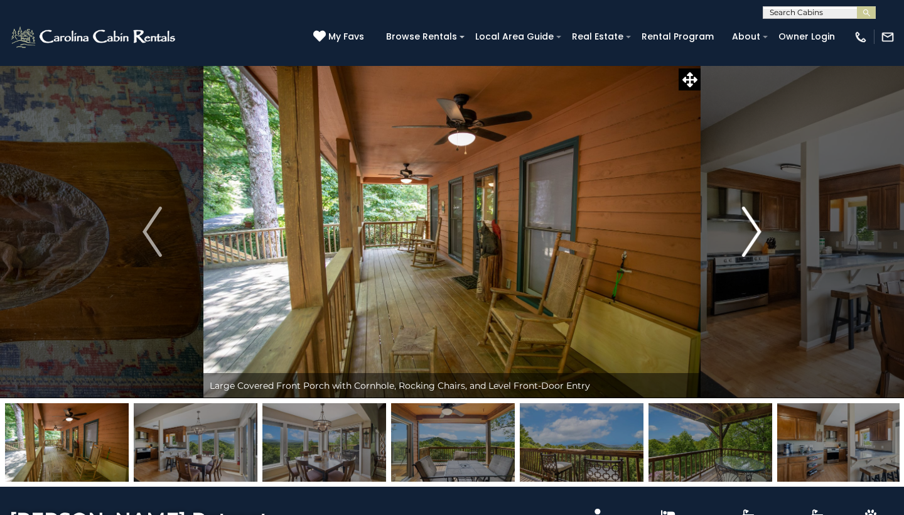
click at [749, 234] on img "Next" at bounding box center [751, 232] width 19 height 50
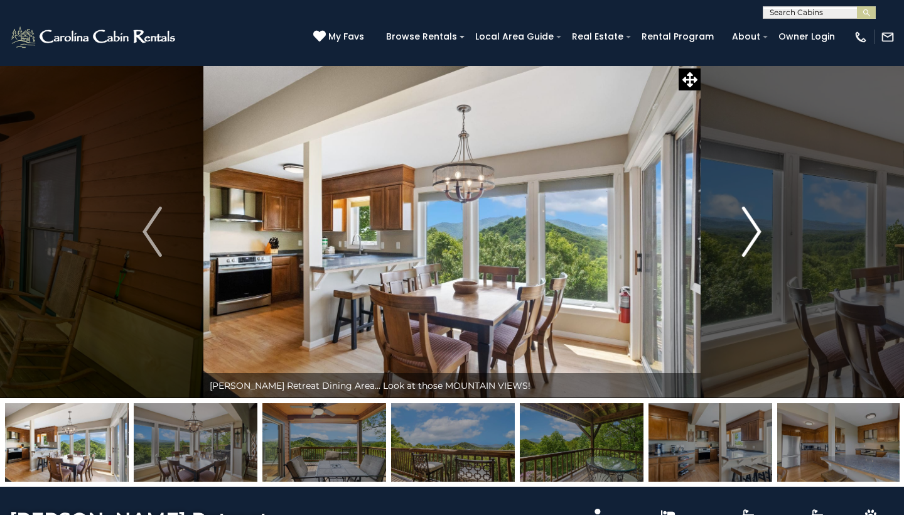
click at [749, 234] on img "Next" at bounding box center [751, 232] width 19 height 50
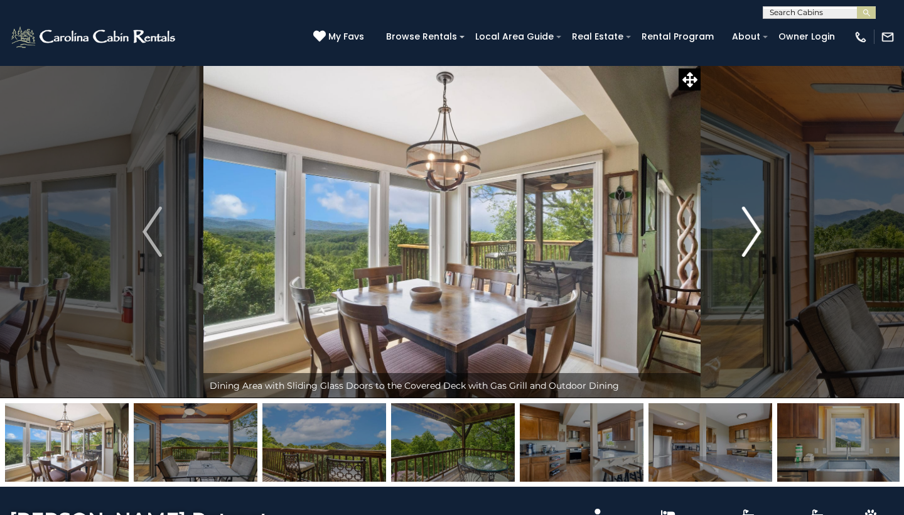
click at [749, 234] on img "Next" at bounding box center [751, 232] width 19 height 50
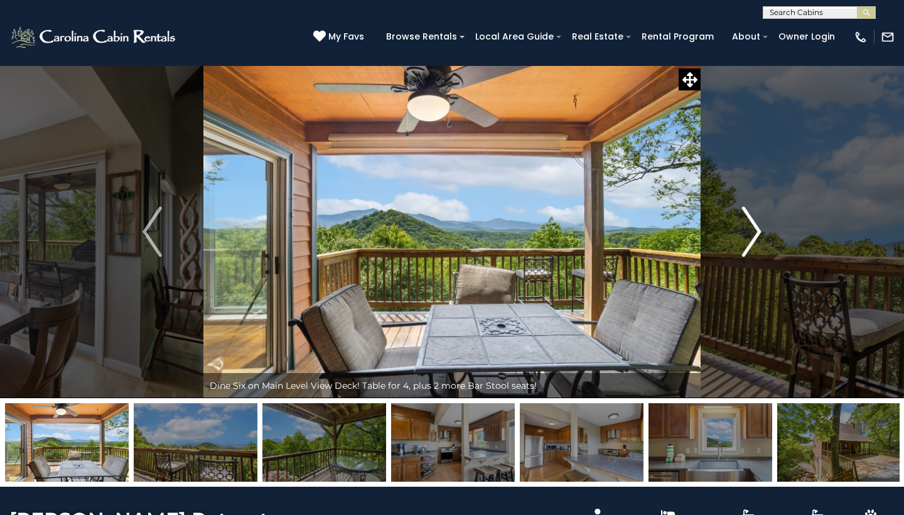
click at [749, 234] on img "Next" at bounding box center [751, 232] width 19 height 50
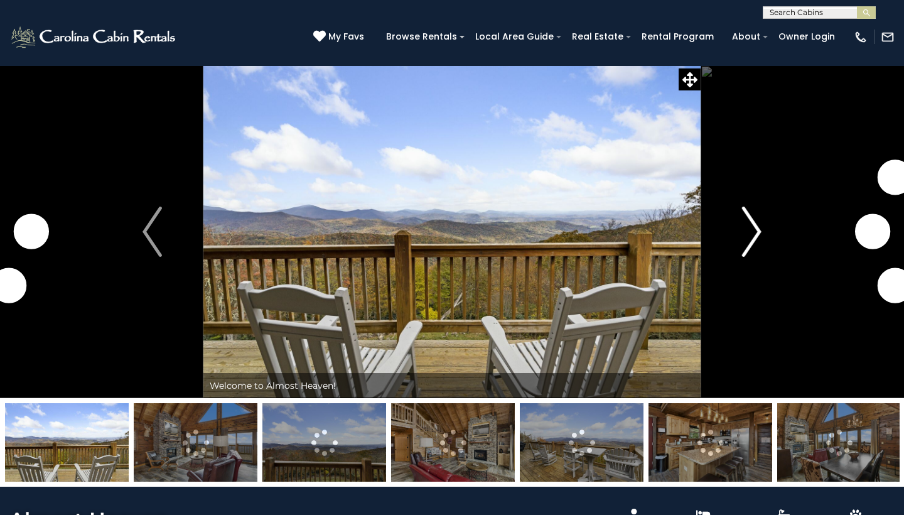
click at [750, 249] on img "Next" at bounding box center [751, 232] width 19 height 50
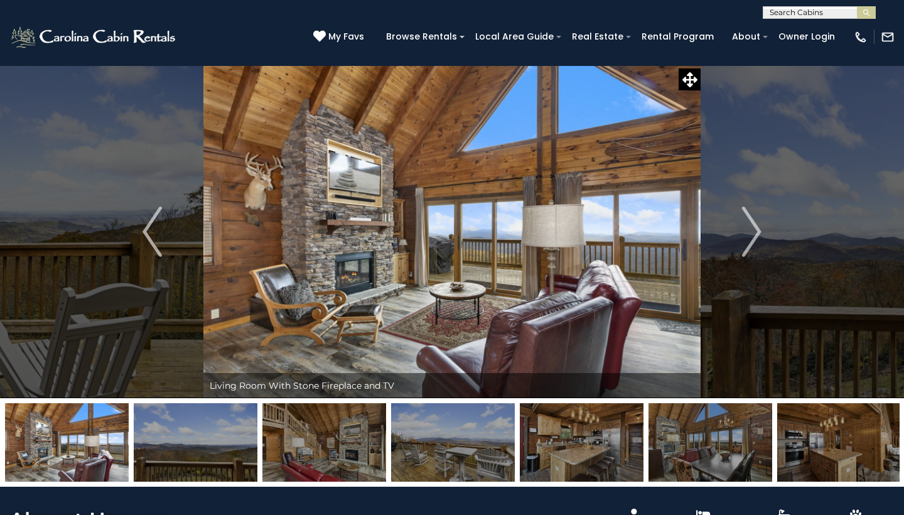
click at [465, 444] on img at bounding box center [453, 442] width 124 height 78
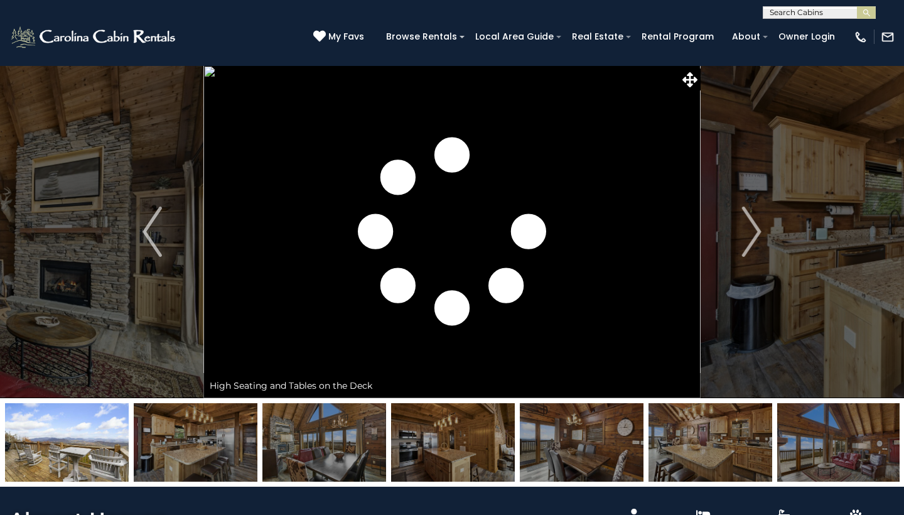
click at [542, 438] on img at bounding box center [582, 442] width 124 height 78
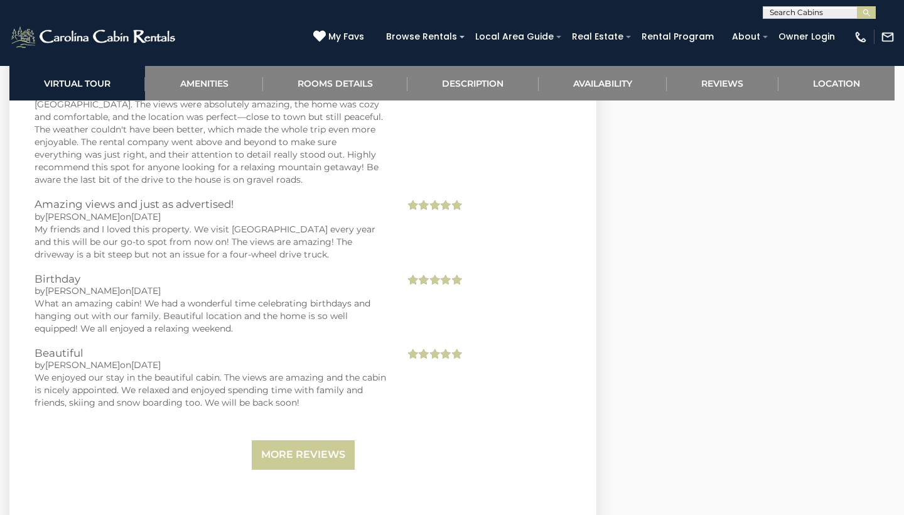
scroll to position [2404, 0]
click at [302, 453] on link "More Reviews" at bounding box center [303, 454] width 103 height 30
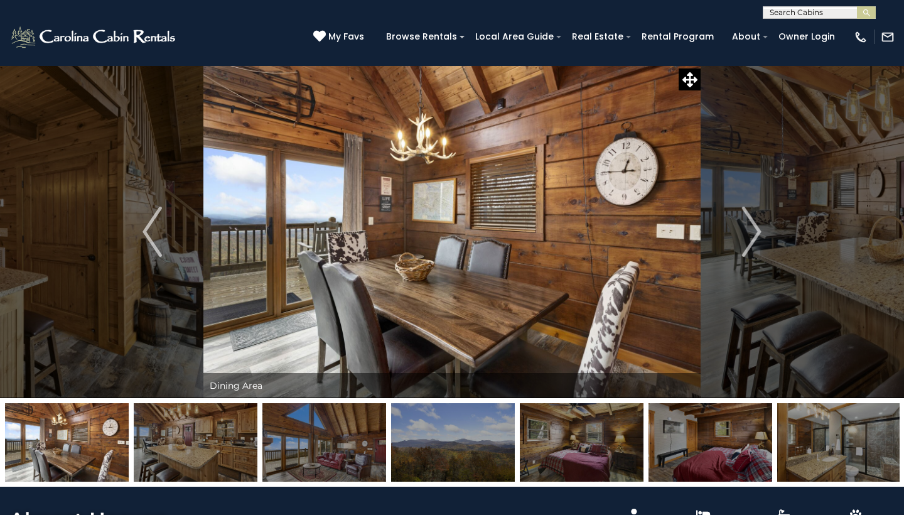
scroll to position [0, 0]
click at [756, 228] on img "Next" at bounding box center [751, 232] width 19 height 50
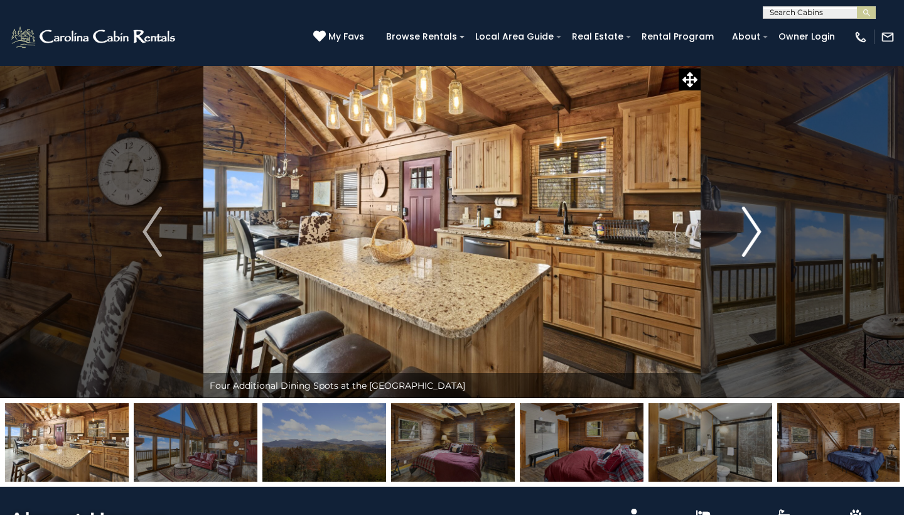
click at [756, 228] on img "Next" at bounding box center [751, 232] width 19 height 50
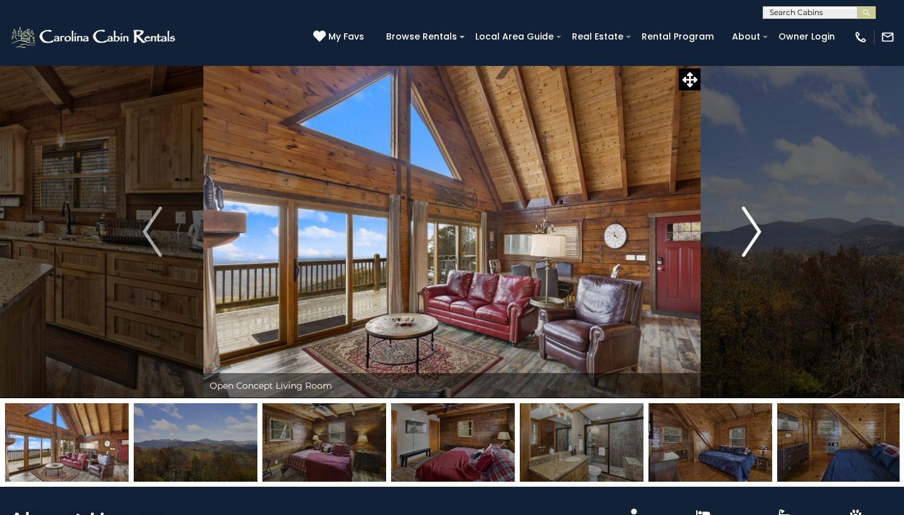
click at [756, 228] on img "Next" at bounding box center [751, 232] width 19 height 50
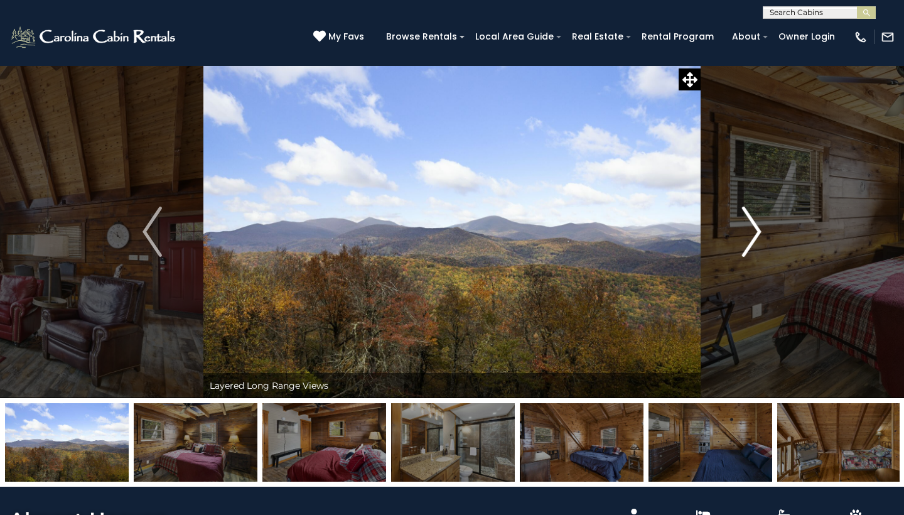
click at [756, 228] on img "Next" at bounding box center [751, 232] width 19 height 50
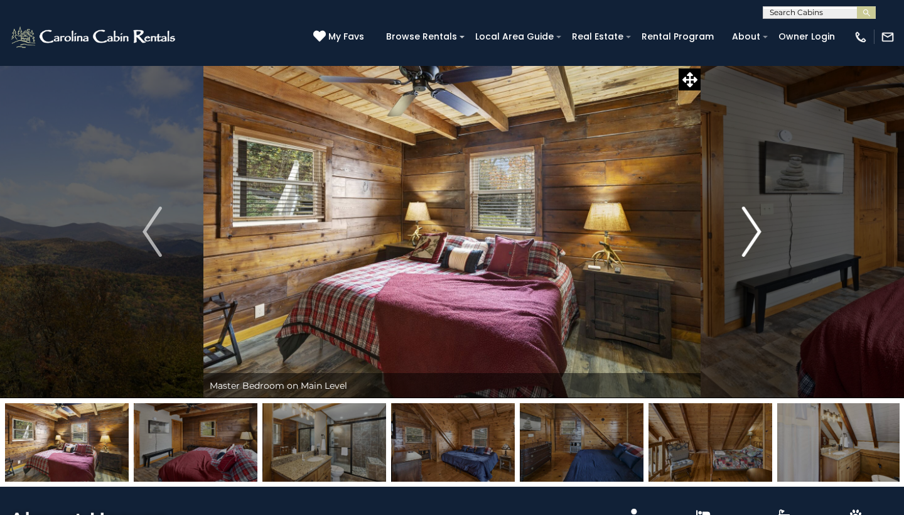
click at [756, 228] on img "Next" at bounding box center [751, 232] width 19 height 50
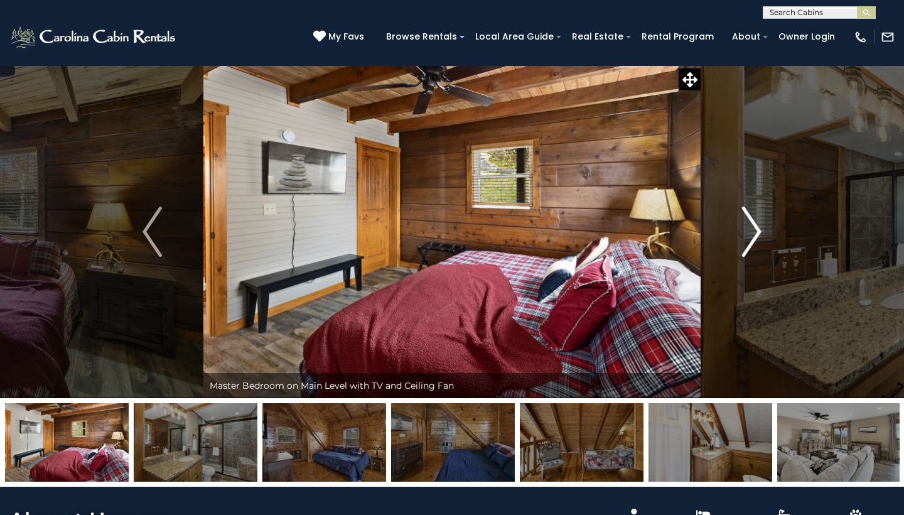
click at [756, 228] on img "Next" at bounding box center [751, 232] width 19 height 50
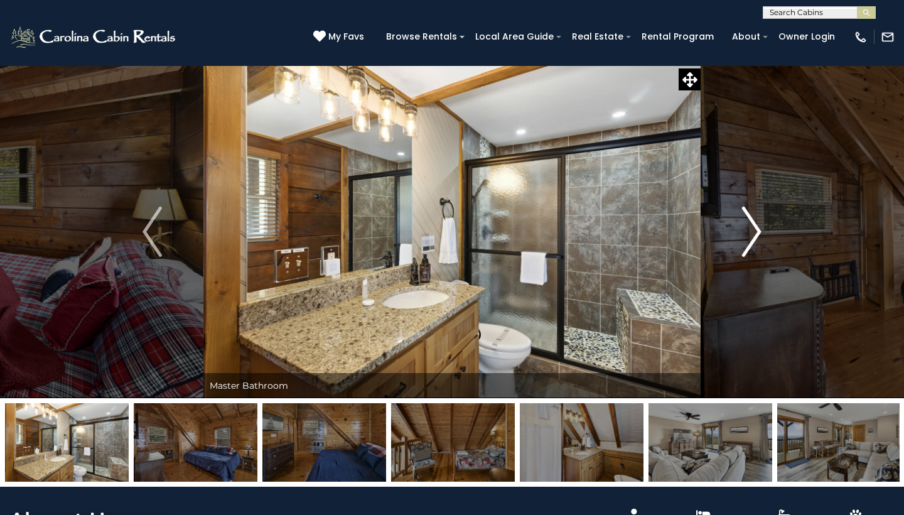
click at [756, 228] on img "Next" at bounding box center [751, 232] width 19 height 50
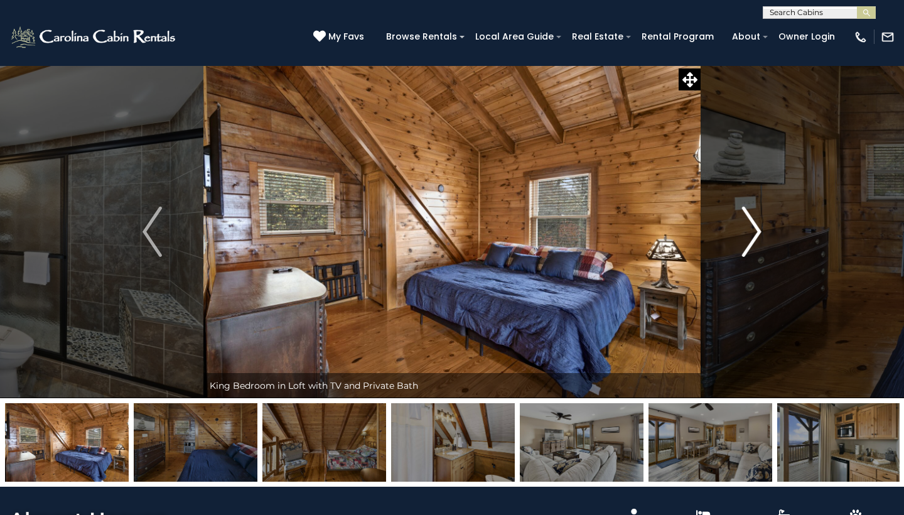
click at [756, 228] on img "Next" at bounding box center [751, 232] width 19 height 50
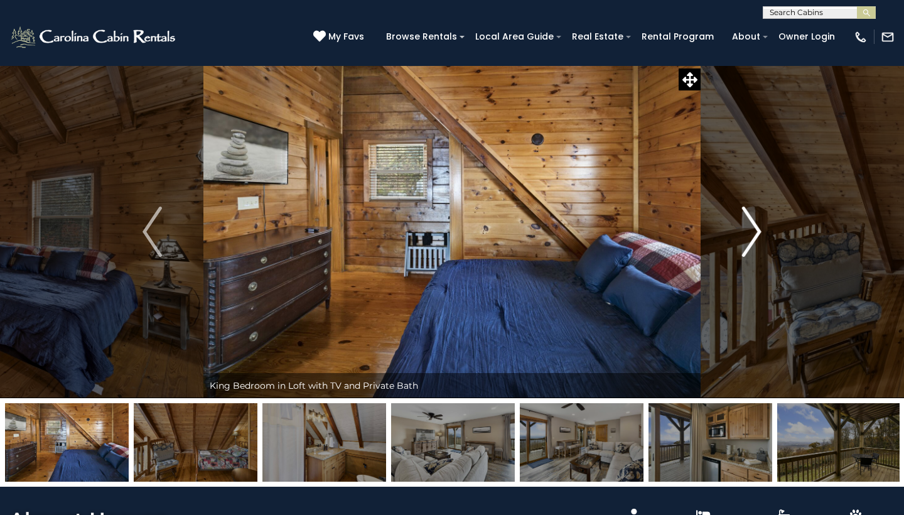
click at [756, 228] on img "Next" at bounding box center [751, 232] width 19 height 50
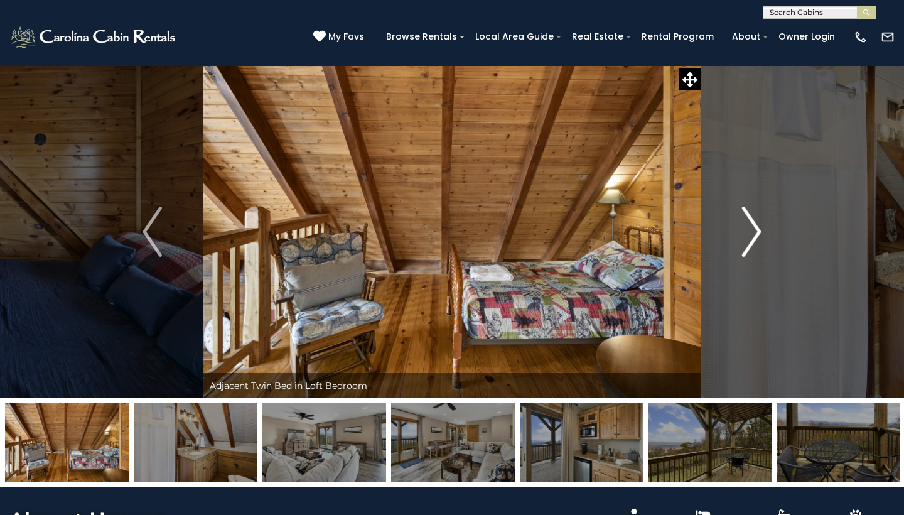
click at [756, 228] on img "Next" at bounding box center [751, 232] width 19 height 50
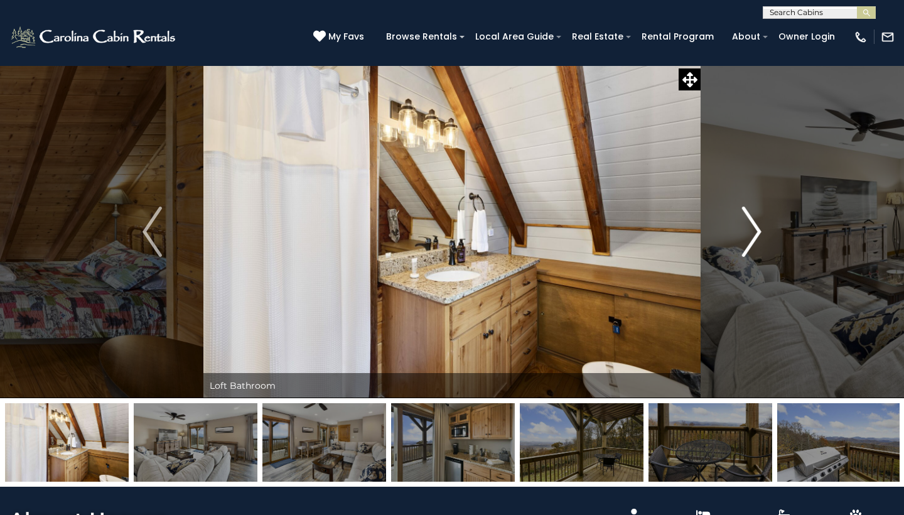
click at [756, 228] on img "Next" at bounding box center [751, 232] width 19 height 50
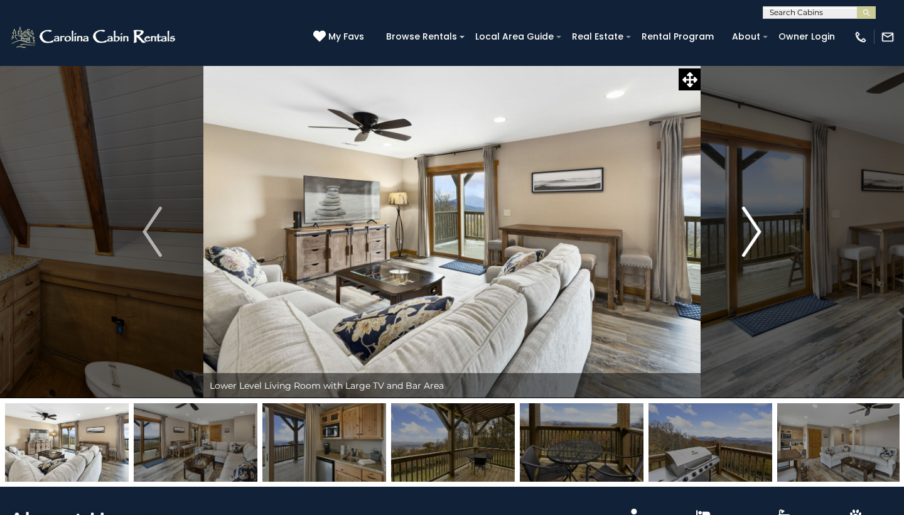
click at [756, 228] on img "Next" at bounding box center [751, 232] width 19 height 50
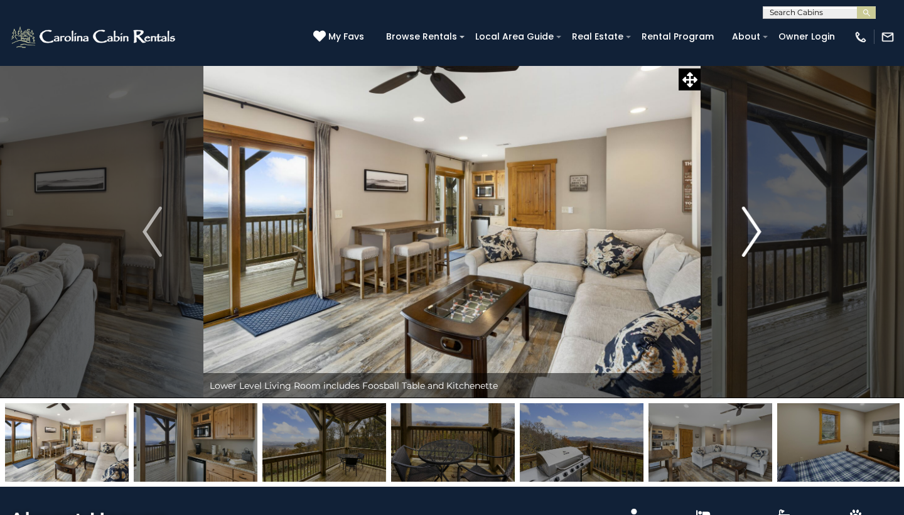
click at [756, 228] on img "Next" at bounding box center [751, 232] width 19 height 50
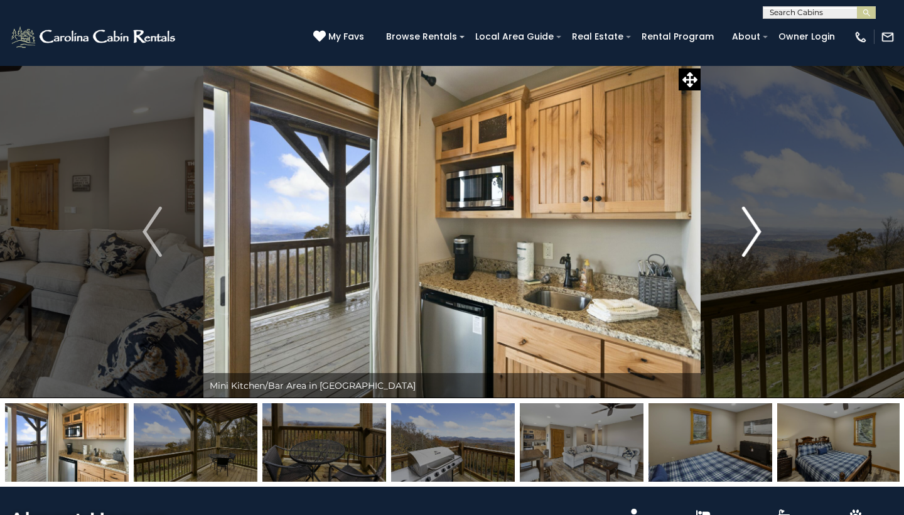
click at [756, 228] on img "Next" at bounding box center [751, 232] width 19 height 50
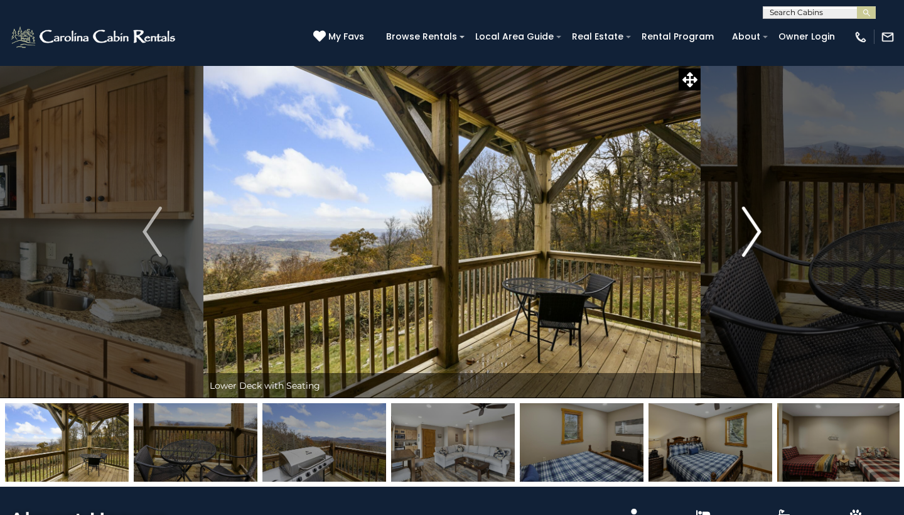
click at [756, 228] on img "Next" at bounding box center [751, 232] width 19 height 50
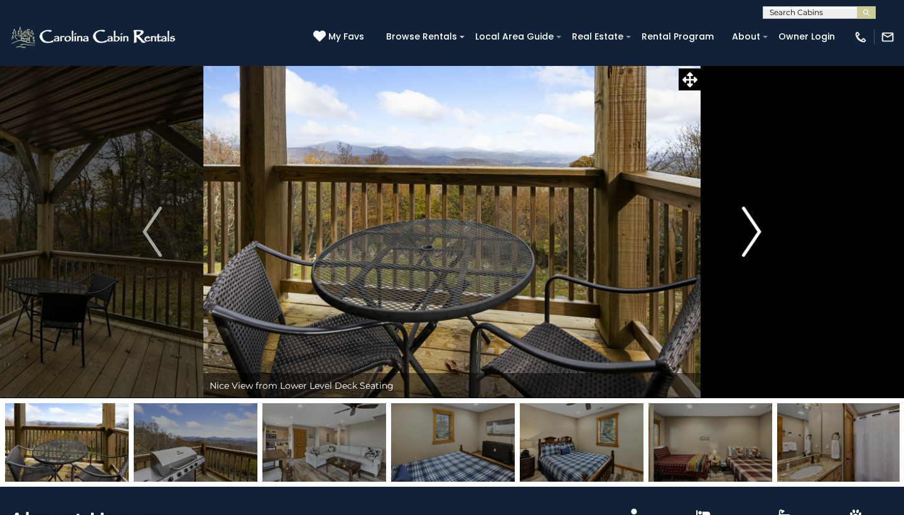
click at [756, 228] on img "Next" at bounding box center [751, 232] width 19 height 50
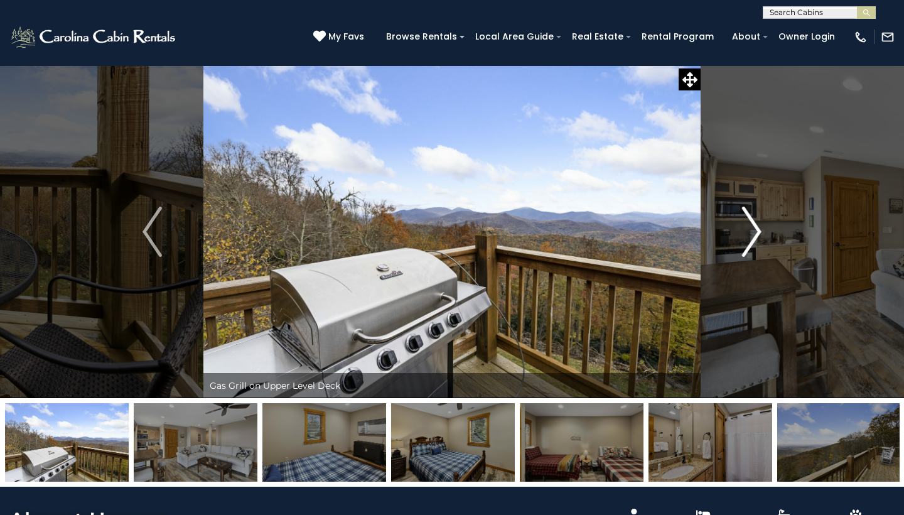
click at [756, 228] on img "Next" at bounding box center [751, 232] width 19 height 50
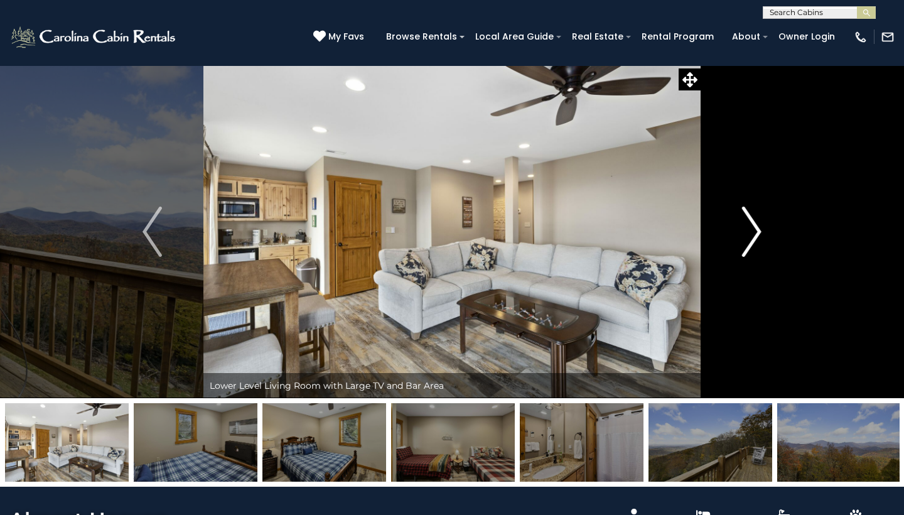
click at [756, 228] on img "Next" at bounding box center [751, 232] width 19 height 50
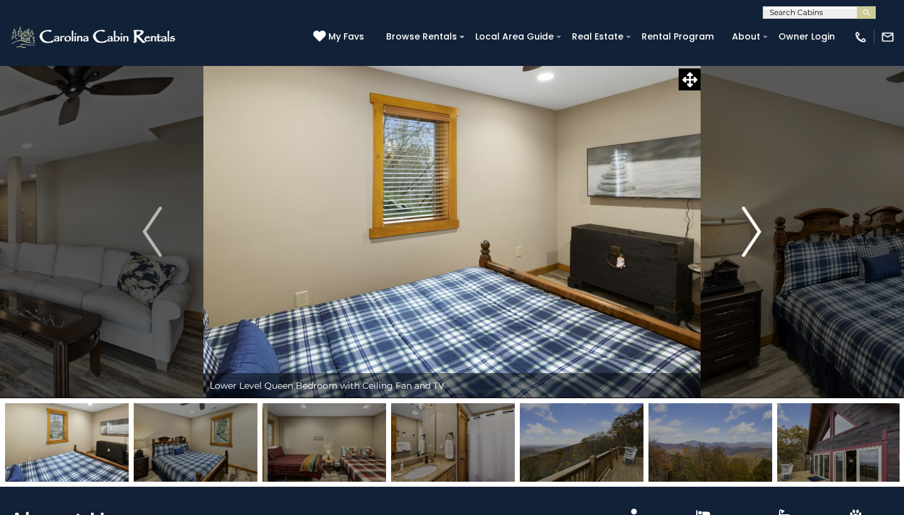
click at [756, 228] on img "Next" at bounding box center [751, 232] width 19 height 50
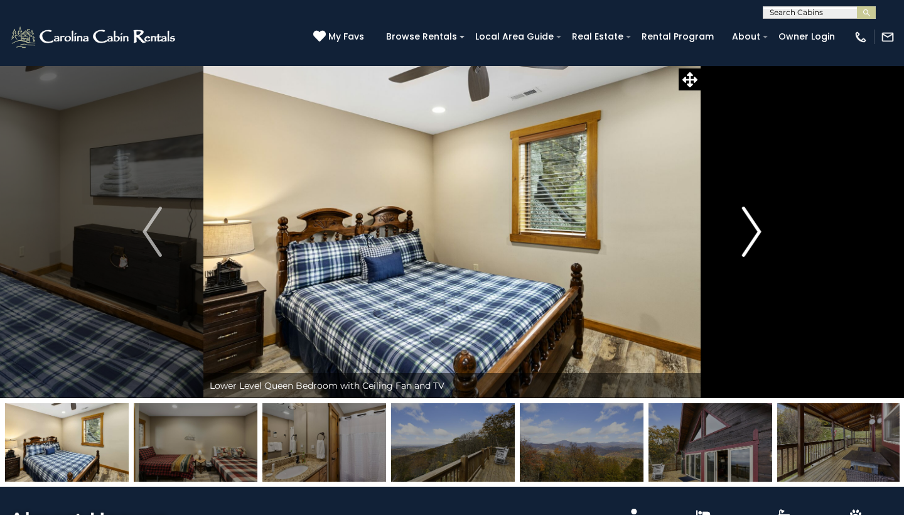
click at [756, 228] on img "Next" at bounding box center [751, 232] width 19 height 50
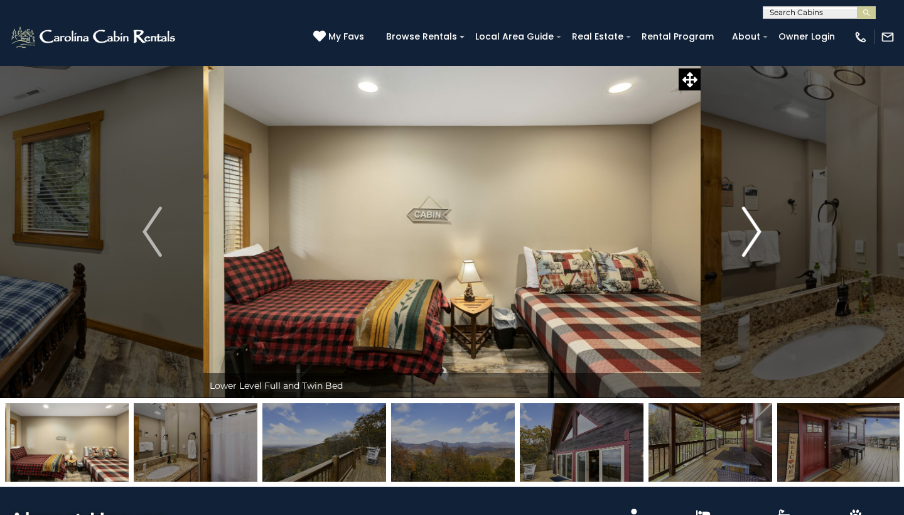
click at [756, 228] on img "Next" at bounding box center [751, 232] width 19 height 50
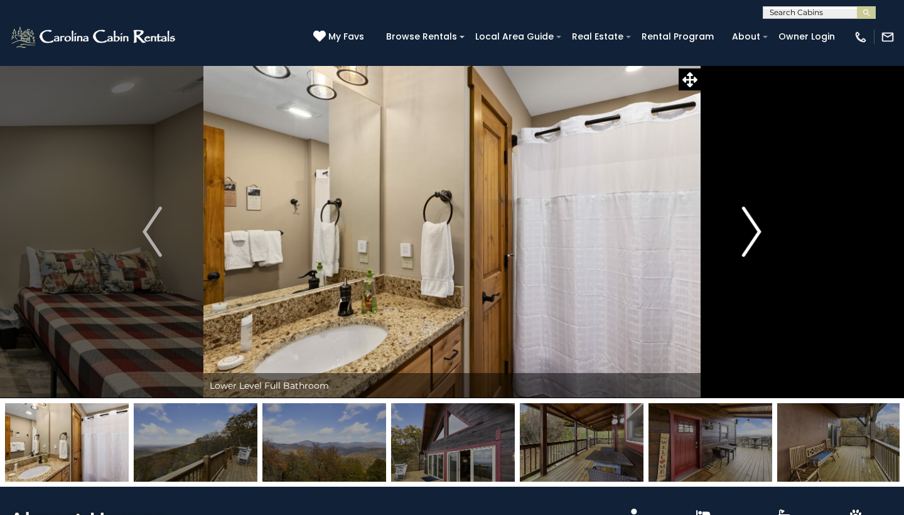
click at [756, 228] on img "Next" at bounding box center [751, 232] width 19 height 50
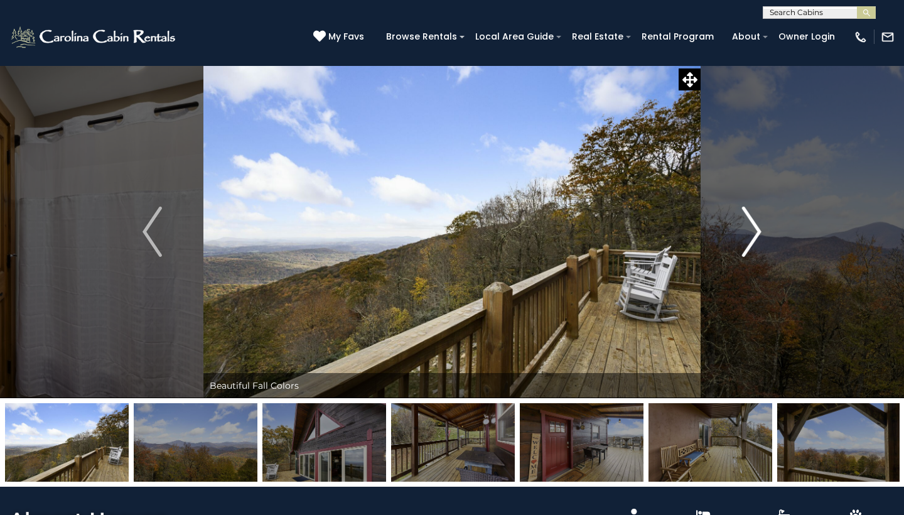
click at [756, 228] on img "Next" at bounding box center [751, 232] width 19 height 50
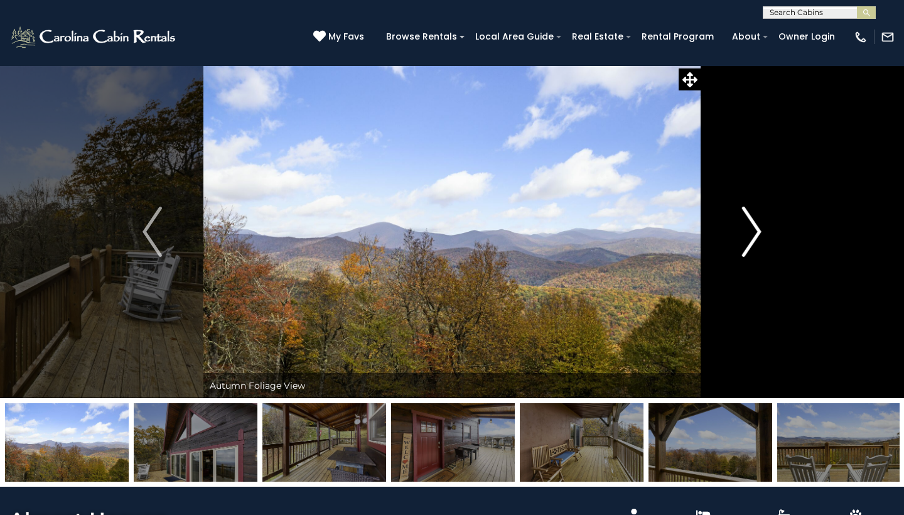
click at [756, 228] on img "Next" at bounding box center [751, 232] width 19 height 50
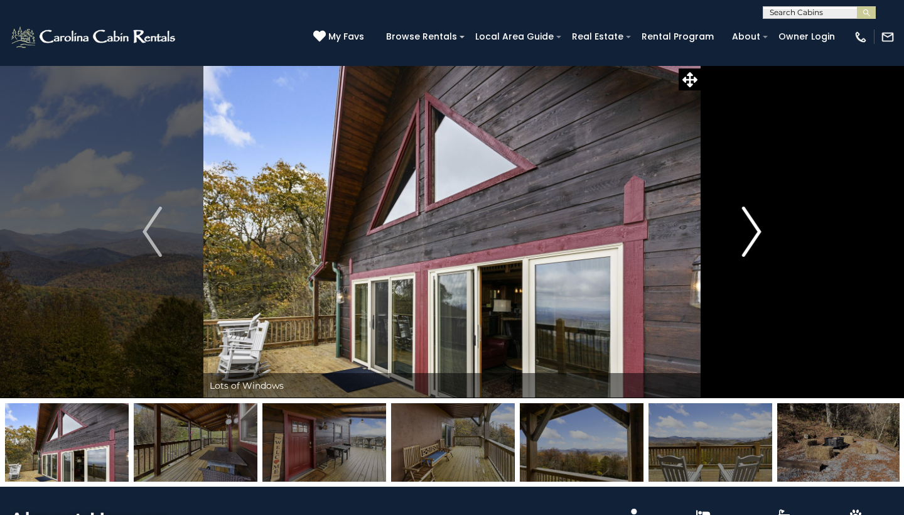
click at [756, 228] on img "Next" at bounding box center [751, 232] width 19 height 50
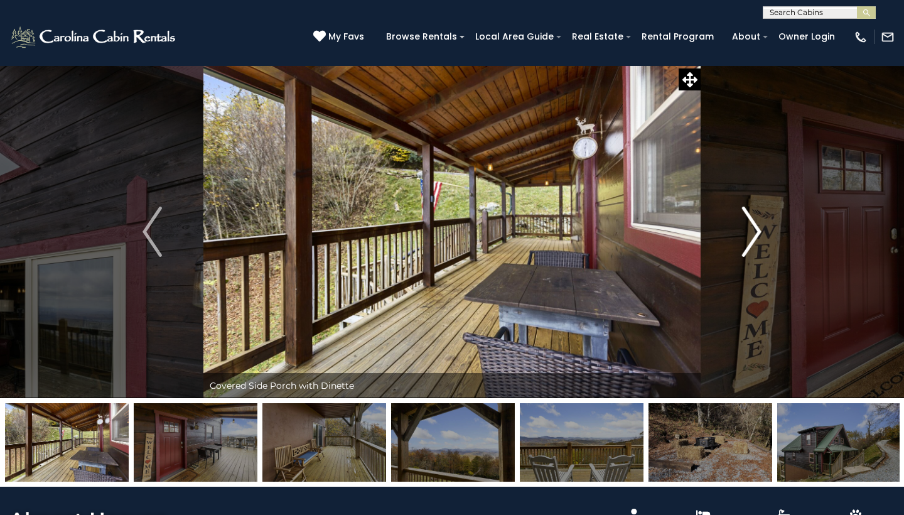
click at [756, 228] on img "Next" at bounding box center [751, 232] width 19 height 50
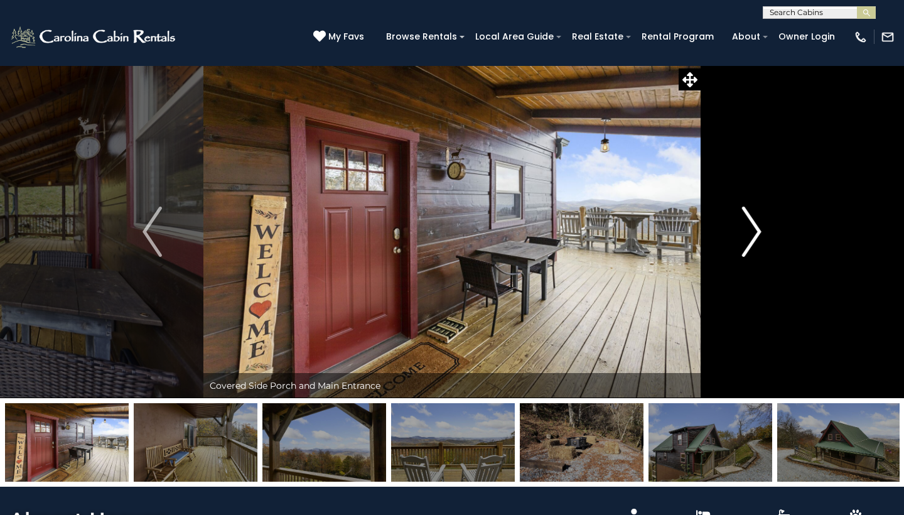
click at [751, 228] on img "Next" at bounding box center [751, 232] width 19 height 50
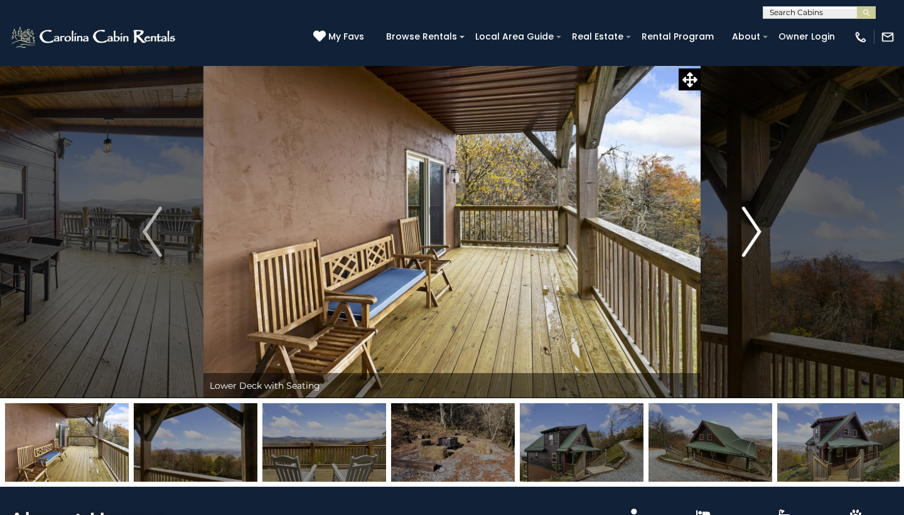
click at [751, 228] on img "Next" at bounding box center [751, 232] width 19 height 50
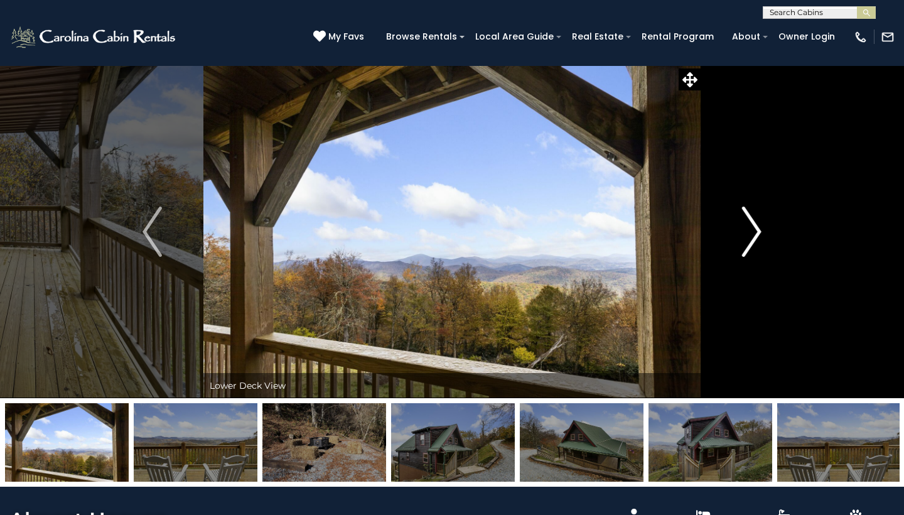
click at [751, 228] on img "Next" at bounding box center [751, 232] width 19 height 50
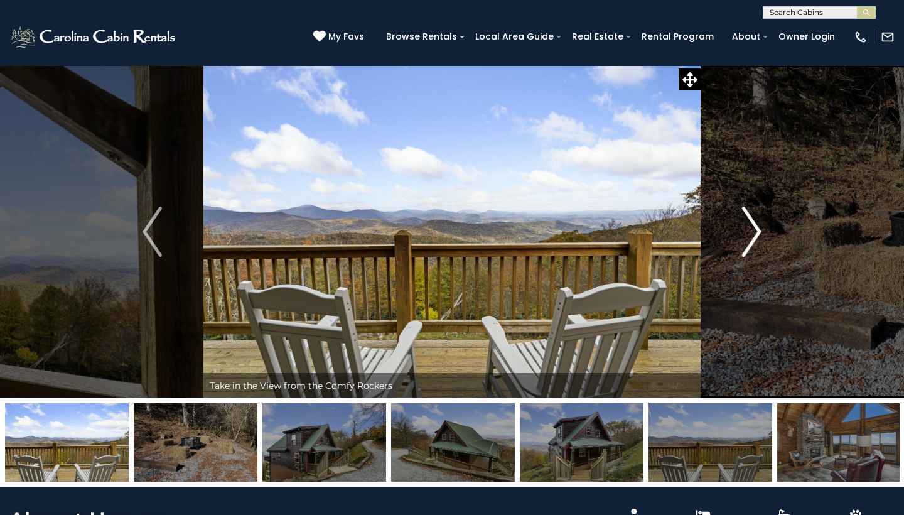
click at [751, 228] on img "Next" at bounding box center [751, 232] width 19 height 50
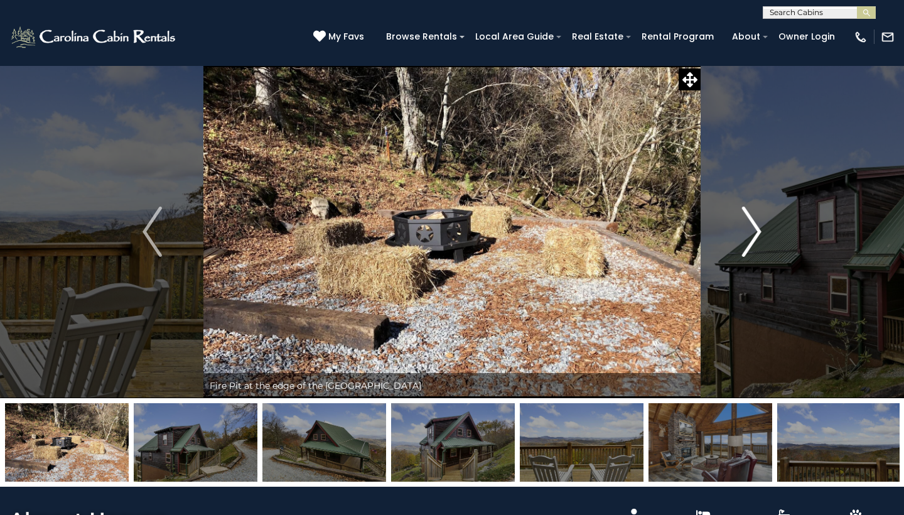
click at [751, 228] on img "Next" at bounding box center [751, 232] width 19 height 50
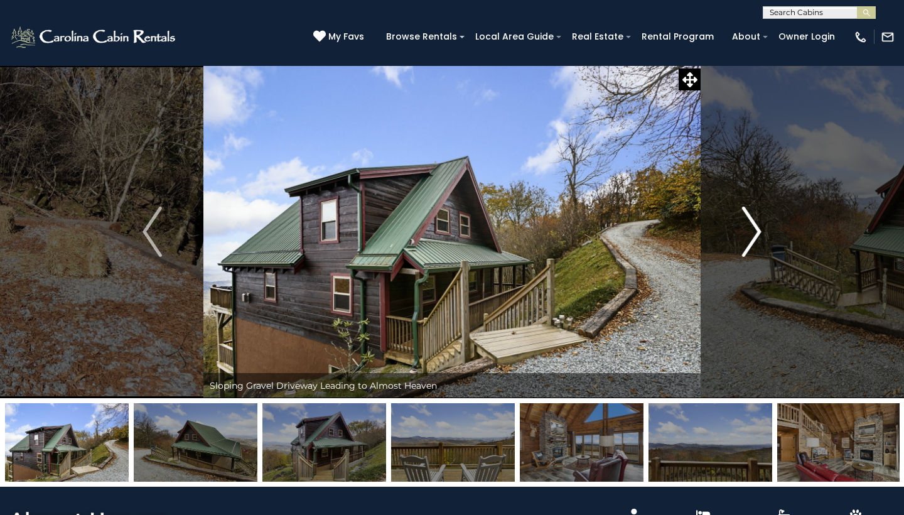
click at [751, 228] on img "Next" at bounding box center [751, 232] width 19 height 50
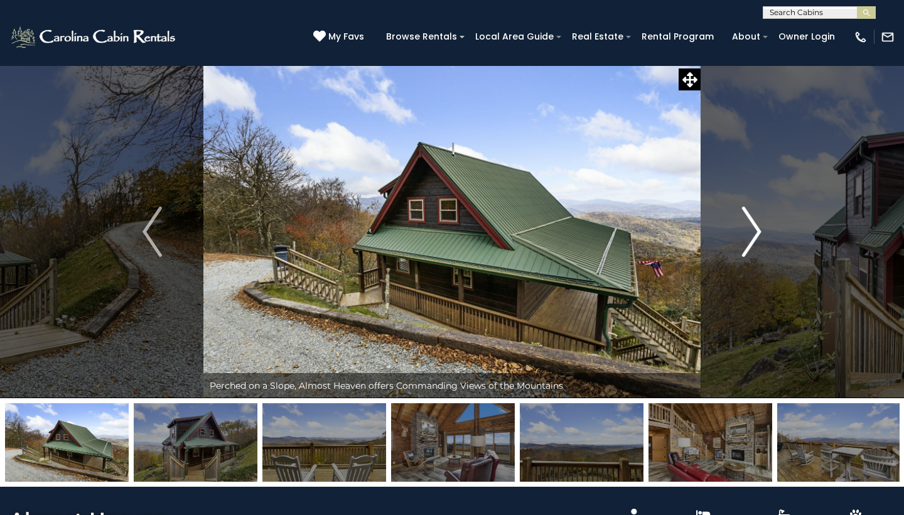
click at [751, 228] on img "Next" at bounding box center [751, 232] width 19 height 50
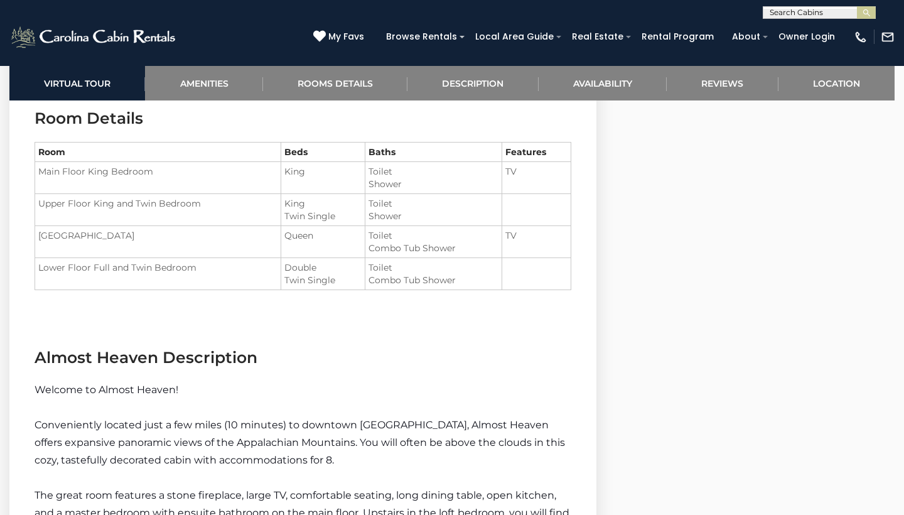
scroll to position [1161, 0]
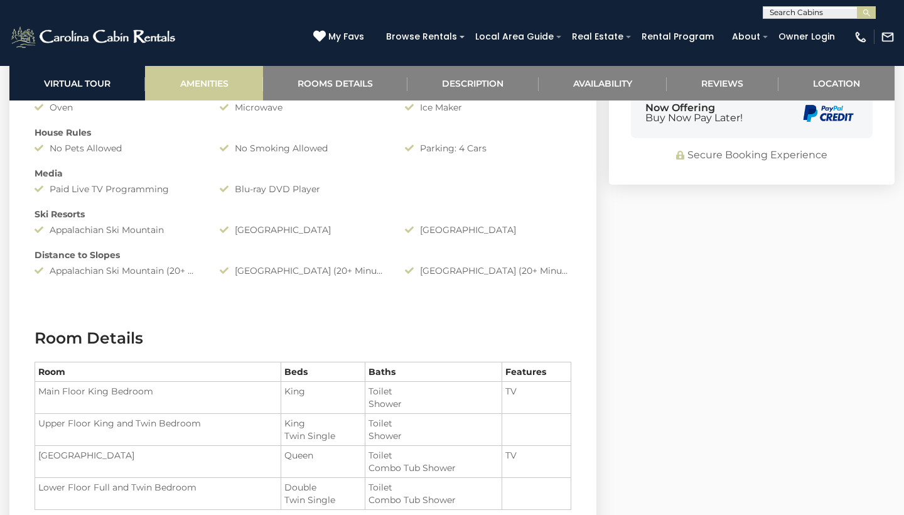
click at [231, 84] on link "Amenities" at bounding box center [203, 83] width 117 height 35
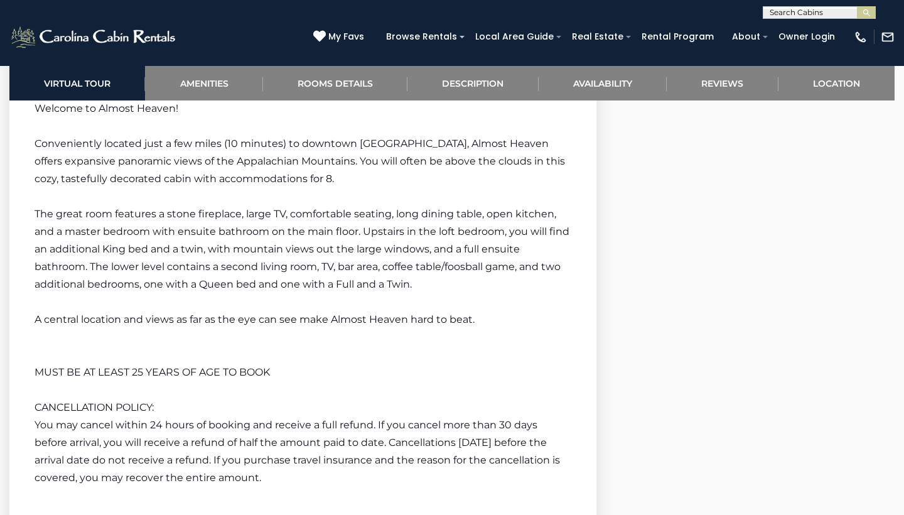
scroll to position [1663, 0]
click at [856, 87] on link "Location" at bounding box center [836, 83] width 116 height 35
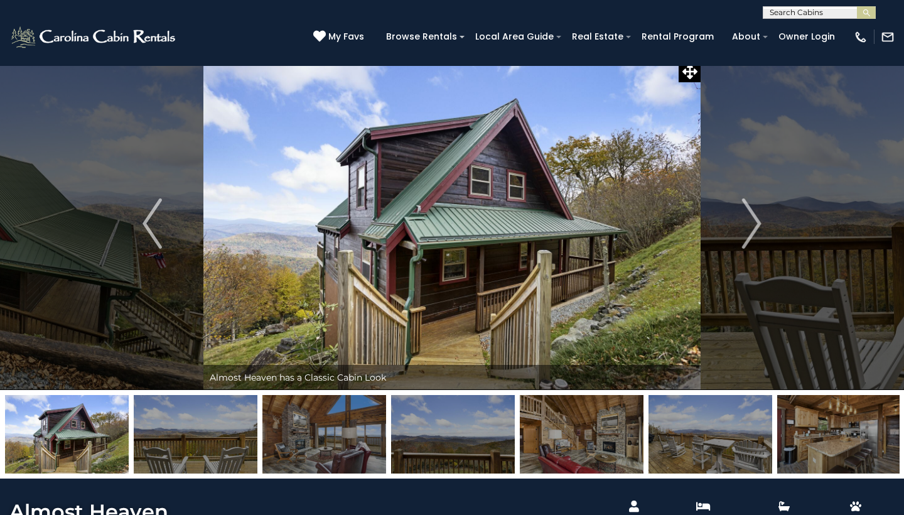
scroll to position [0, 0]
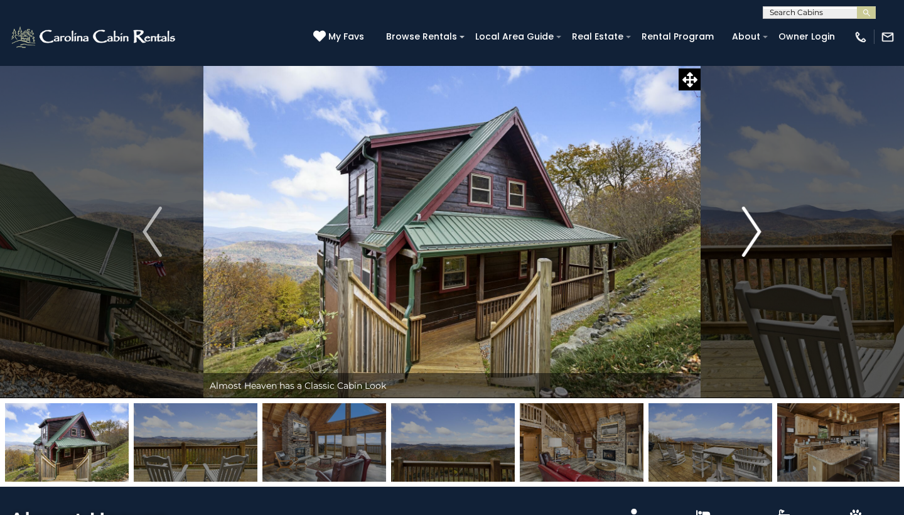
click at [750, 245] on img "Next" at bounding box center [751, 232] width 19 height 50
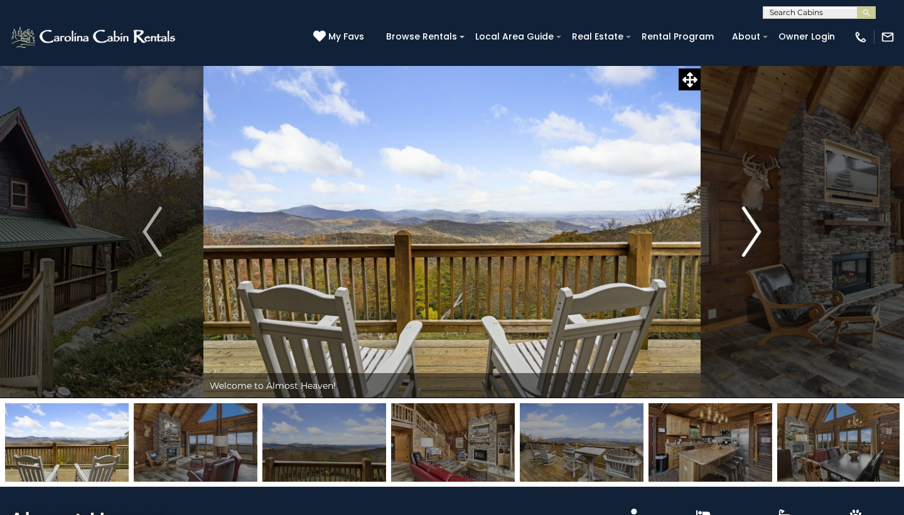
click at [750, 245] on img "Next" at bounding box center [751, 232] width 19 height 50
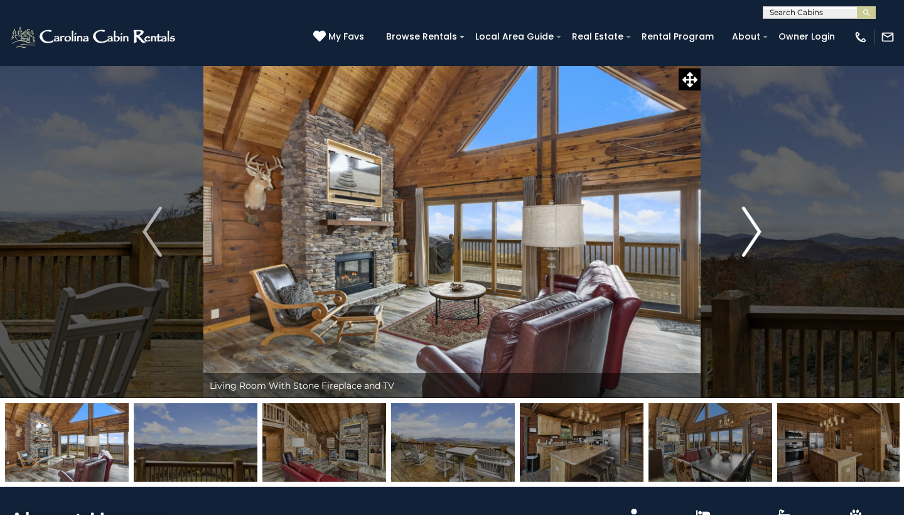
click at [750, 245] on img "Next" at bounding box center [751, 232] width 19 height 50
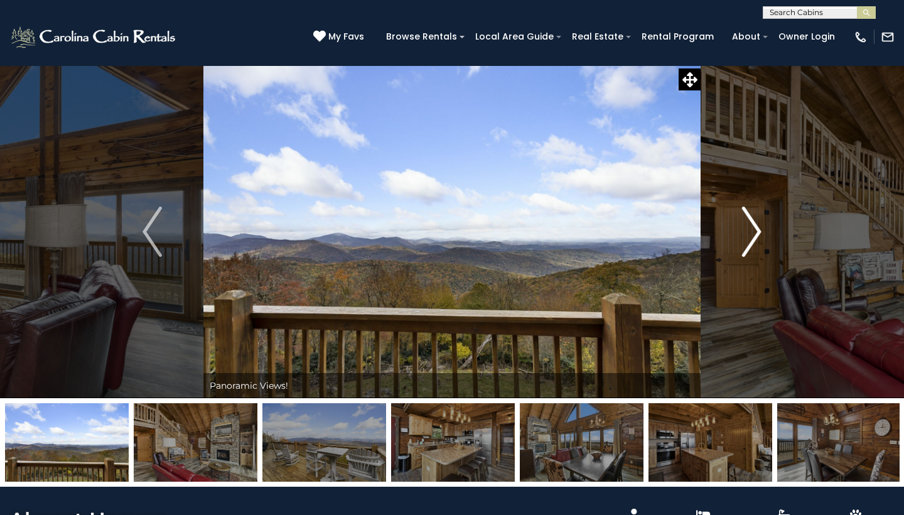
click at [750, 245] on img "Next" at bounding box center [751, 232] width 19 height 50
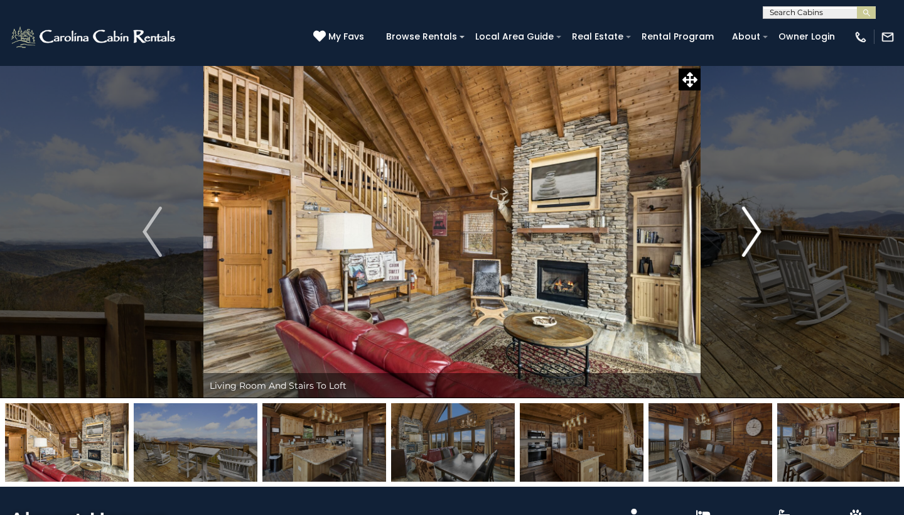
click at [750, 244] on img "Next" at bounding box center [751, 232] width 19 height 50
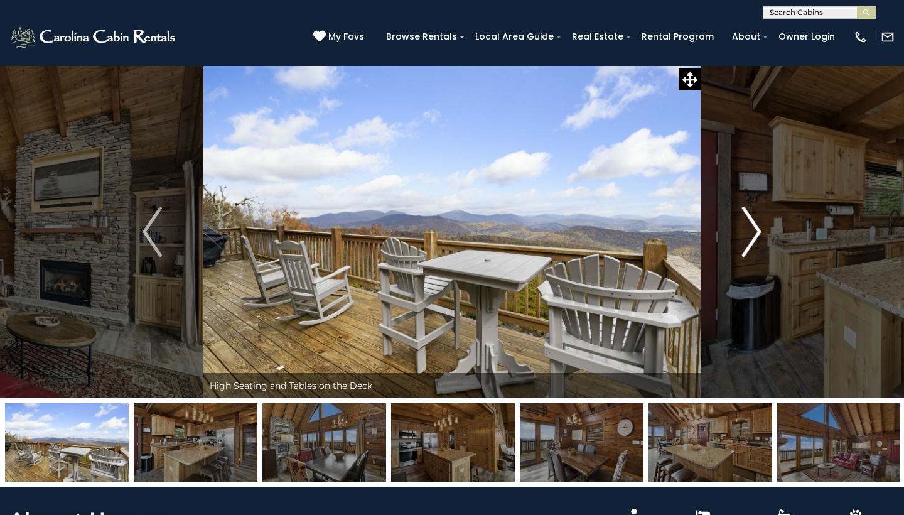
click at [750, 244] on img "Next" at bounding box center [751, 232] width 19 height 50
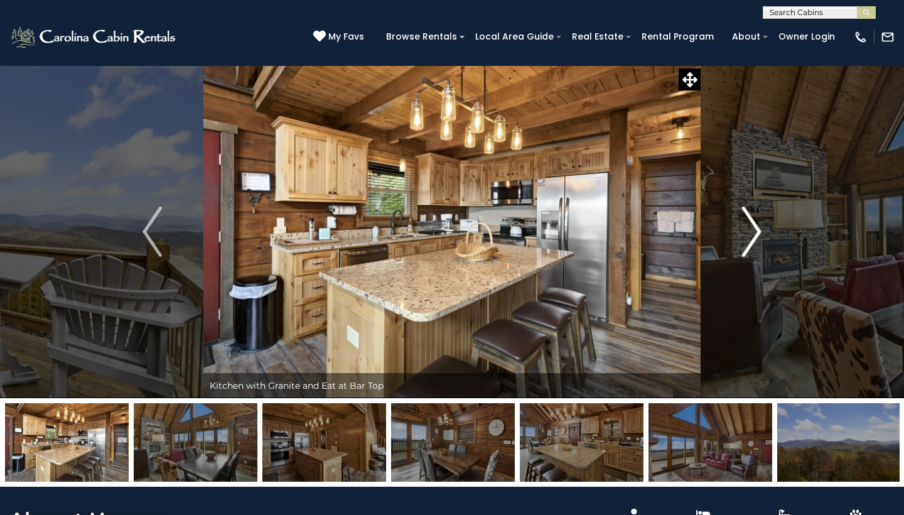
click at [750, 244] on img "Next" at bounding box center [751, 232] width 19 height 50
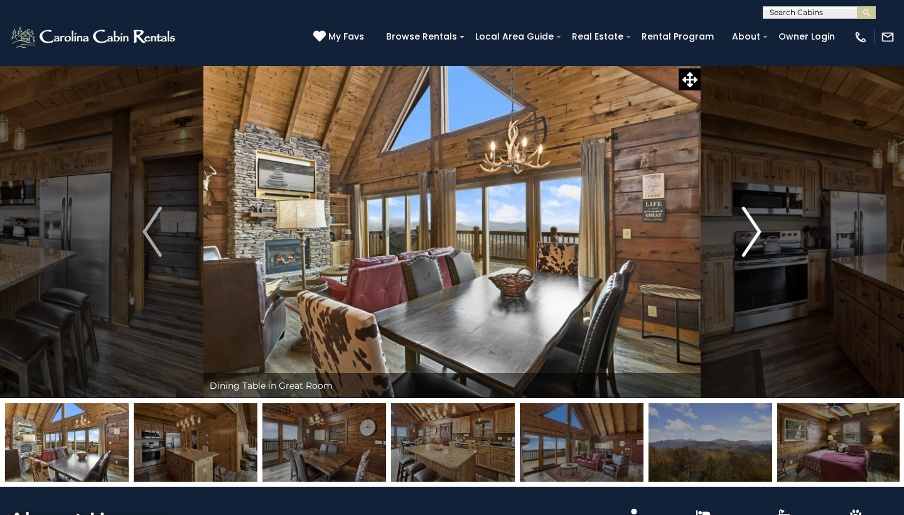
click at [750, 244] on img "Next" at bounding box center [751, 232] width 19 height 50
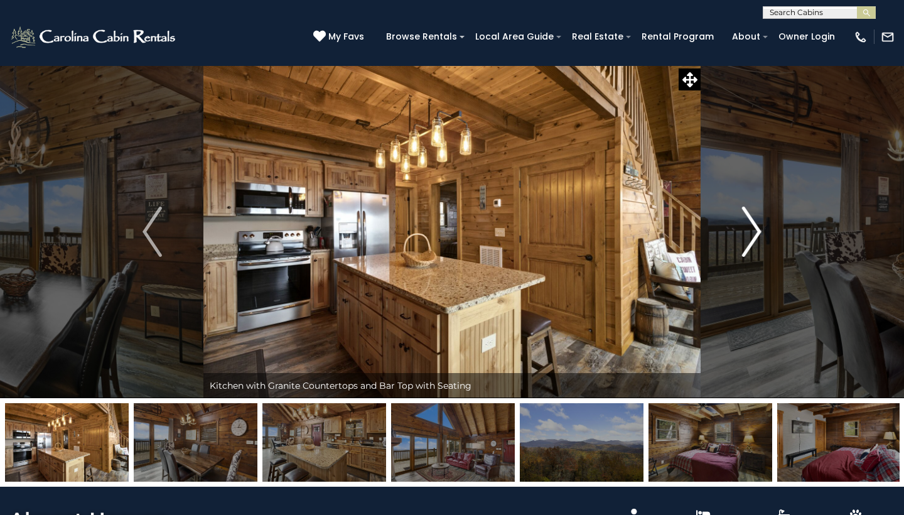
click at [750, 244] on img "Next" at bounding box center [751, 232] width 19 height 50
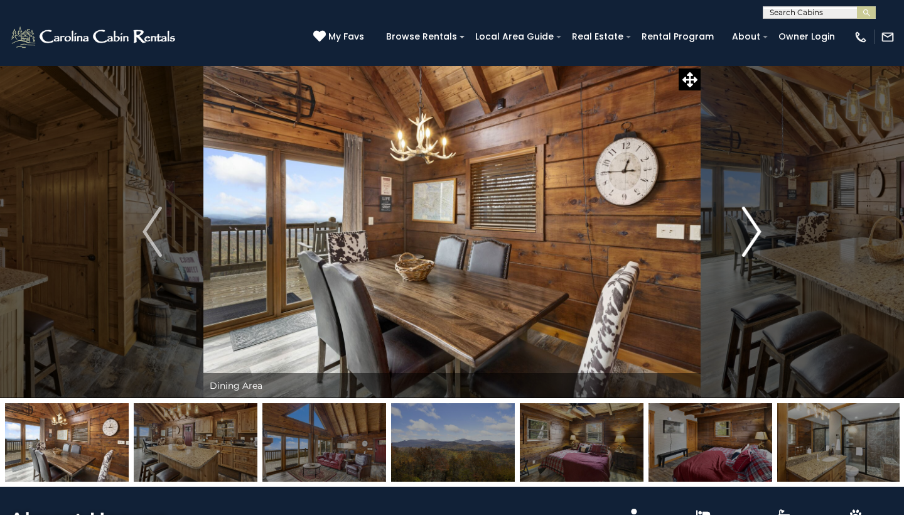
click at [750, 244] on img "Next" at bounding box center [751, 232] width 19 height 50
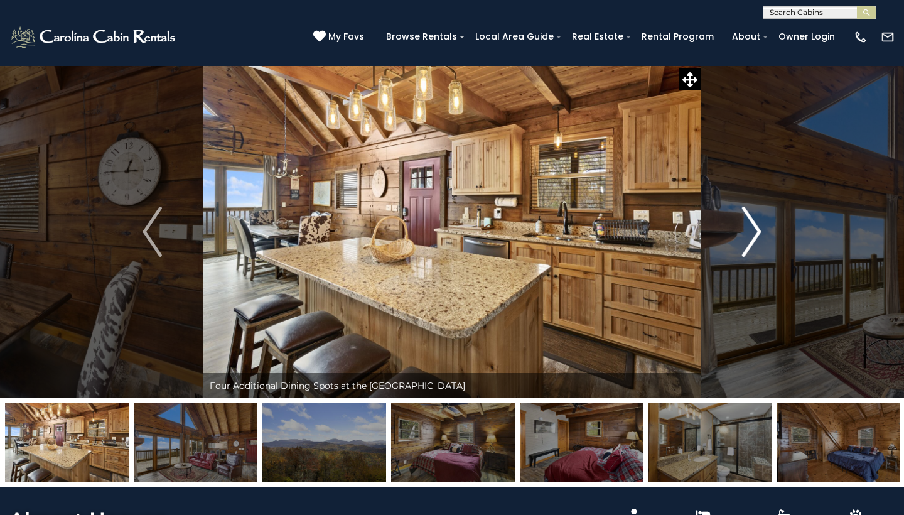
click at [750, 244] on img "Next" at bounding box center [751, 232] width 19 height 50
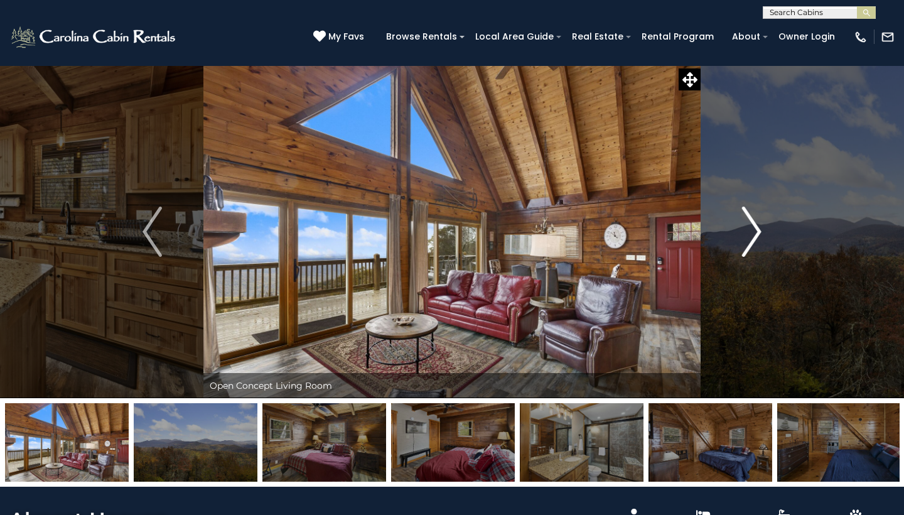
click at [750, 244] on img "Next" at bounding box center [751, 232] width 19 height 50
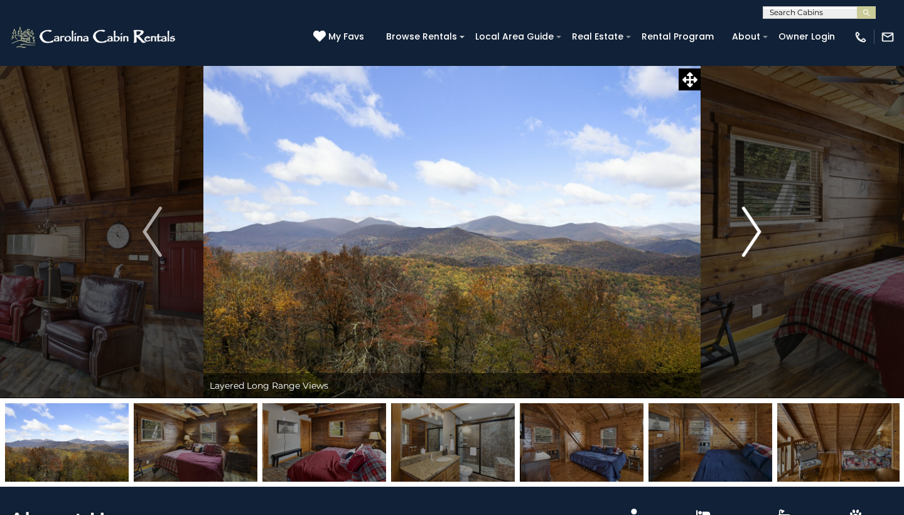
click at [750, 244] on img "Next" at bounding box center [751, 232] width 19 height 50
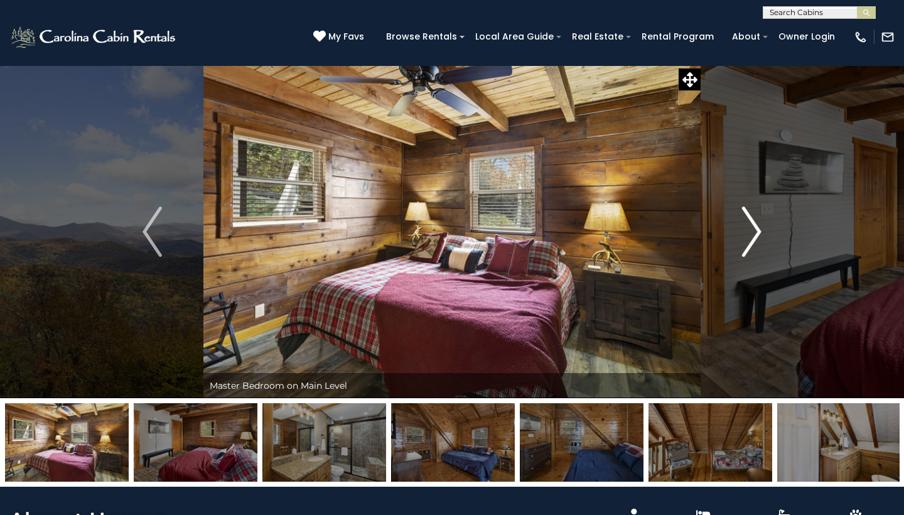
click at [750, 244] on img "Next" at bounding box center [751, 232] width 19 height 50
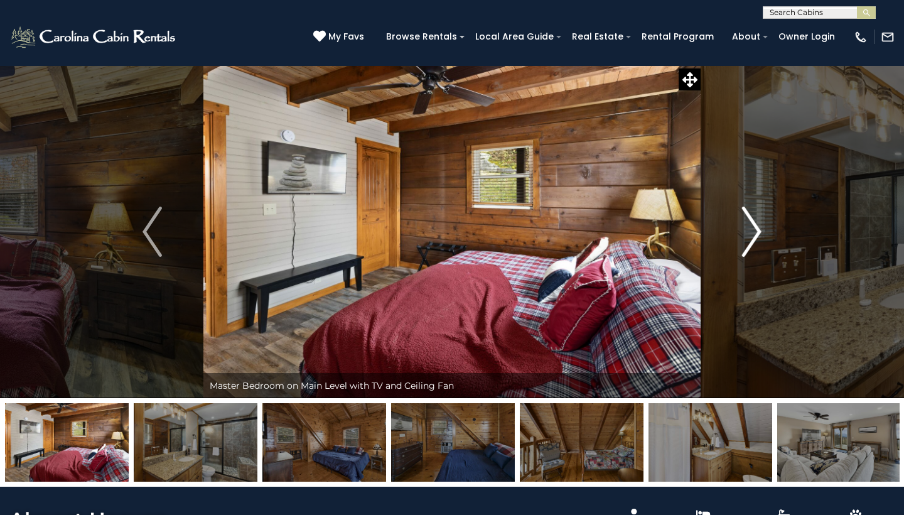
click at [750, 244] on img "Next" at bounding box center [751, 232] width 19 height 50
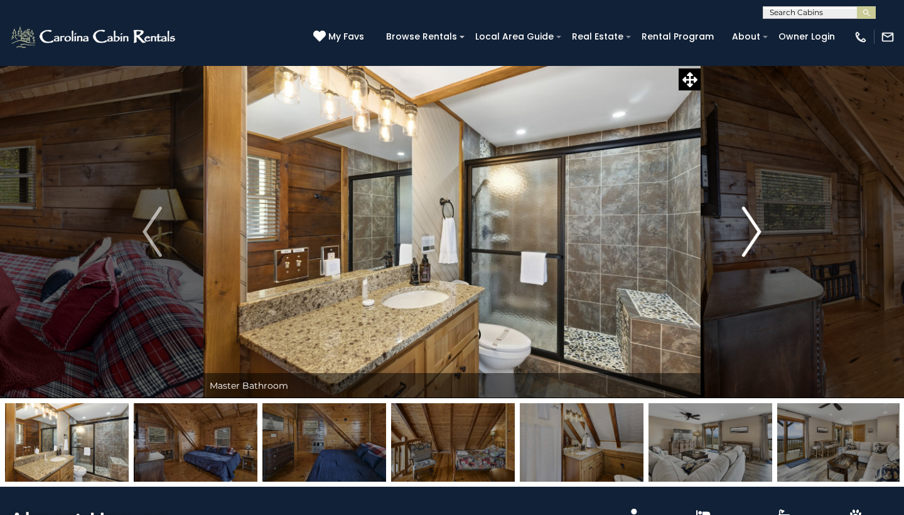
click at [750, 244] on img "Next" at bounding box center [751, 232] width 19 height 50
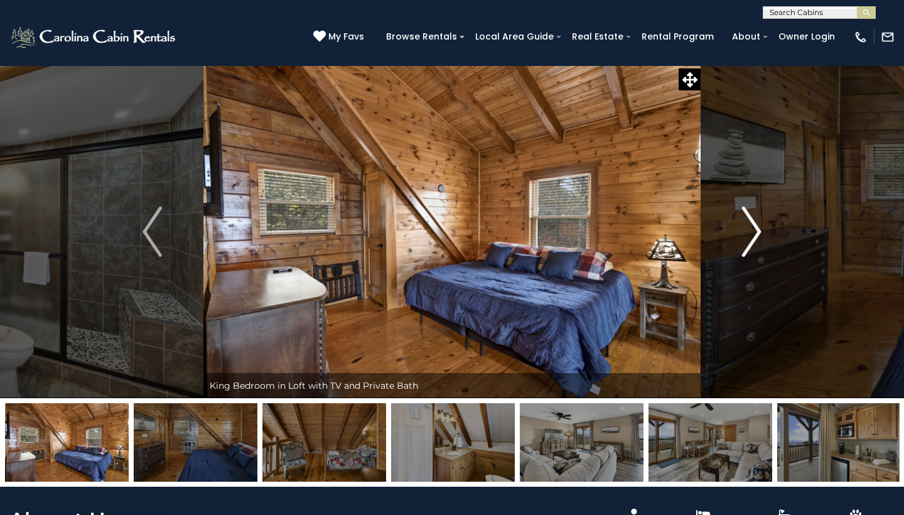
click at [750, 244] on img "Next" at bounding box center [751, 232] width 19 height 50
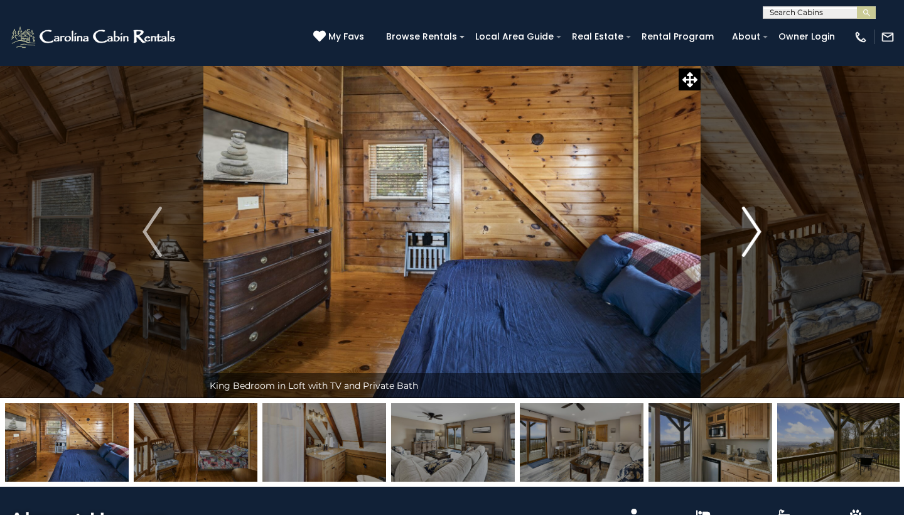
click at [750, 244] on img "Next" at bounding box center [751, 232] width 19 height 50
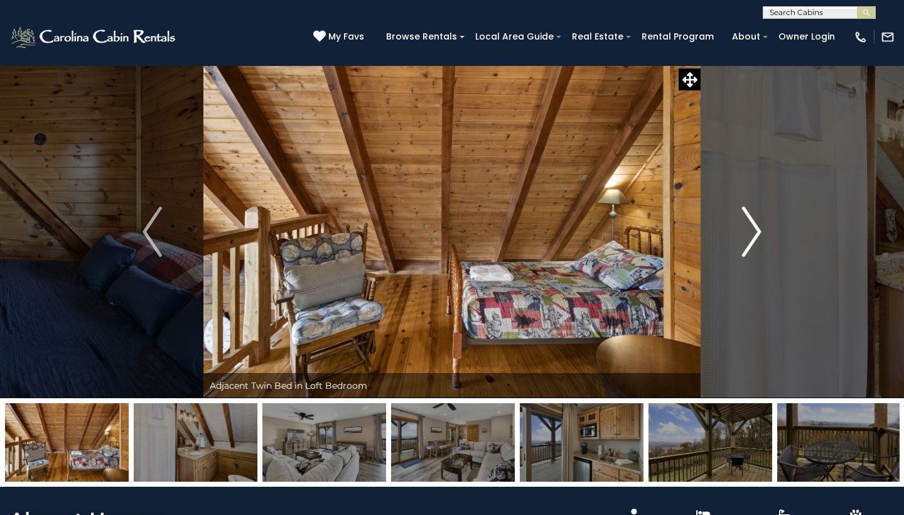
click at [750, 243] on img "Next" at bounding box center [751, 232] width 19 height 50
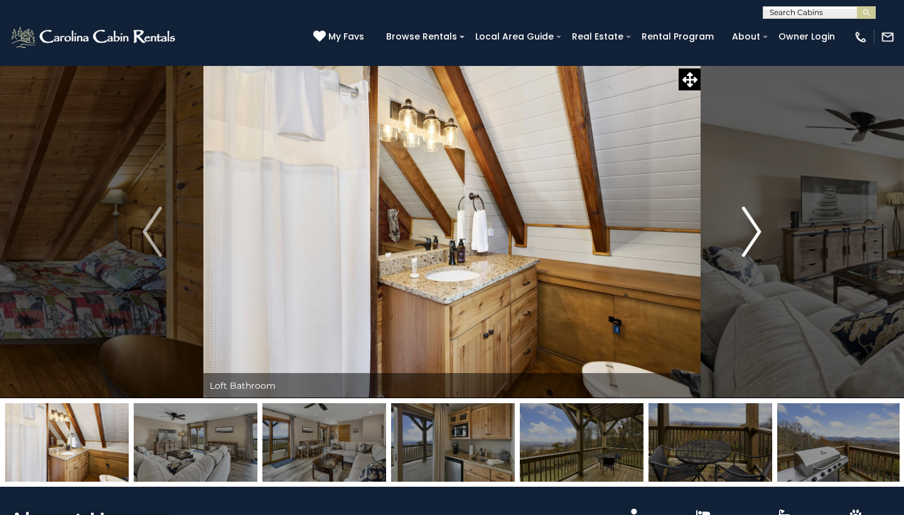
click at [750, 243] on img "Next" at bounding box center [751, 232] width 19 height 50
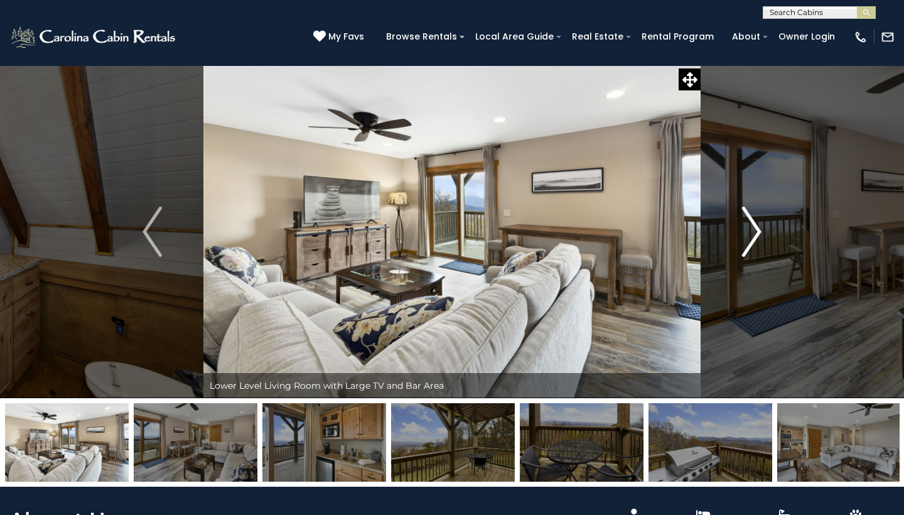
click at [750, 243] on img "Next" at bounding box center [751, 232] width 19 height 50
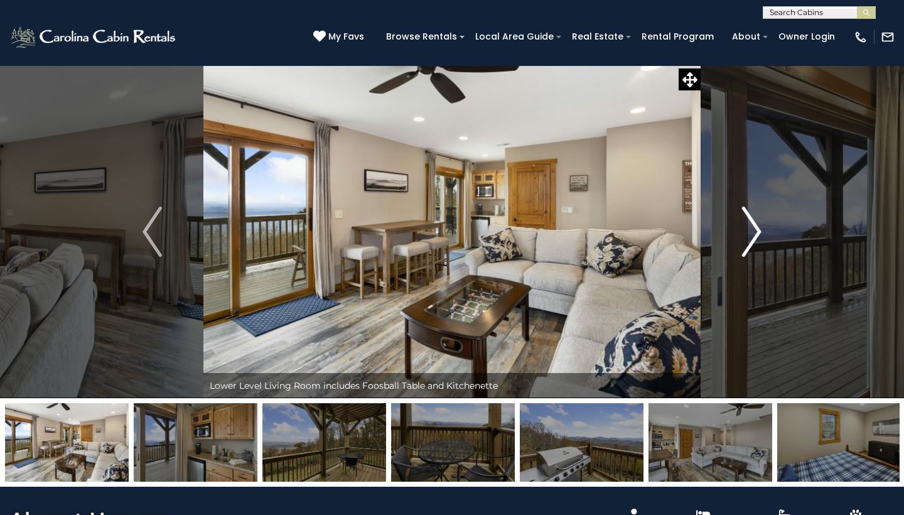
click at [750, 243] on img "Next" at bounding box center [751, 232] width 19 height 50
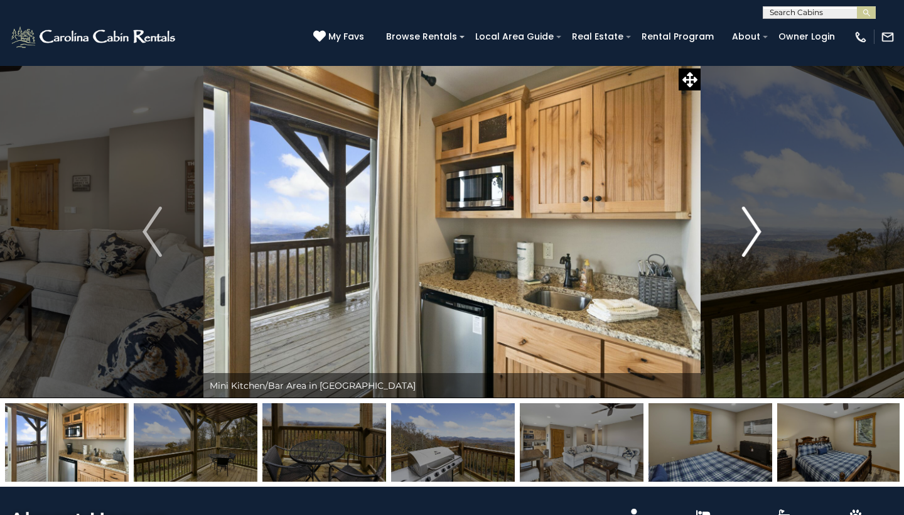
click at [750, 243] on img "Next" at bounding box center [751, 232] width 19 height 50
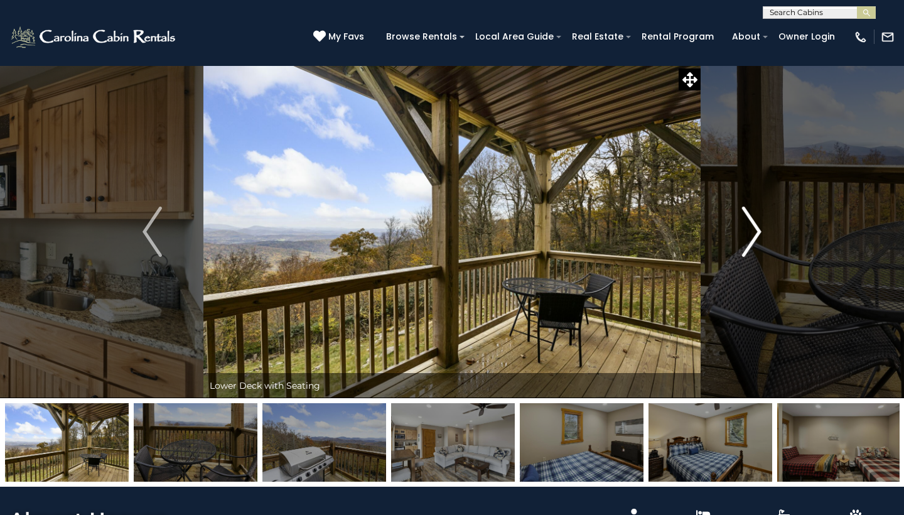
click at [749, 242] on img "Next" at bounding box center [751, 232] width 19 height 50
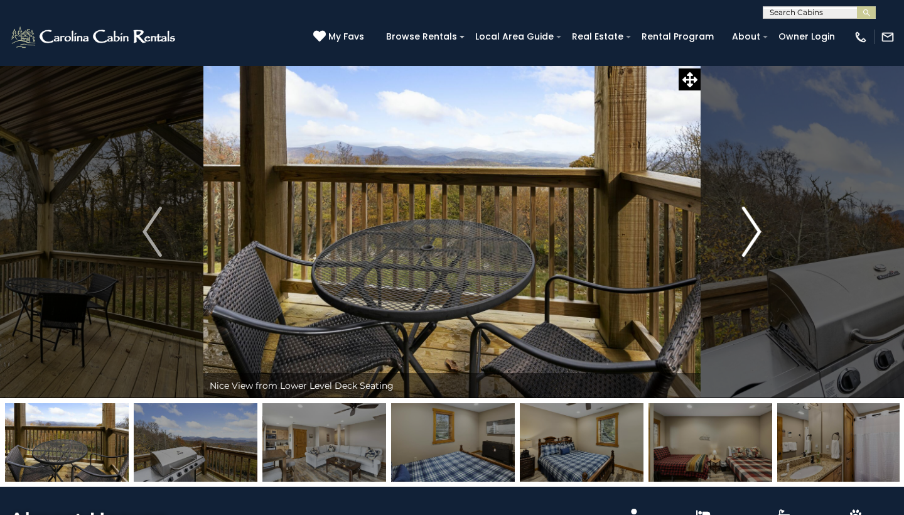
click at [749, 242] on img "Next" at bounding box center [751, 232] width 19 height 50
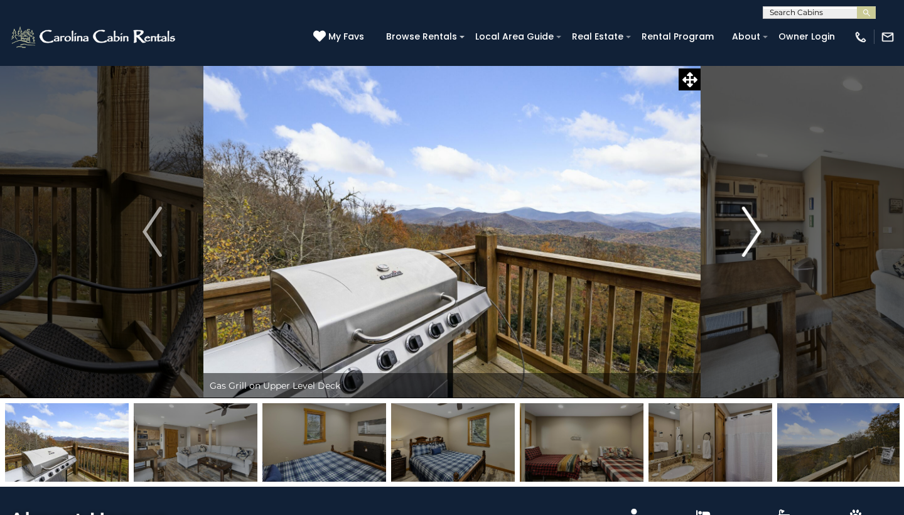
click at [749, 242] on img "Next" at bounding box center [751, 232] width 19 height 50
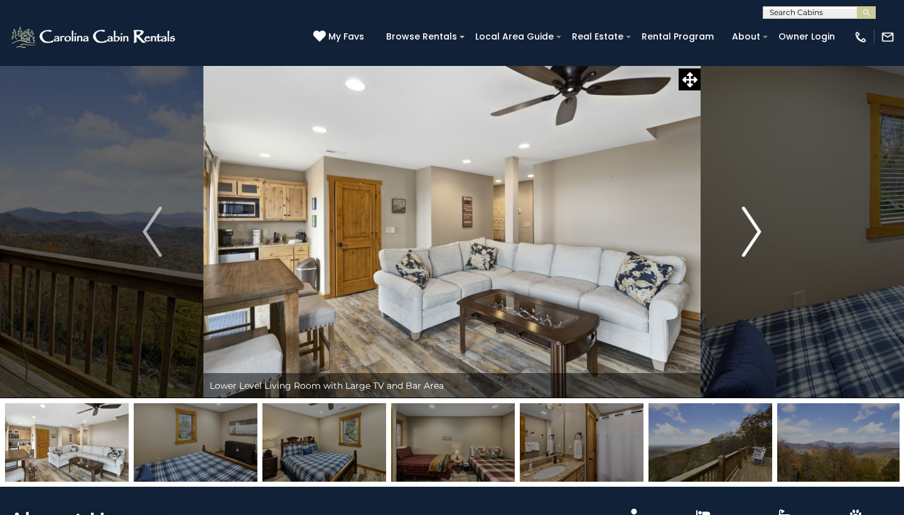
click at [748, 242] on img "Next" at bounding box center [751, 232] width 19 height 50
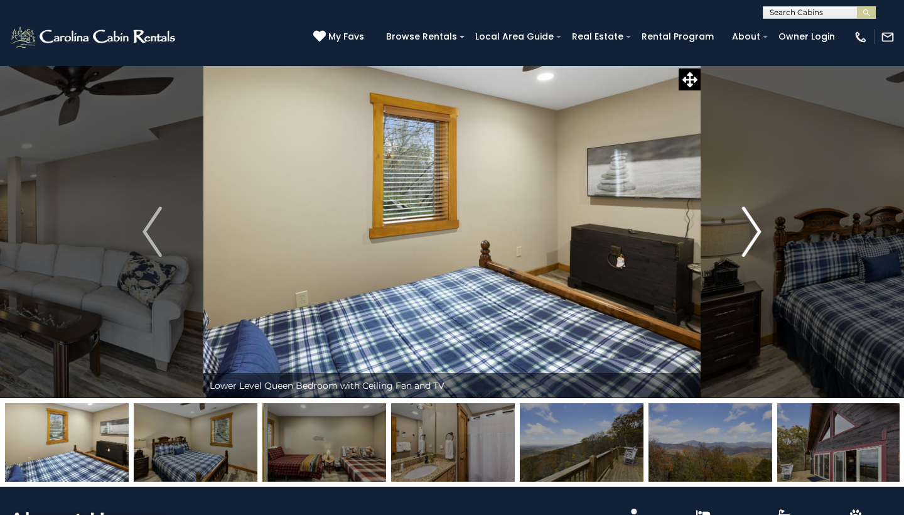
click at [748, 242] on img "Next" at bounding box center [751, 232] width 19 height 50
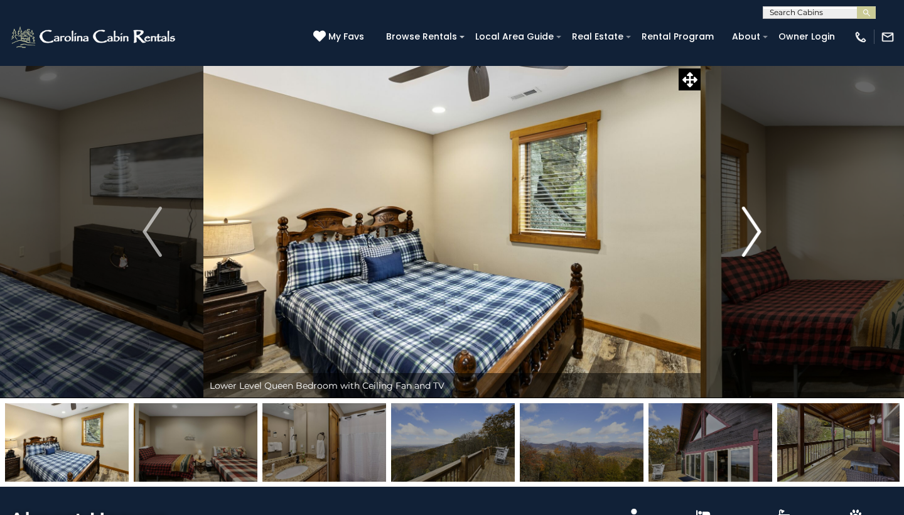
click at [748, 242] on img "Next" at bounding box center [751, 232] width 19 height 50
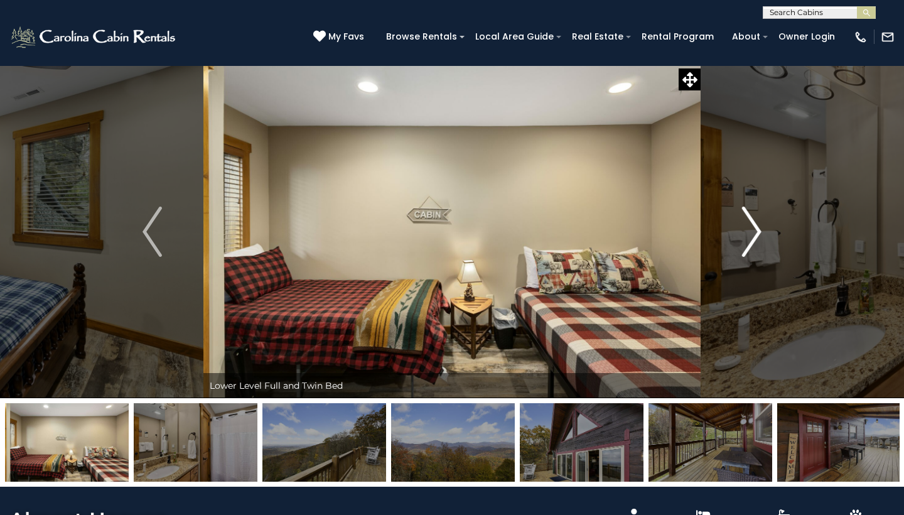
click at [750, 240] on img "Next" at bounding box center [751, 232] width 19 height 50
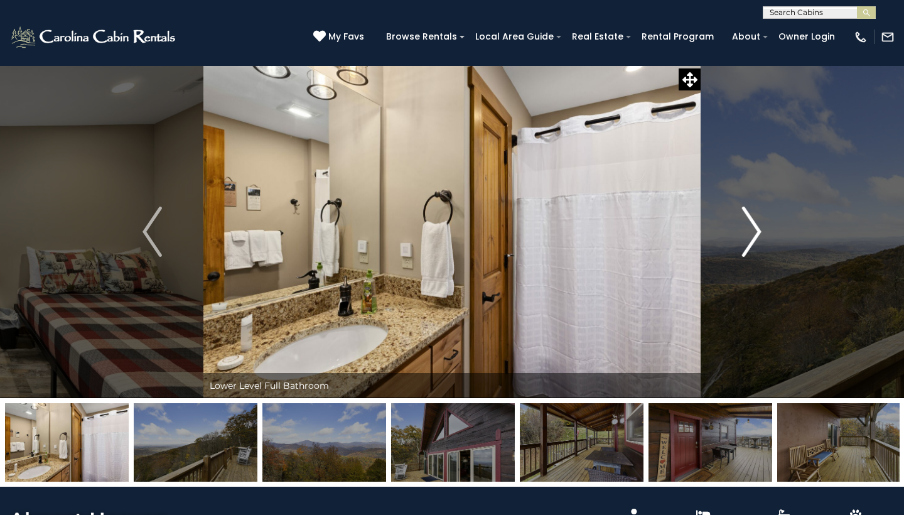
click at [750, 240] on img "Next" at bounding box center [751, 232] width 19 height 50
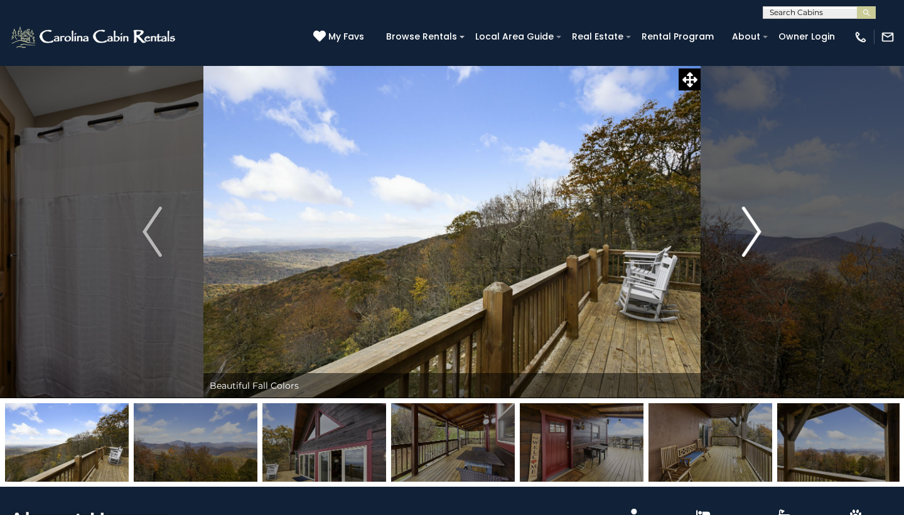
click at [750, 240] on img "Next" at bounding box center [751, 232] width 19 height 50
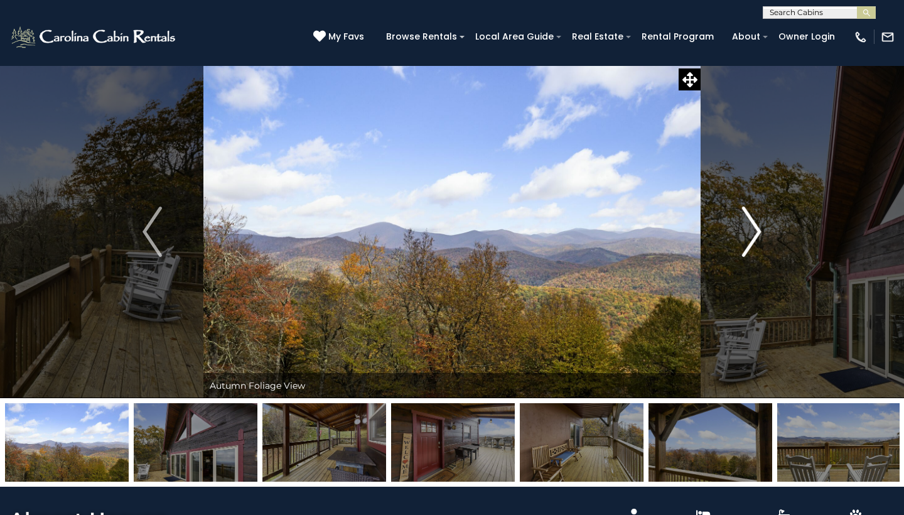
click at [750, 240] on img "Next" at bounding box center [751, 232] width 19 height 50
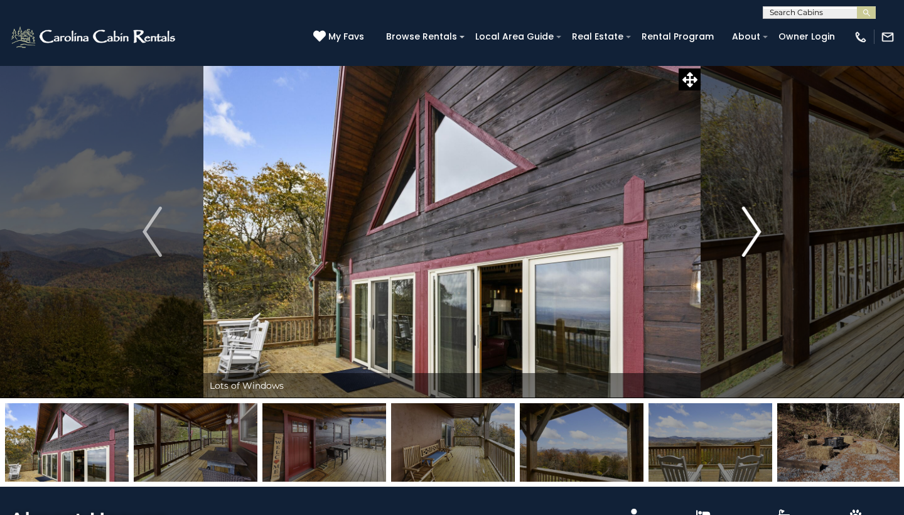
click at [750, 240] on img "Next" at bounding box center [751, 232] width 19 height 50
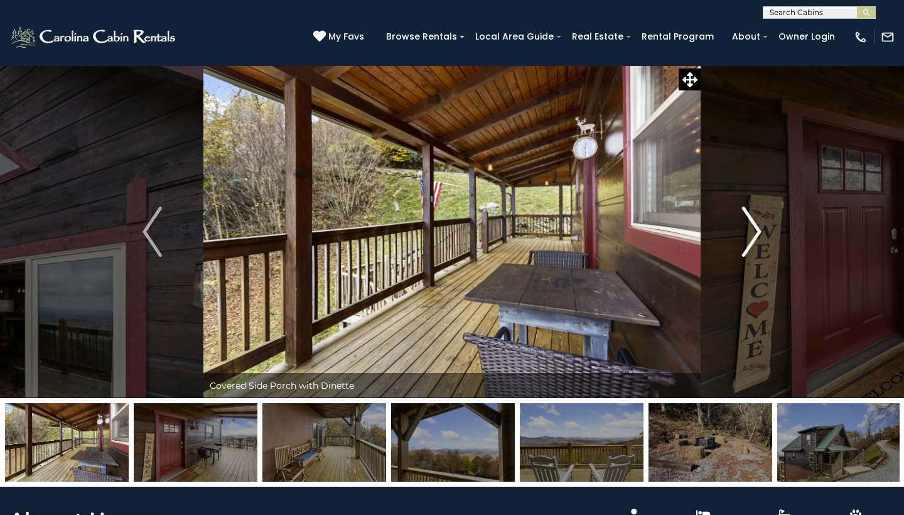
click at [750, 240] on img "Next" at bounding box center [751, 232] width 19 height 50
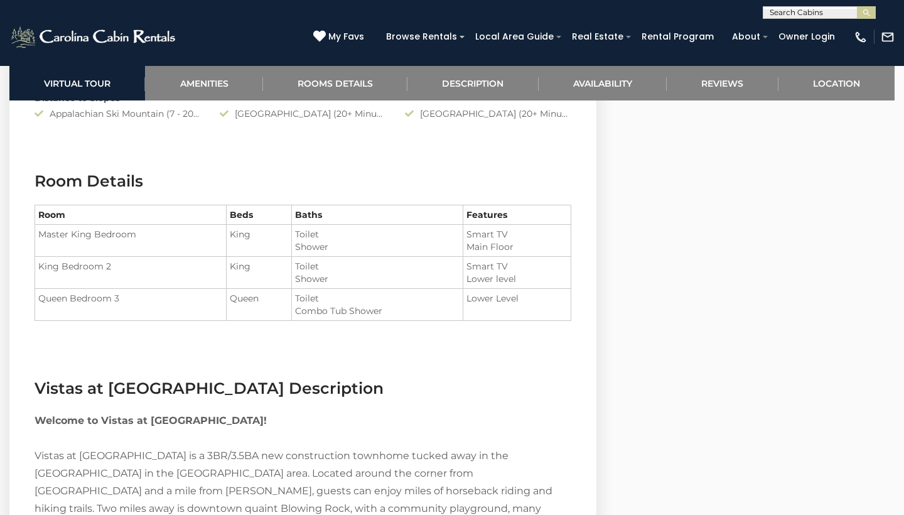
scroll to position [1378, 0]
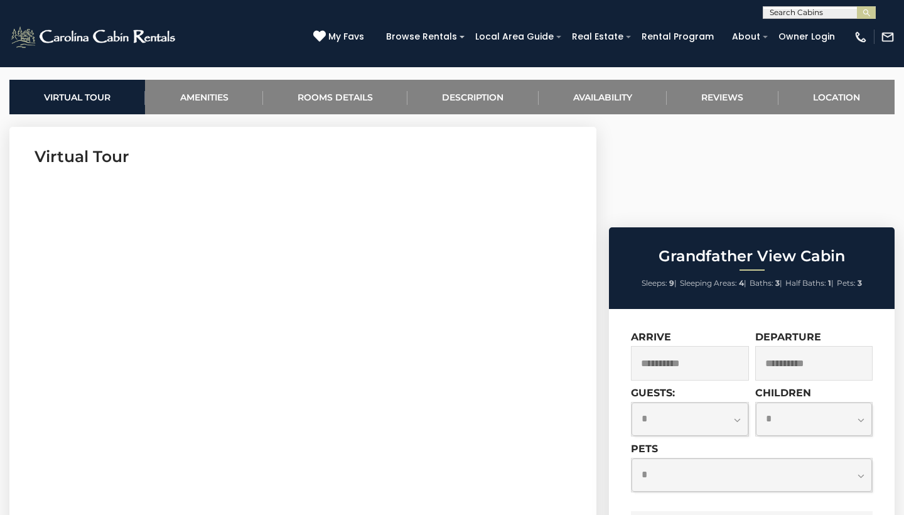
scroll to position [458, 0]
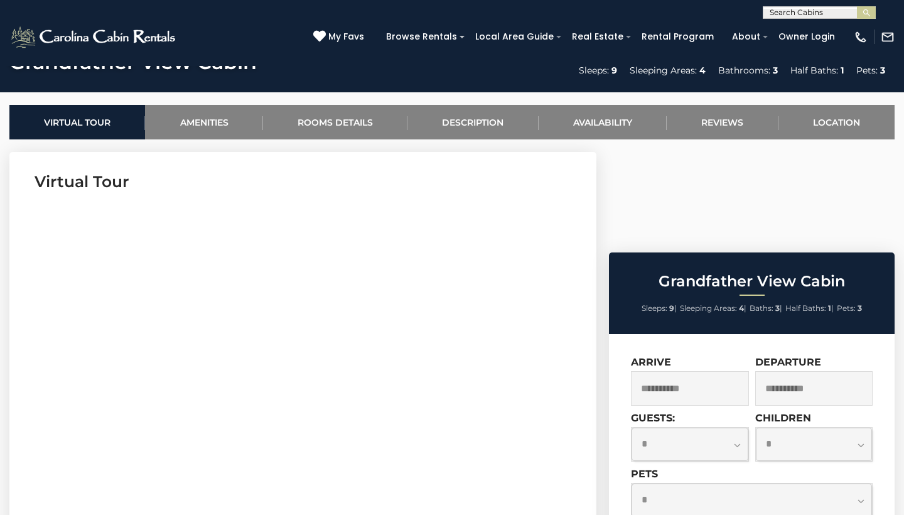
click at [814, 12] on input "text" at bounding box center [818, 15] width 110 height 13
type input "**********"
click at [823, 41] on li "No results match the bean bag" at bounding box center [819, 35] width 112 height 23
drag, startPoint x: 827, startPoint y: 14, endPoint x: 711, endPoint y: 4, distance: 115.9
click at [711, 4] on div "**********" at bounding box center [452, 9] width 904 height 19
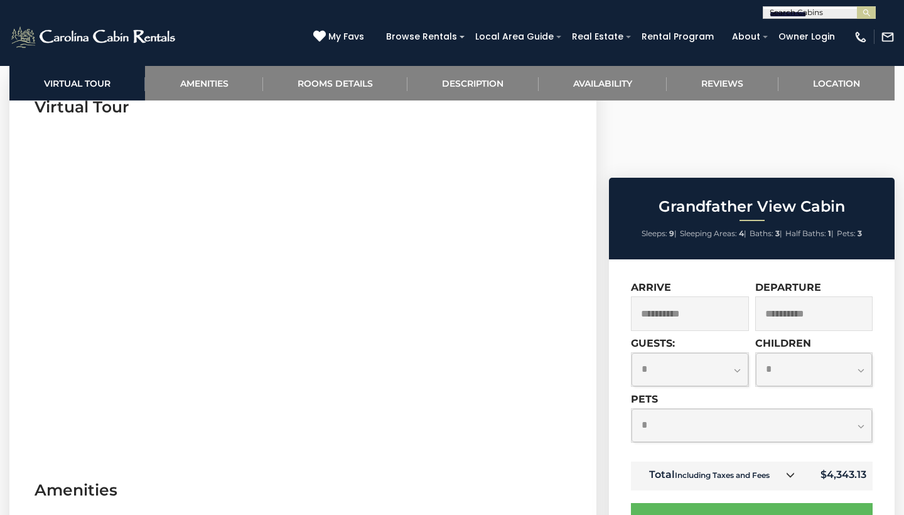
scroll to position [483, 0]
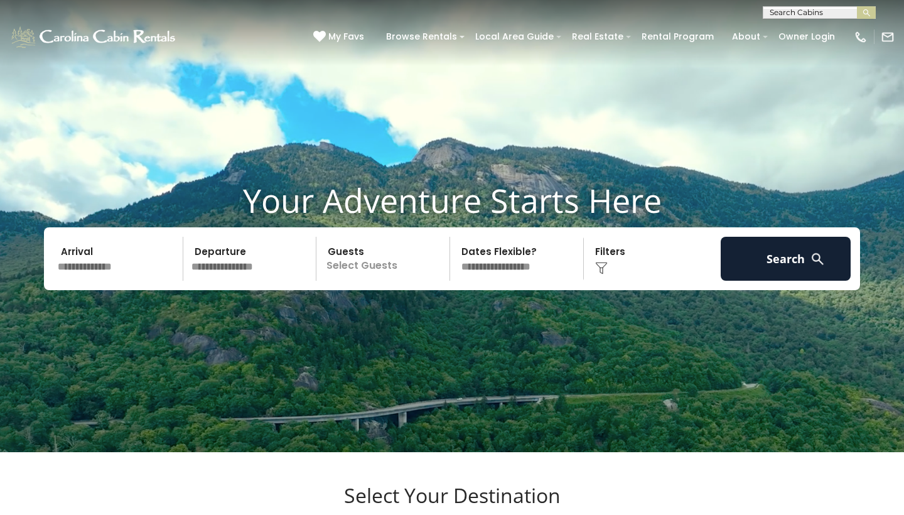
click at [841, 12] on input "text" at bounding box center [818, 15] width 110 height 13
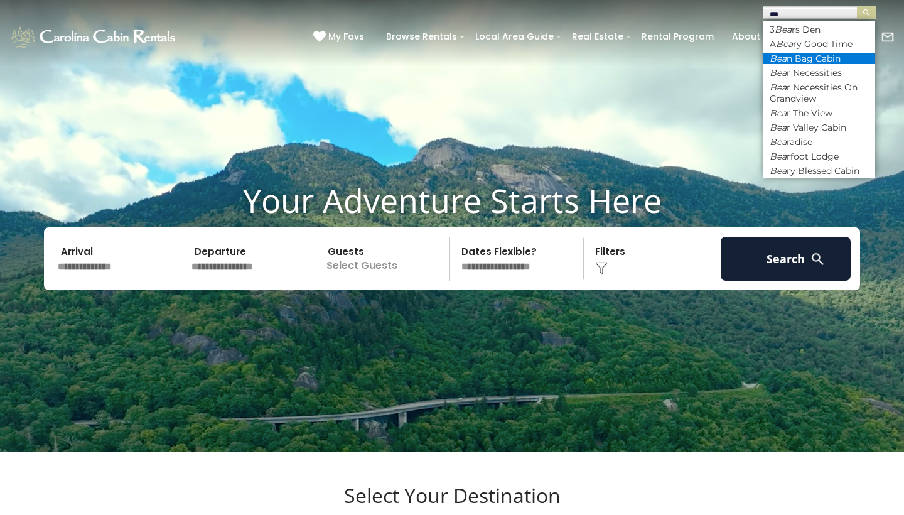
type input "***"
click at [830, 58] on li "Bea n Bag Cabin" at bounding box center [819, 58] width 112 height 11
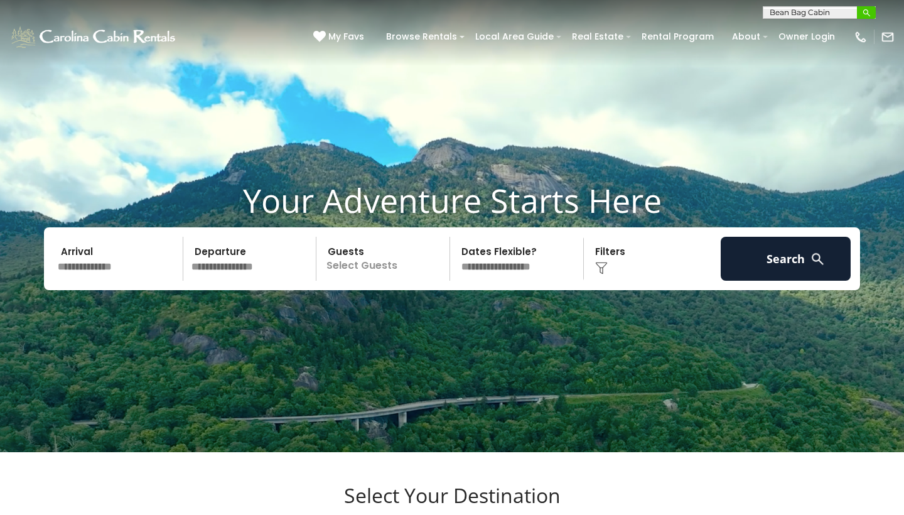
click at [866, 16] on img "submit" at bounding box center [866, 12] width 9 height 9
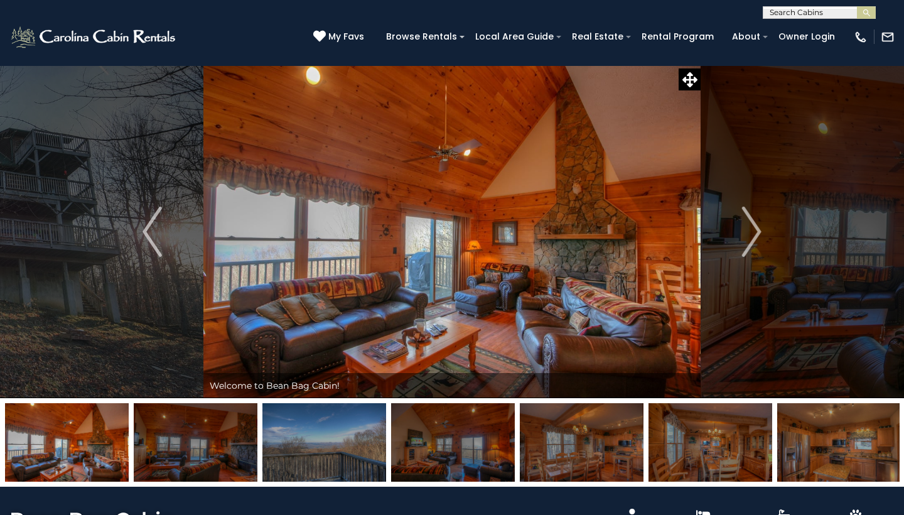
click at [592, 438] on img at bounding box center [582, 442] width 124 height 78
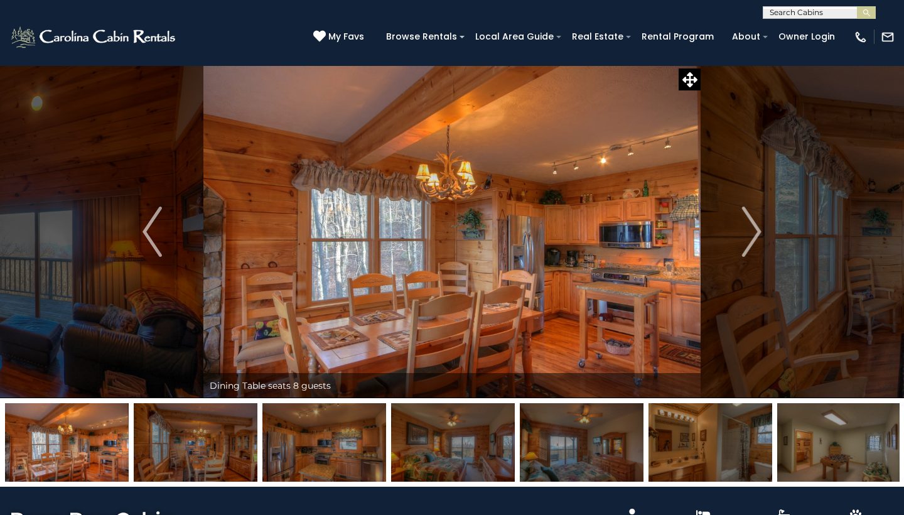
click at [663, 427] on img at bounding box center [710, 442] width 124 height 78
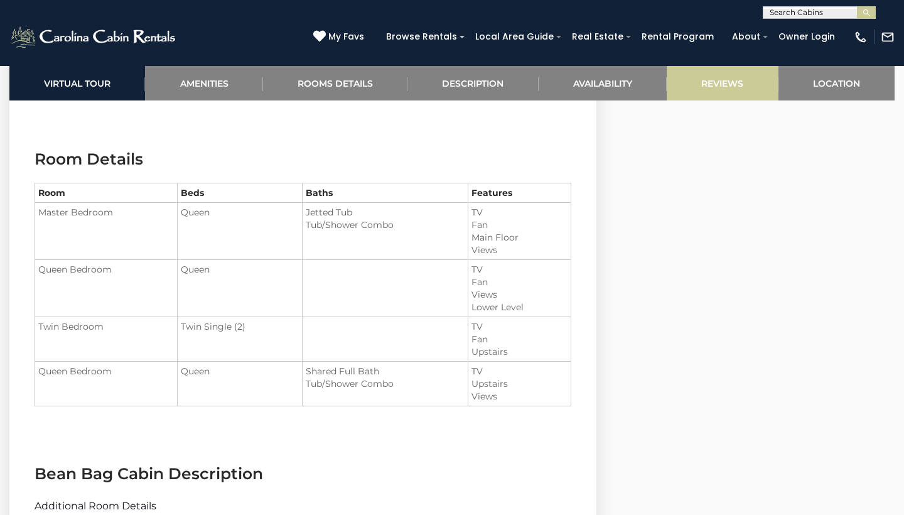
scroll to position [1358, 0]
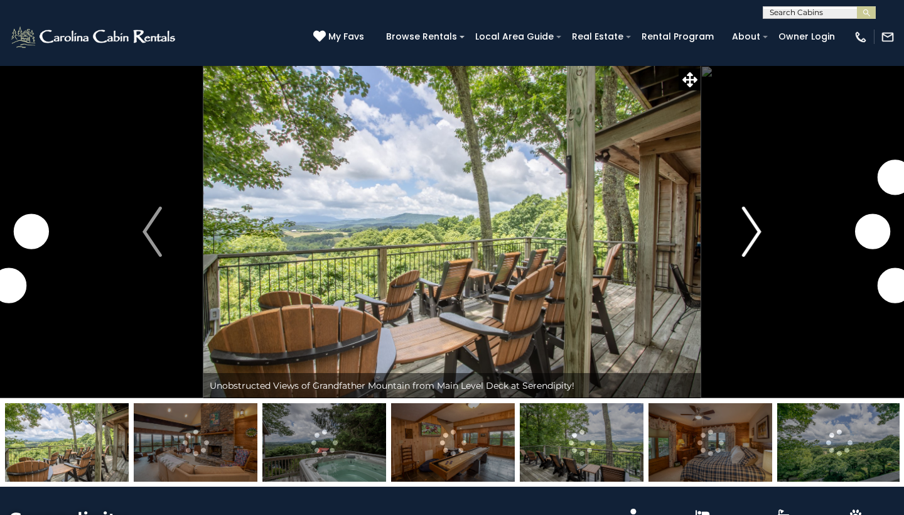
click at [752, 242] on img "Next" at bounding box center [751, 232] width 19 height 50
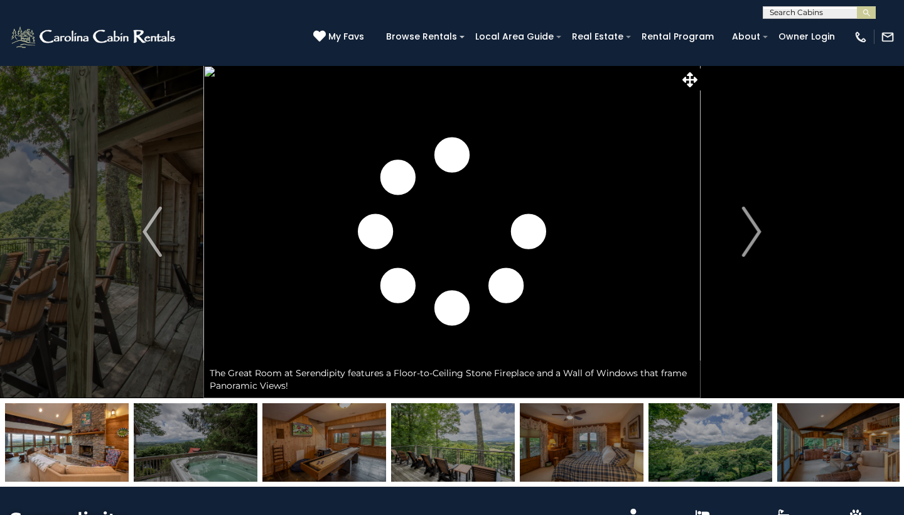
scroll to position [569, 0]
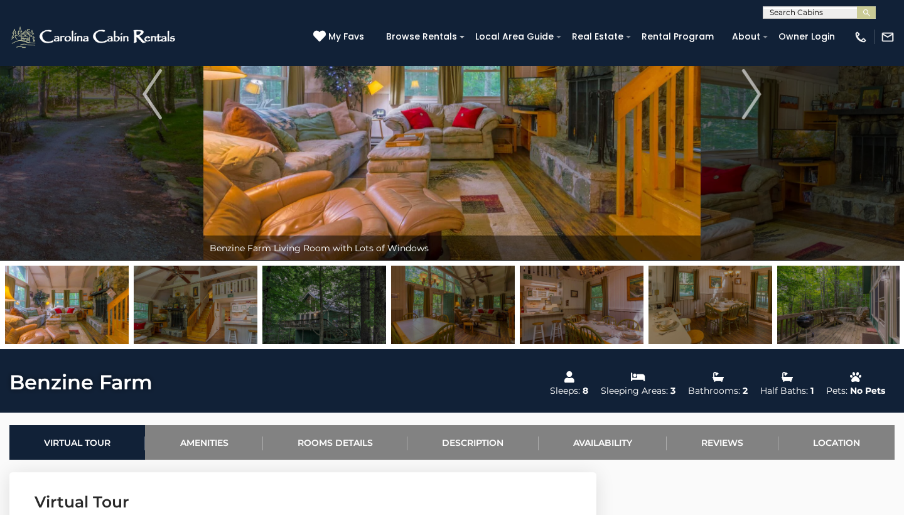
scroll to position [63, 0]
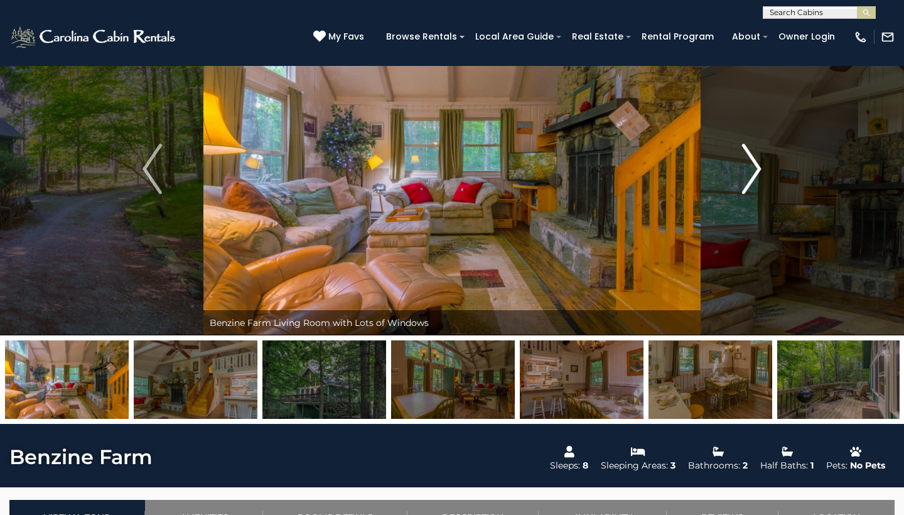
click at [752, 171] on img "Next" at bounding box center [751, 169] width 19 height 50
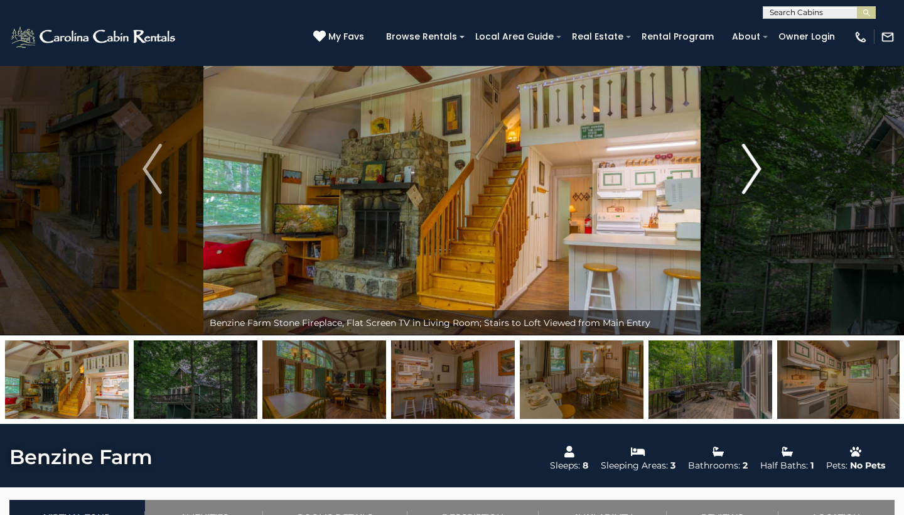
click at [752, 171] on img "Next" at bounding box center [751, 169] width 19 height 50
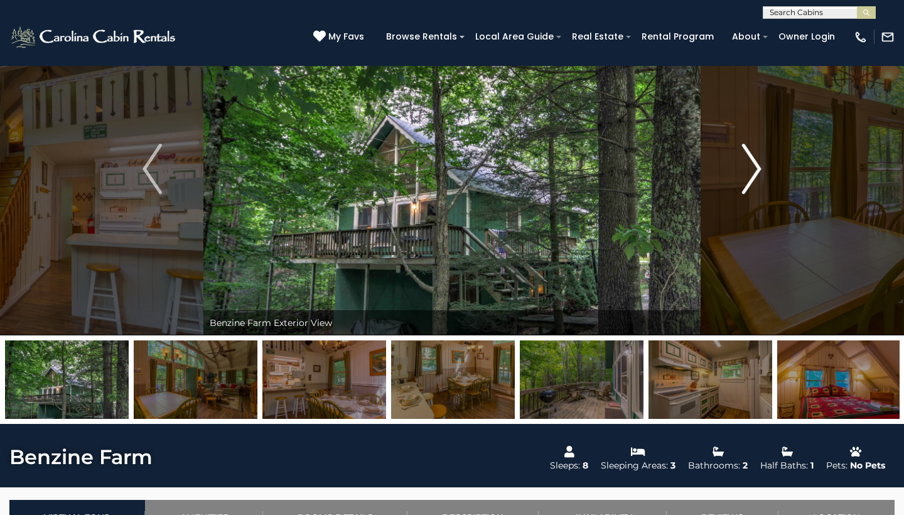
click at [752, 171] on img "Next" at bounding box center [751, 169] width 19 height 50
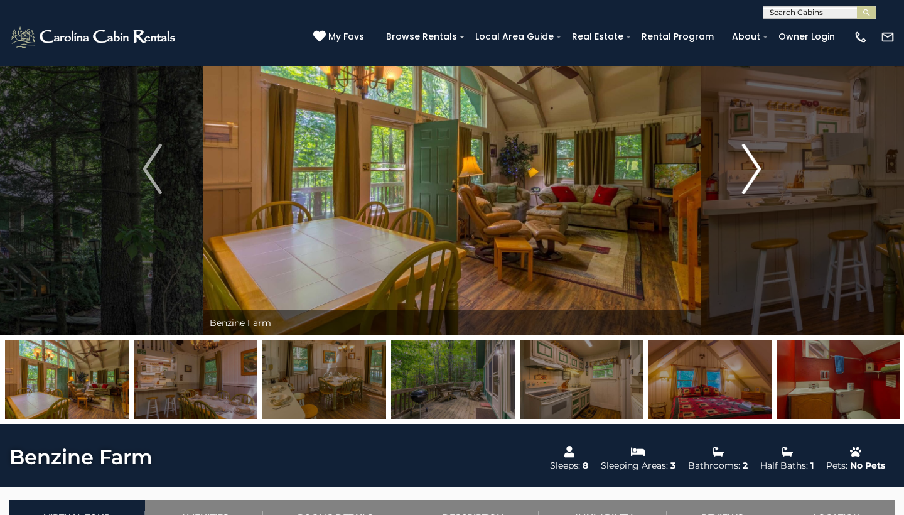
click at [752, 171] on img "Next" at bounding box center [751, 169] width 19 height 50
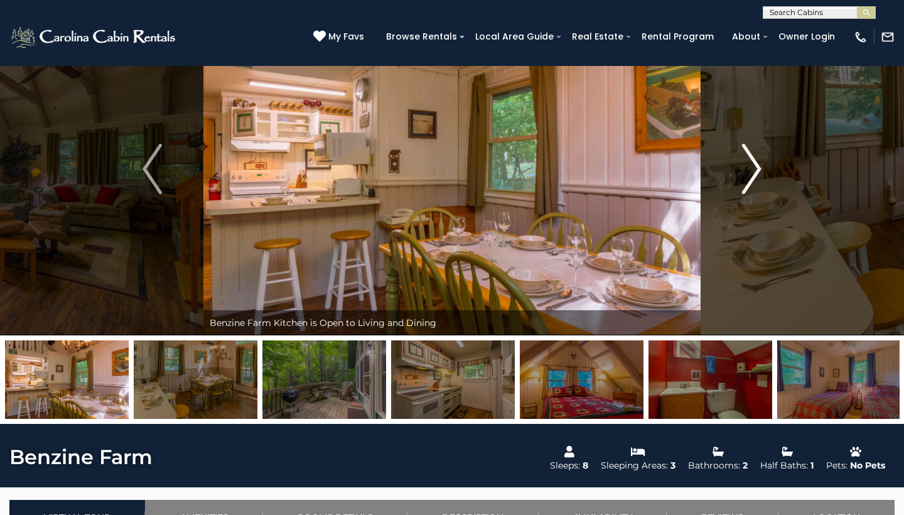
click at [752, 171] on img "Next" at bounding box center [751, 169] width 19 height 50
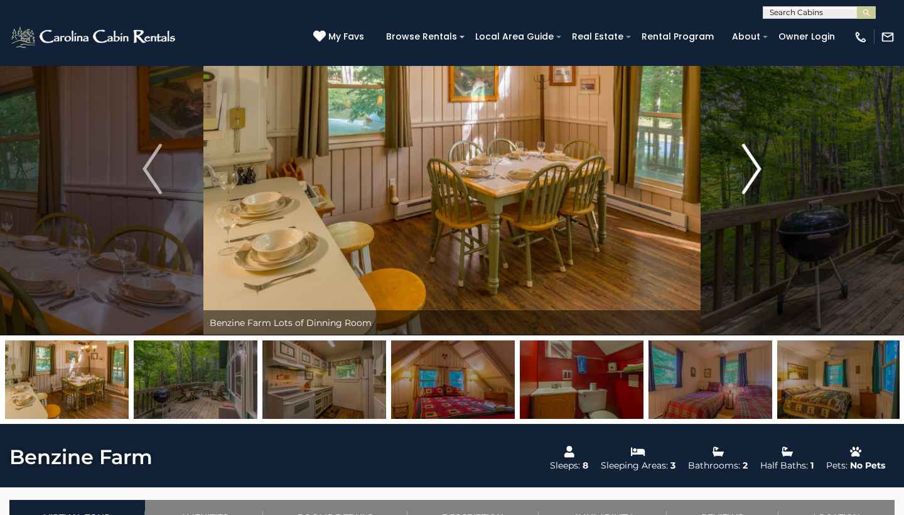
click at [752, 171] on img "Next" at bounding box center [751, 169] width 19 height 50
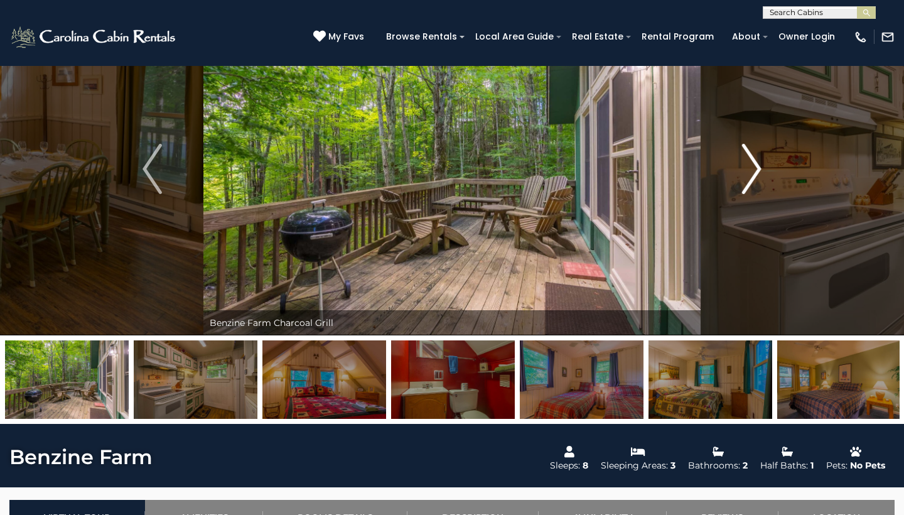
click at [752, 171] on img "Next" at bounding box center [751, 169] width 19 height 50
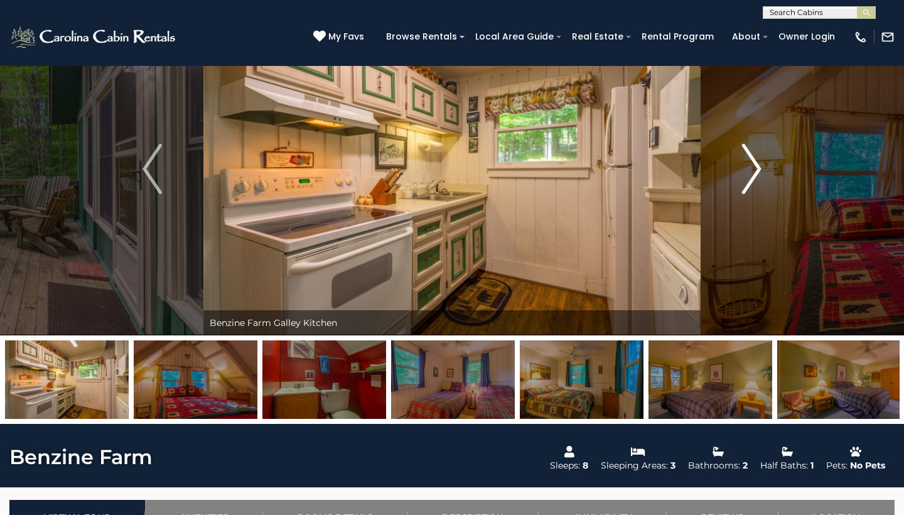
click at [752, 171] on img "Next" at bounding box center [751, 169] width 19 height 50
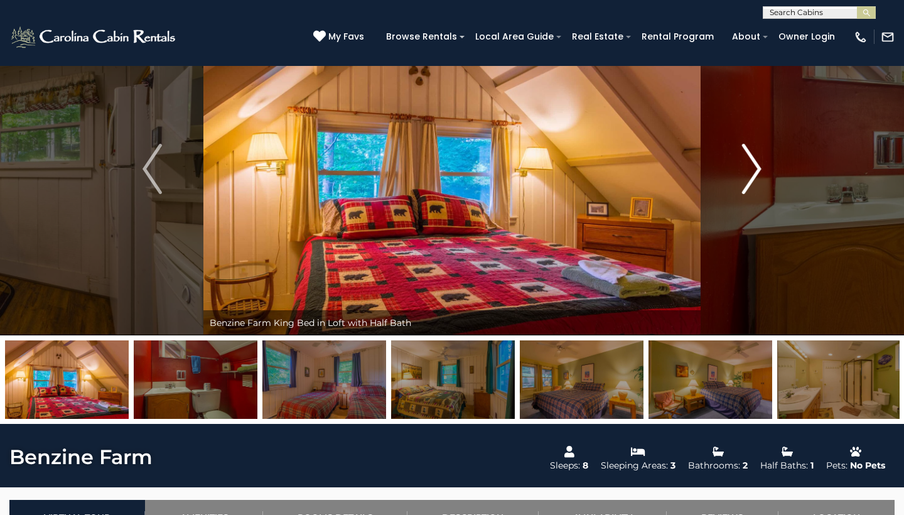
click at [752, 171] on img "Next" at bounding box center [751, 169] width 19 height 50
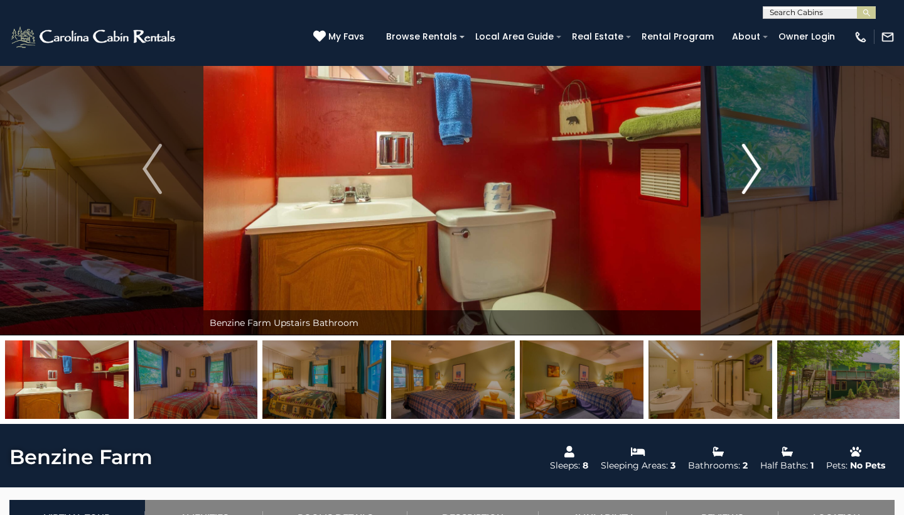
click at [752, 171] on img "Next" at bounding box center [751, 169] width 19 height 50
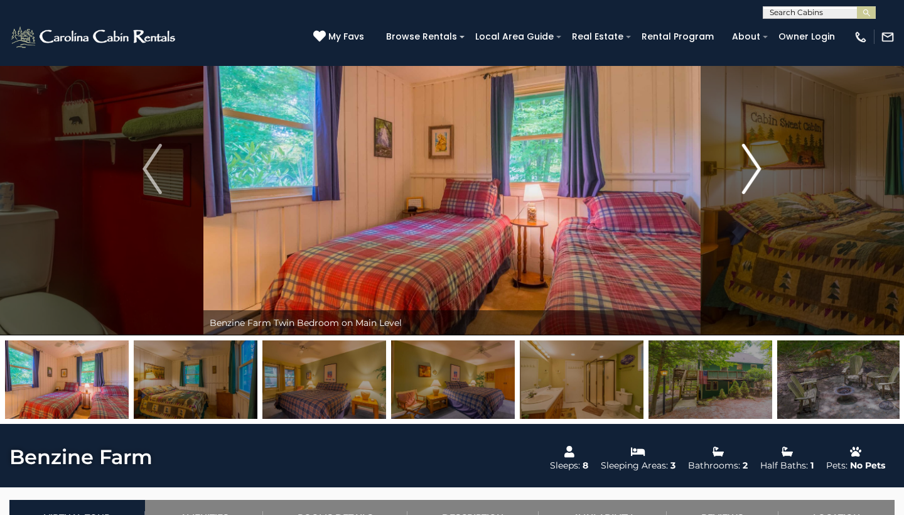
click at [752, 171] on img "Next" at bounding box center [751, 169] width 19 height 50
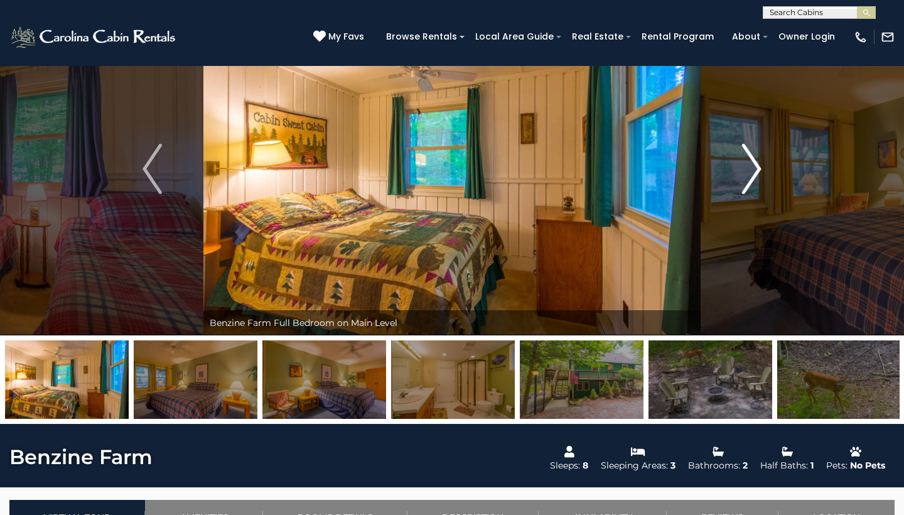
click at [752, 171] on img "Next" at bounding box center [751, 169] width 19 height 50
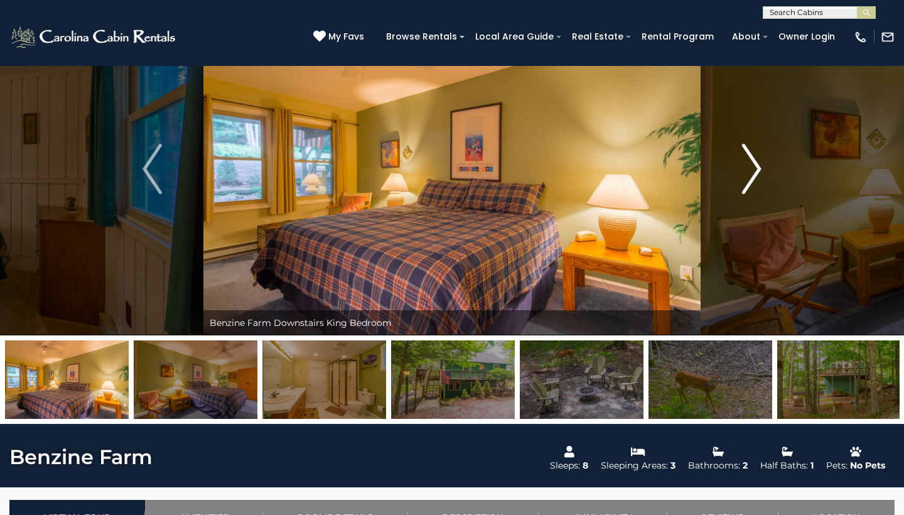
click at [752, 171] on img "Next" at bounding box center [751, 169] width 19 height 50
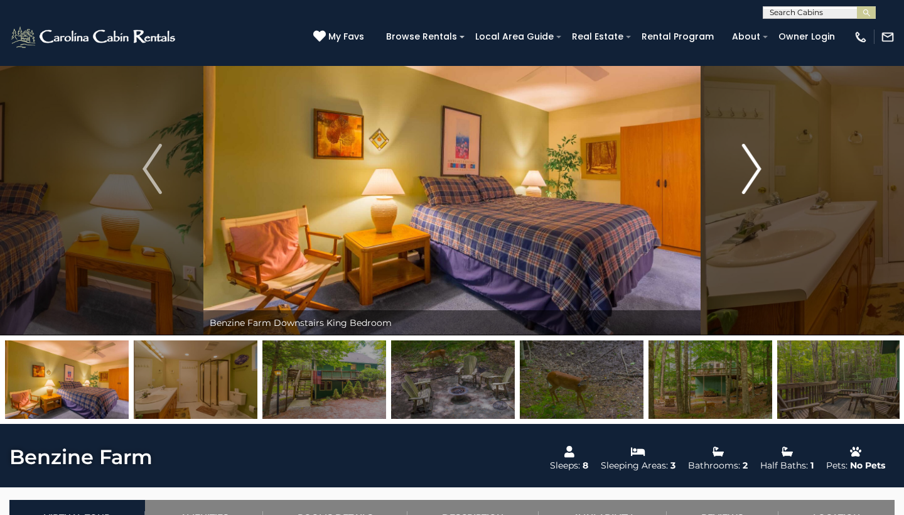
click at [752, 171] on img "Next" at bounding box center [751, 169] width 19 height 50
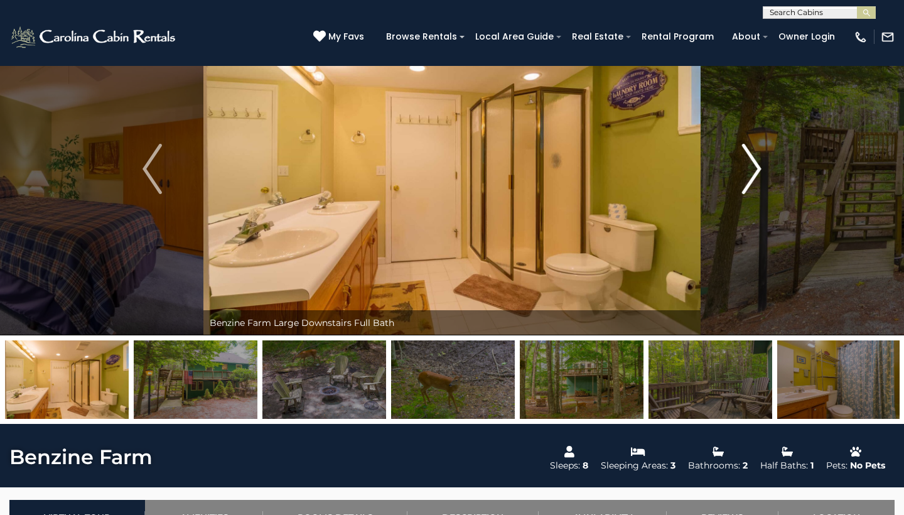
click at [752, 171] on img "Next" at bounding box center [751, 169] width 19 height 50
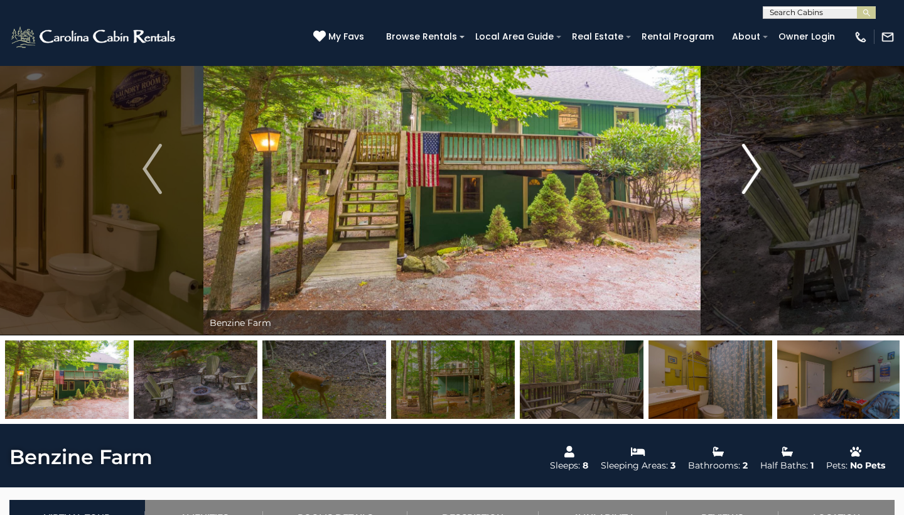
click at [752, 171] on img "Next" at bounding box center [751, 169] width 19 height 50
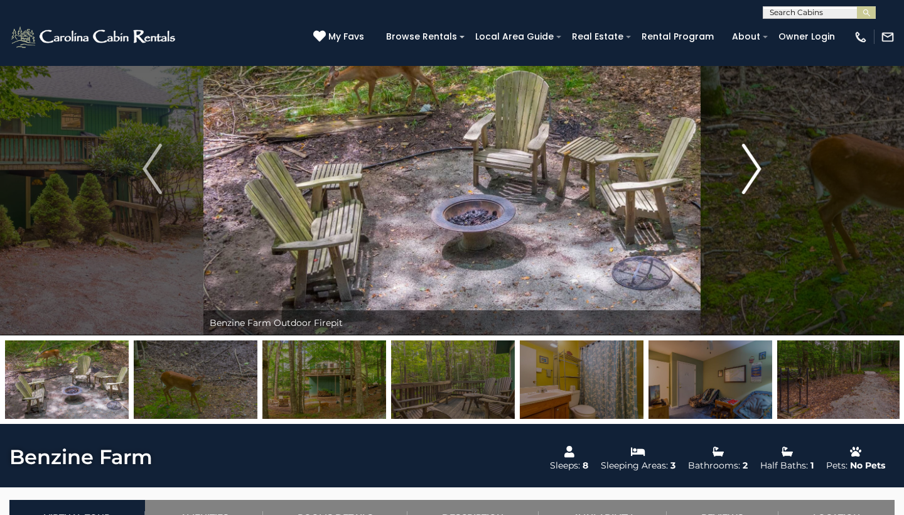
click at [752, 171] on img "Next" at bounding box center [751, 169] width 19 height 50
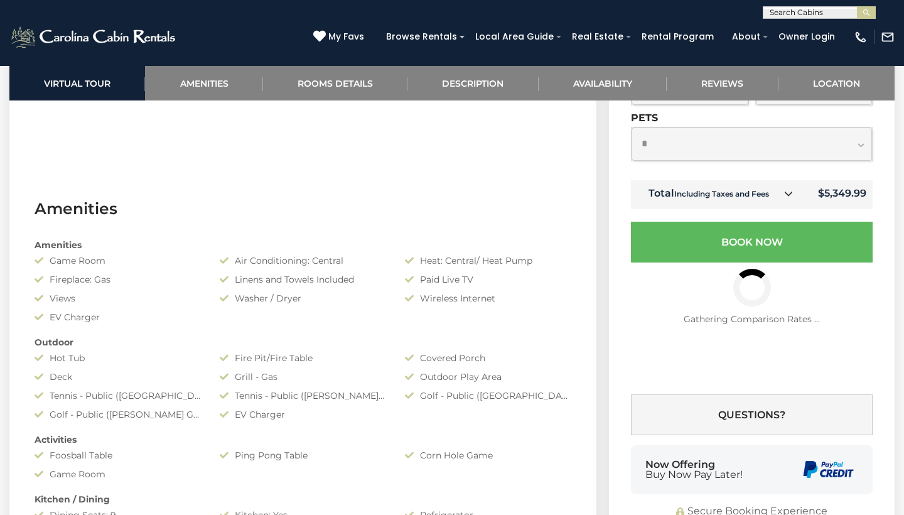
scroll to position [813, 0]
